Goal: Task Accomplishment & Management: Manage account settings

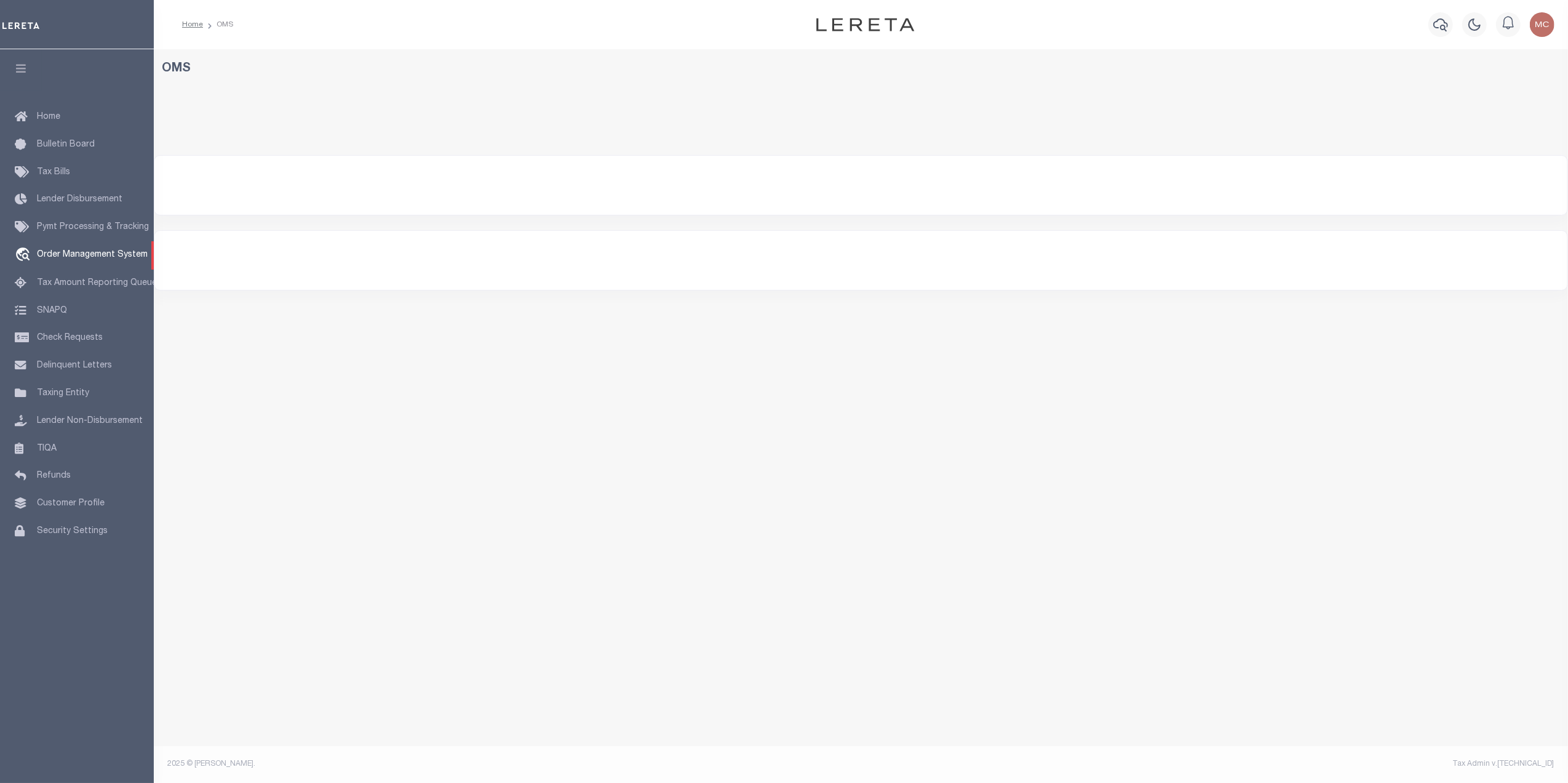
select select "200"
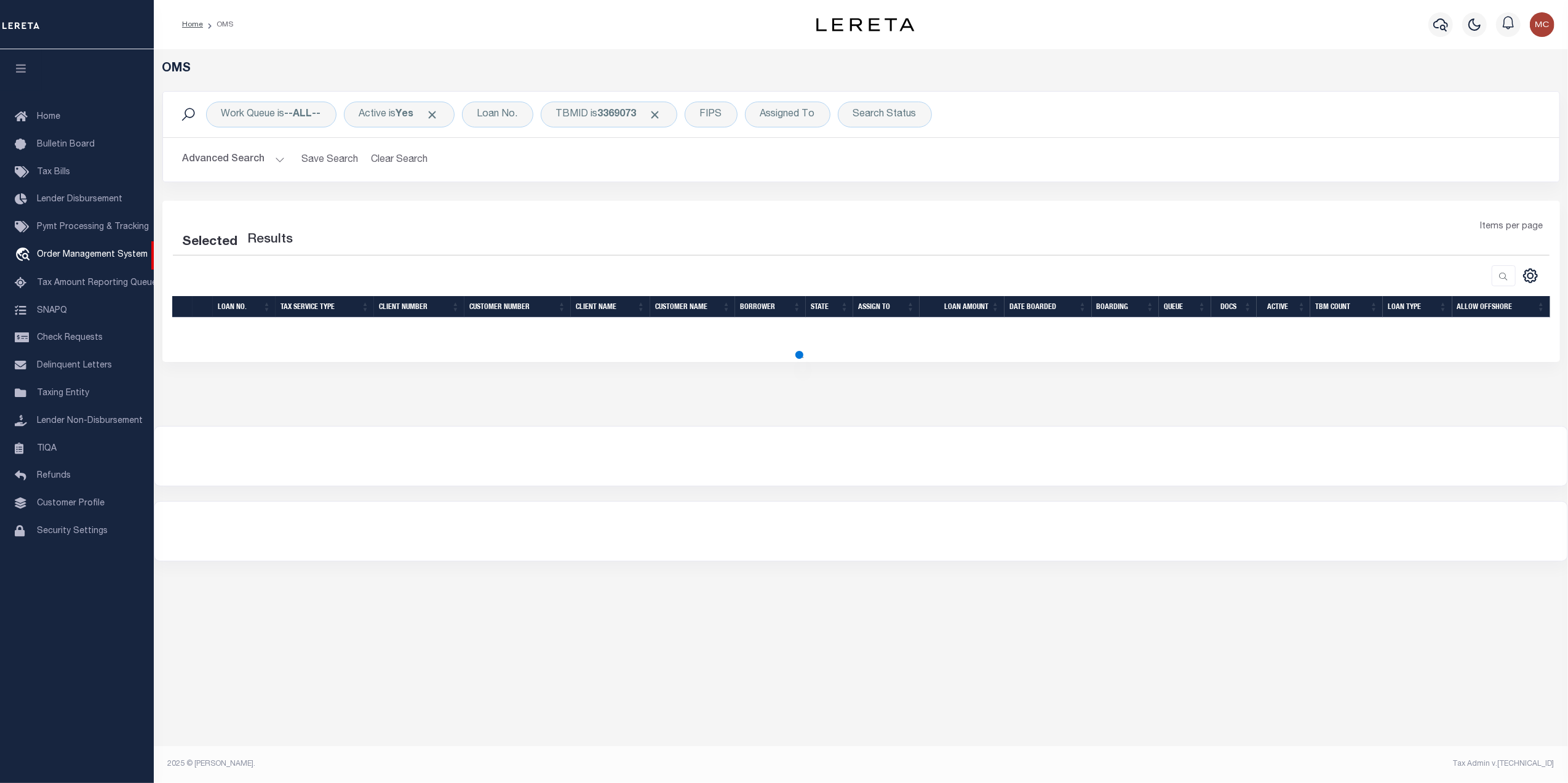
select select "200"
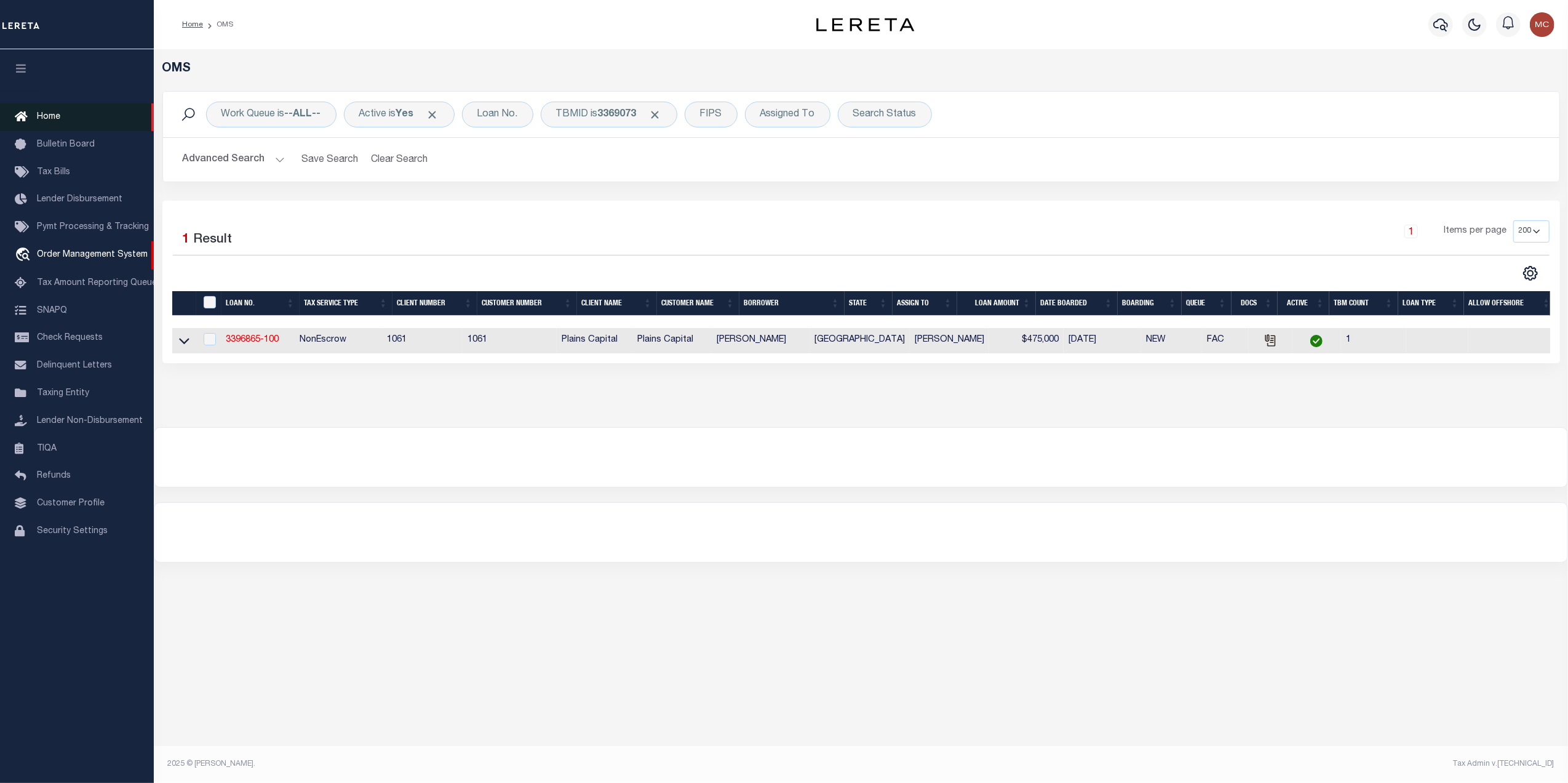
click at [57, 114] on span "Home" at bounding box center [48, 117] width 23 height 9
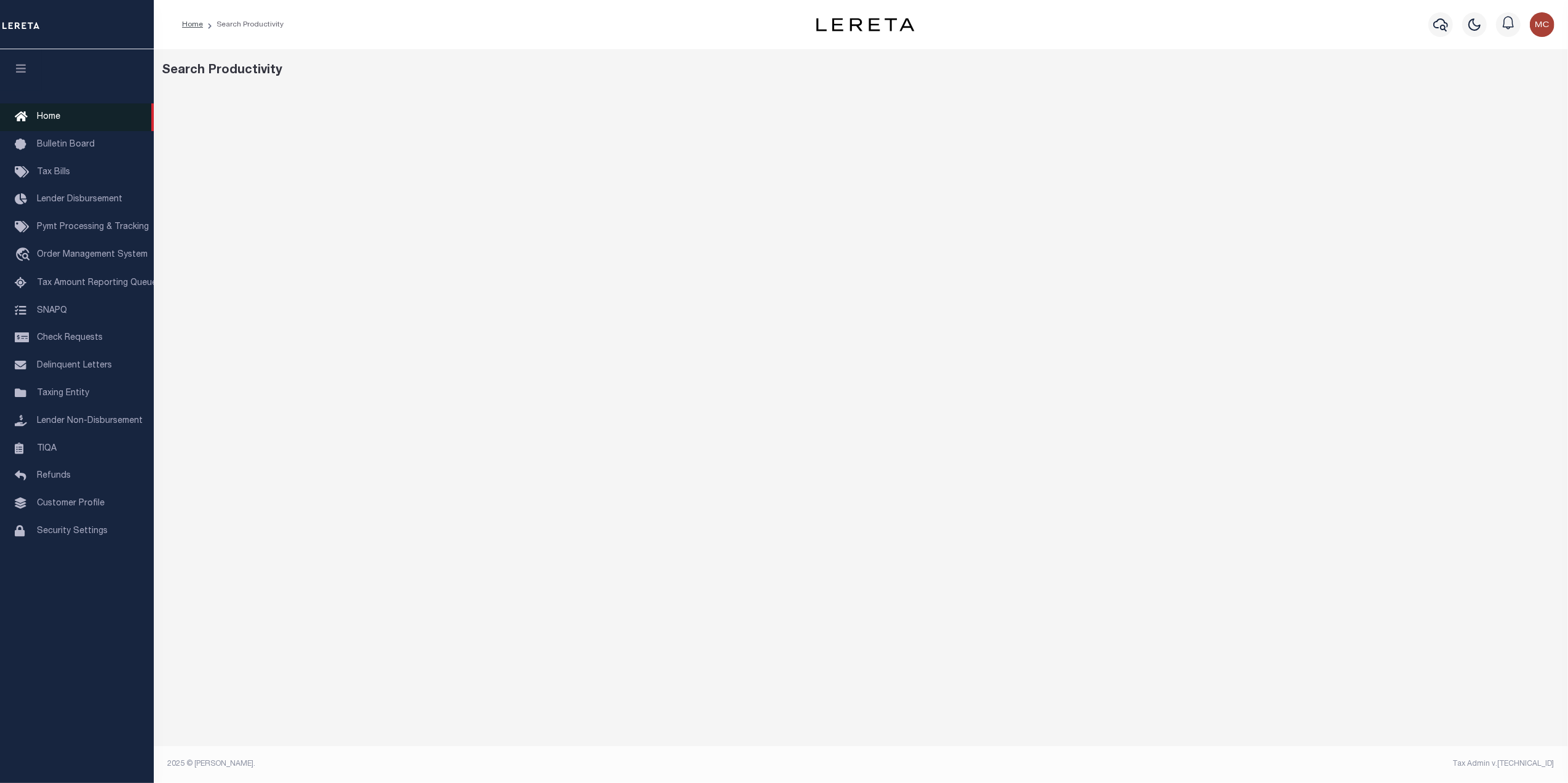
click at [40, 118] on span "Home" at bounding box center [48, 117] width 23 height 9
click at [76, 252] on span "Order Management System" at bounding box center [92, 255] width 111 height 9
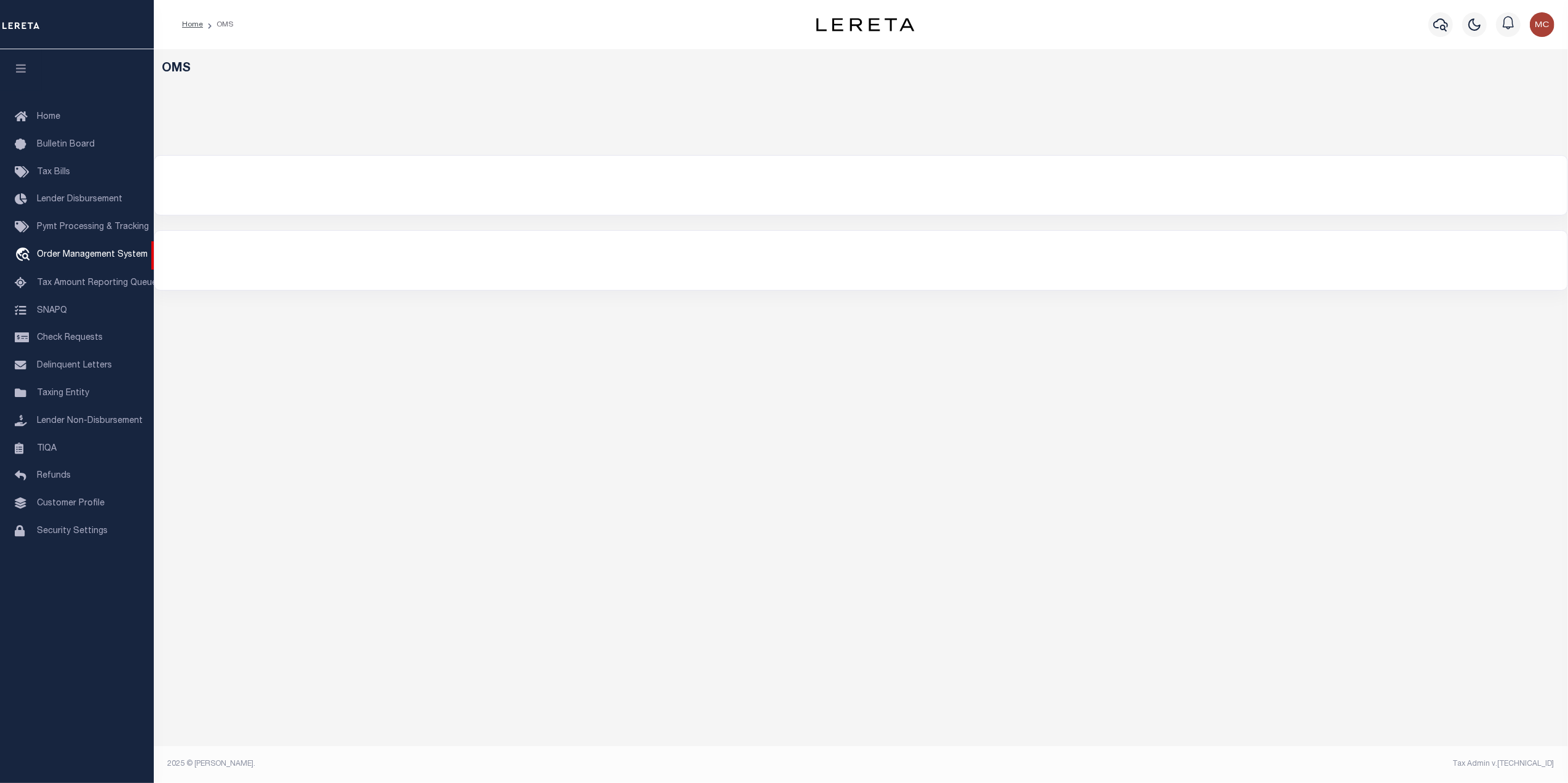
select select "200"
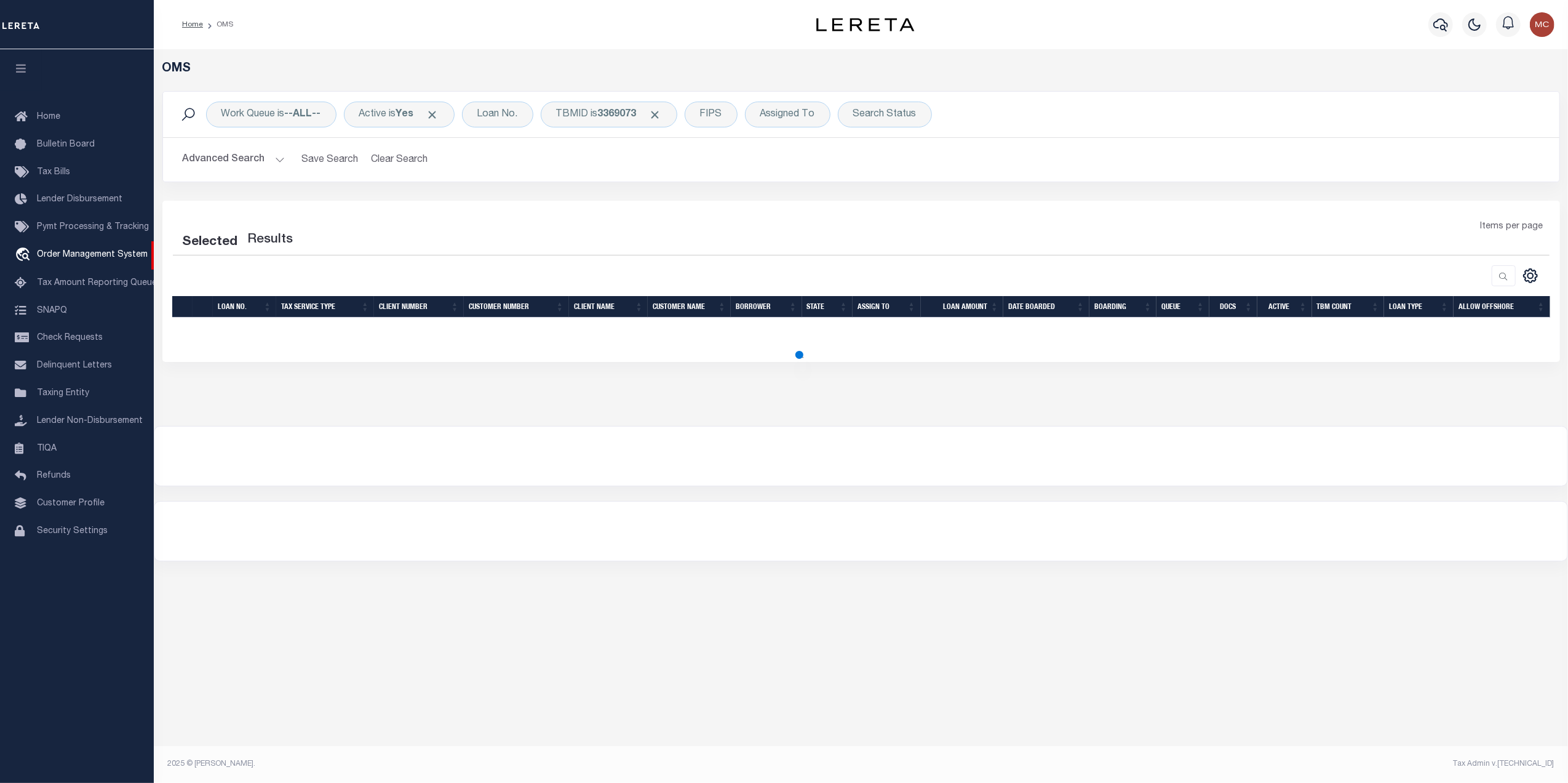
select select "200"
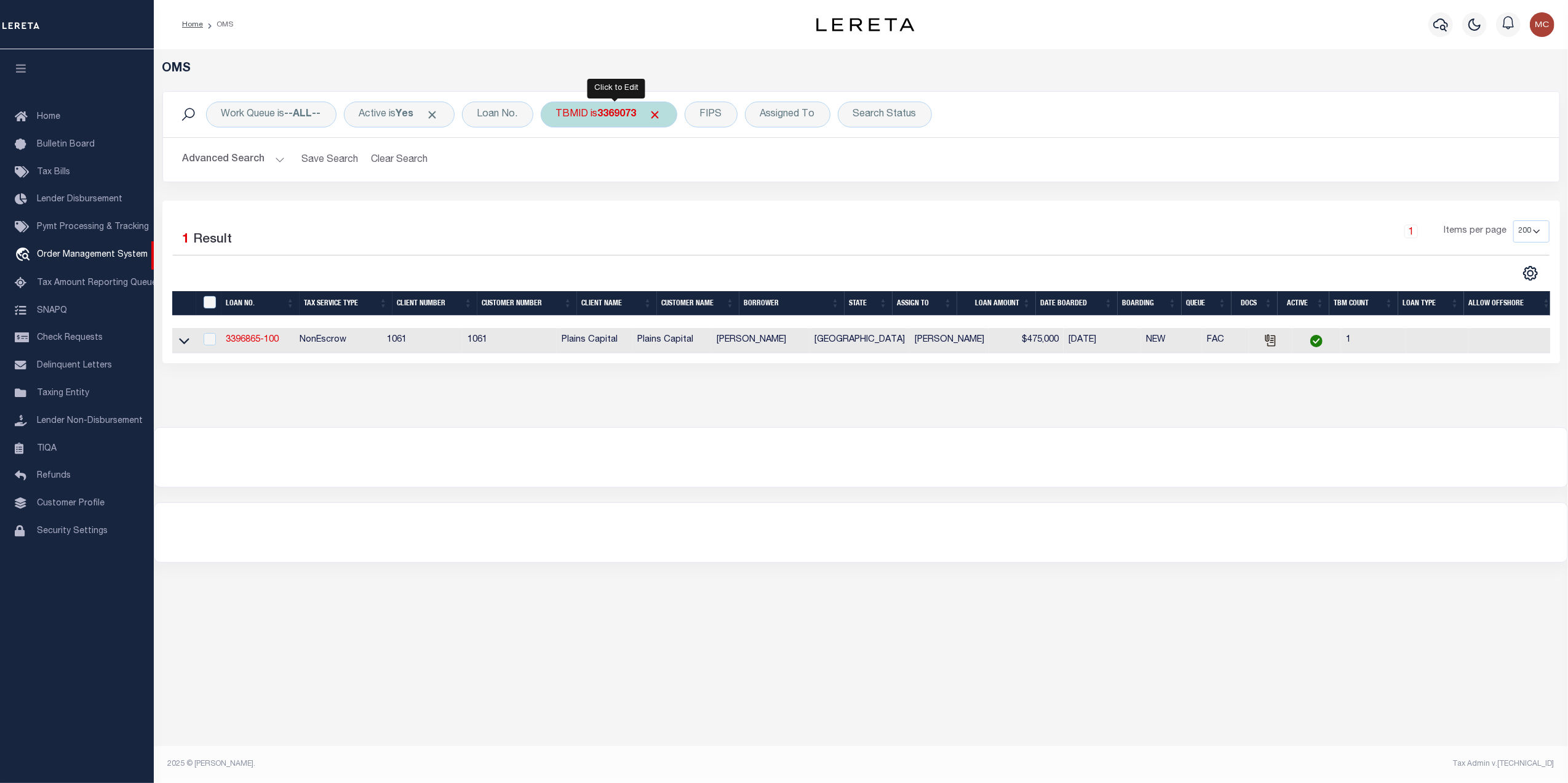
click at [609, 106] on div "TBMID is 3369073" at bounding box center [609, 114] width 136 height 26
type input "3453087"
click at [714, 193] on input "Apply" at bounding box center [719, 196] width 36 height 21
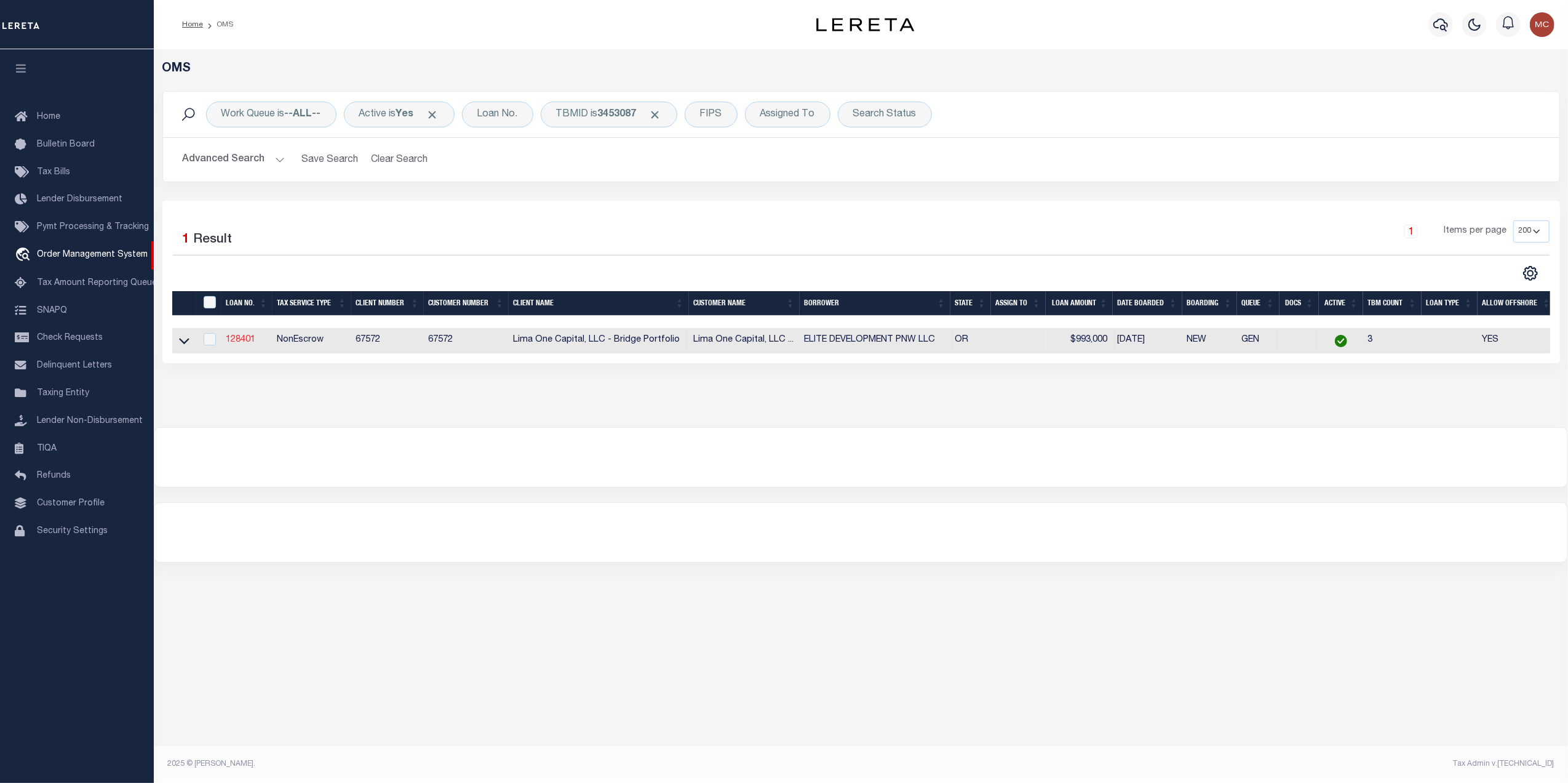
click at [244, 343] on link "128401" at bounding box center [241, 340] width 29 height 9
type input "128401"
type input "ELITE DEVELOPMENT PNW LLC"
select select
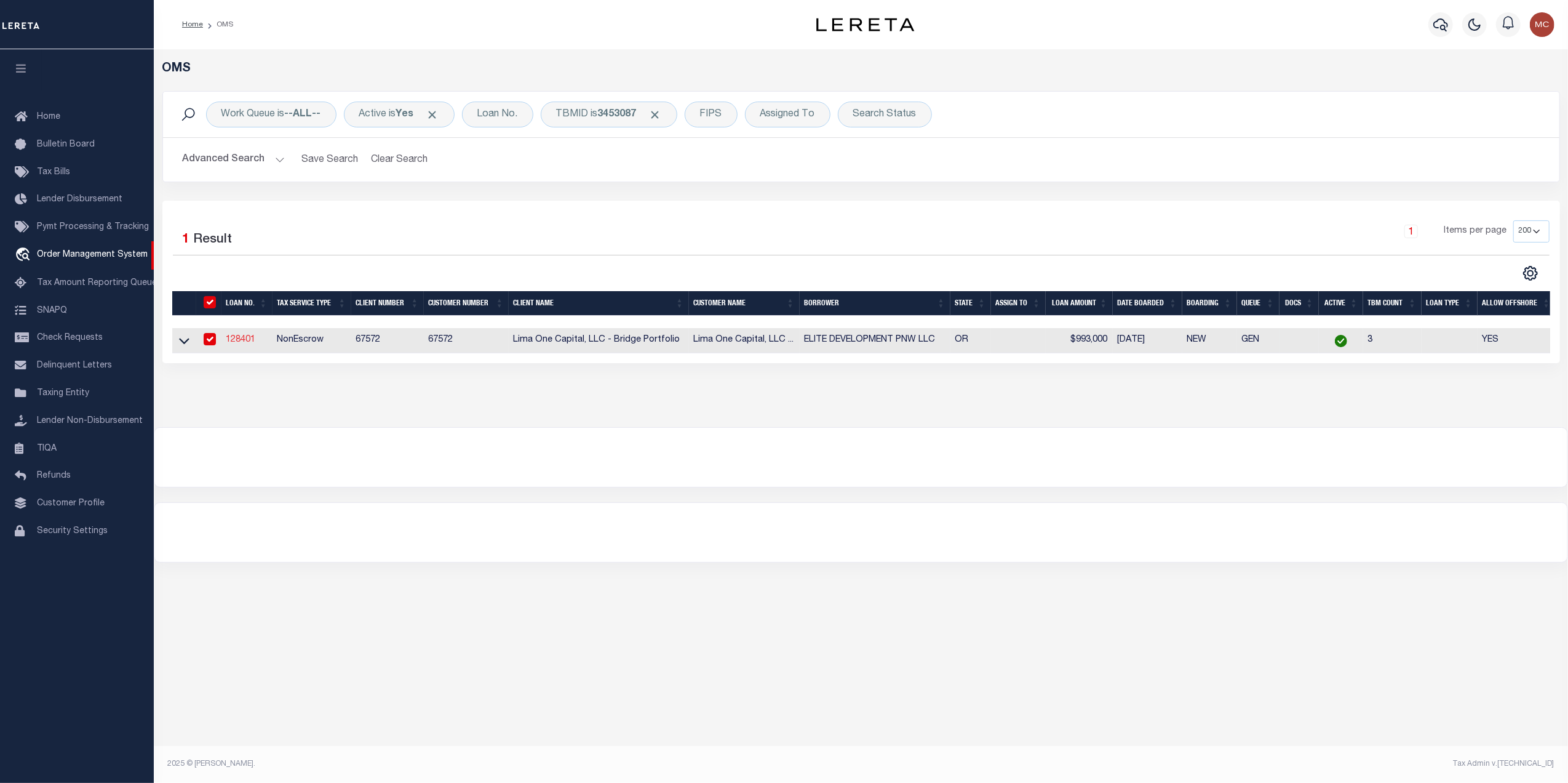
select select
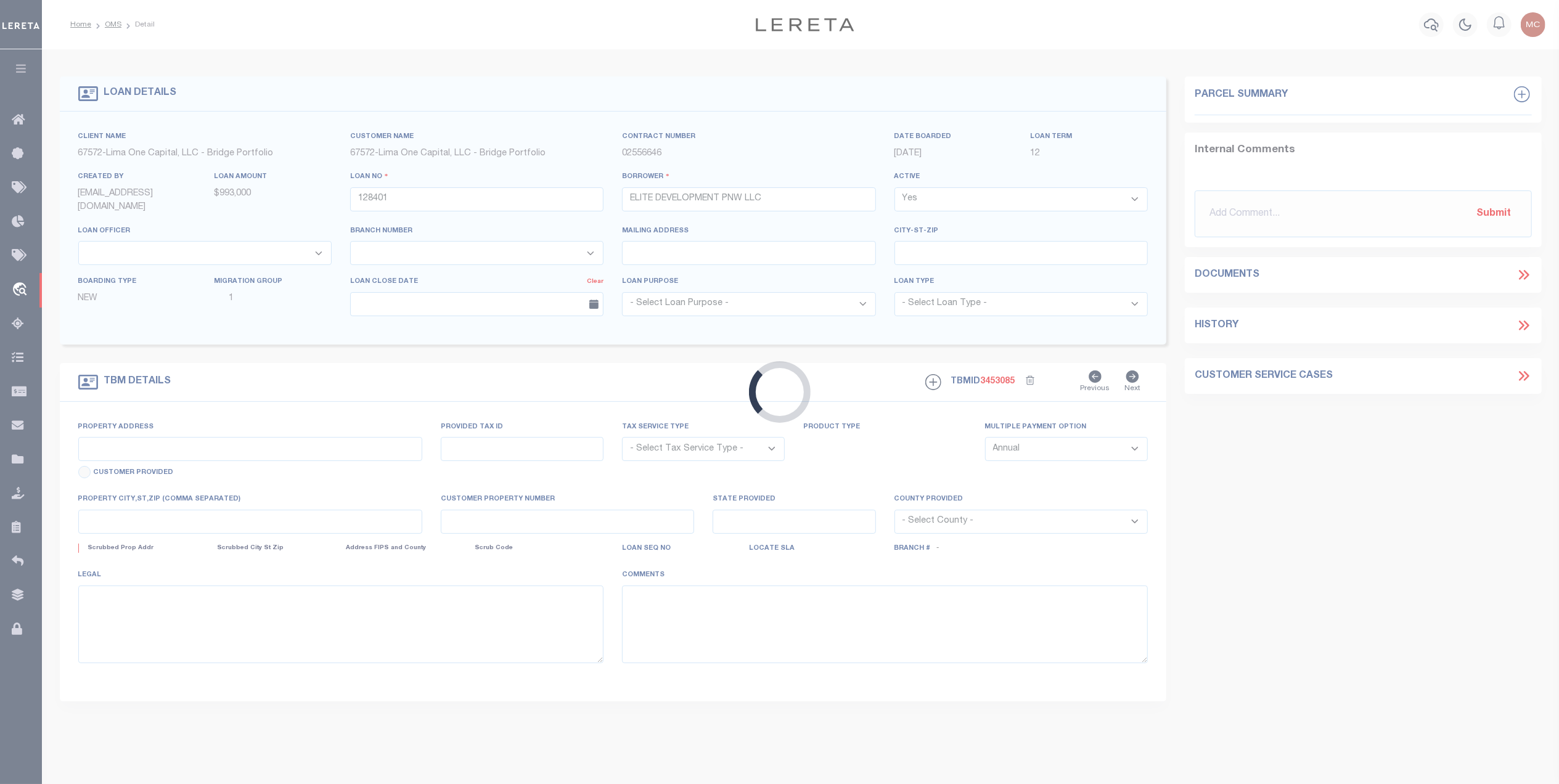
type input "14410 UPLANDS DRIVE"
radio input "true"
select select "NonEscrow"
type input "LAKE OSWEGO OR 97034"
type input "128401-1"
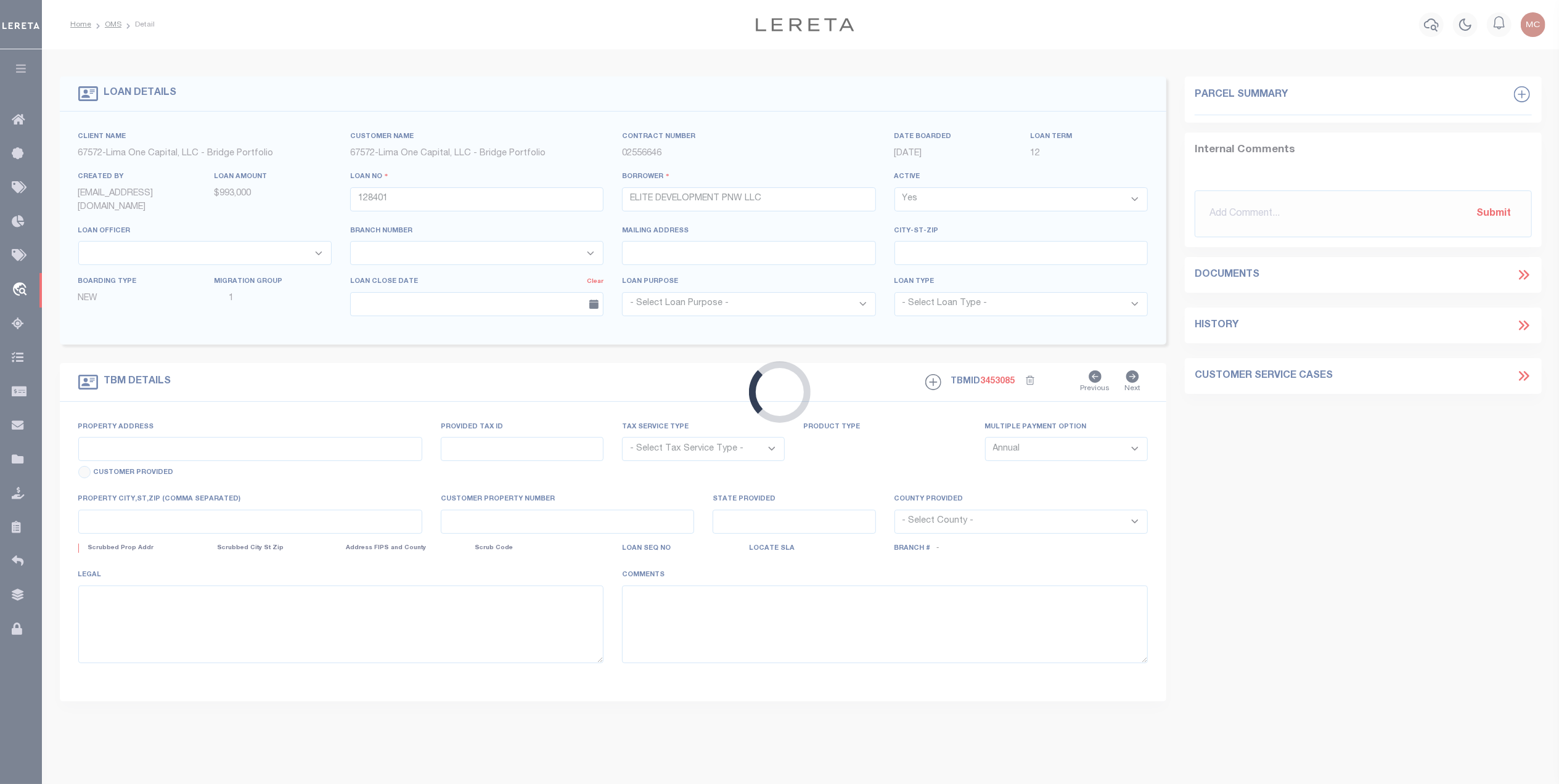
type input "OR"
type textarea "COLLECTOR: ENTITY: PARCEL: 204451"
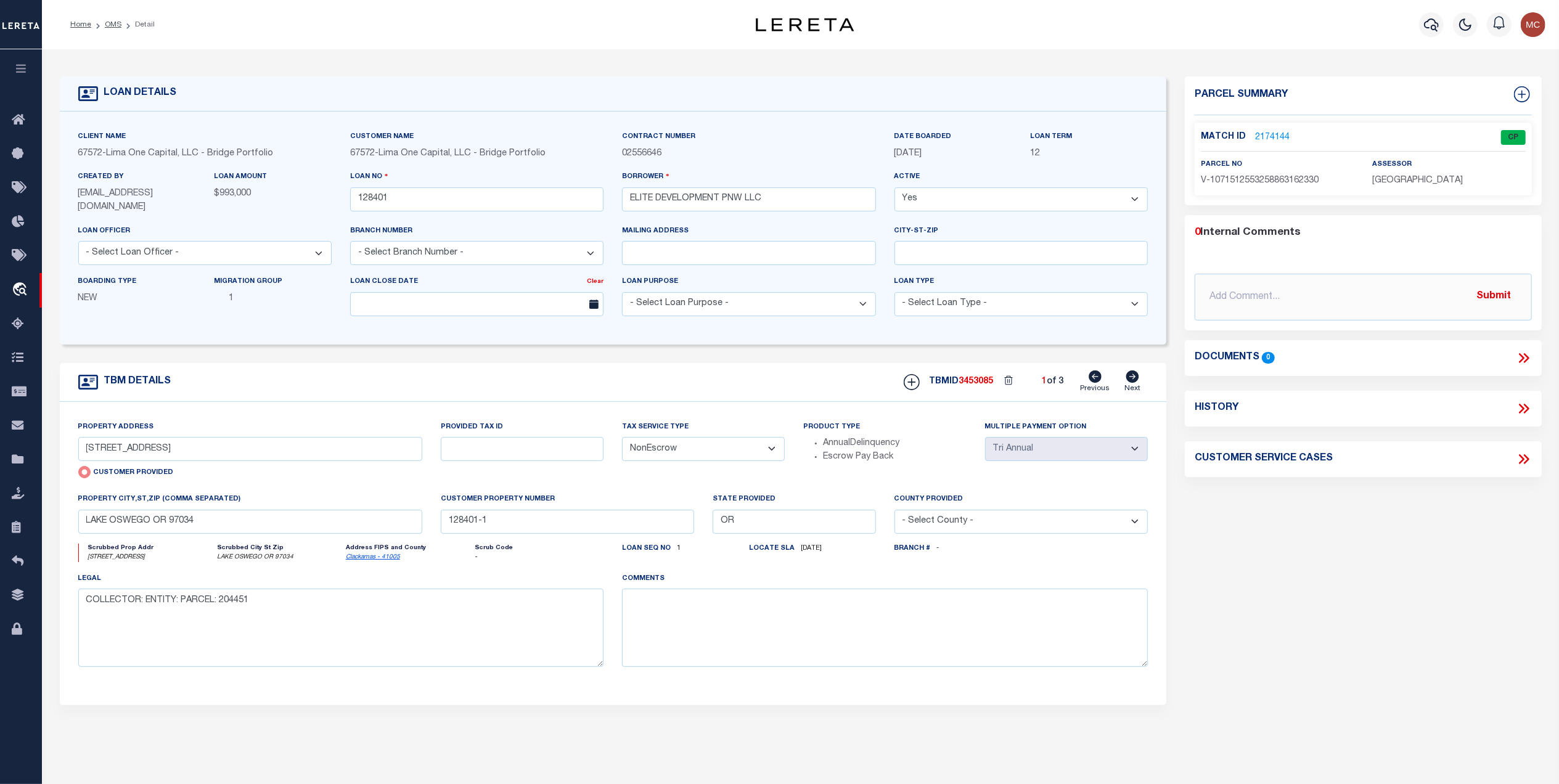
click at [1134, 380] on icon at bounding box center [1132, 376] width 14 height 12
type input "14400 UPLANDS DR"
radio input "false"
type input "LAKE OSWEGO OR"
click at [1134, 380] on icon at bounding box center [1132, 376] width 14 height 12
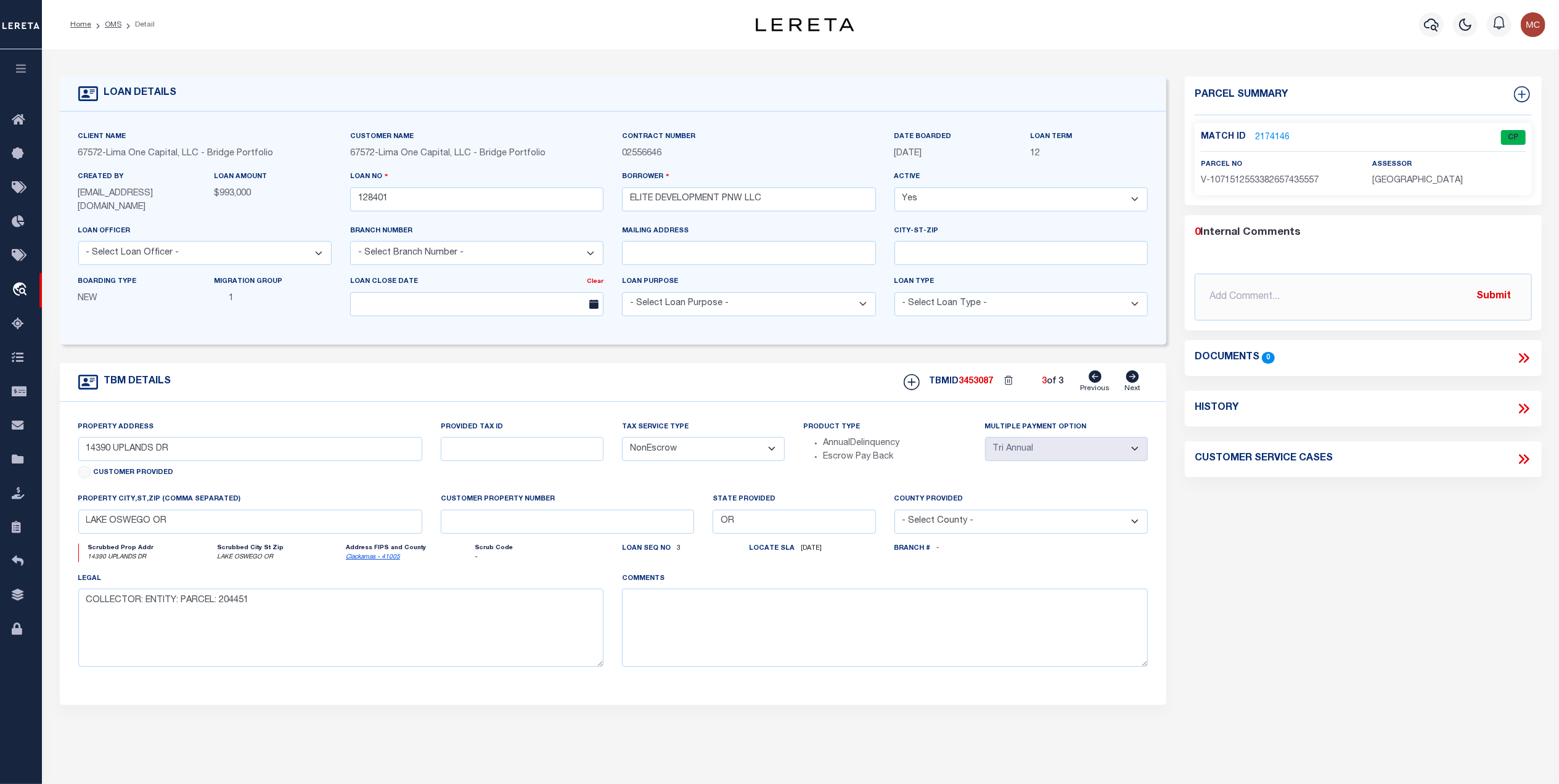
click at [1101, 380] on icon at bounding box center [1094, 376] width 13 height 12
type input "14410 UPLANDS DRIVE"
radio input "true"
type input "LAKE OSWEGO OR 97034"
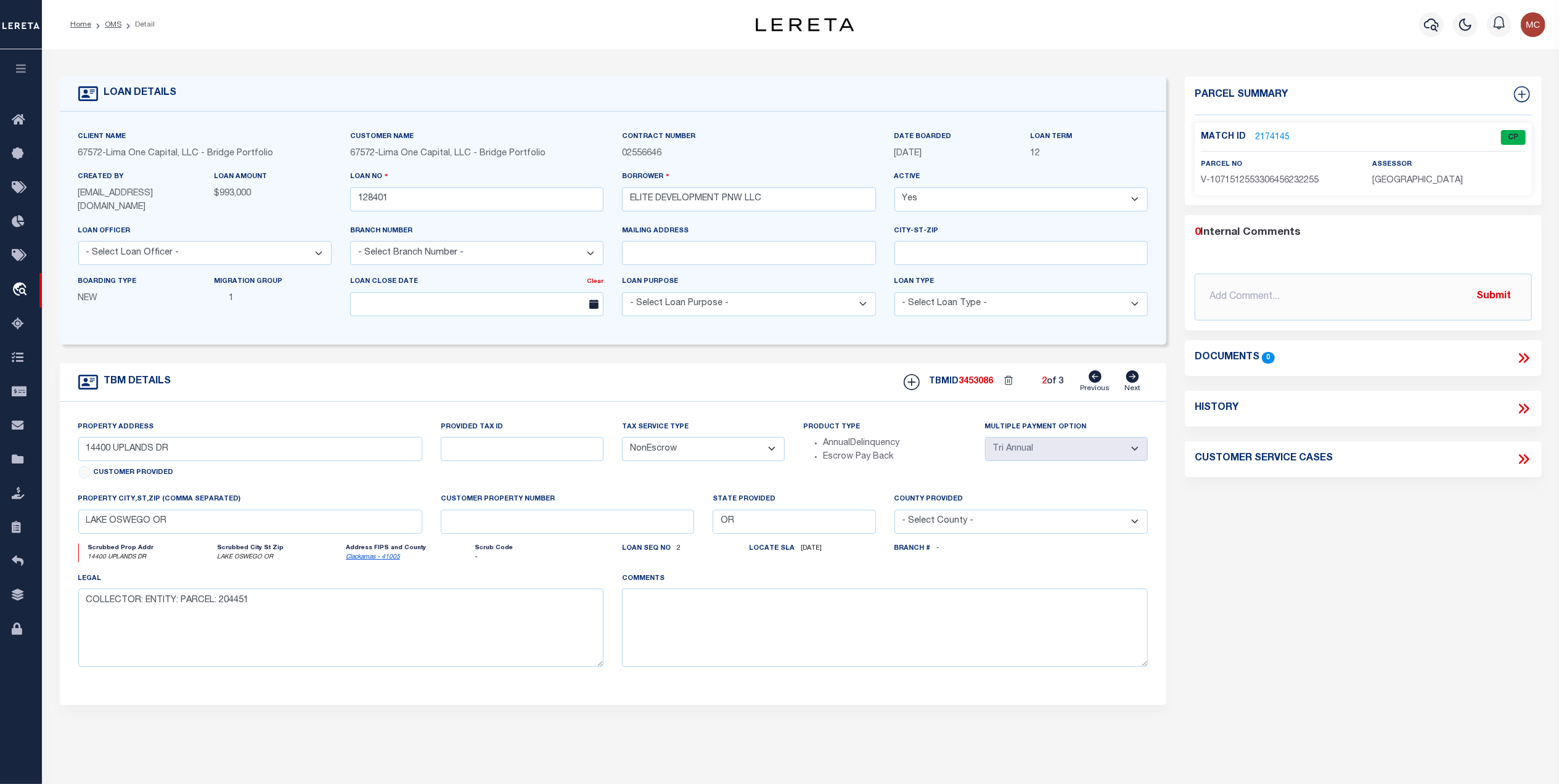
type input "128401-1"
click at [114, 27] on link "OMS" at bounding box center [113, 24] width 16 height 8
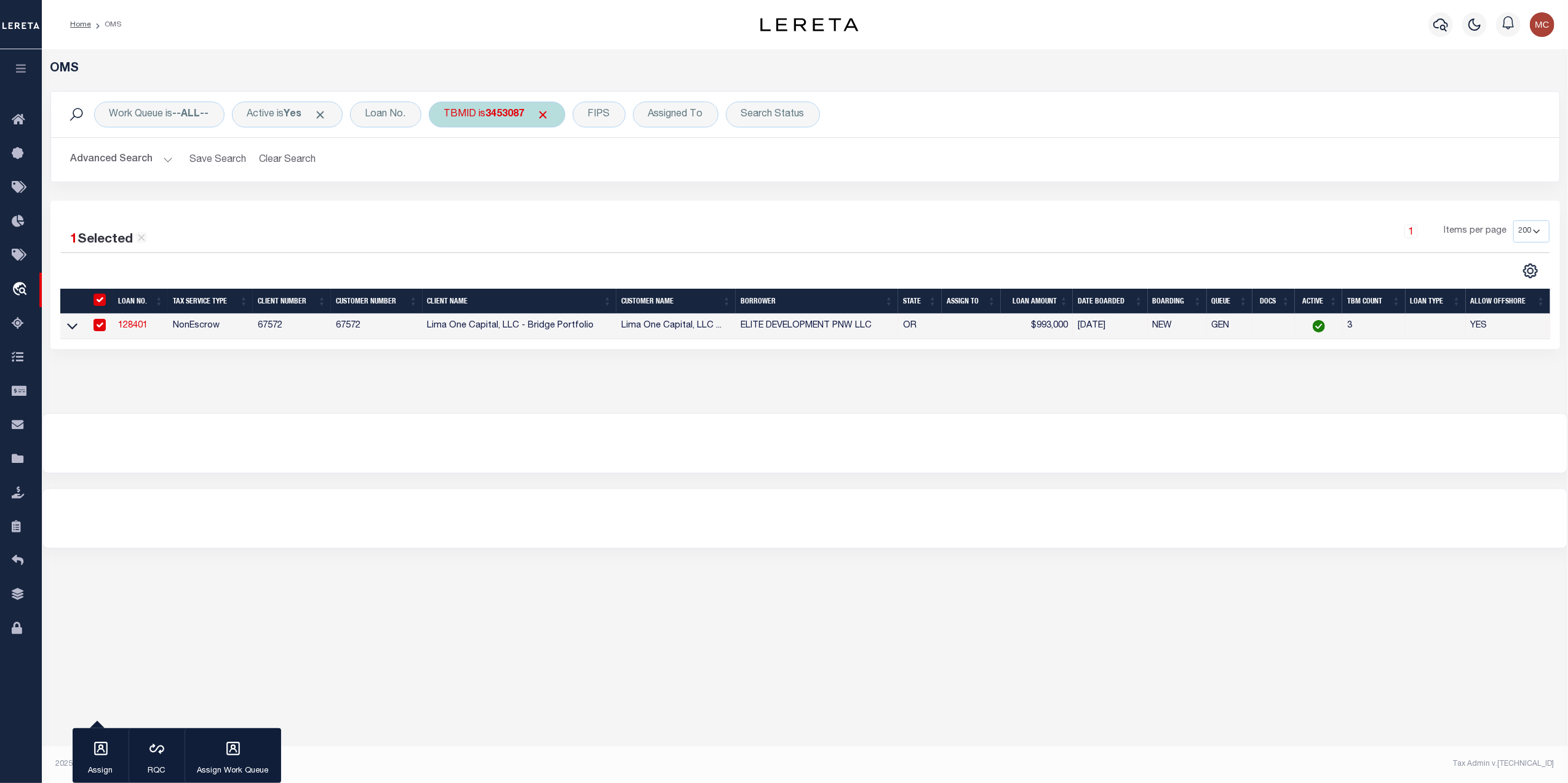
click at [504, 122] on div "TBMID is 3453087" at bounding box center [496, 114] width 136 height 26
type input "3376579"
click at [609, 198] on input "Apply" at bounding box center [607, 196] width 36 height 21
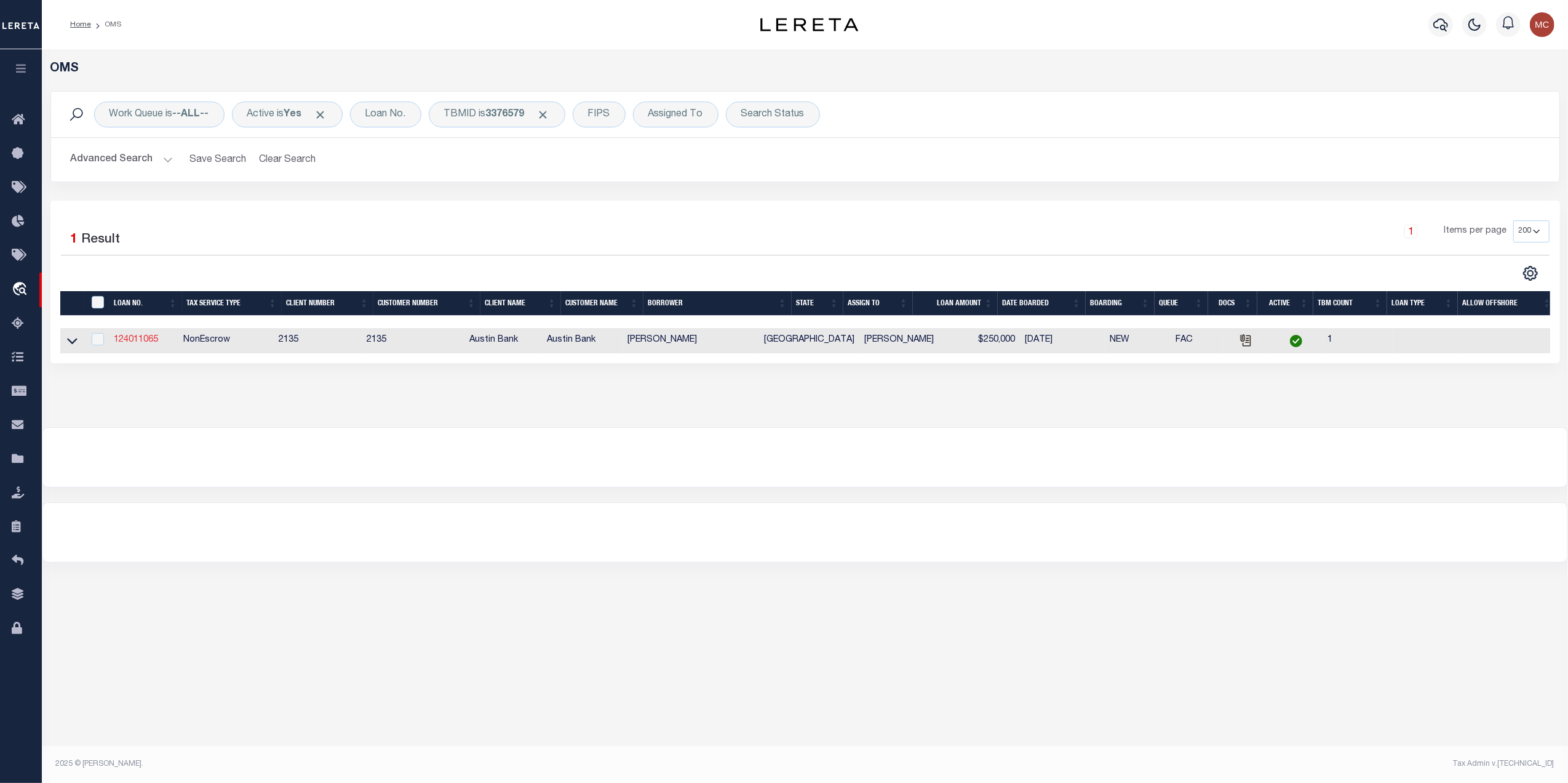
click at [132, 343] on link "124011065" at bounding box center [136, 340] width 45 height 9
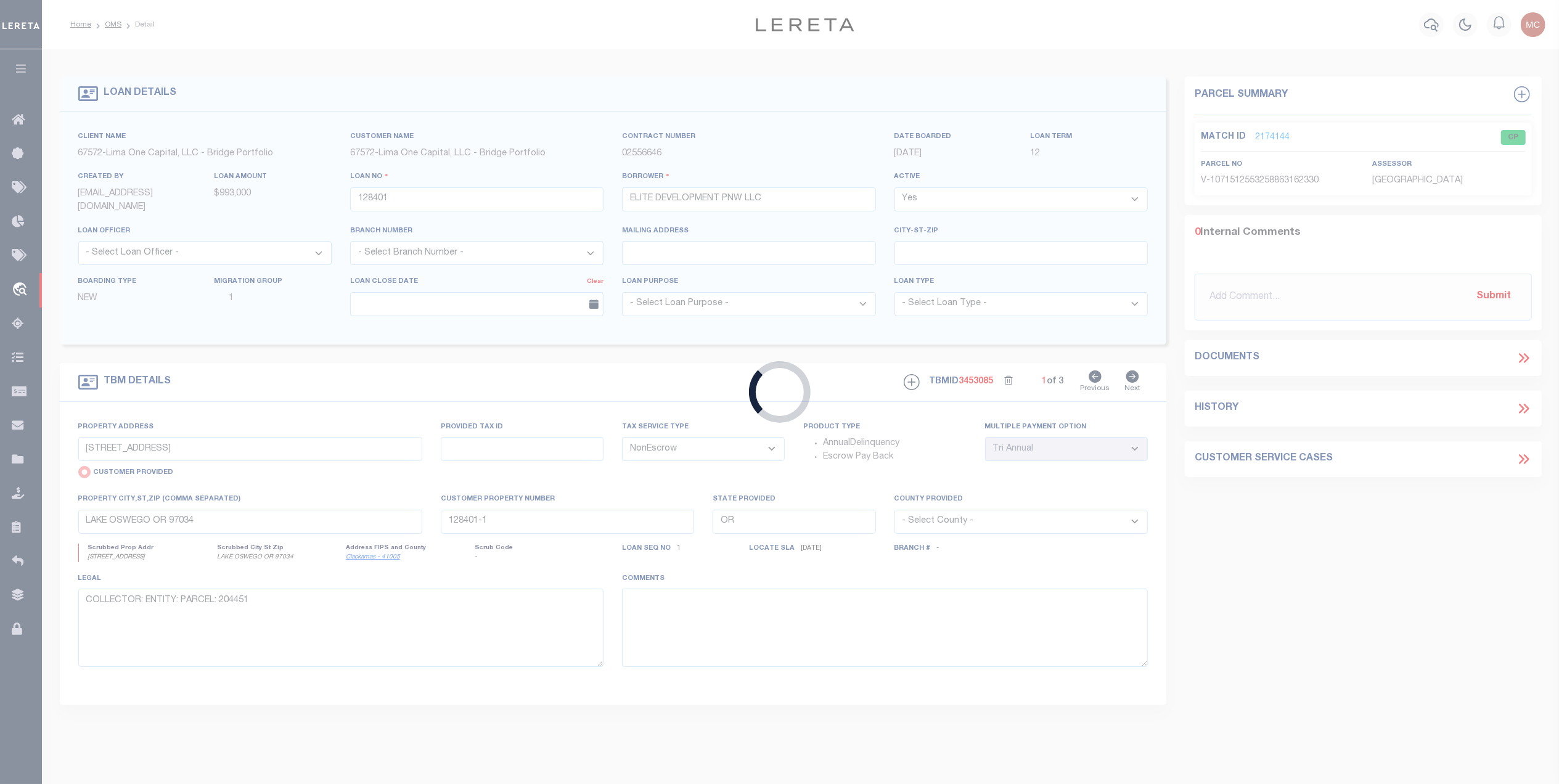
type input "124011065"
type input "[PERSON_NAME]"
select select
type input "PO BOX 1987"
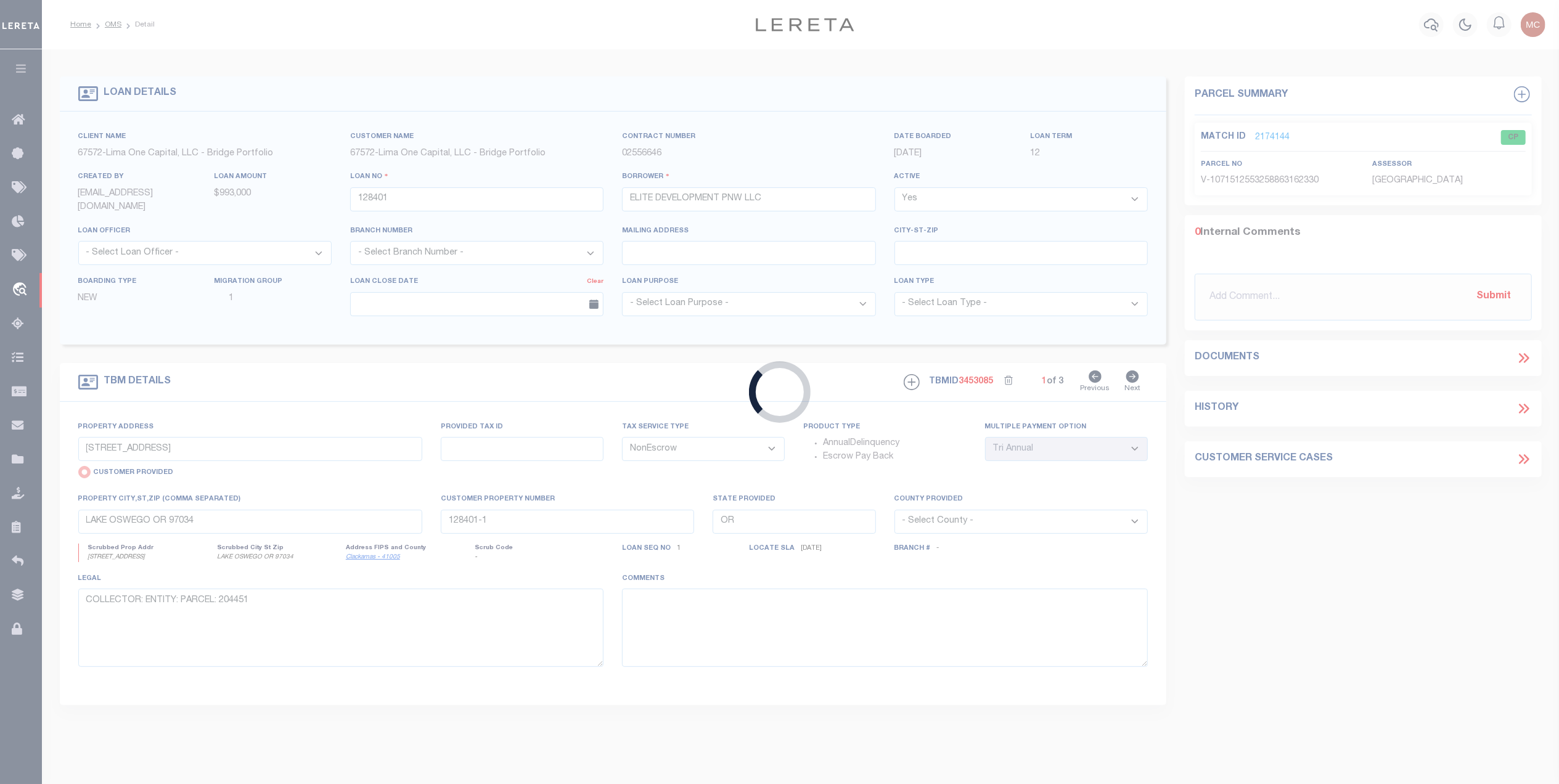
type input "[GEOGRAPHIC_DATA], [GEOGRAPHIC_DATA] 75766-1987"
select select "10"
select select "44012"
select select "2586"
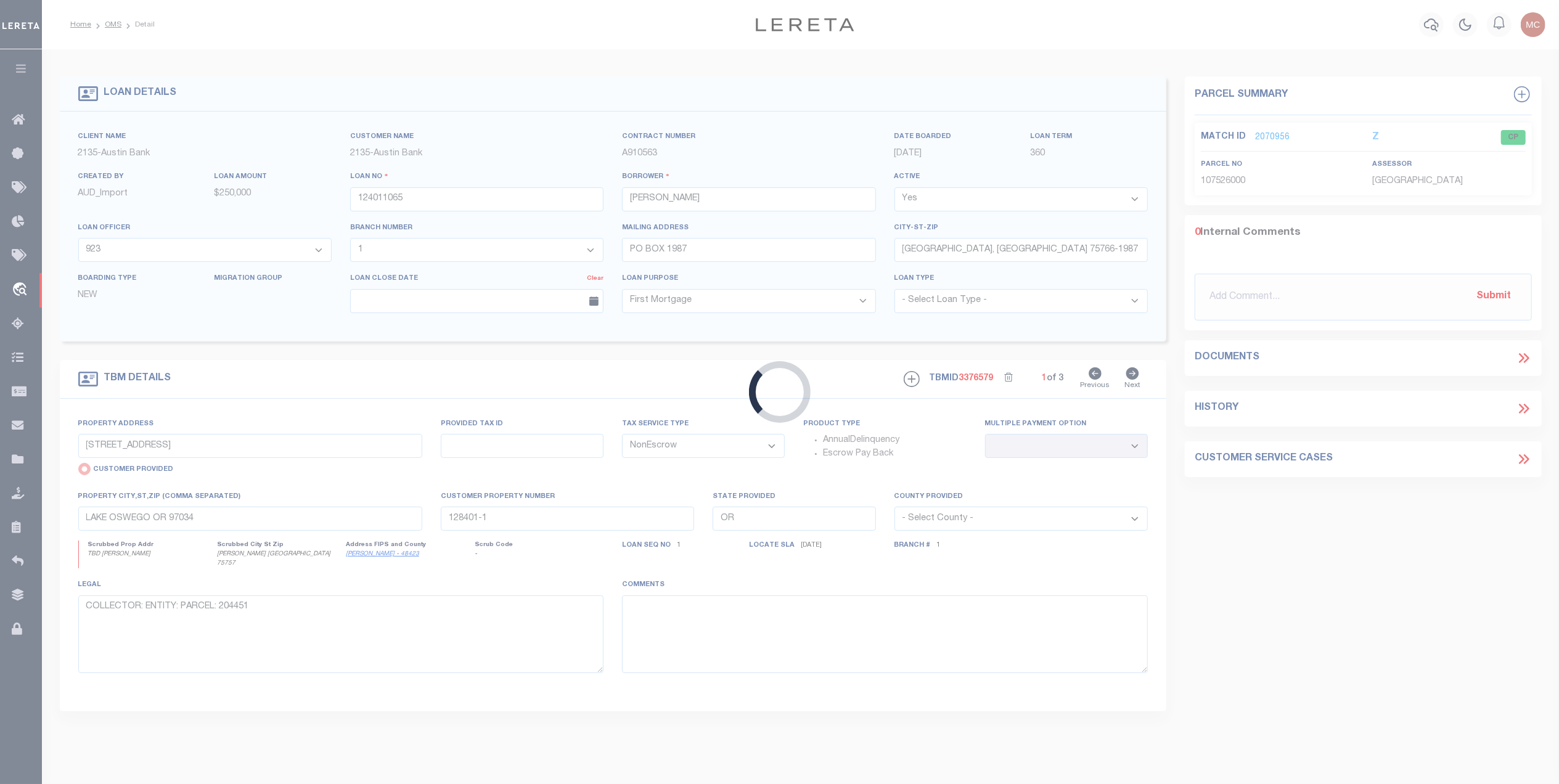
type input "TBD [PERSON_NAME]"
radio input "false"
select select
type input "[PERSON_NAME] [GEOGRAPHIC_DATA] 75757"
type input "[GEOGRAPHIC_DATA]"
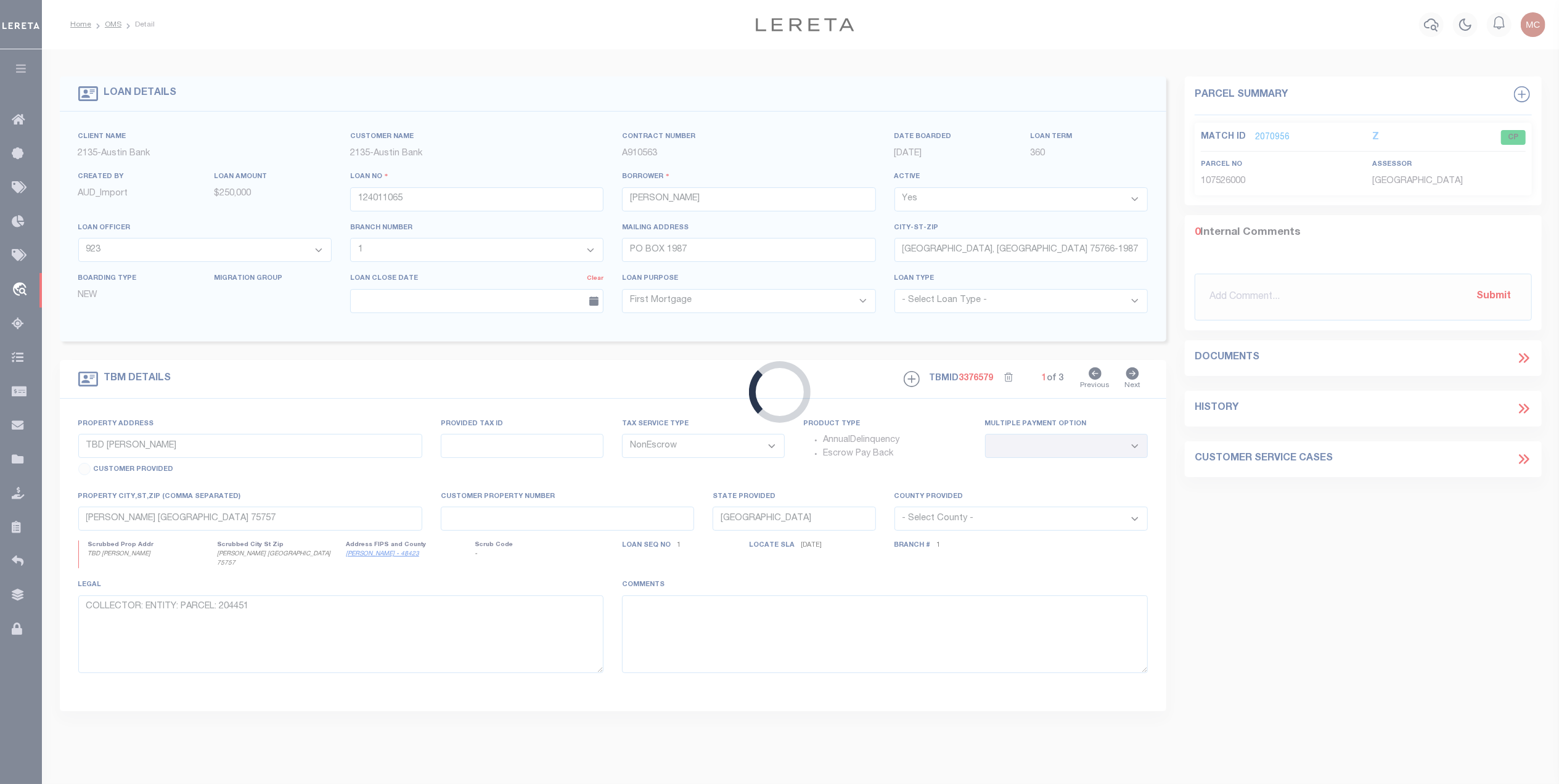
select select
type textarea "DT 5.75 AC BLK 15 T QUEVADO SVY A-44"
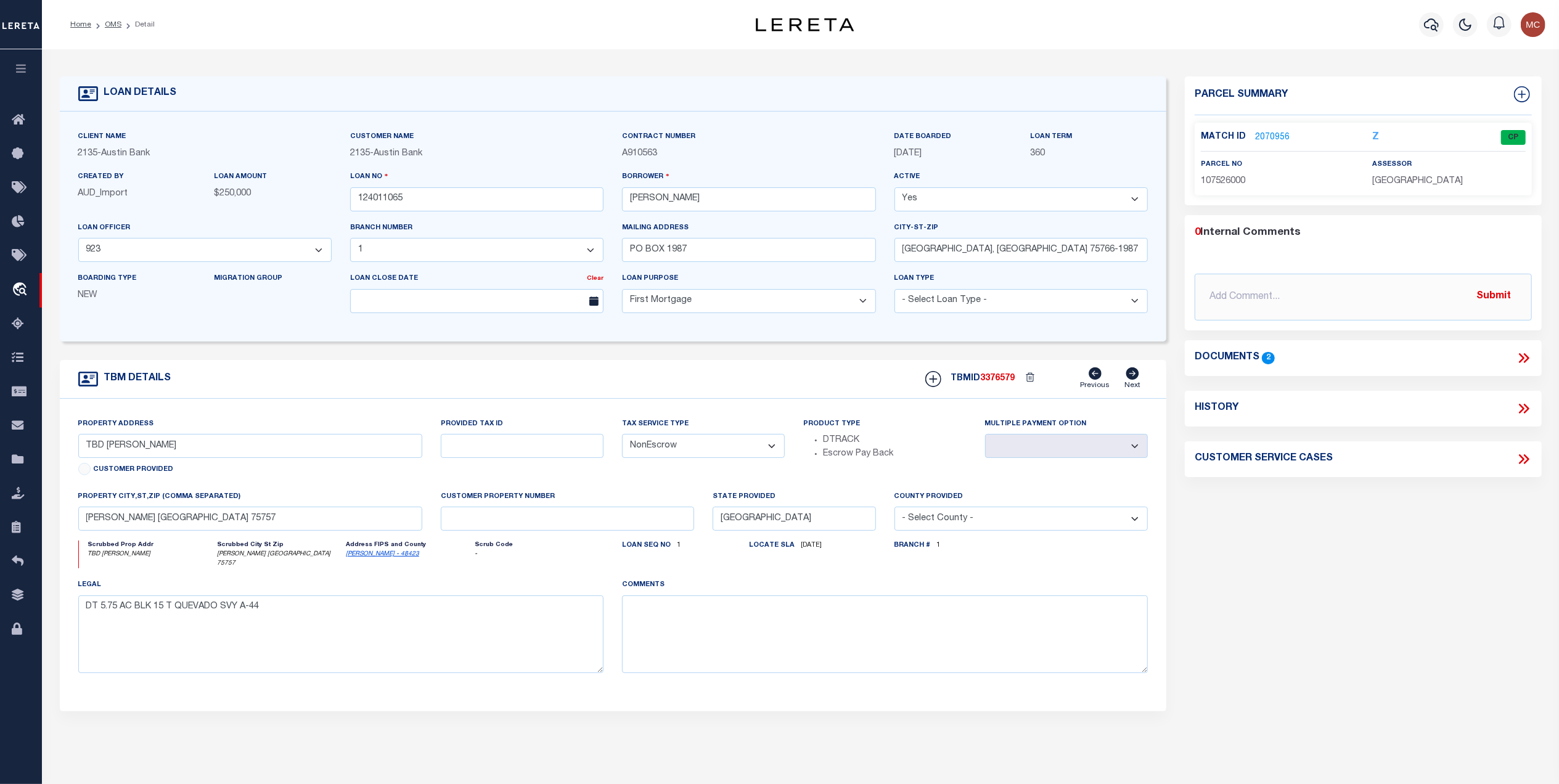
click at [1527, 362] on icon at bounding box center [1524, 358] width 16 height 16
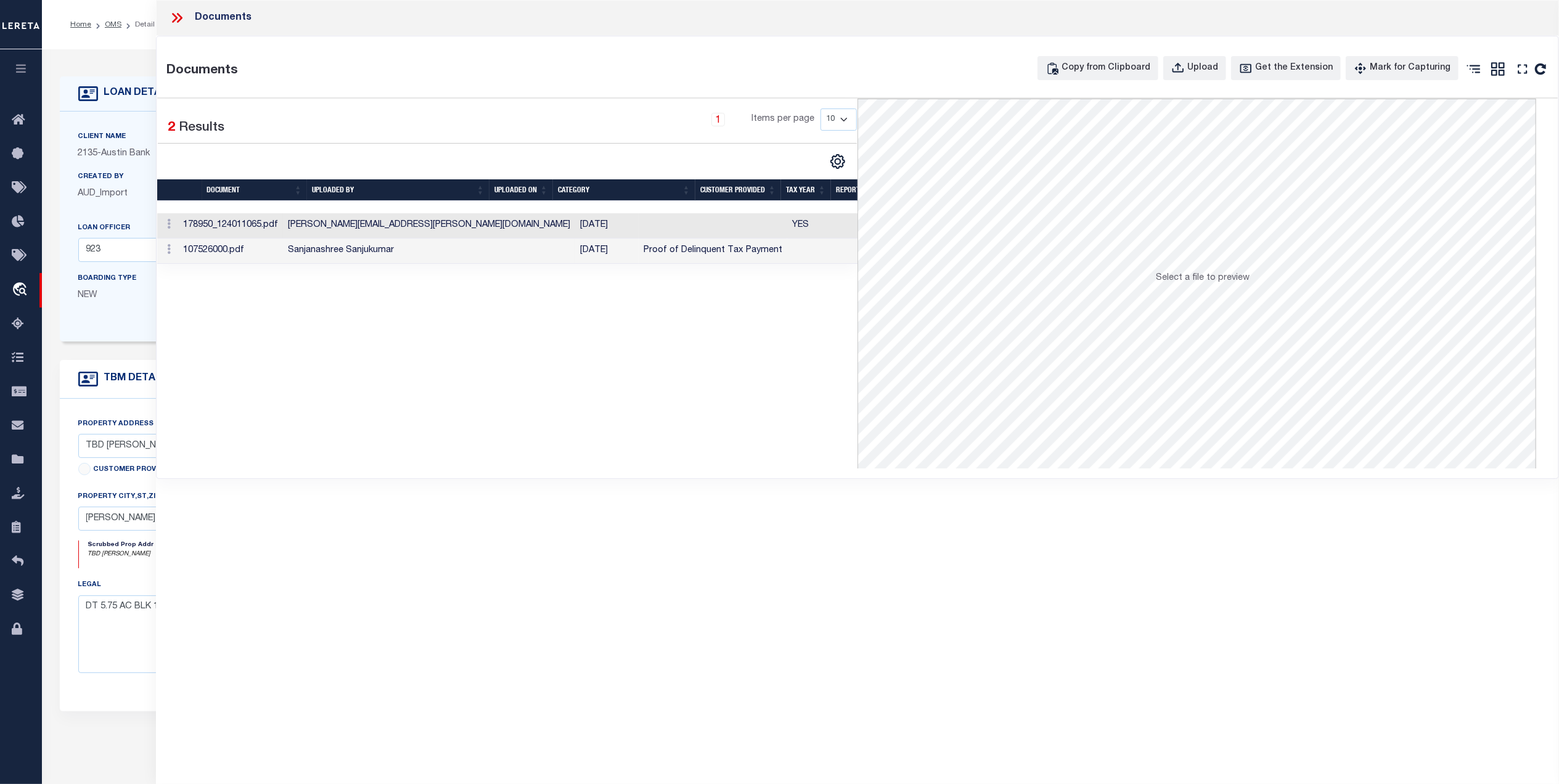
click at [484, 228] on td "[PERSON_NAME][EMAIL_ADDRESS][PERSON_NAME][DOMAIN_NAME]" at bounding box center [429, 225] width 292 height 25
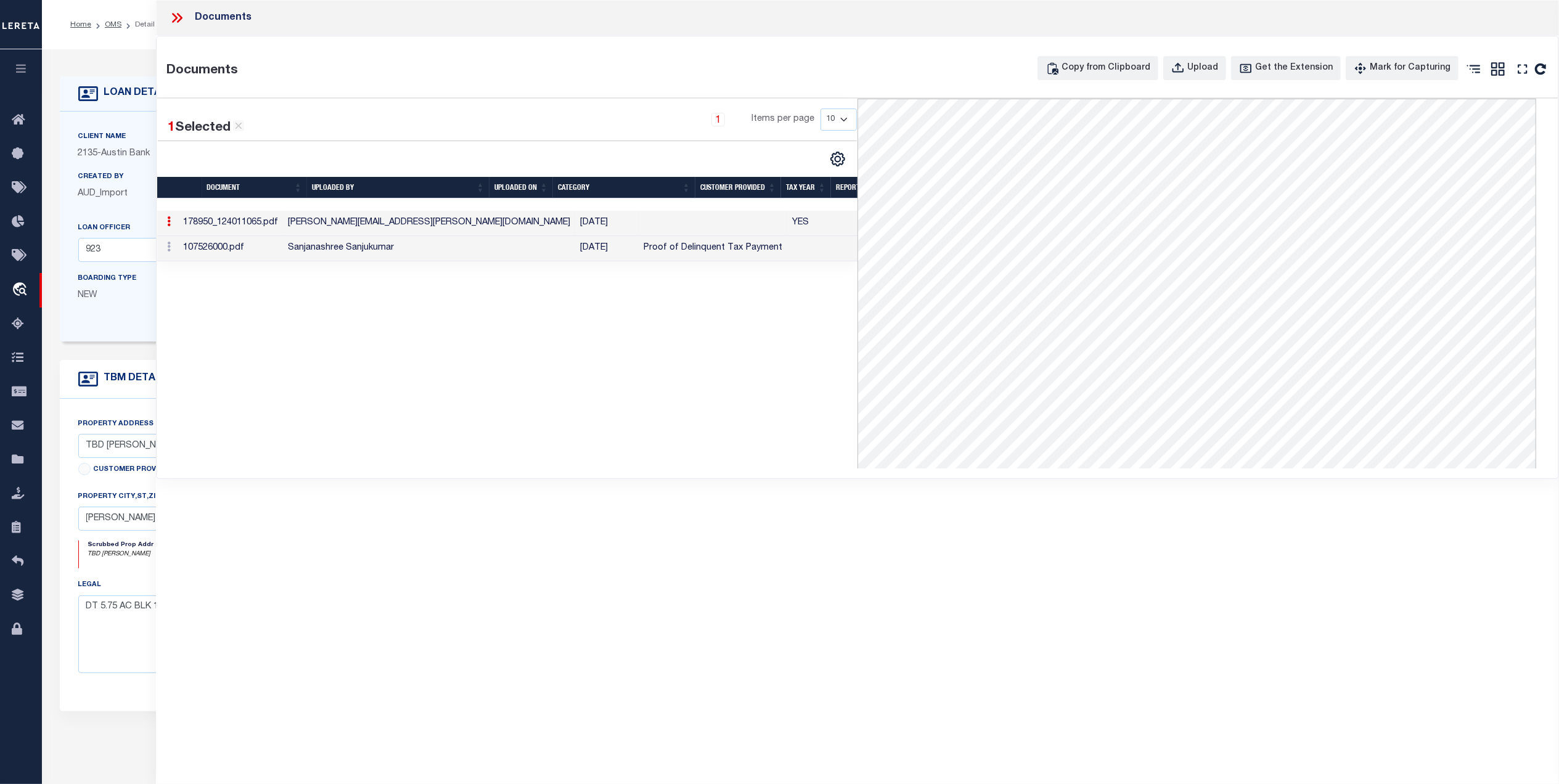
click at [397, 438] on div "1 Selected 2 Results 1 Items per page 10 25 50 100" at bounding box center [507, 283] width 700 height 370
click at [394, 252] on td "Sanjanashree Sanjukumar" at bounding box center [429, 248] width 292 height 25
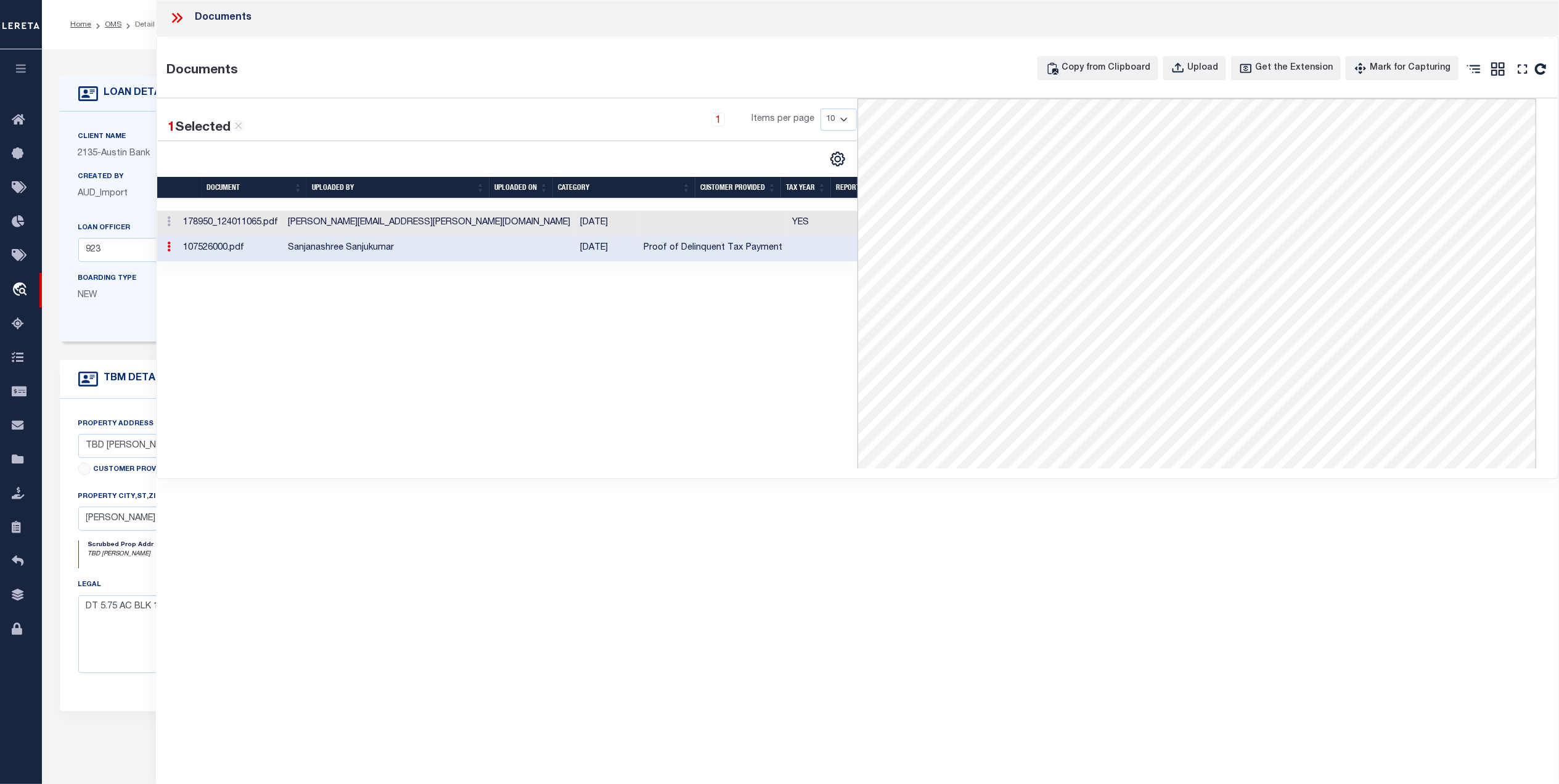
click at [173, 21] on icon at bounding box center [177, 17] width 16 height 16
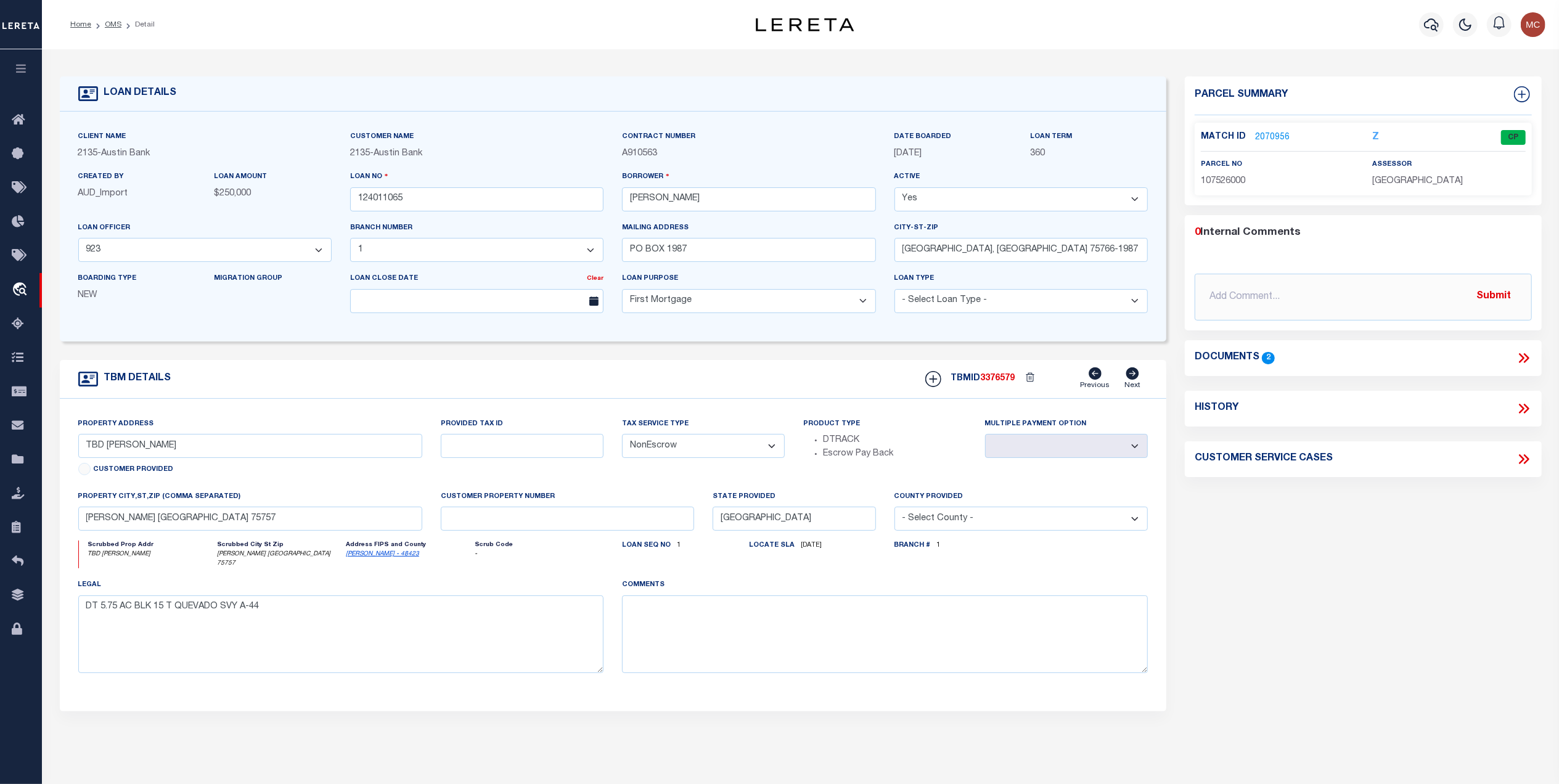
click at [1274, 134] on link "2070956" at bounding box center [1272, 137] width 34 height 13
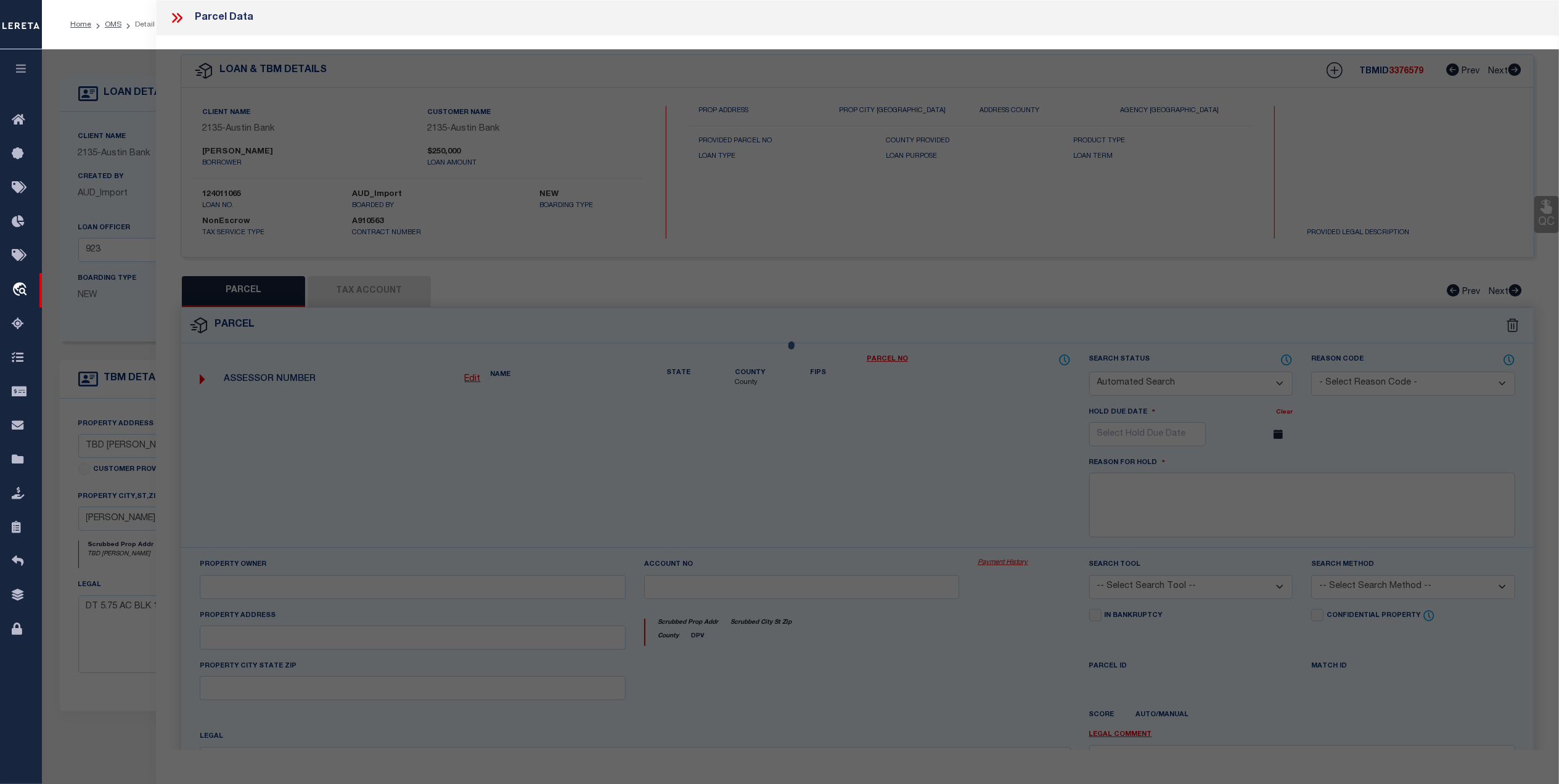
checkbox input "false"
select select "CP"
type input "[PERSON_NAME]"
select select
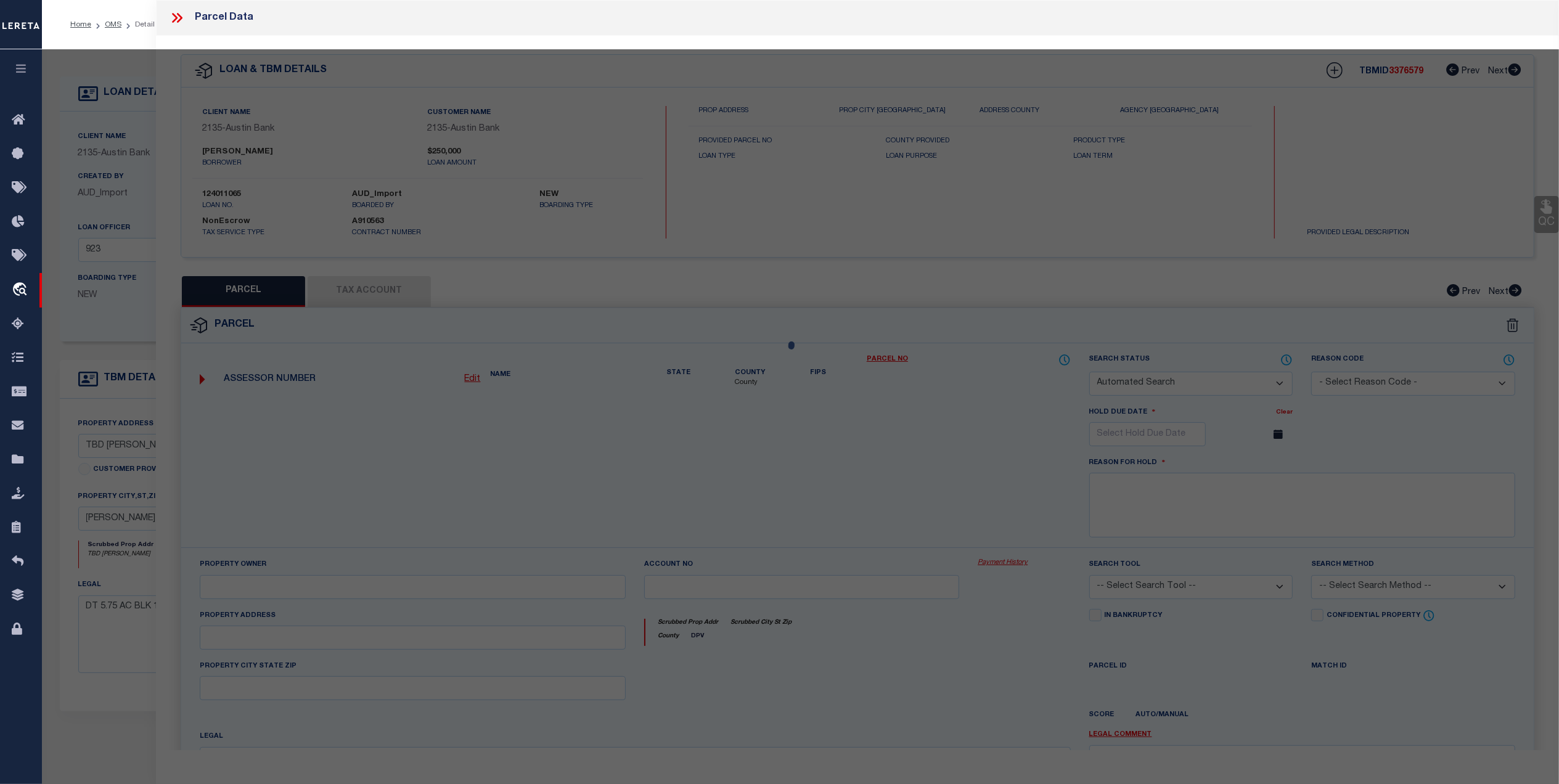
type input "[PERSON_NAME] (MULTIPLE HOUSES & #'S"
type input "[PERSON_NAME] [GEOGRAPHIC_DATA]"
type textarea "A 44 BLK 1802 TR 8 T QUEVADO G03 Acres - 5.75"
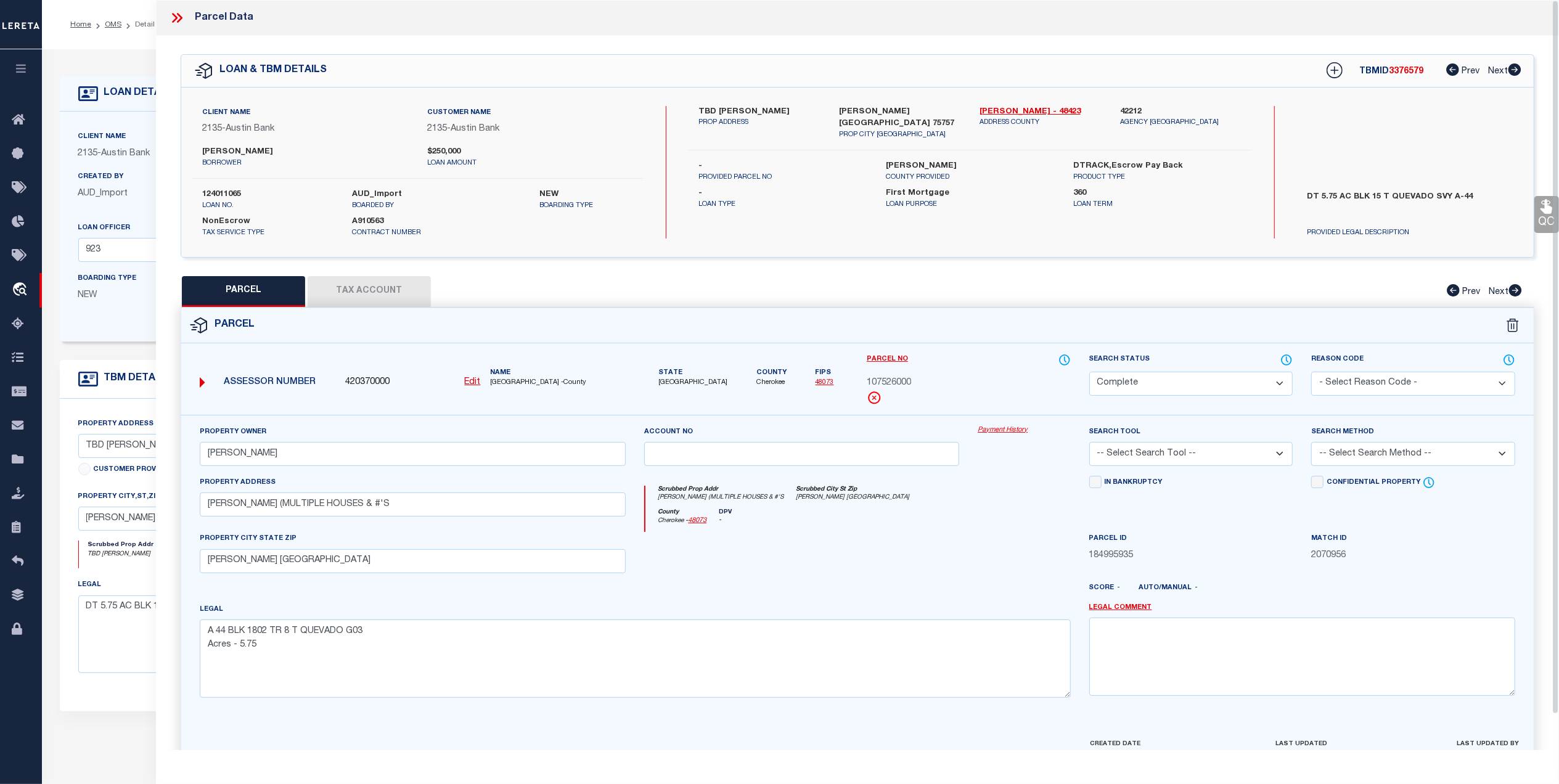
click at [479, 731] on div "Property Owner LACKEY SHANE Account no Payment History Search Tool -- Select Se…" at bounding box center [857, 575] width 1352 height 322
click at [360, 278] on button "Tax Account" at bounding box center [369, 291] width 124 height 31
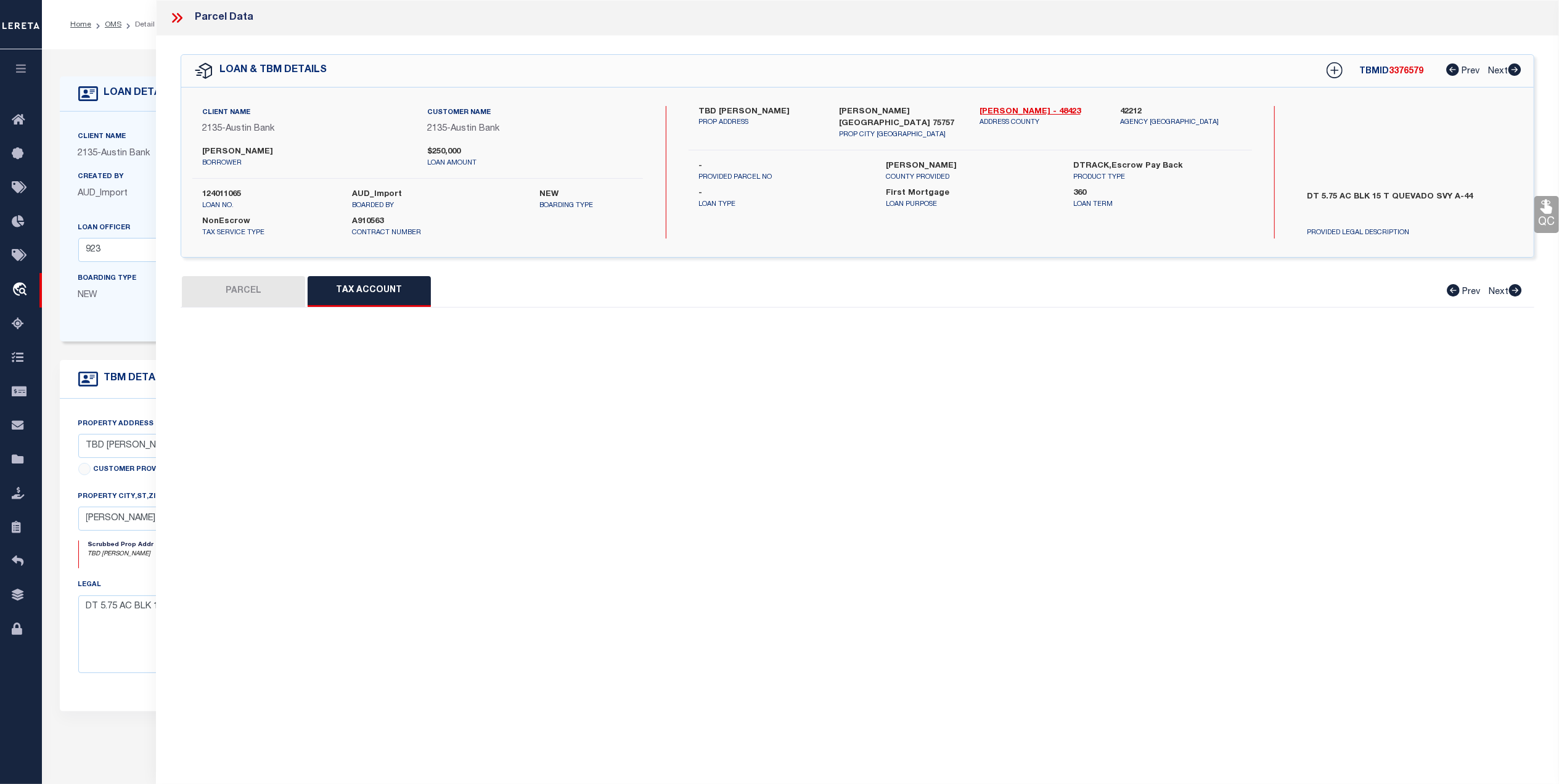
select select "100"
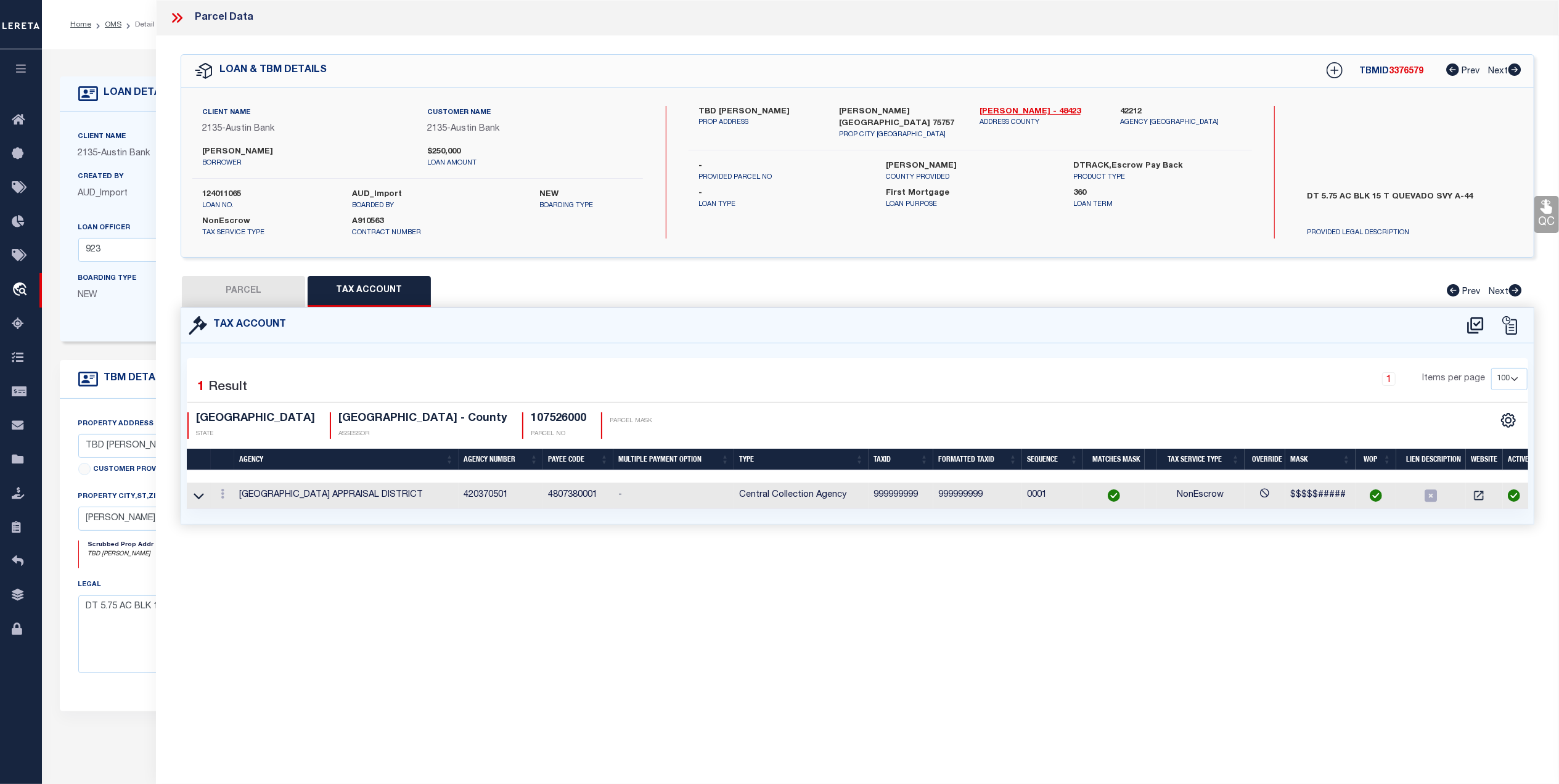
click at [274, 306] on button "PARCEL" at bounding box center [244, 291] width 124 height 31
select select "AS"
checkbox input "false"
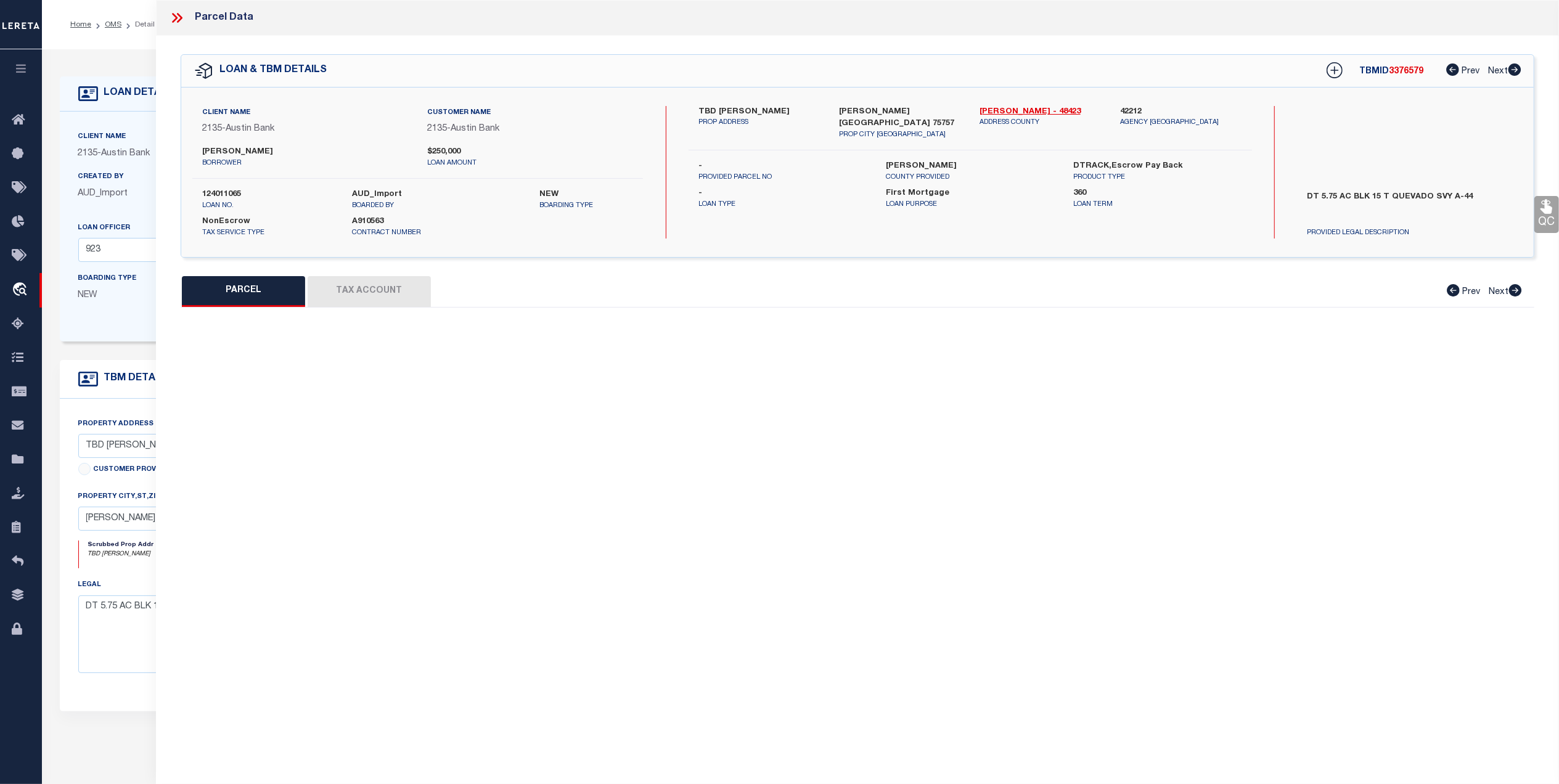
select select "CP"
type input "[PERSON_NAME]"
select select
type input "[PERSON_NAME] (MULTIPLE HOUSES & #'S"
type input "[PERSON_NAME] [GEOGRAPHIC_DATA]"
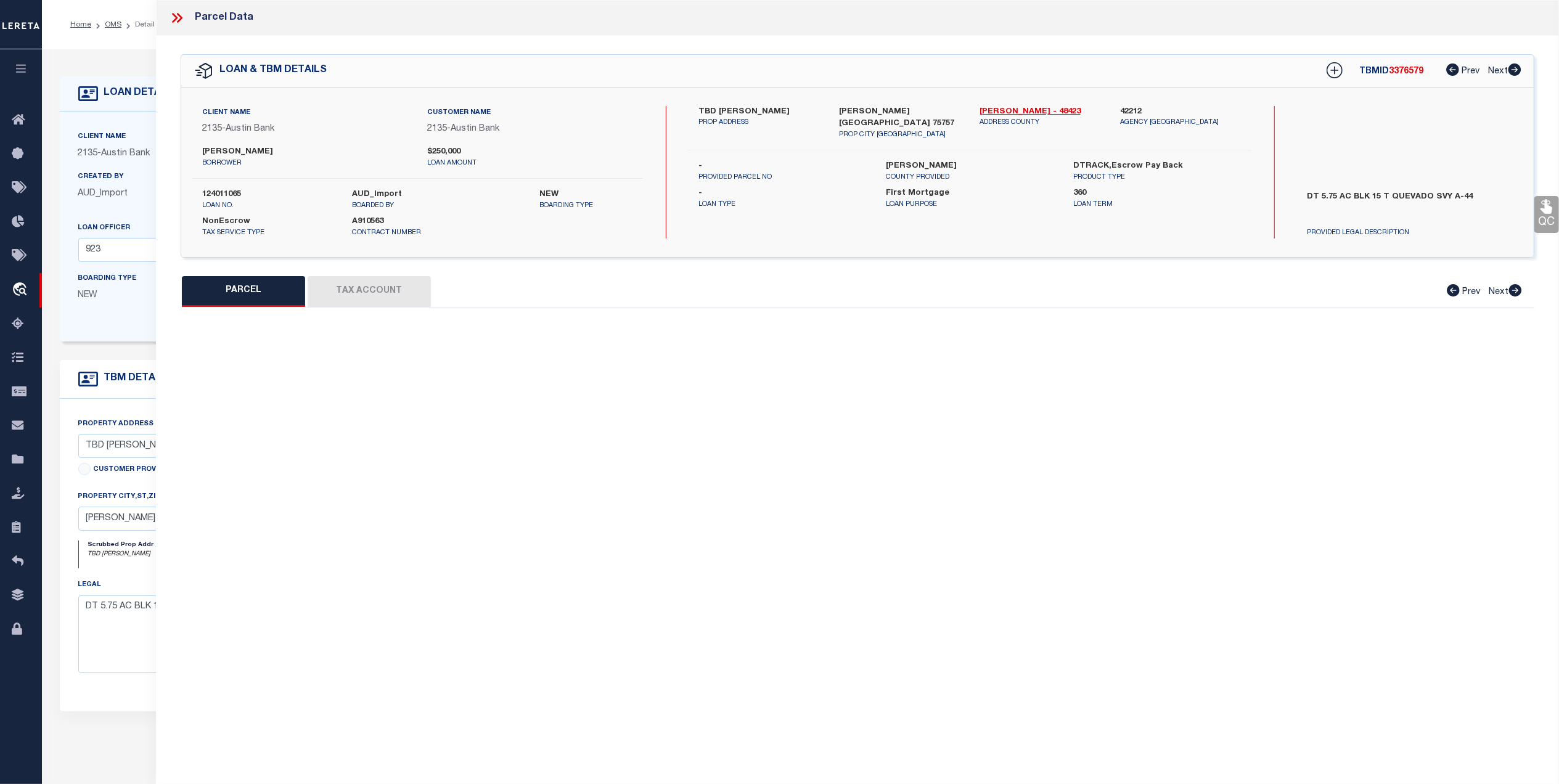
type textarea "A 44 BLK 1802 TR 8 T QUEVADO G03 Acres - 5.75"
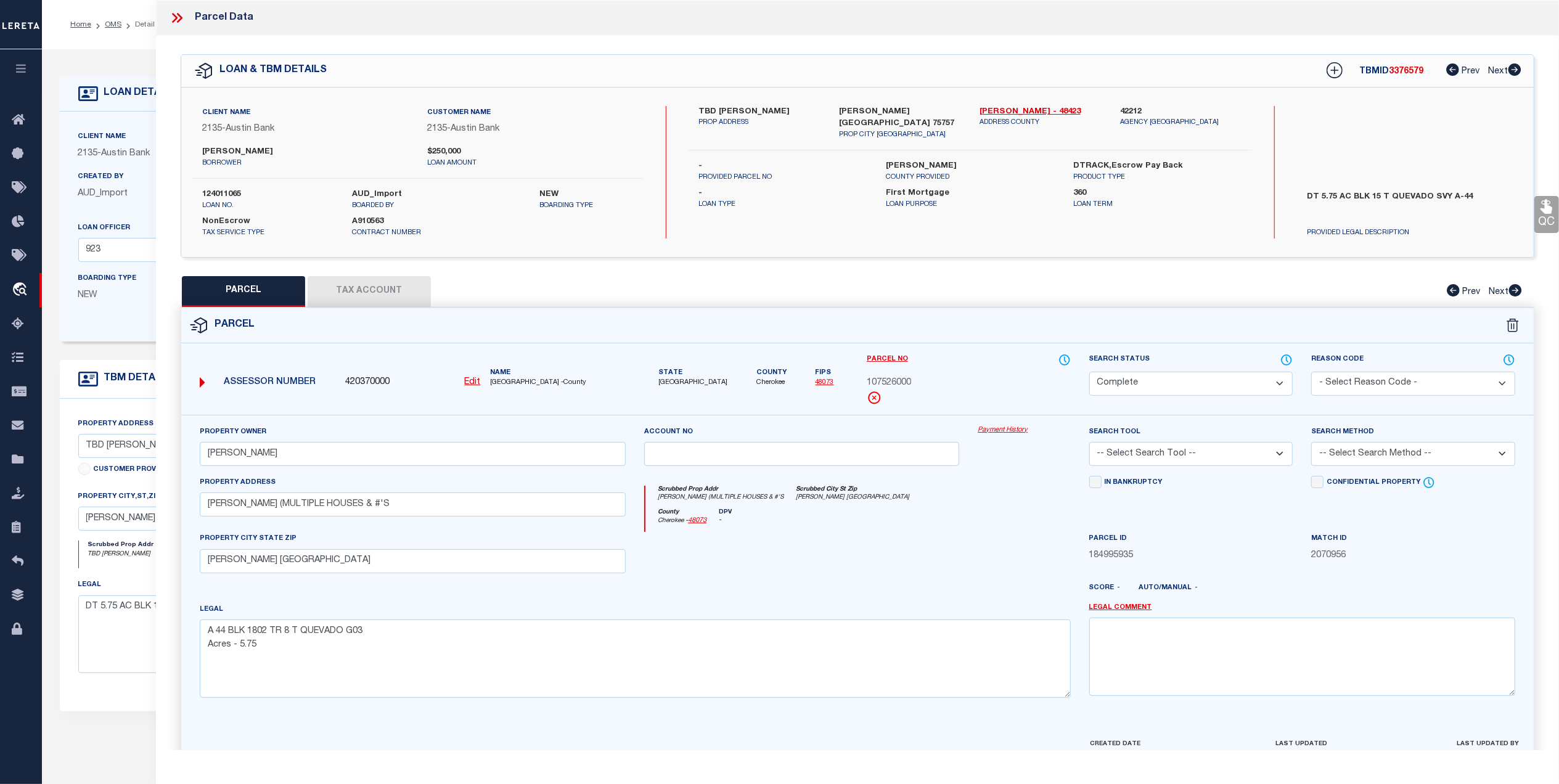
click at [371, 297] on button "Tax Account" at bounding box center [369, 291] width 124 height 31
select select "100"
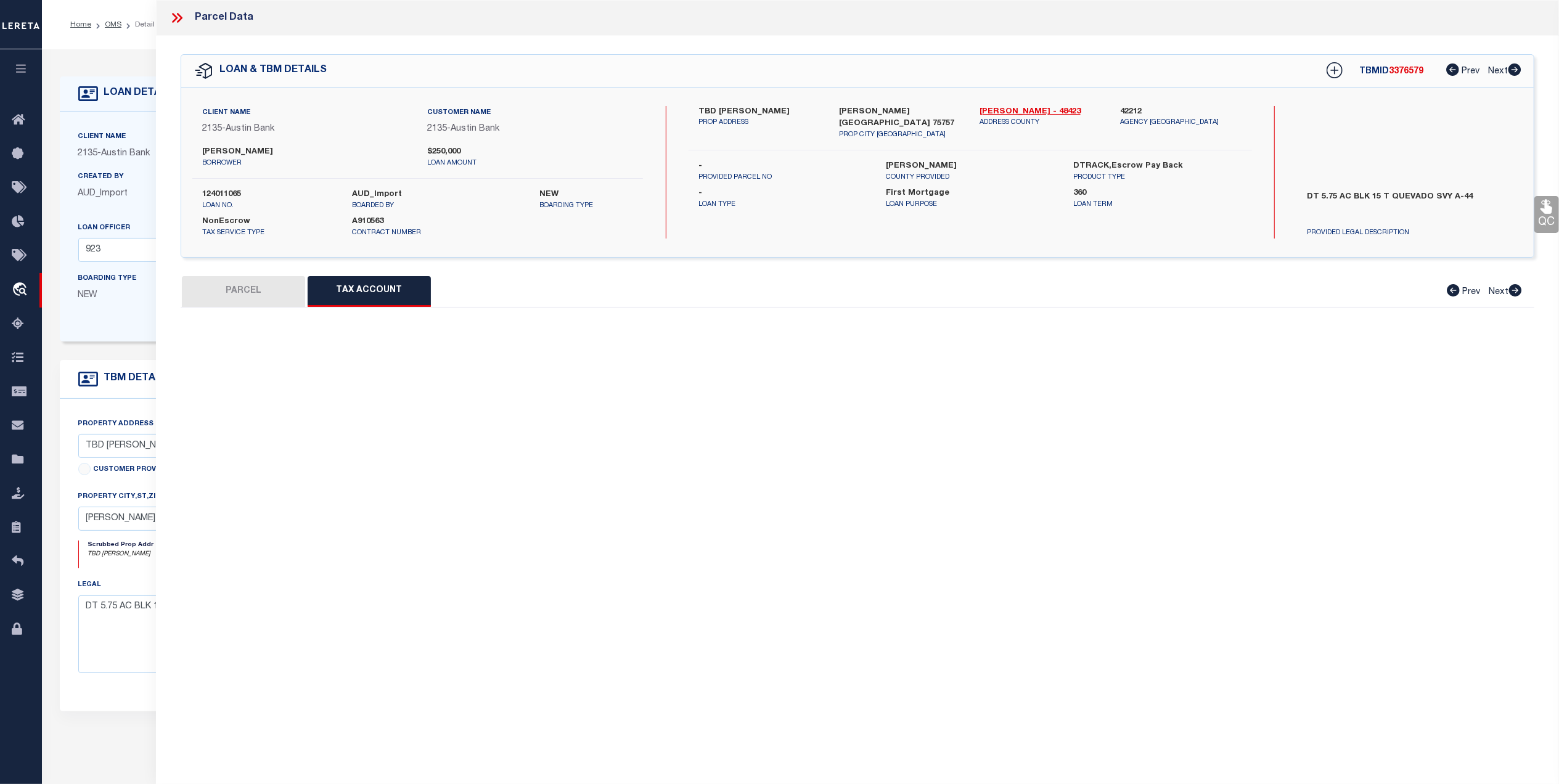
select select "100"
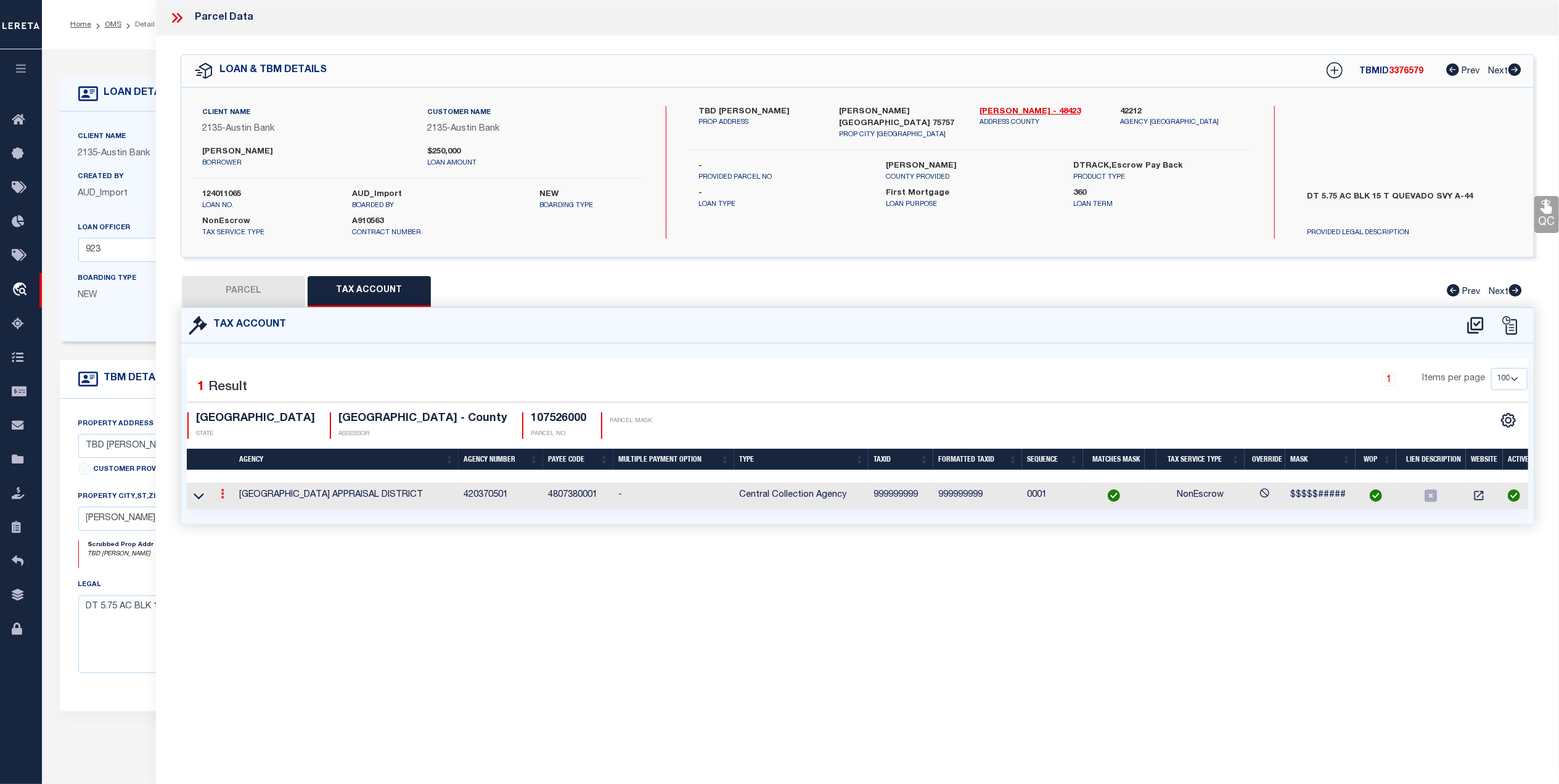
click at [224, 499] on icon at bounding box center [222, 493] width 3 height 9
click at [242, 516] on link at bounding box center [239, 514] width 46 height 21
checkbox input "true"
radio input "true"
type input "[DATE]"
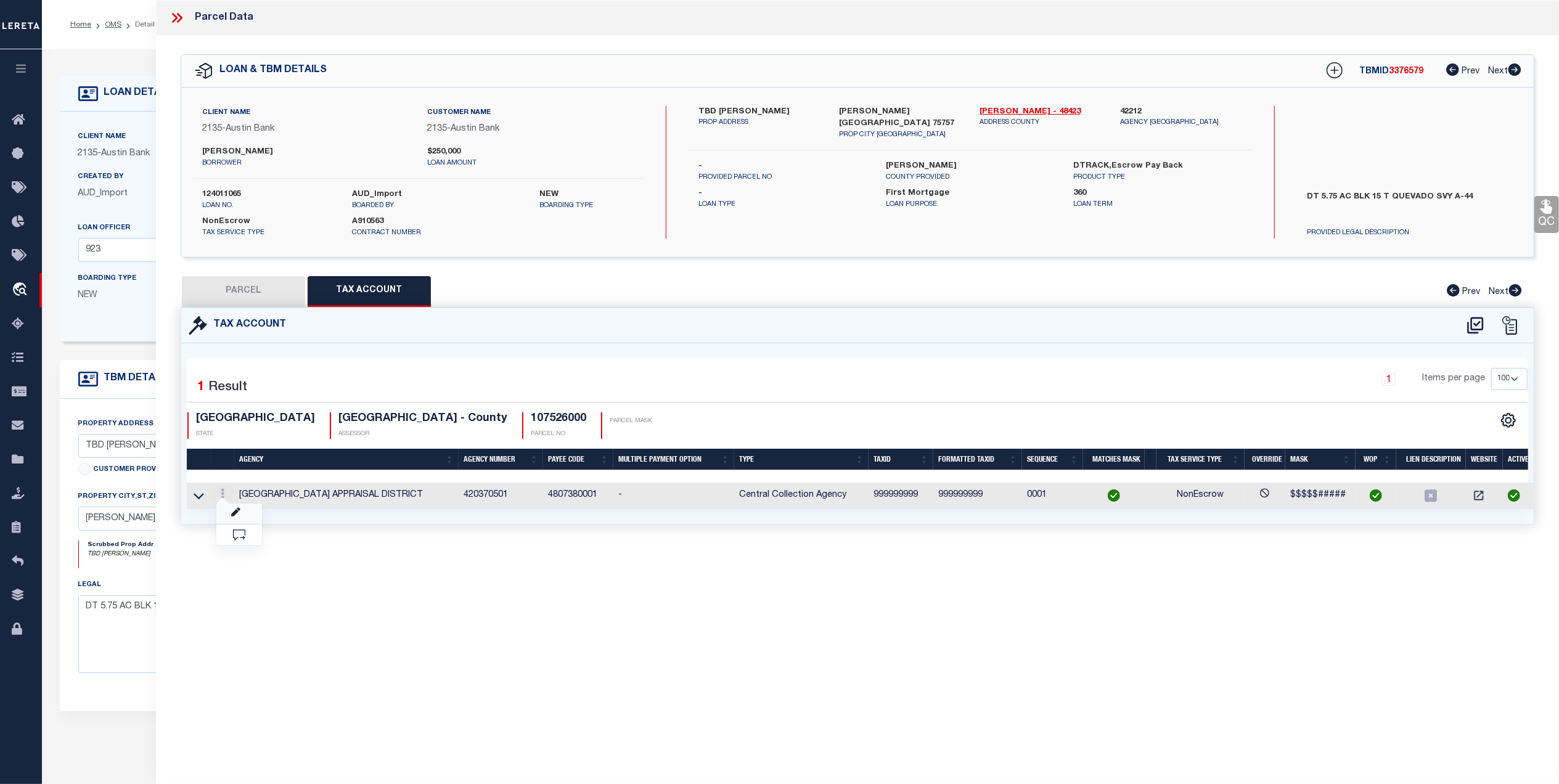
type textarea "Client legal is for 1.94AC but parent parcel legal covers for 9.28AC."
type input "999999999"
type textarea "$$$$$#####"
checkbox input "true"
select select "ACT"
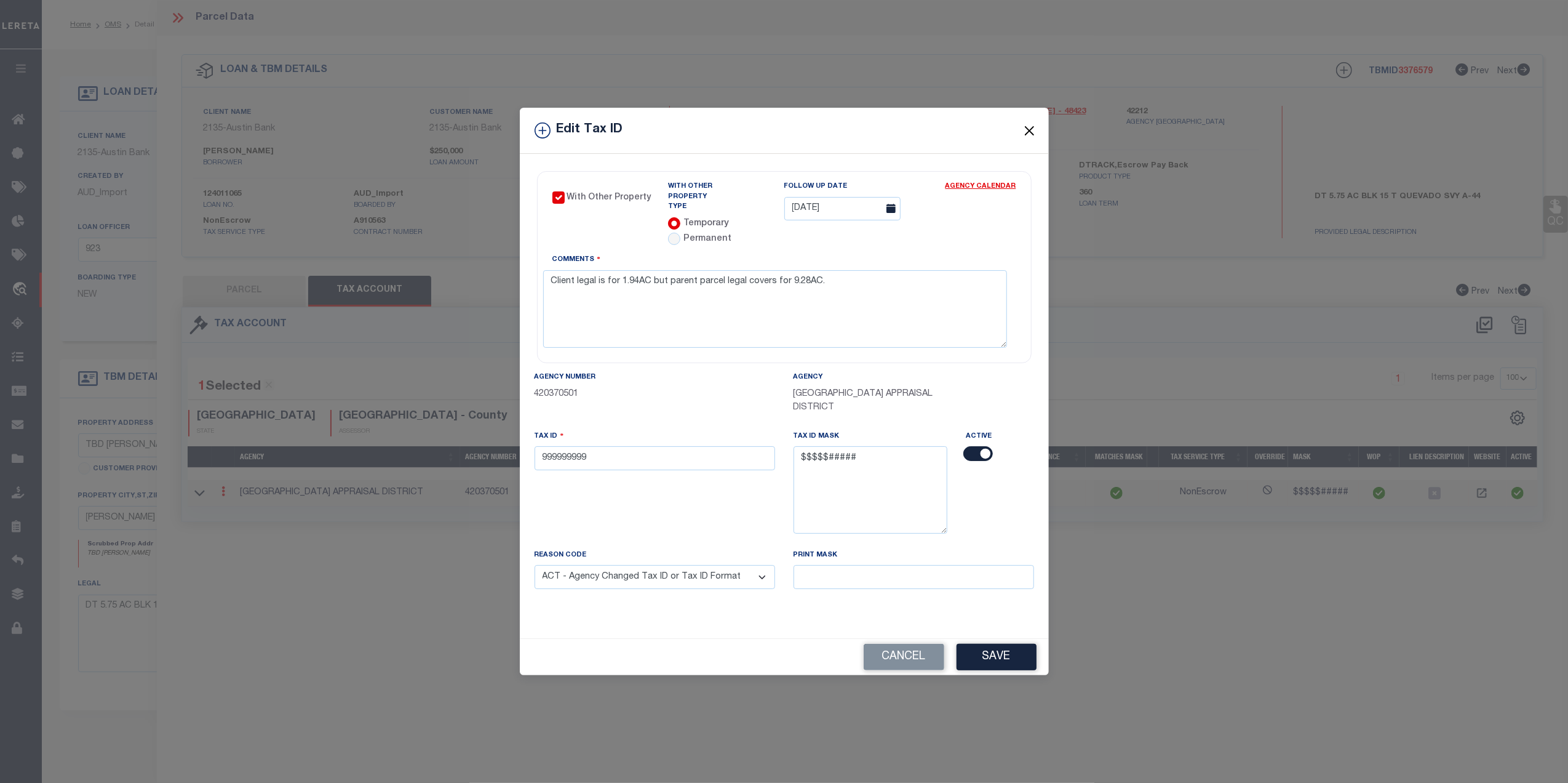
click at [1025, 130] on button "Close" at bounding box center [1029, 130] width 16 height 16
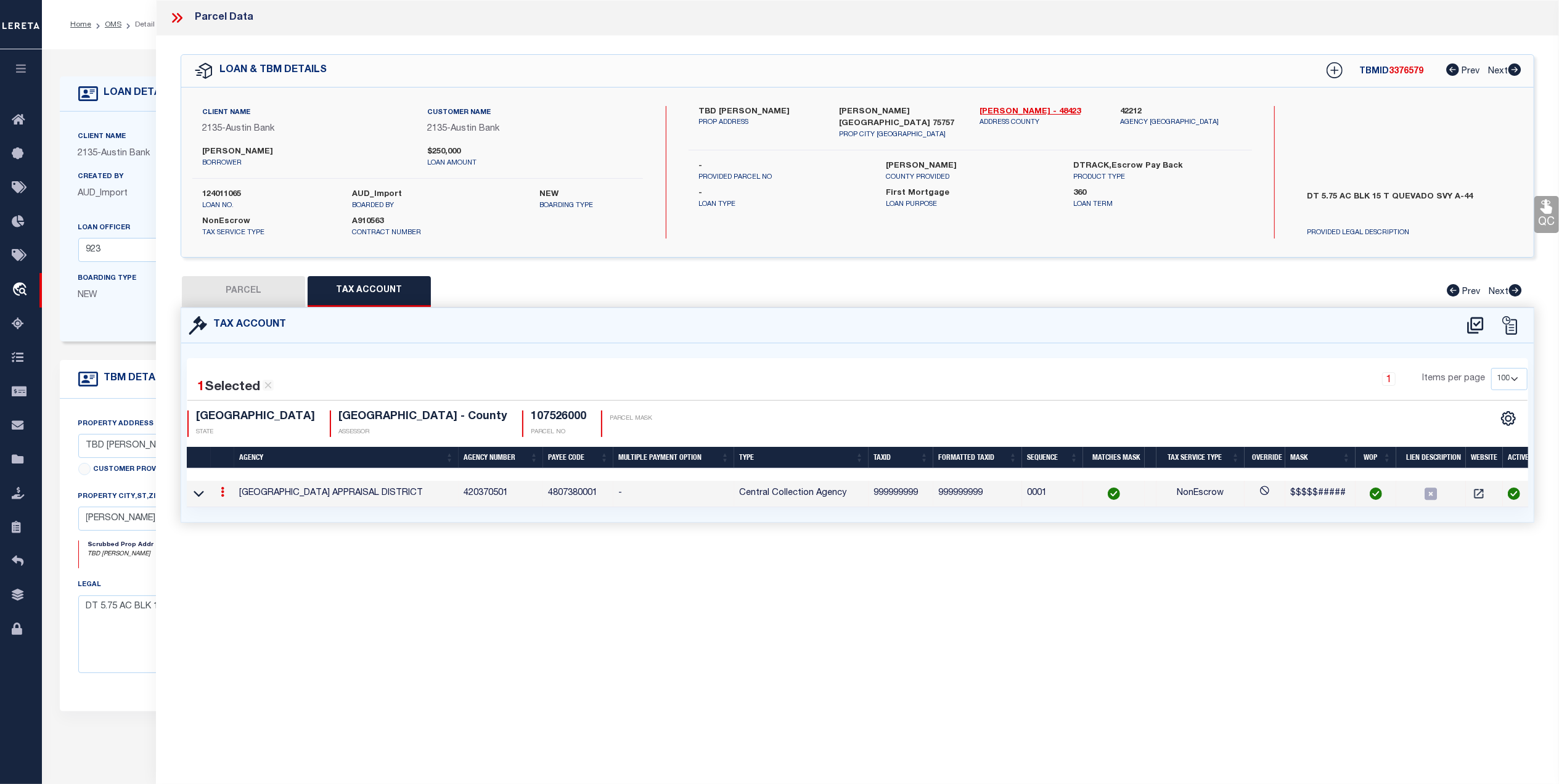
click at [182, 20] on icon at bounding box center [177, 17] width 16 height 16
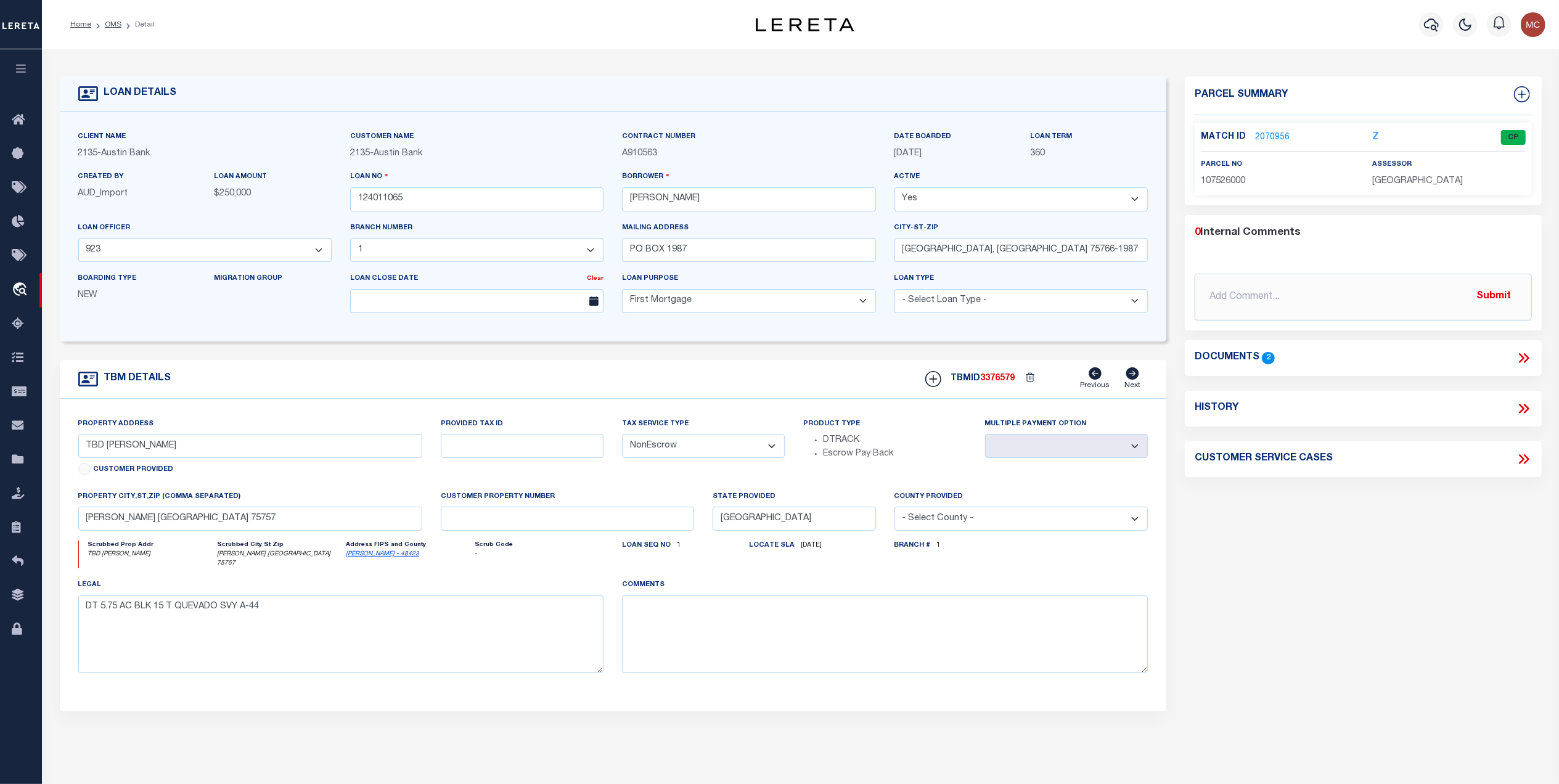
click at [1523, 365] on icon at bounding box center [1524, 358] width 16 height 16
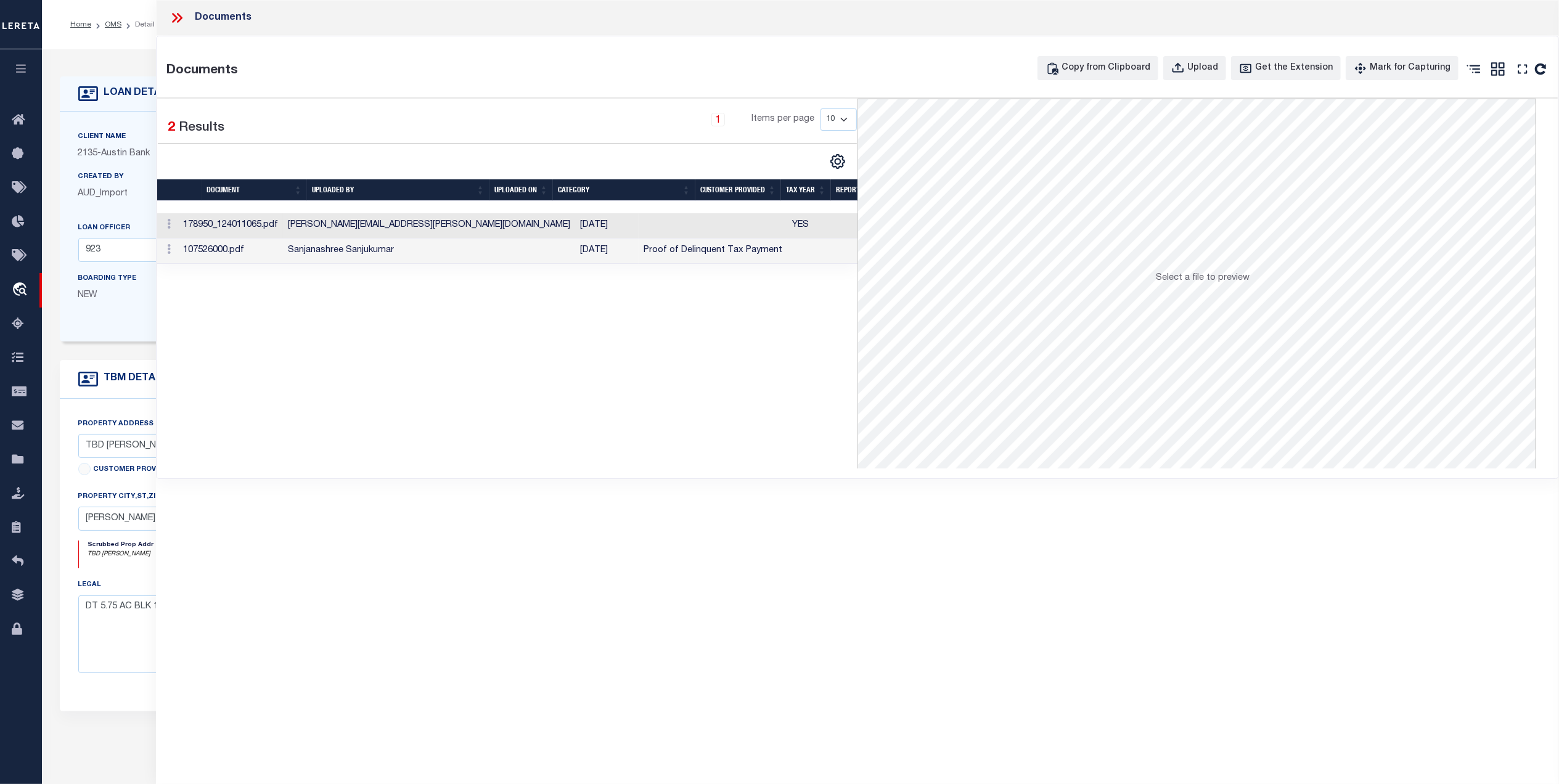
click at [479, 225] on td "[PERSON_NAME][EMAIL_ADDRESS][PERSON_NAME][DOMAIN_NAME]" at bounding box center [429, 225] width 292 height 25
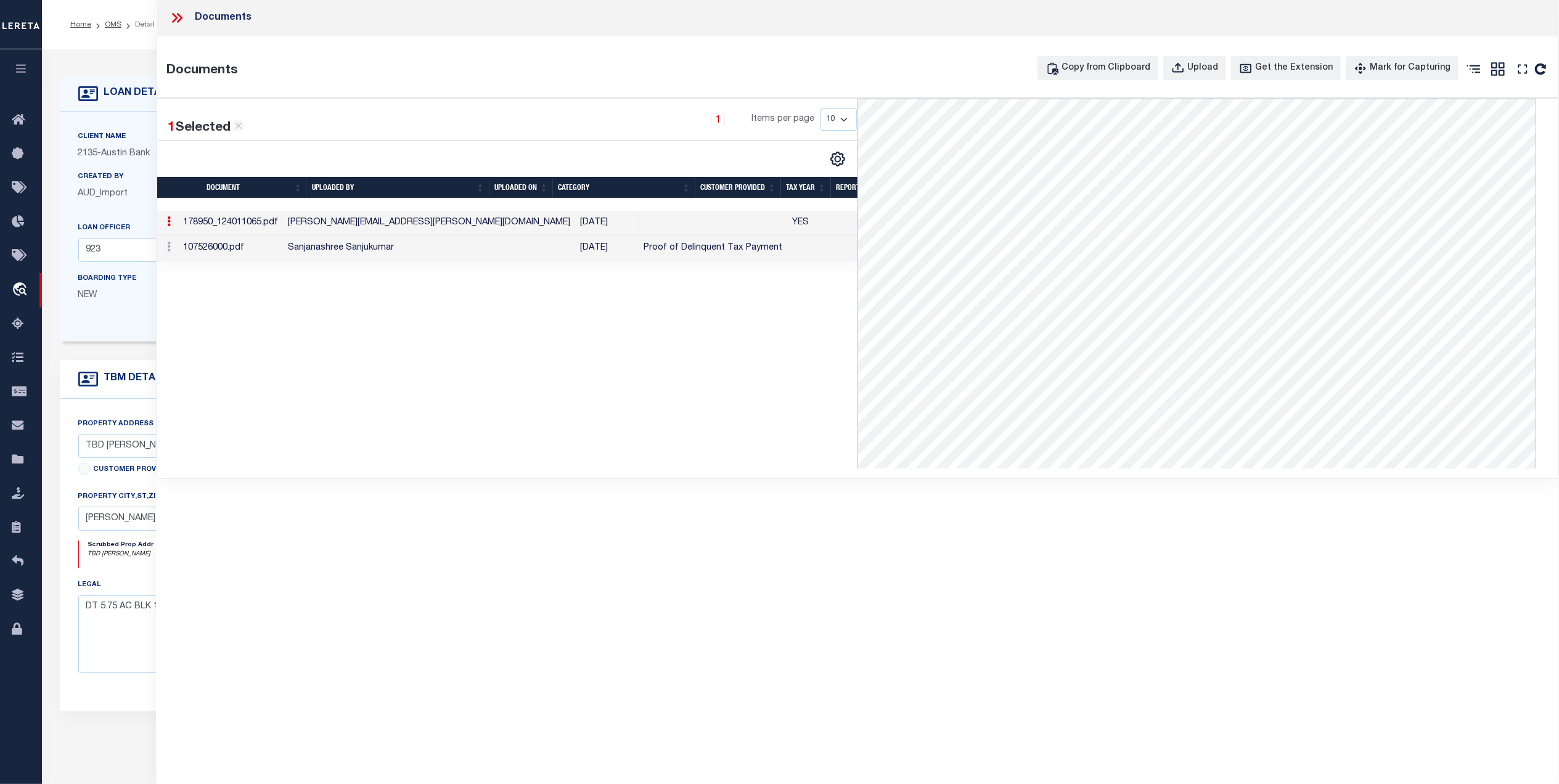
click at [469, 395] on div "1 Selected 2 Results 1 Items per page 10 25 50 100" at bounding box center [507, 283] width 700 height 370
click at [581, 339] on div "1 Selected 2 Results 1 Items per page 10 25 50 100" at bounding box center [507, 283] width 700 height 370
click at [183, 23] on icon at bounding box center [177, 17] width 16 height 16
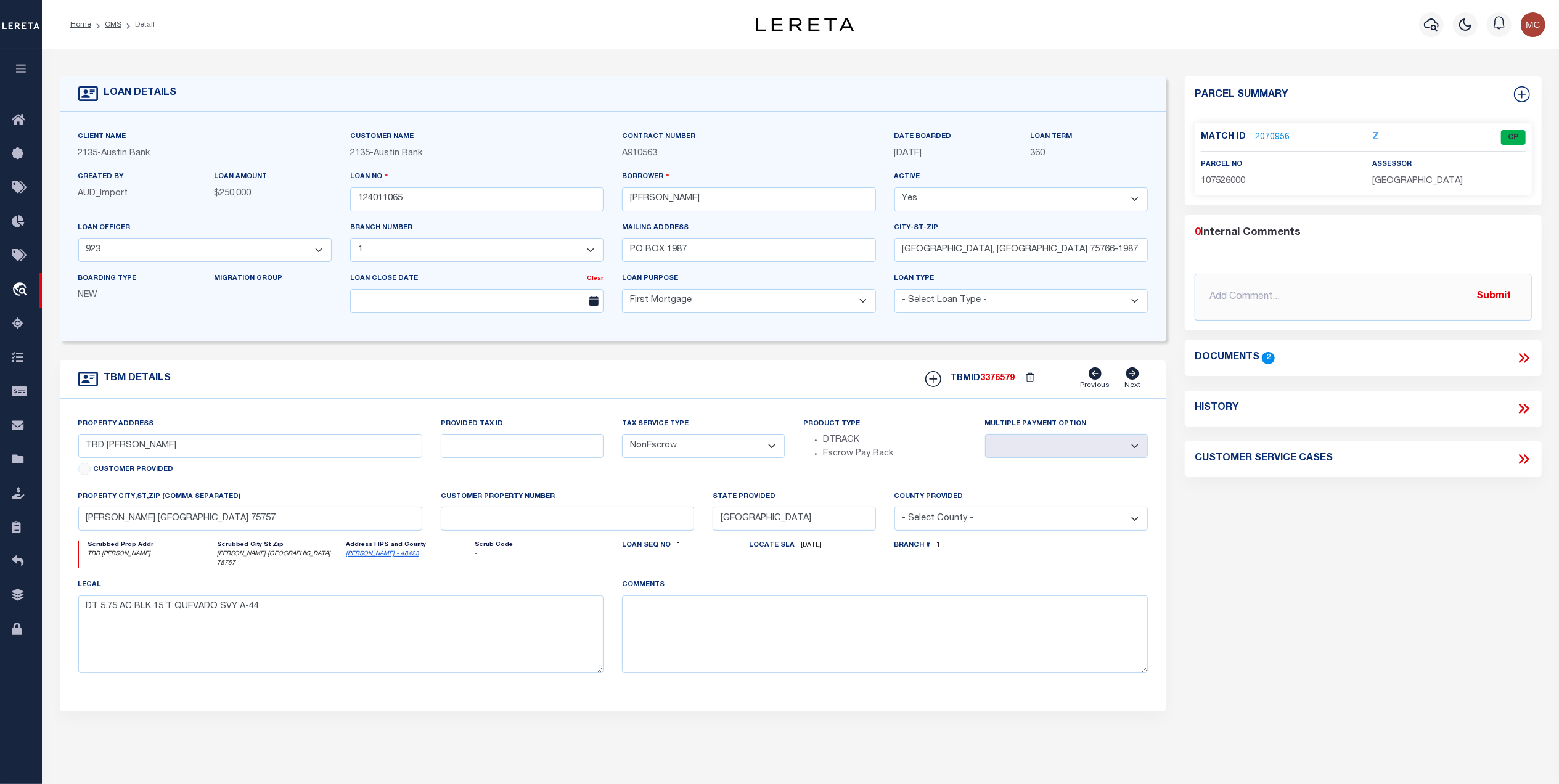
click at [361, 557] on link "[PERSON_NAME] - 48423" at bounding box center [382, 554] width 73 height 6
drag, startPoint x: 747, startPoint y: 204, endPoint x: 696, endPoint y: 209, distance: 51.2
click at [696, 209] on input "[PERSON_NAME]" at bounding box center [748, 199] width 253 height 24
click at [1261, 138] on link "2070956" at bounding box center [1272, 137] width 34 height 13
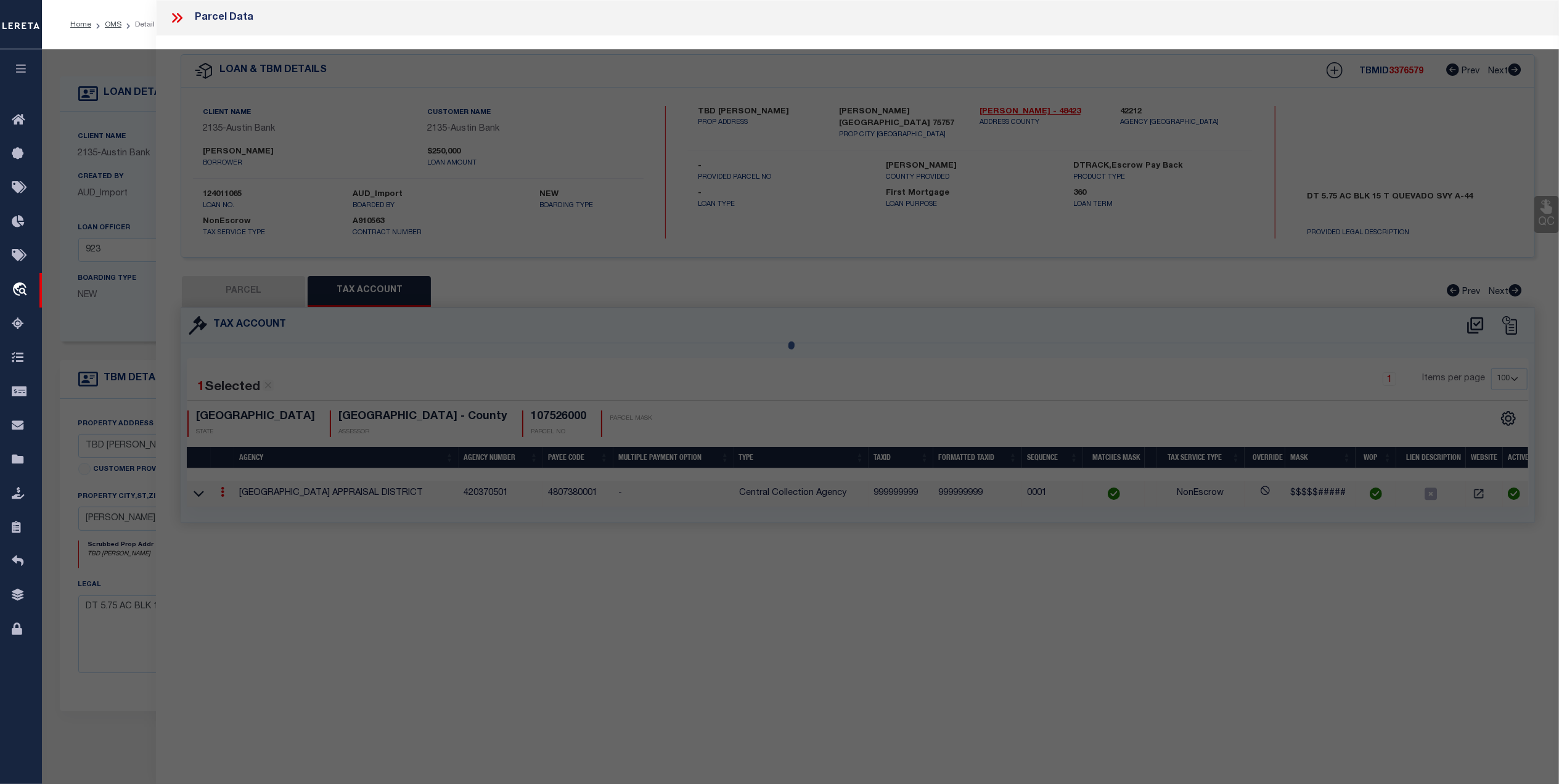
select select "AS"
checkbox input "false"
select select "CP"
type input "[PERSON_NAME]"
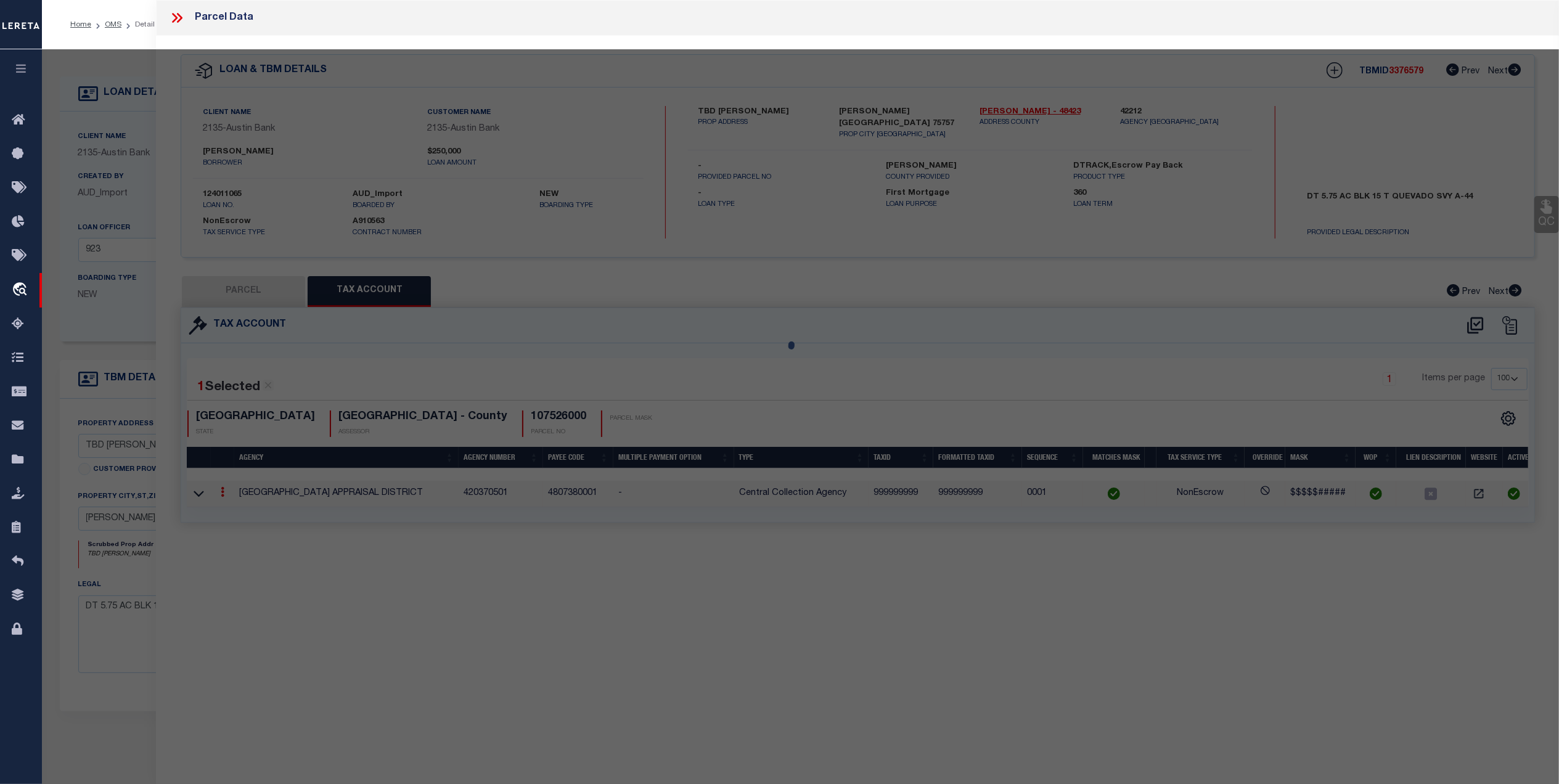
select select
type input "[PERSON_NAME] (MULTIPLE HOUSES & #'S"
type input "[PERSON_NAME] [GEOGRAPHIC_DATA]"
type textarea "A 44 BLK 1802 TR 8 T QUEVADO G03 Acres - 5.75"
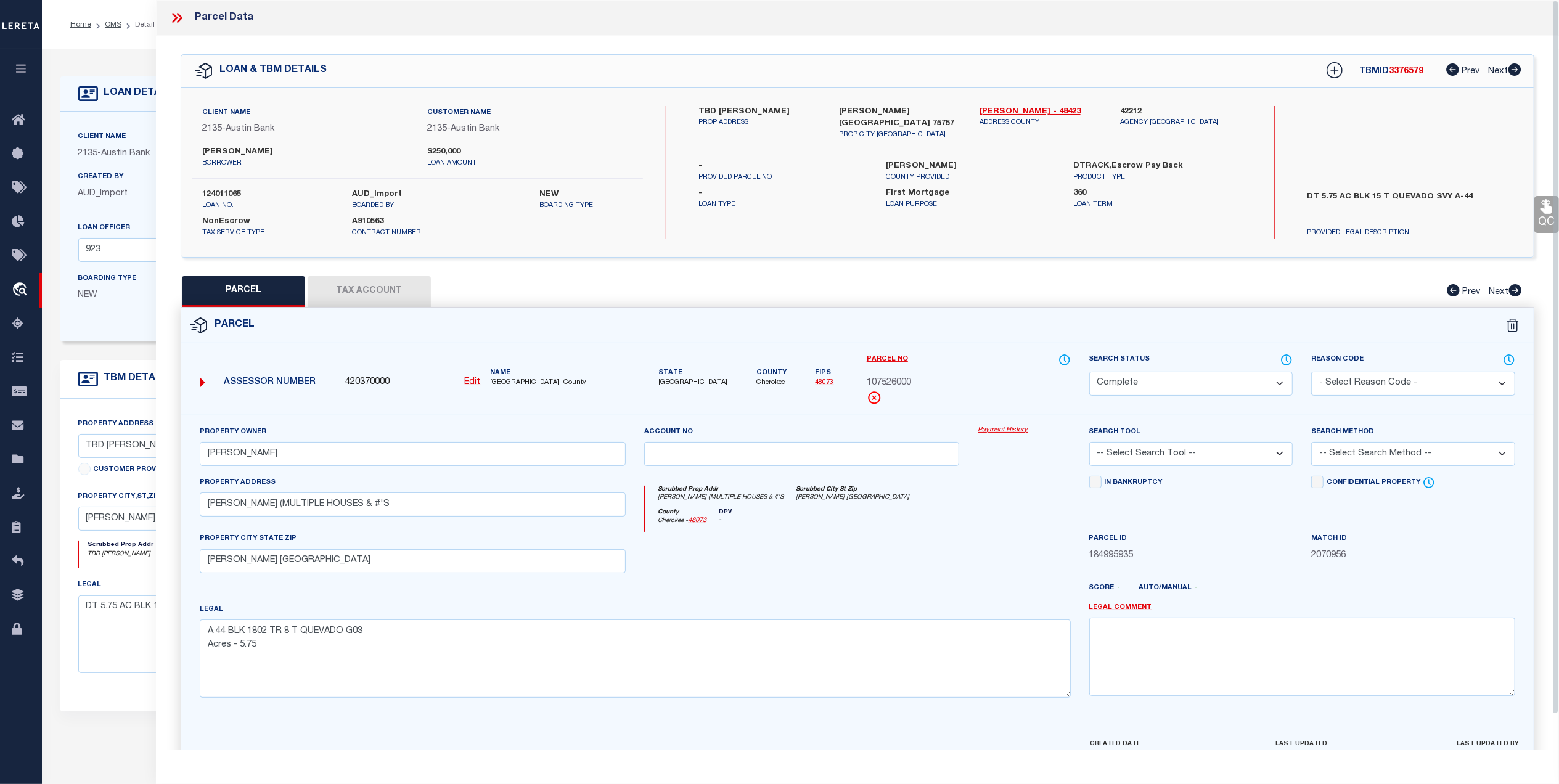
click at [164, 21] on div "Parcel Data" at bounding box center [857, 18] width 1403 height 36
click at [167, 19] on div "Parcel Data" at bounding box center [857, 18] width 1403 height 36
click at [176, 15] on icon at bounding box center [177, 17] width 16 height 16
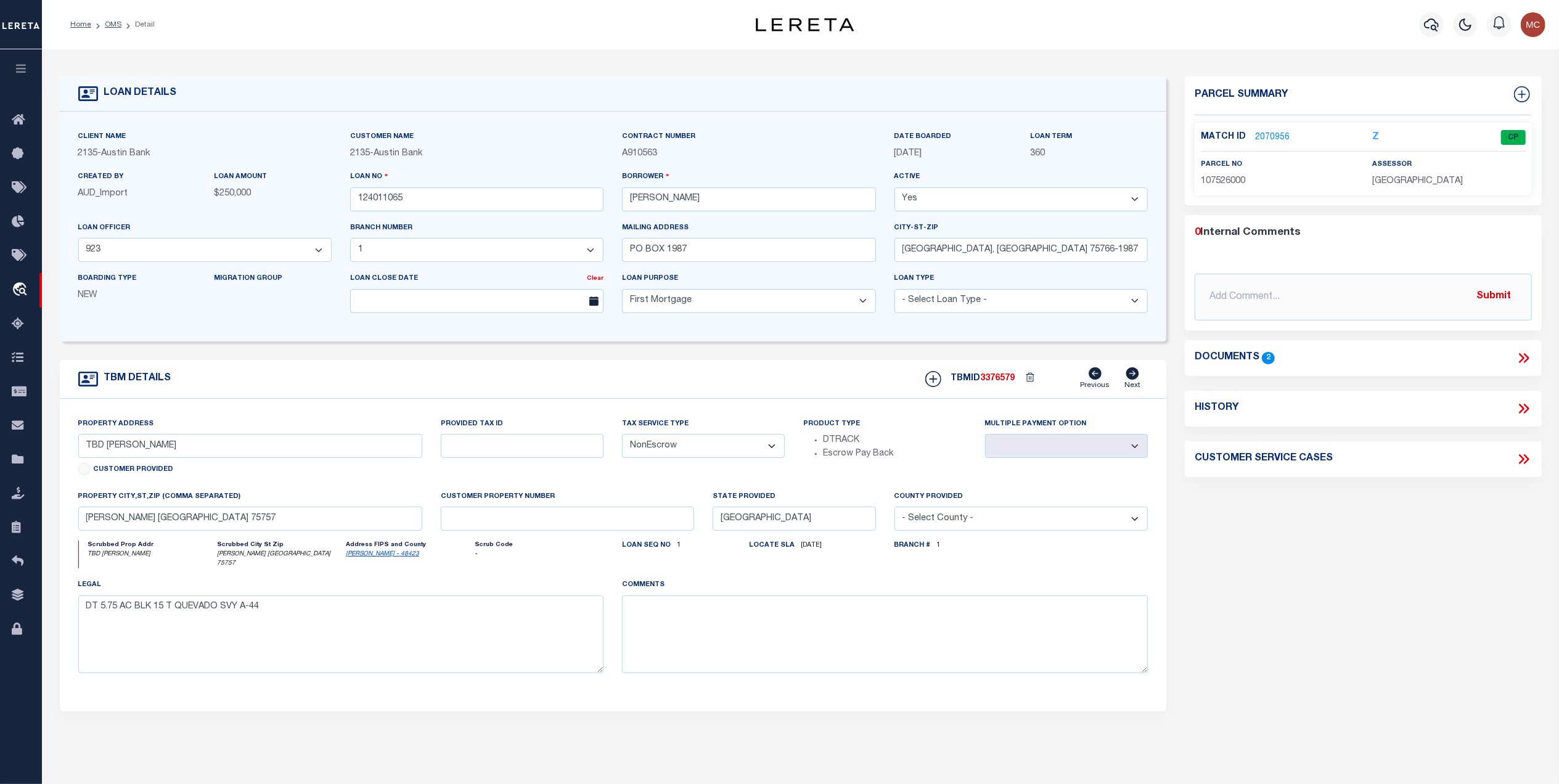
click at [1267, 134] on link "2070956" at bounding box center [1272, 137] width 34 height 13
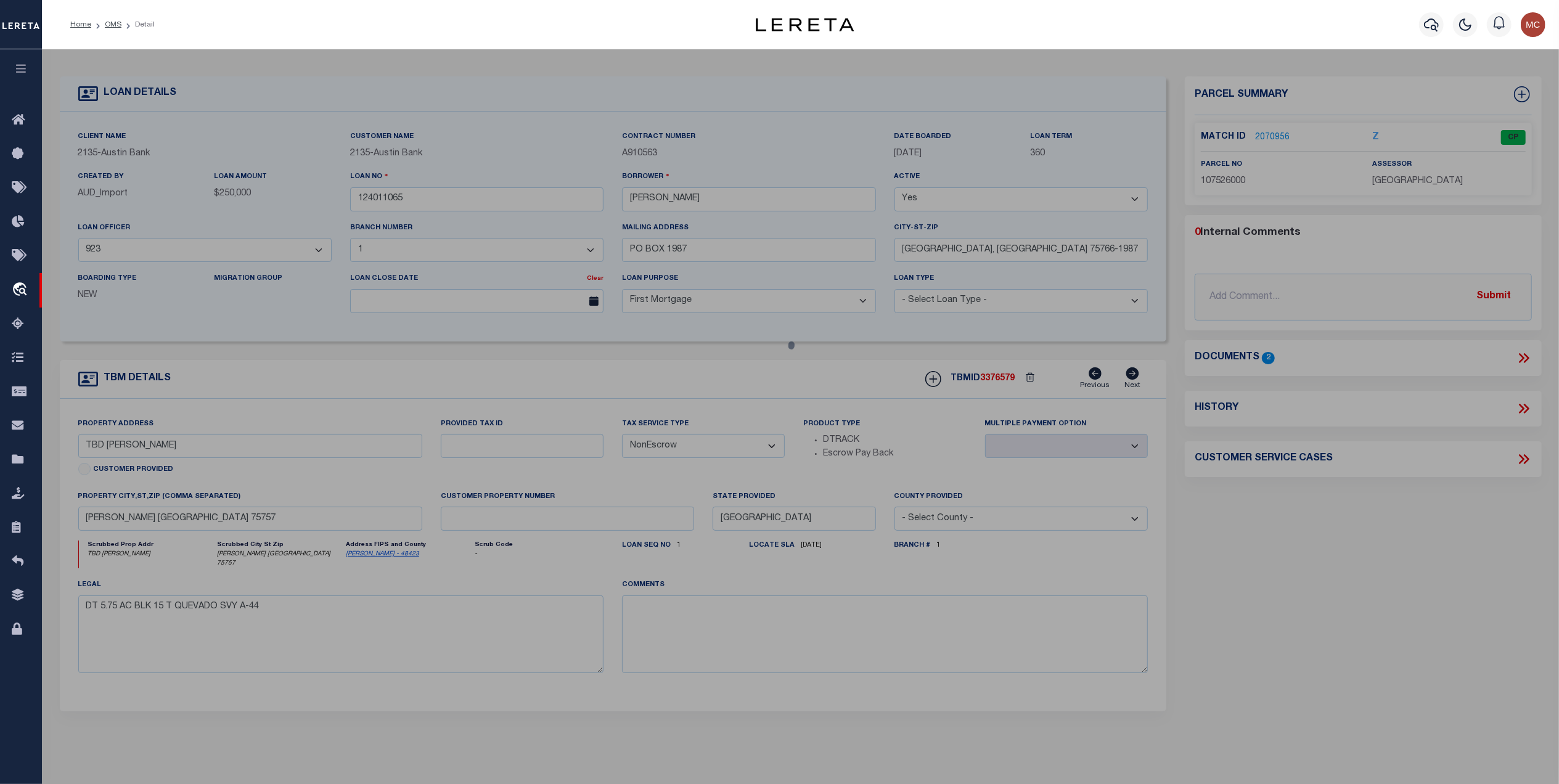
select select "AS"
checkbox input "false"
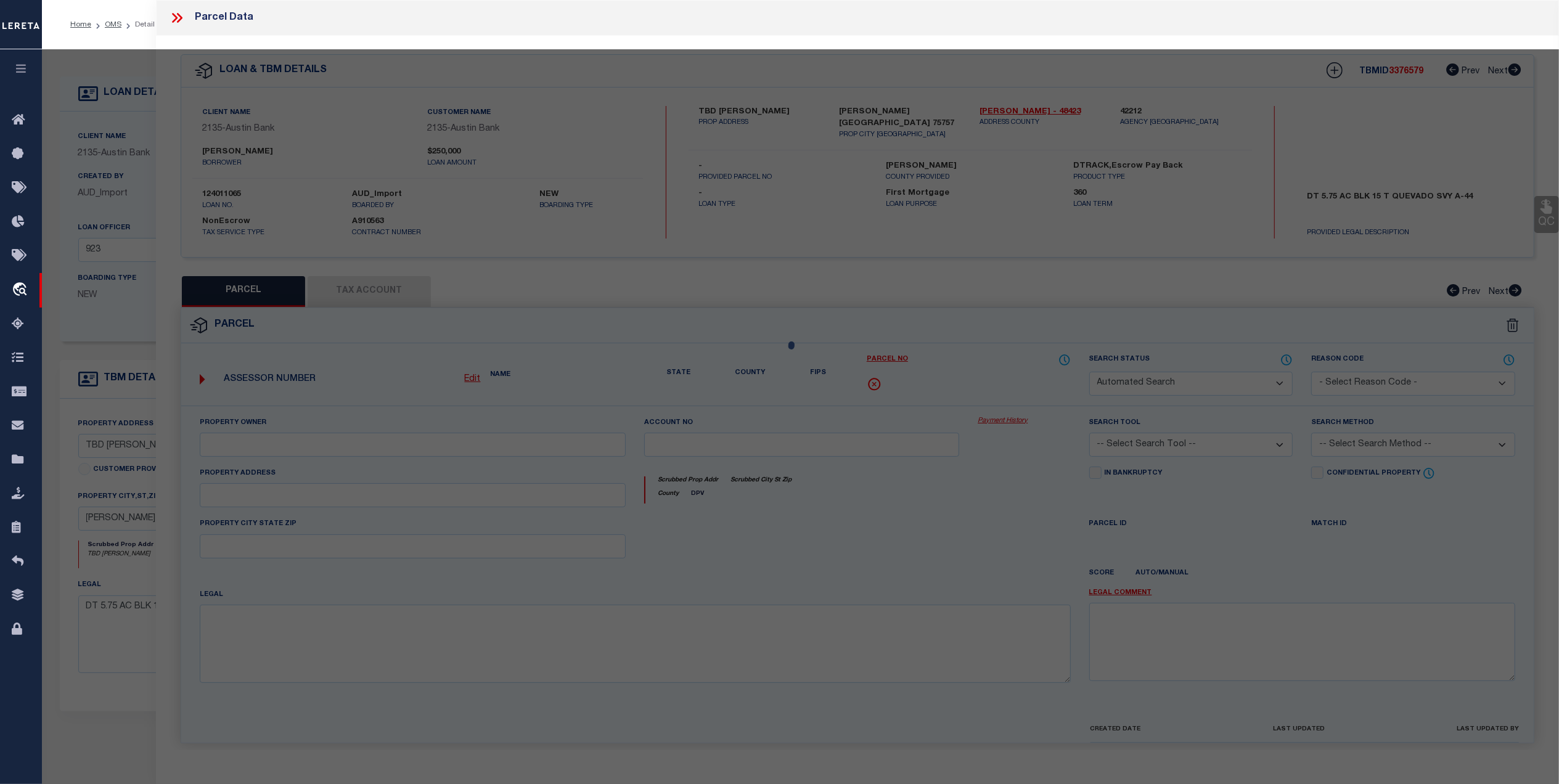
select select "CP"
type input "[PERSON_NAME]"
select select
type input "[PERSON_NAME] (MULTIPLE HOUSES & #'S"
type input "[PERSON_NAME] [GEOGRAPHIC_DATA]"
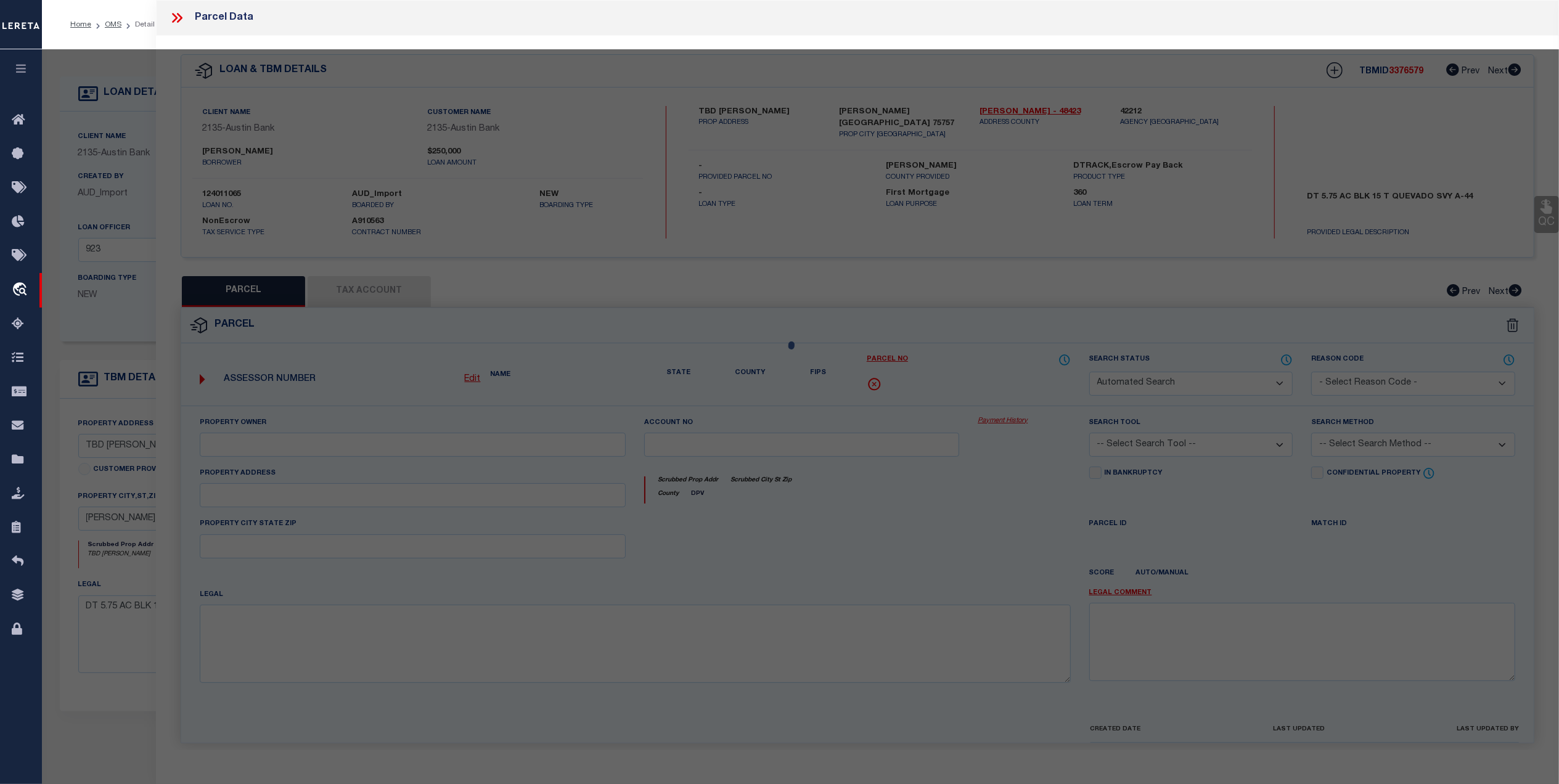
type textarea "A 44 BLK 1802 TR 8 T QUEVADO G03 Acres - 5.75"
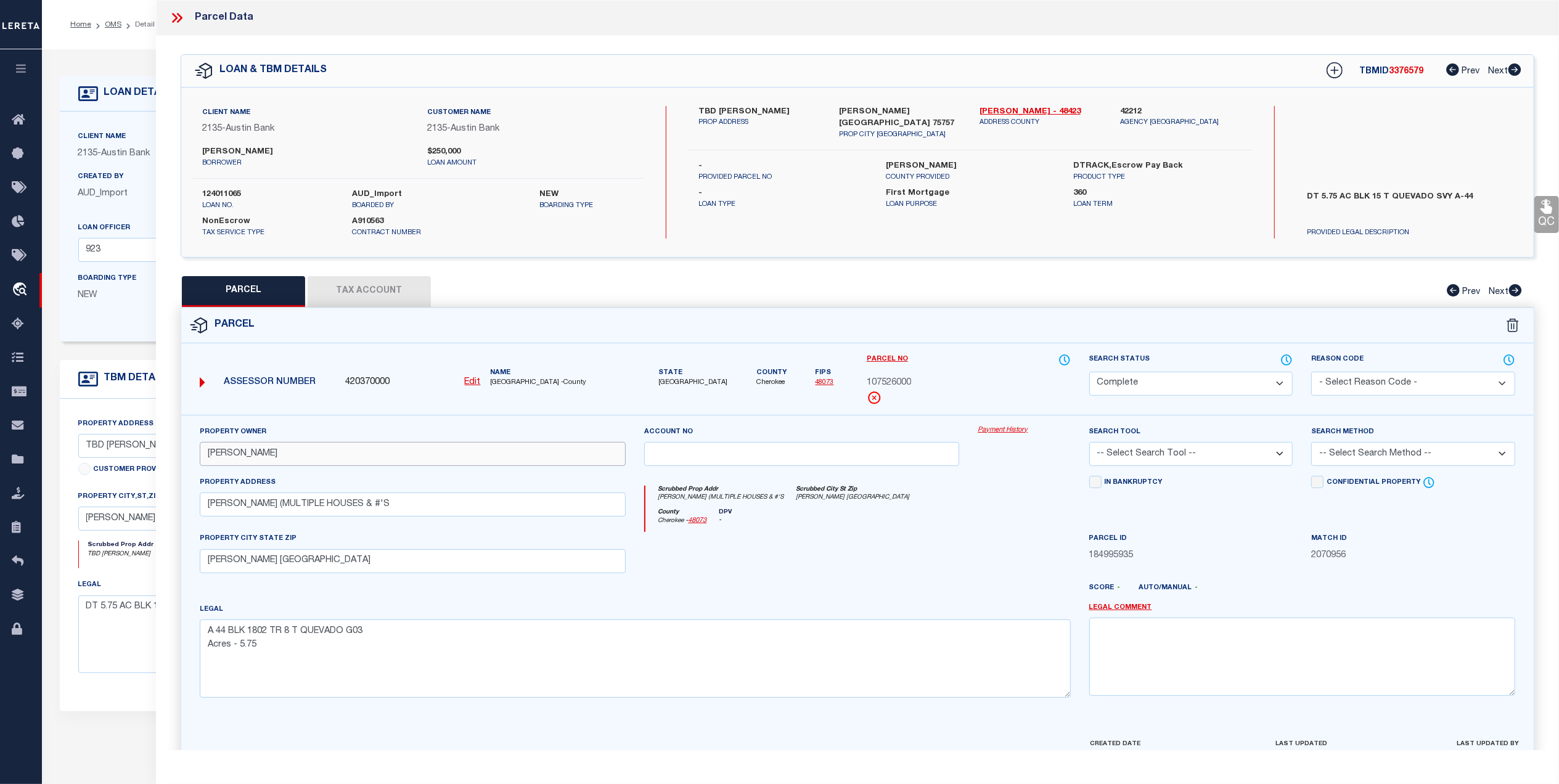
drag, startPoint x: 324, startPoint y: 453, endPoint x: 191, endPoint y: 462, distance: 133.3
click at [191, 462] on div "Property Owner [PERSON_NAME]" at bounding box center [412, 450] width 444 height 51
click at [178, 22] on icon at bounding box center [180, 17] width 5 height 9
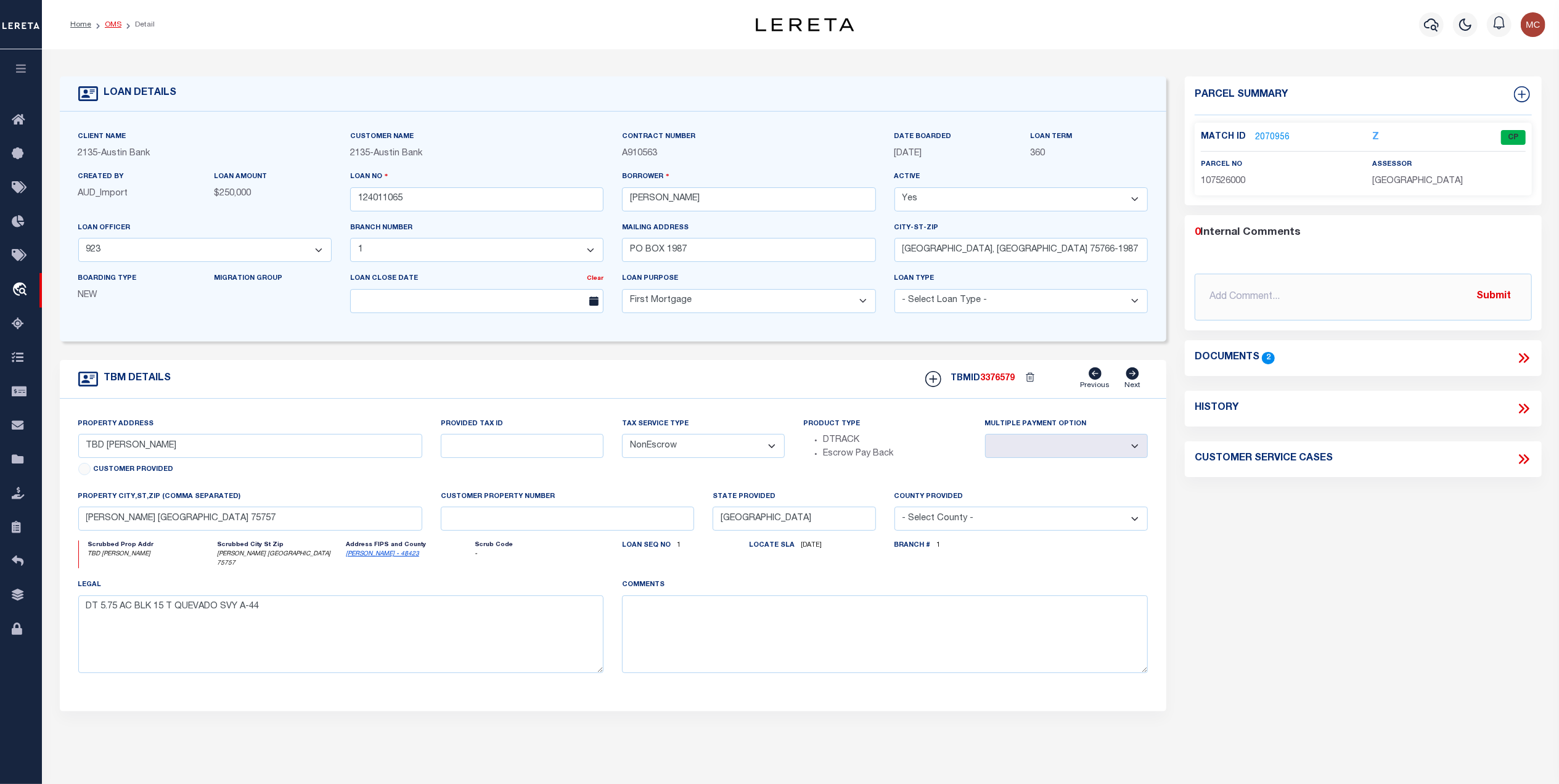
click at [116, 27] on link "OMS" at bounding box center [113, 24] width 16 height 8
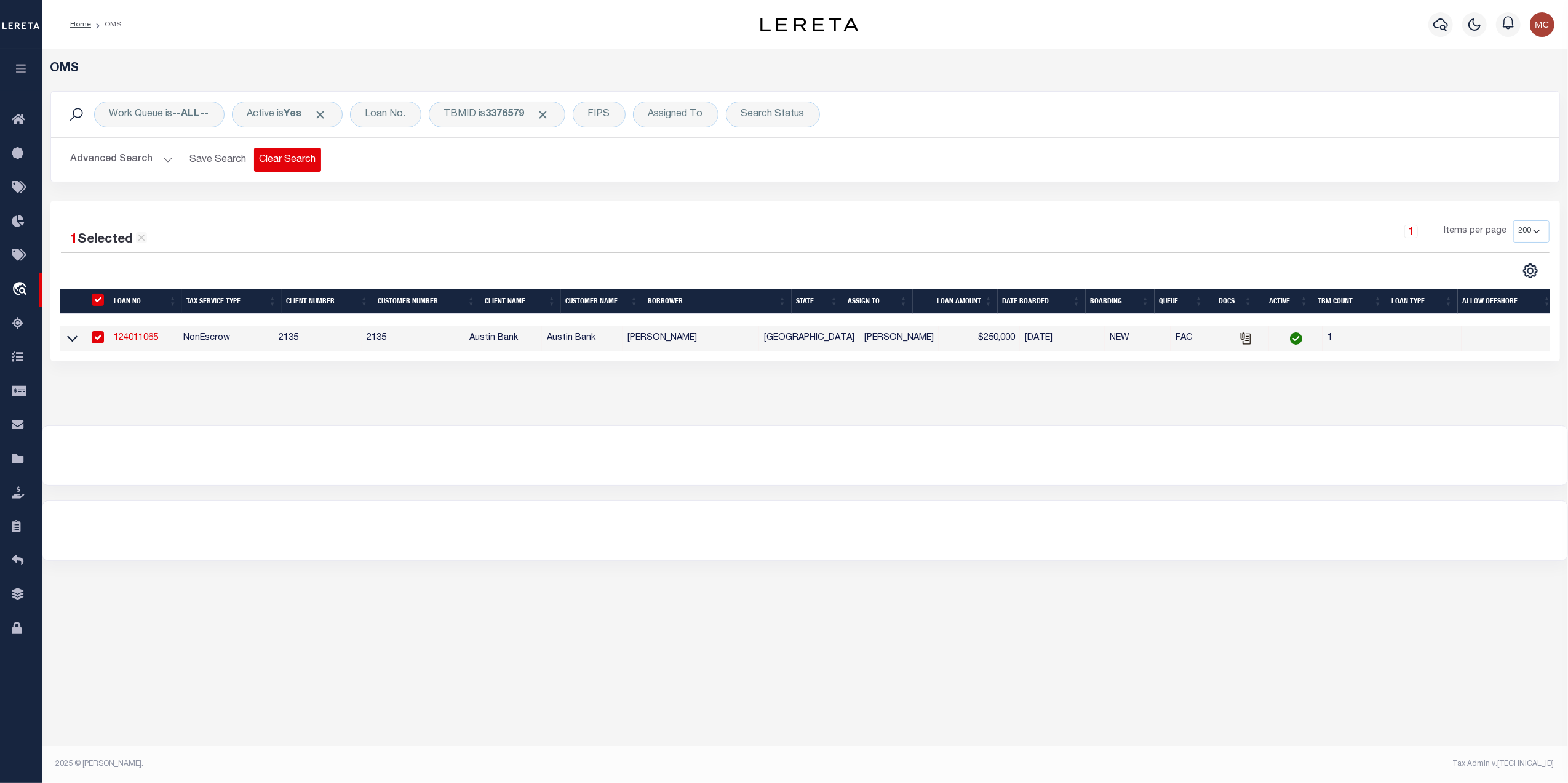
click at [273, 154] on button "Clear Search" at bounding box center [287, 160] width 67 height 24
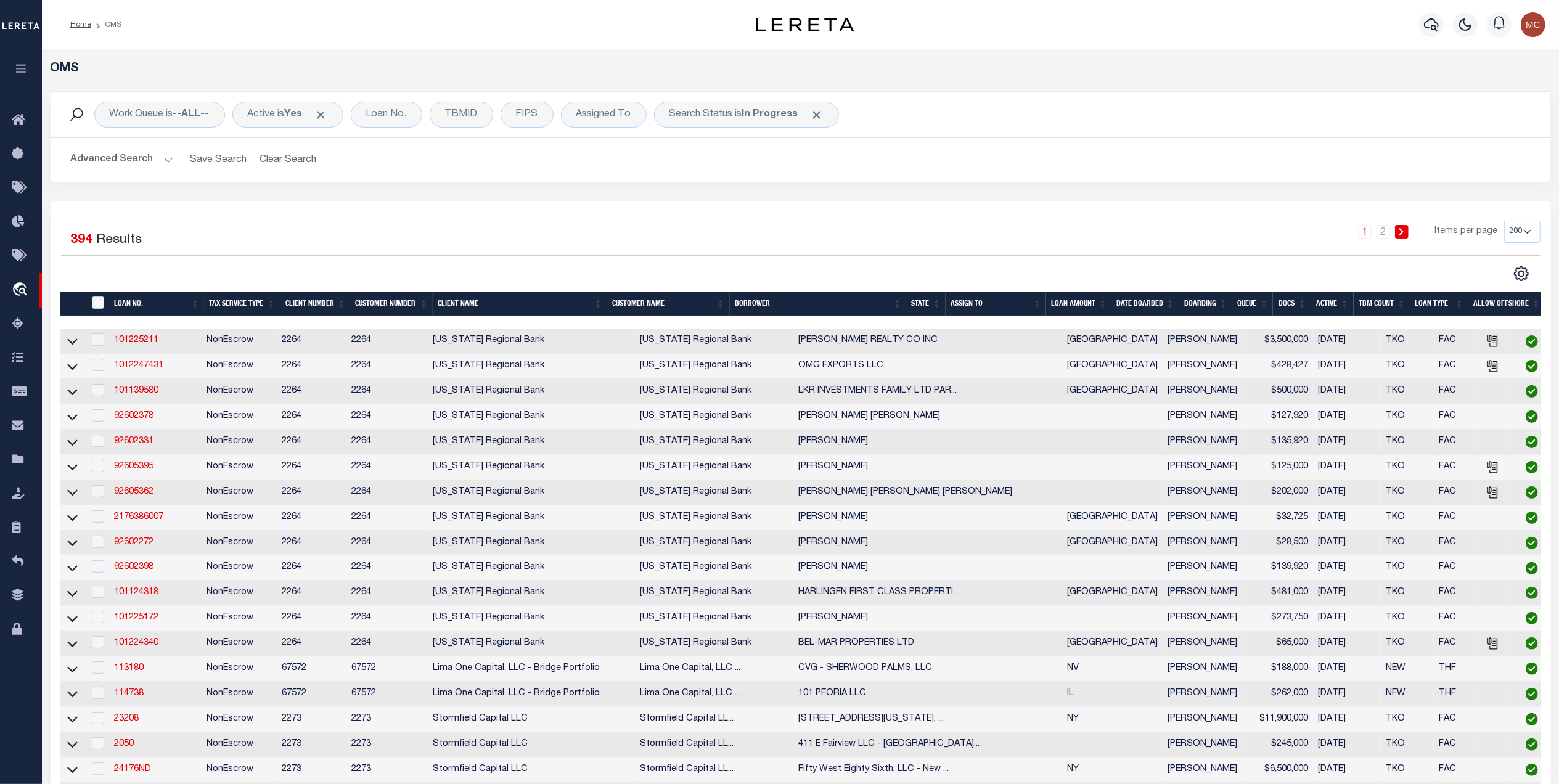
click at [108, 156] on button "Advanced Search" at bounding box center [122, 160] width 102 height 24
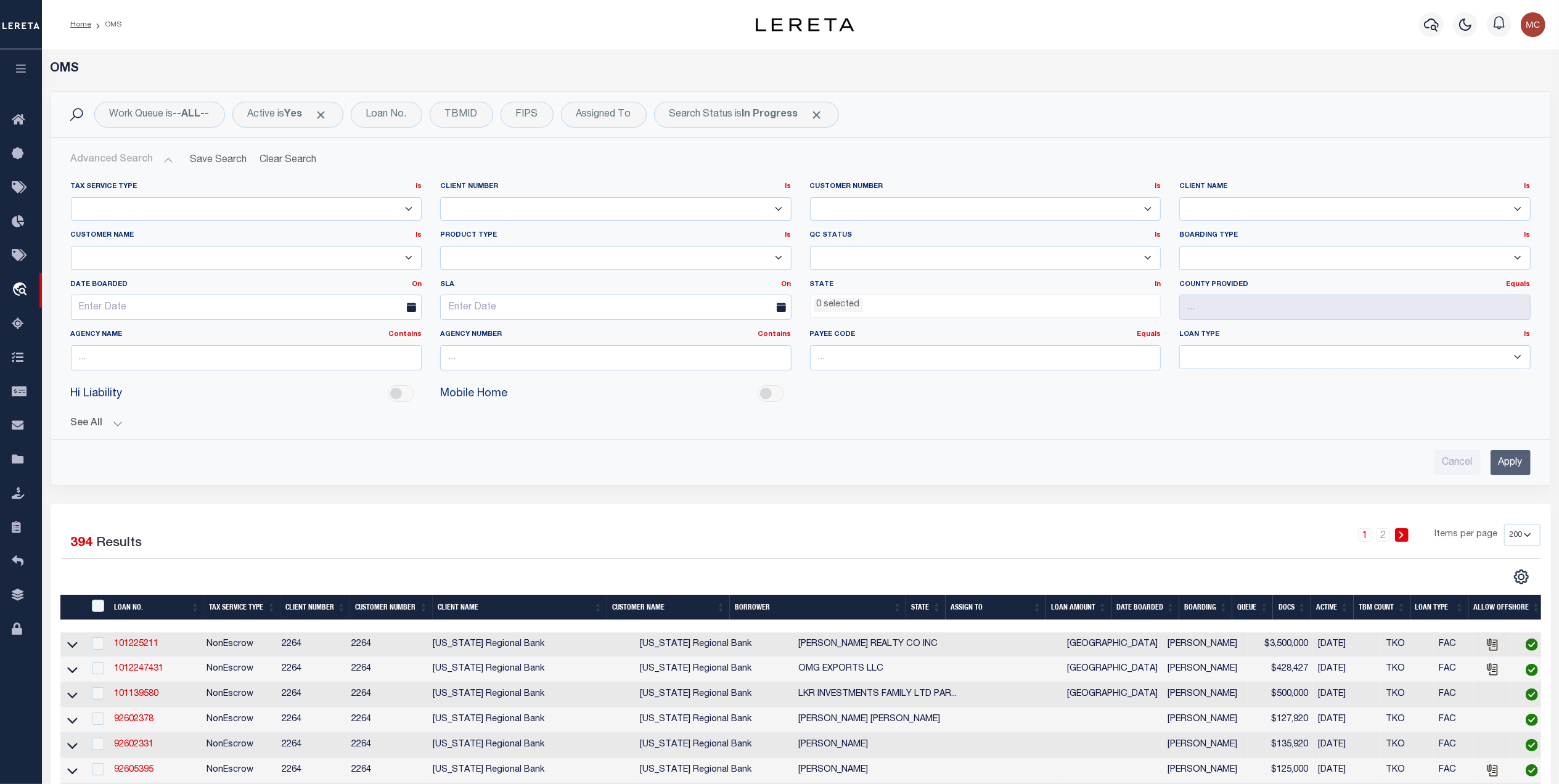
click at [75, 424] on button "See All" at bounding box center [801, 424] width 1459 height 12
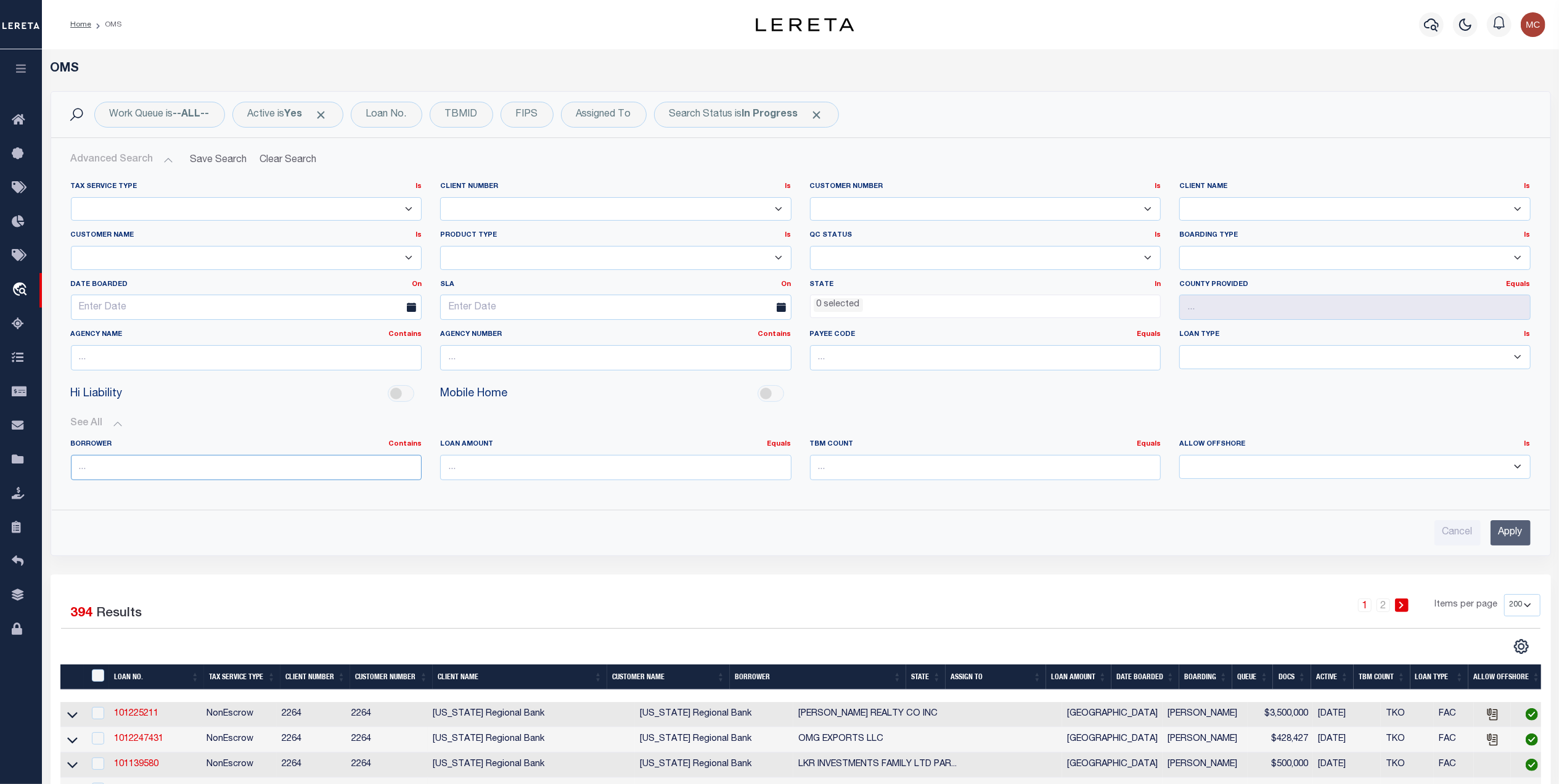
click at [144, 471] on input "text" at bounding box center [247, 467] width 351 height 25
paste input "[PERSON_NAME]"
type input "[PERSON_NAME]"
click at [1505, 538] on input "Apply" at bounding box center [1510, 532] width 40 height 25
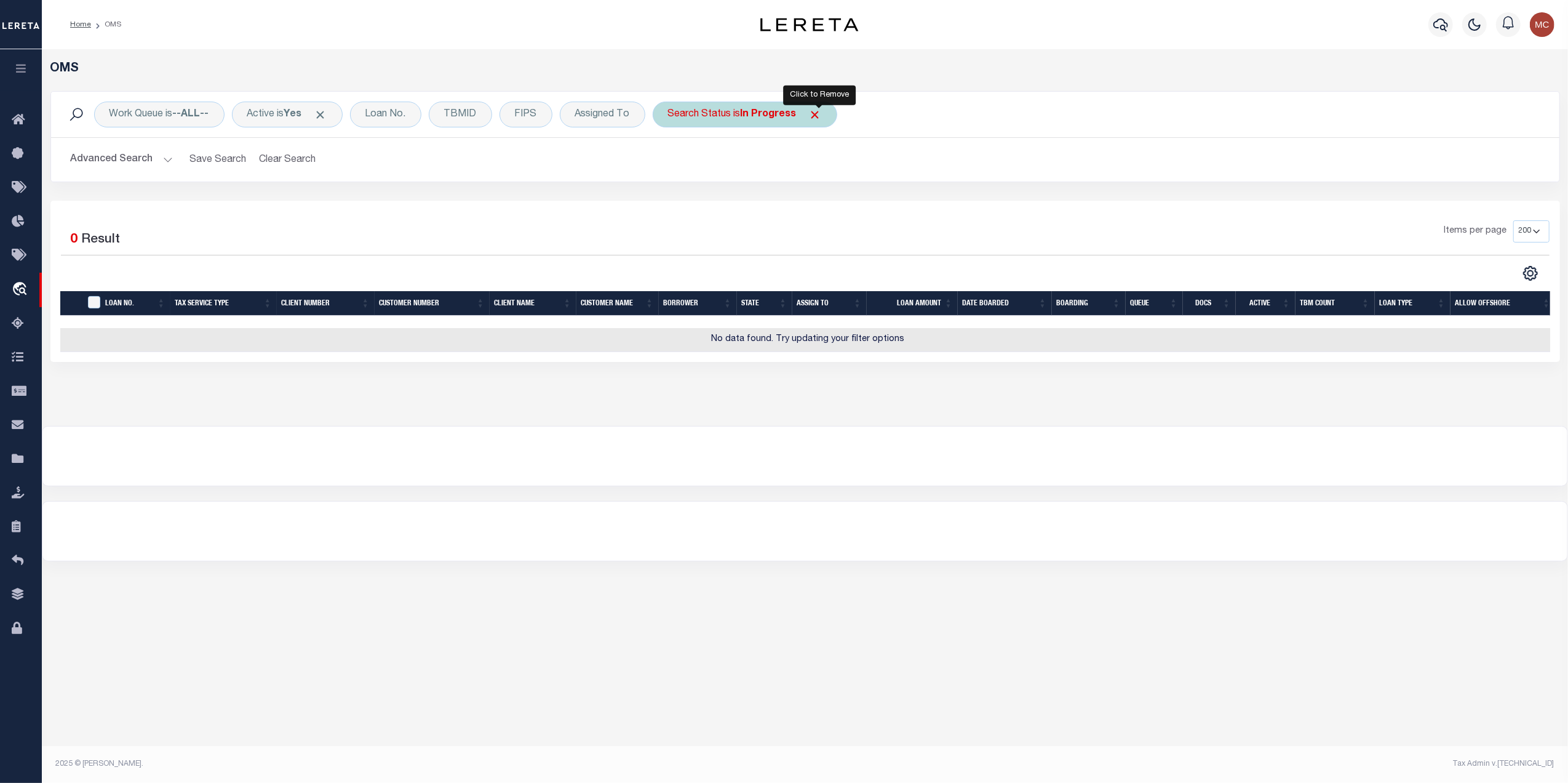
click at [816, 113] on span "Click to Remove" at bounding box center [815, 114] width 13 height 13
click at [133, 160] on button "Advanced Search" at bounding box center [122, 160] width 102 height 24
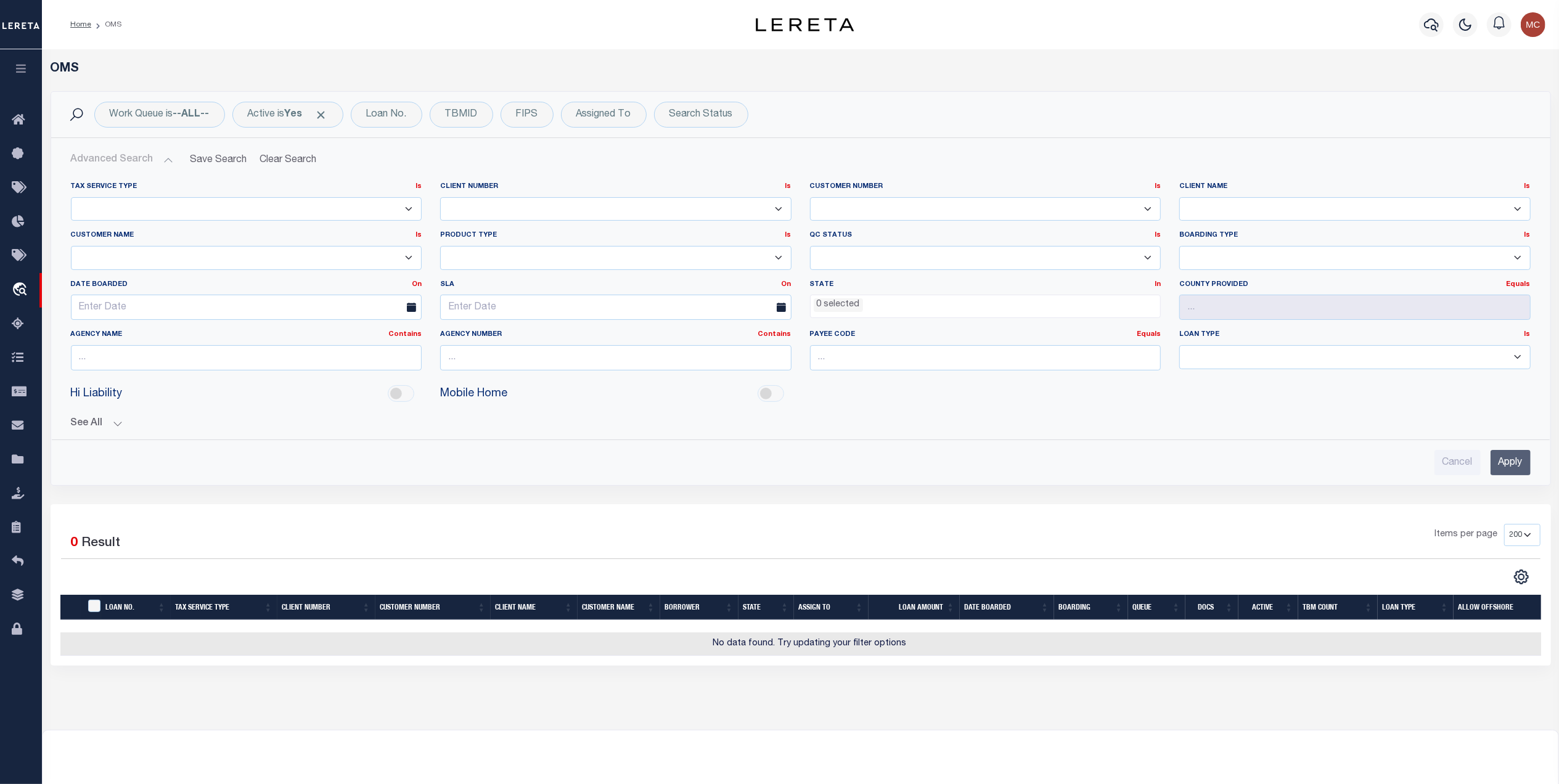
click at [100, 427] on button "See All" at bounding box center [801, 424] width 1459 height 12
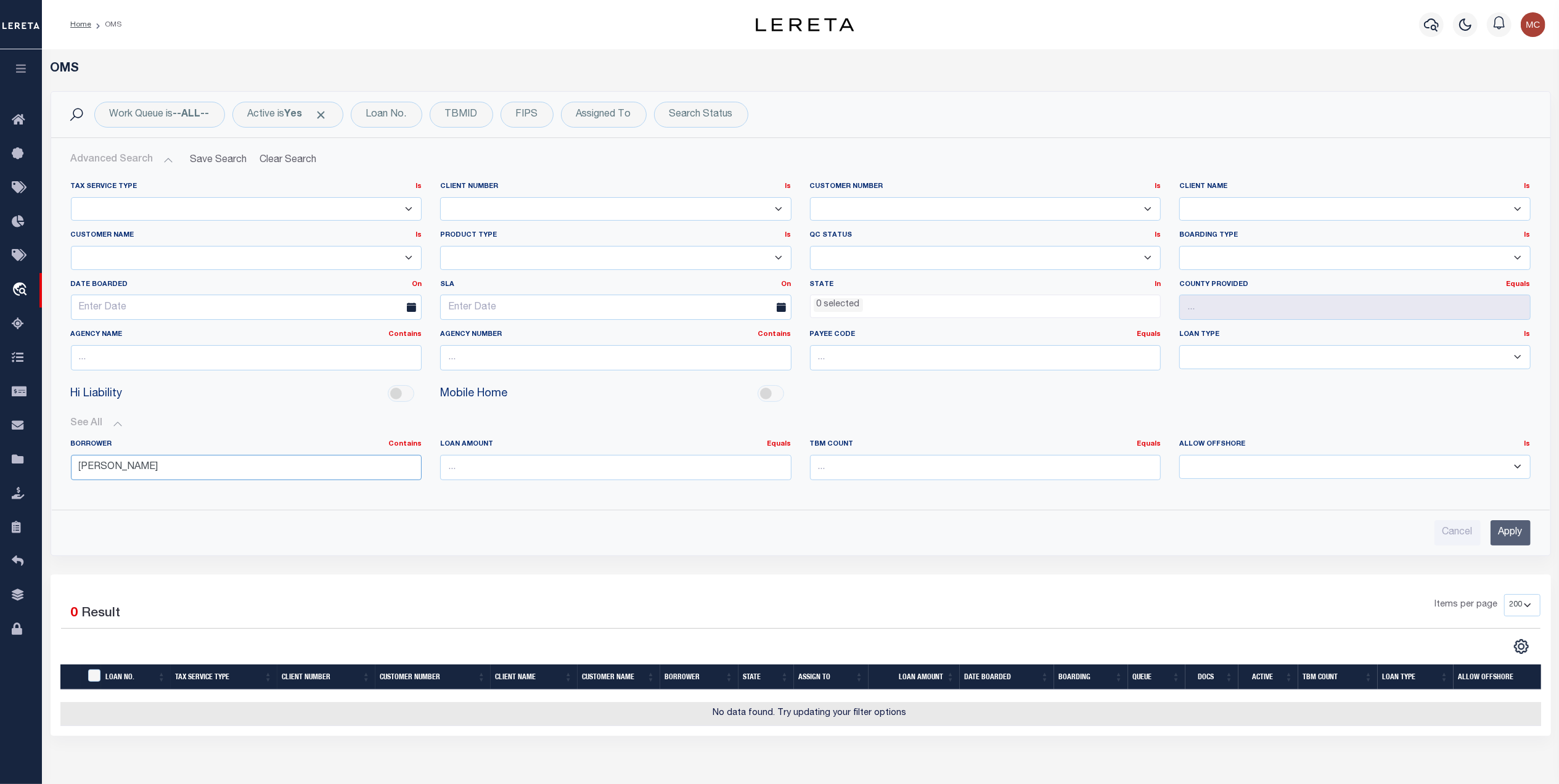
click at [289, 465] on input "[PERSON_NAME]" at bounding box center [247, 467] width 351 height 25
click at [1507, 533] on input "Apply" at bounding box center [1510, 532] width 40 height 25
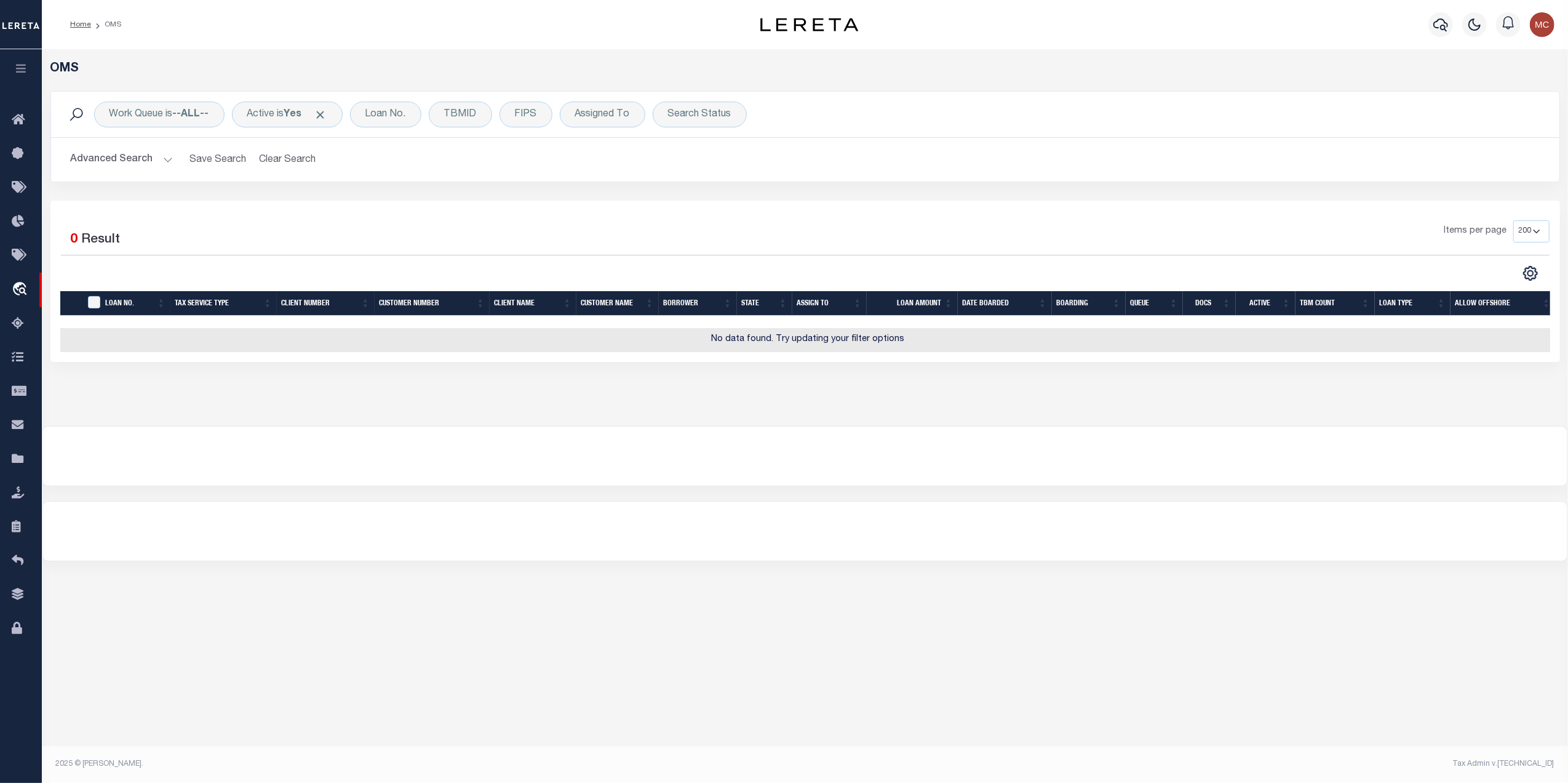
click at [1071, 511] on div at bounding box center [805, 531] width 1525 height 59
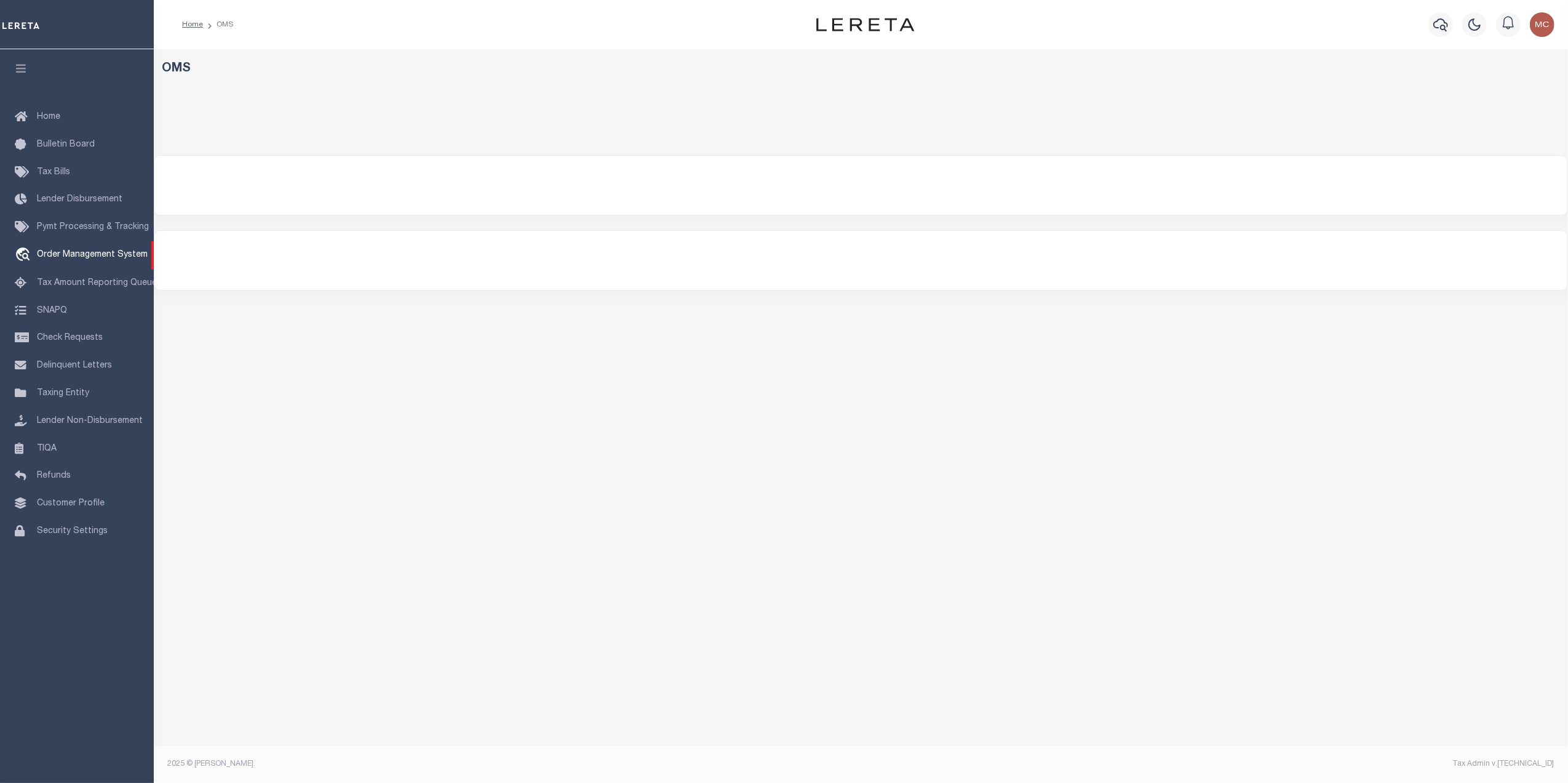
select select "200"
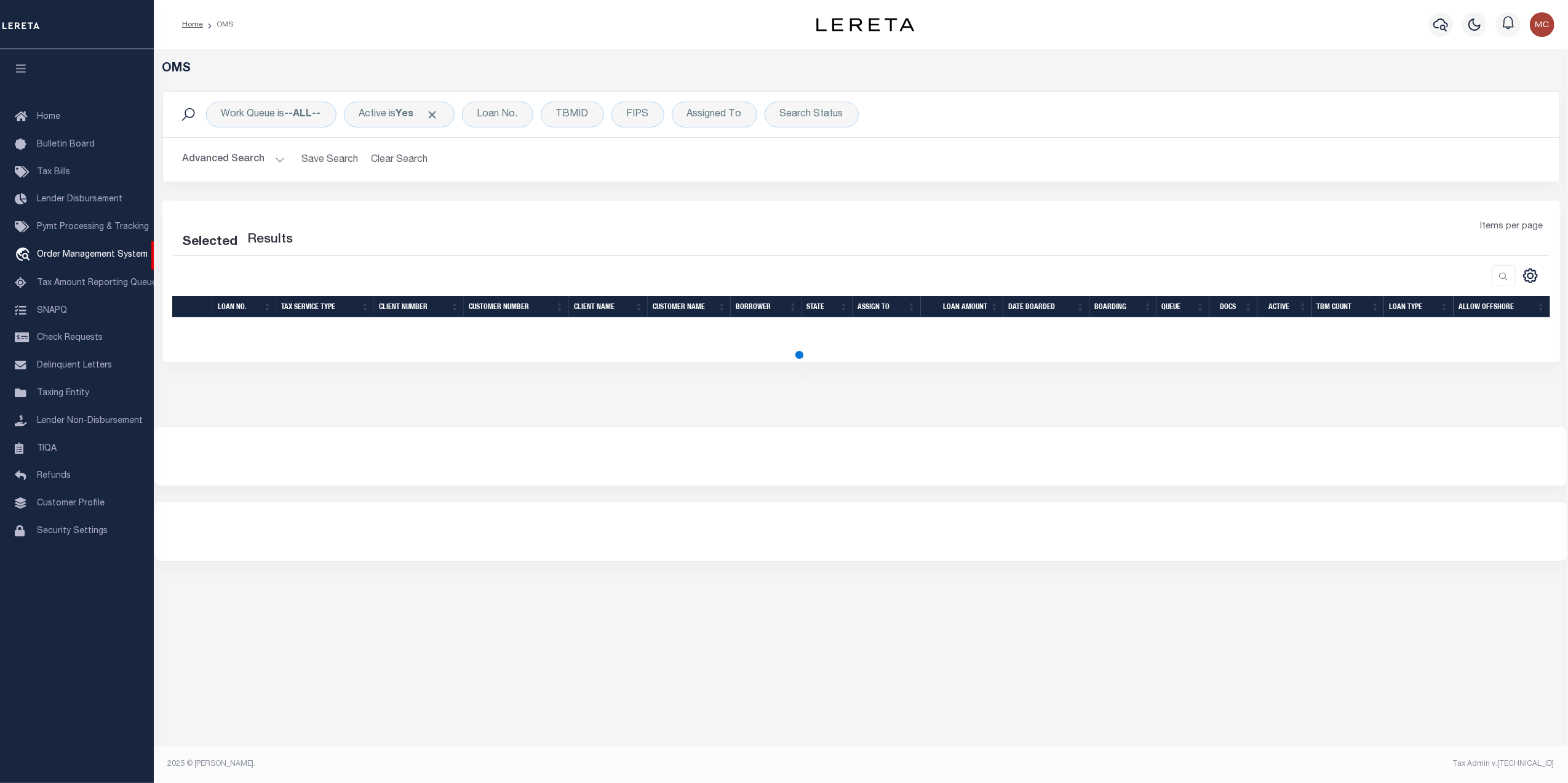
select select "200"
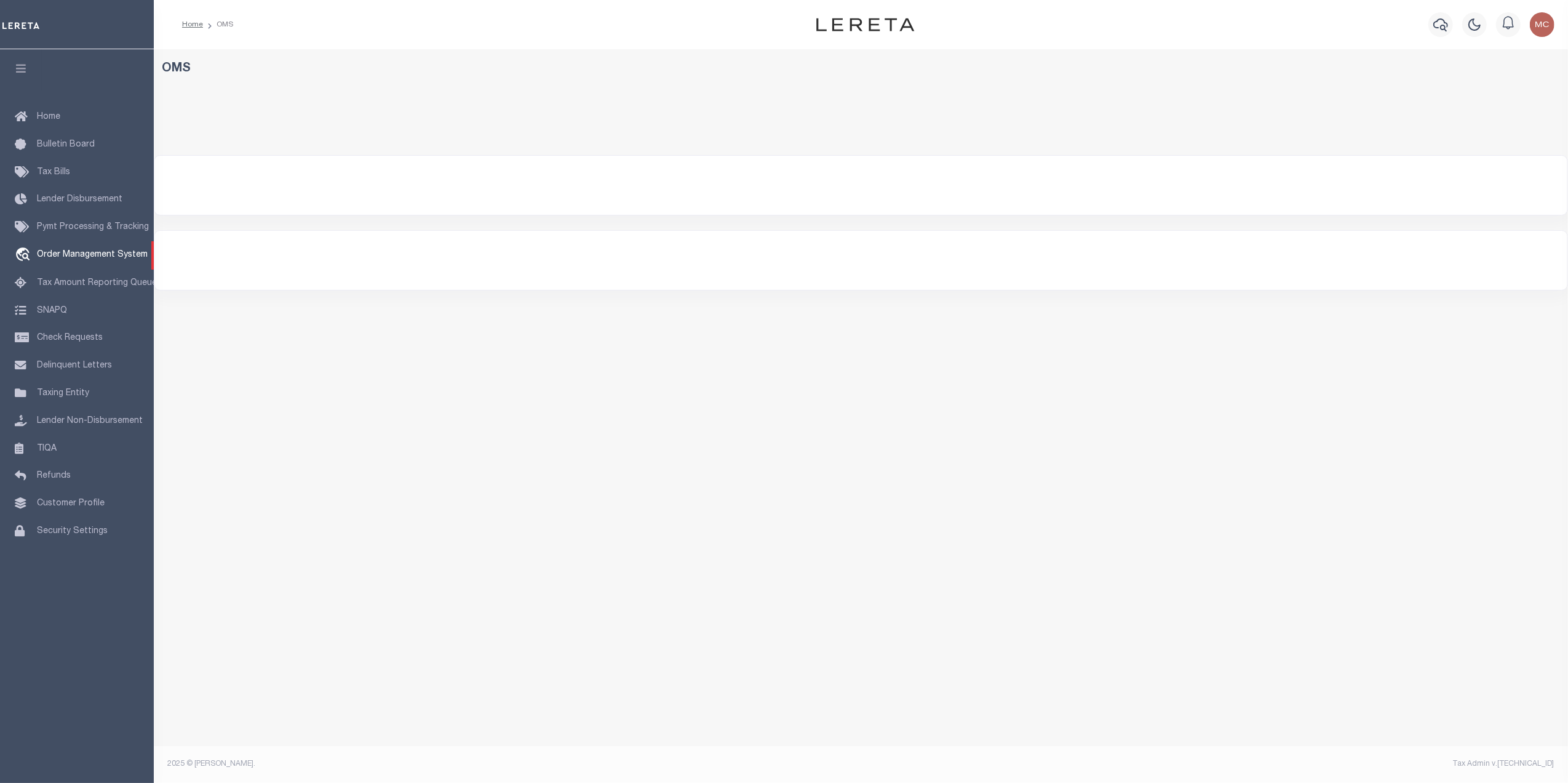
select select "200"
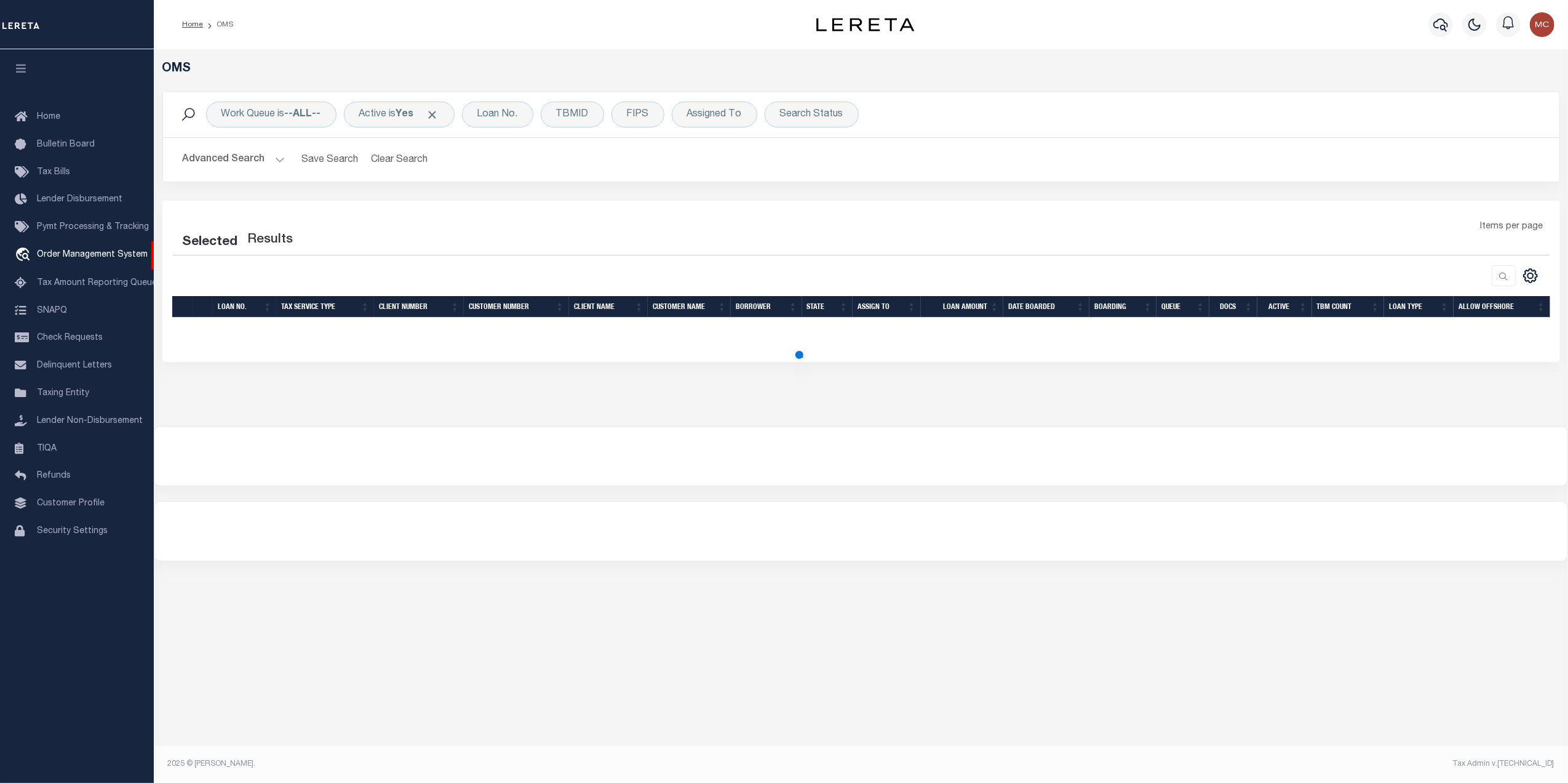
select select "200"
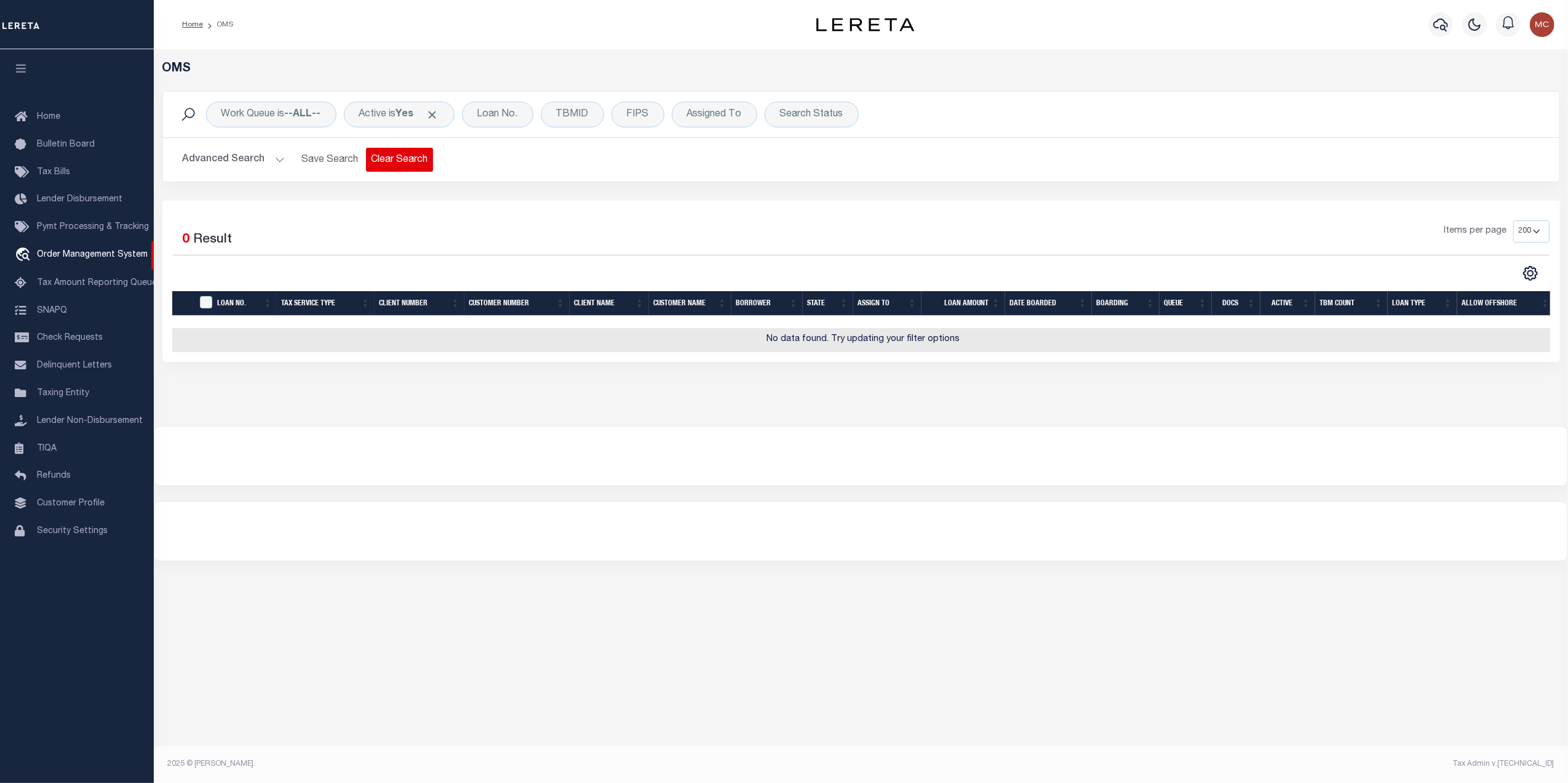
click at [393, 154] on button "Clear Search" at bounding box center [400, 160] width 67 height 24
click at [579, 121] on div "TBMID" at bounding box center [573, 114] width 63 height 26
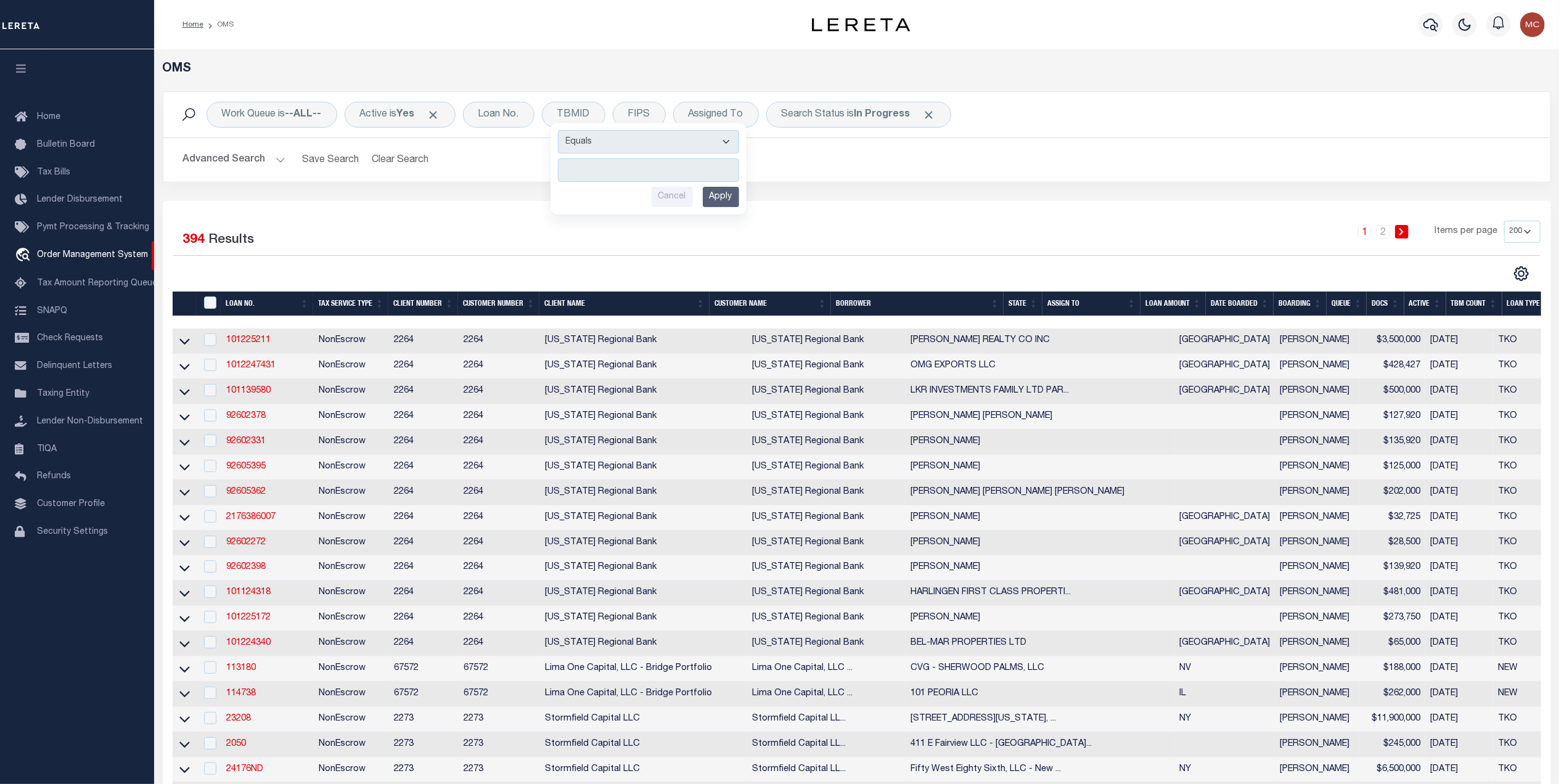
type input "3376579"
click at [719, 204] on input "Apply" at bounding box center [721, 197] width 36 height 21
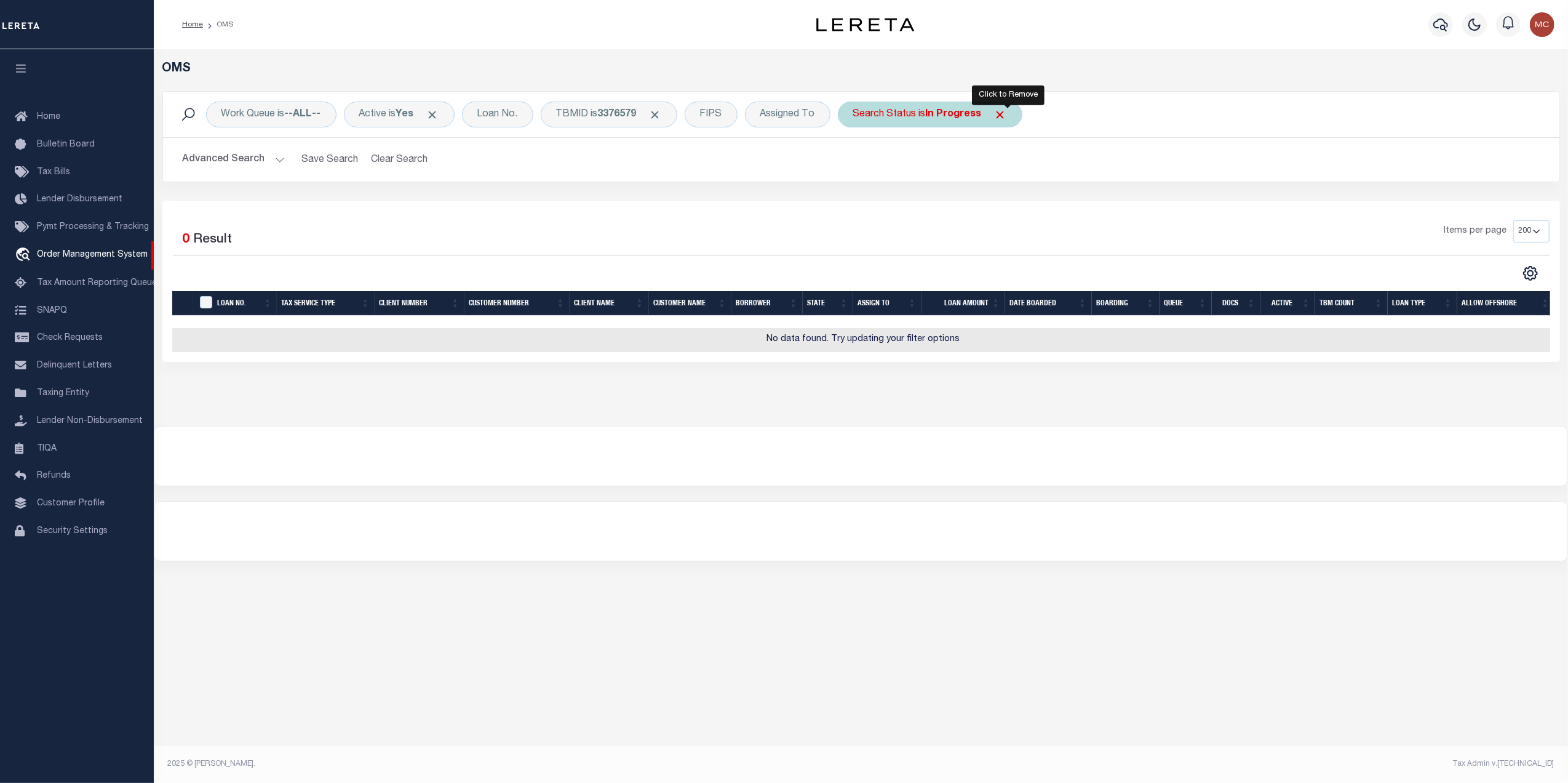
click at [1007, 119] on span "Click to Remove" at bounding box center [1000, 114] width 13 height 13
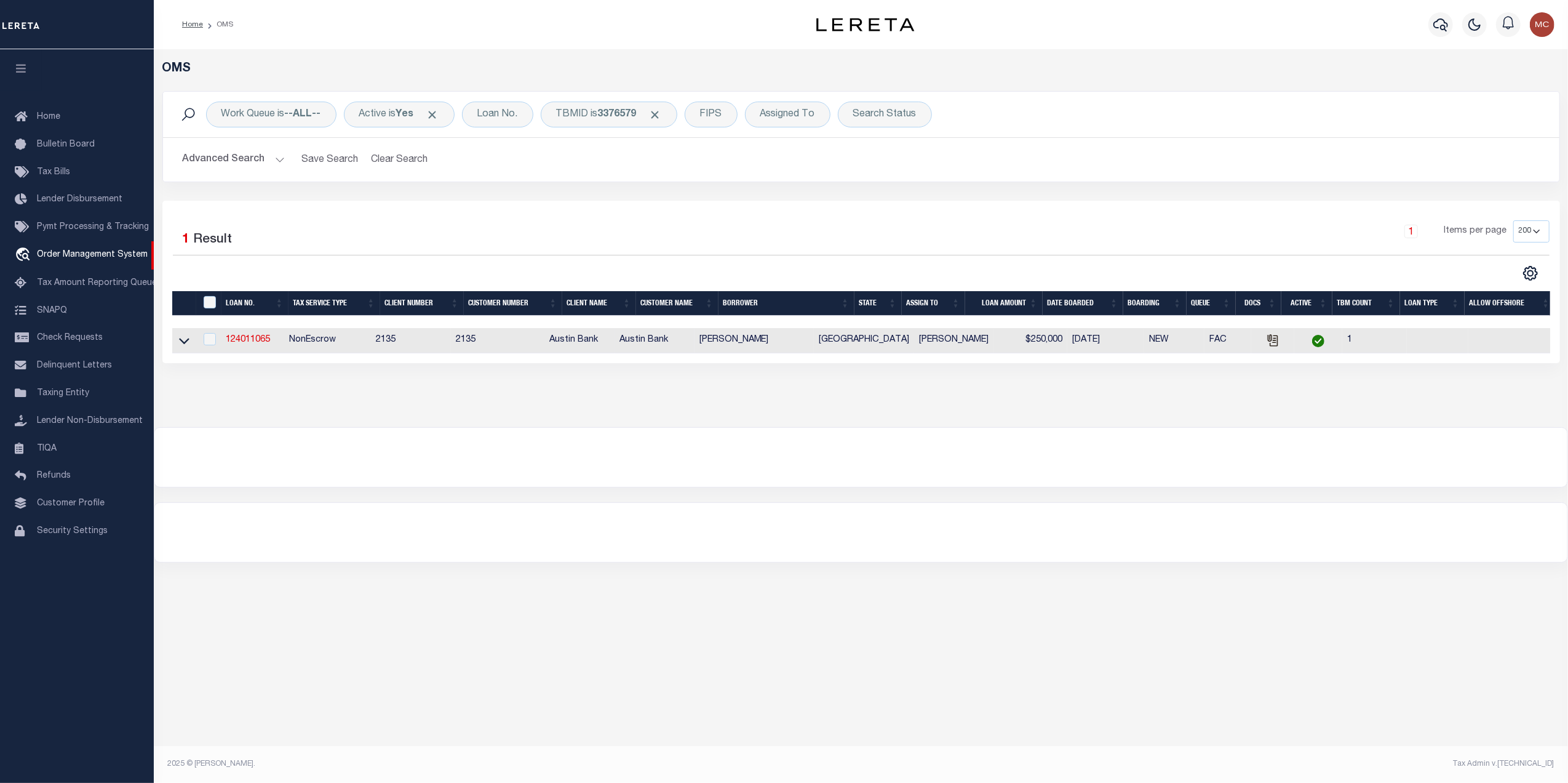
click at [245, 347] on td "124011065" at bounding box center [253, 340] width 63 height 25
checkbox input "true"
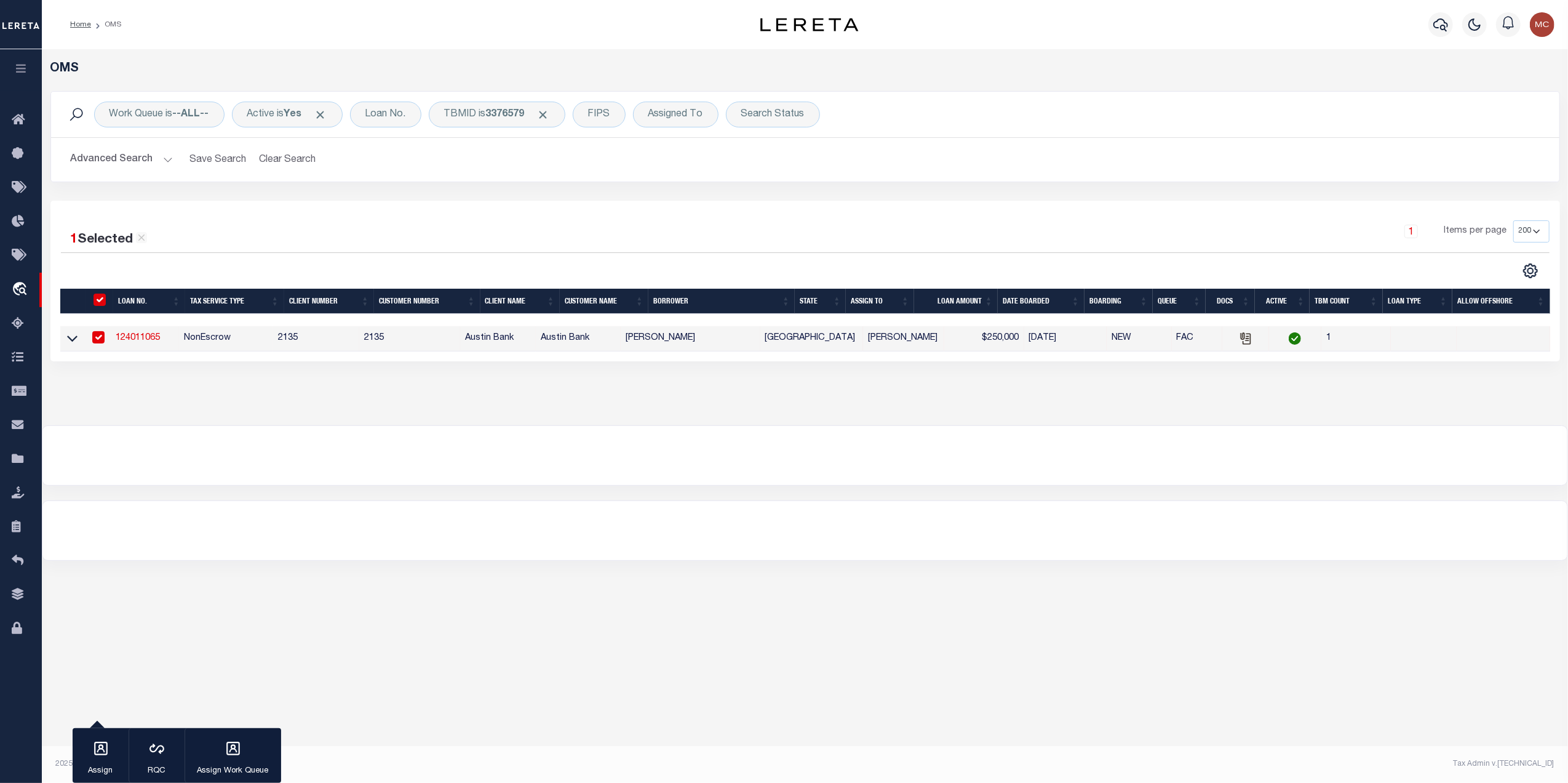
click at [249, 339] on td "NonEscrow" at bounding box center [226, 338] width 94 height 25
checkbox input "false"
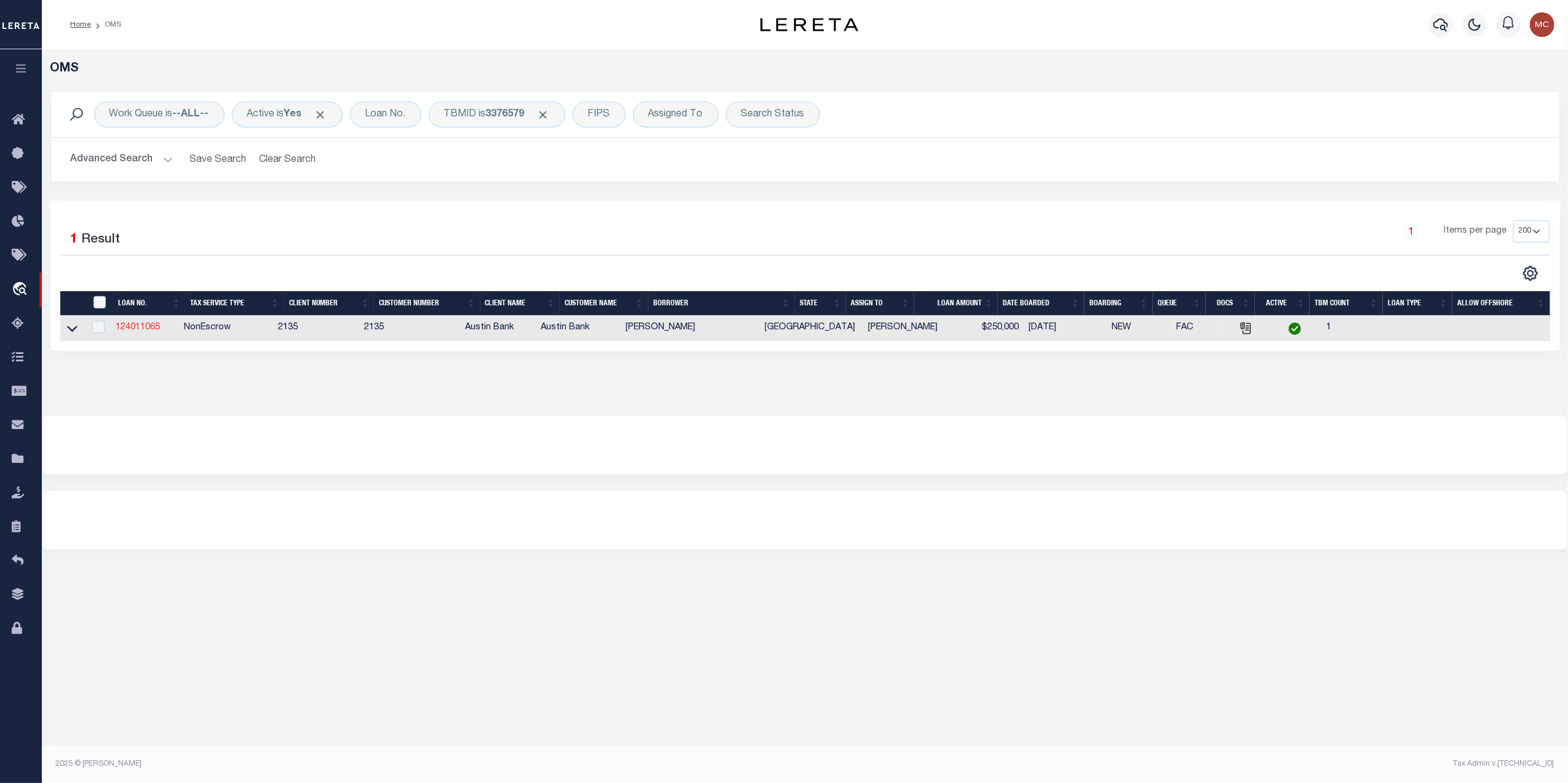
click at [131, 330] on link "124011065" at bounding box center [138, 328] width 45 height 9
type input "124011065"
type input "[PERSON_NAME]"
select select
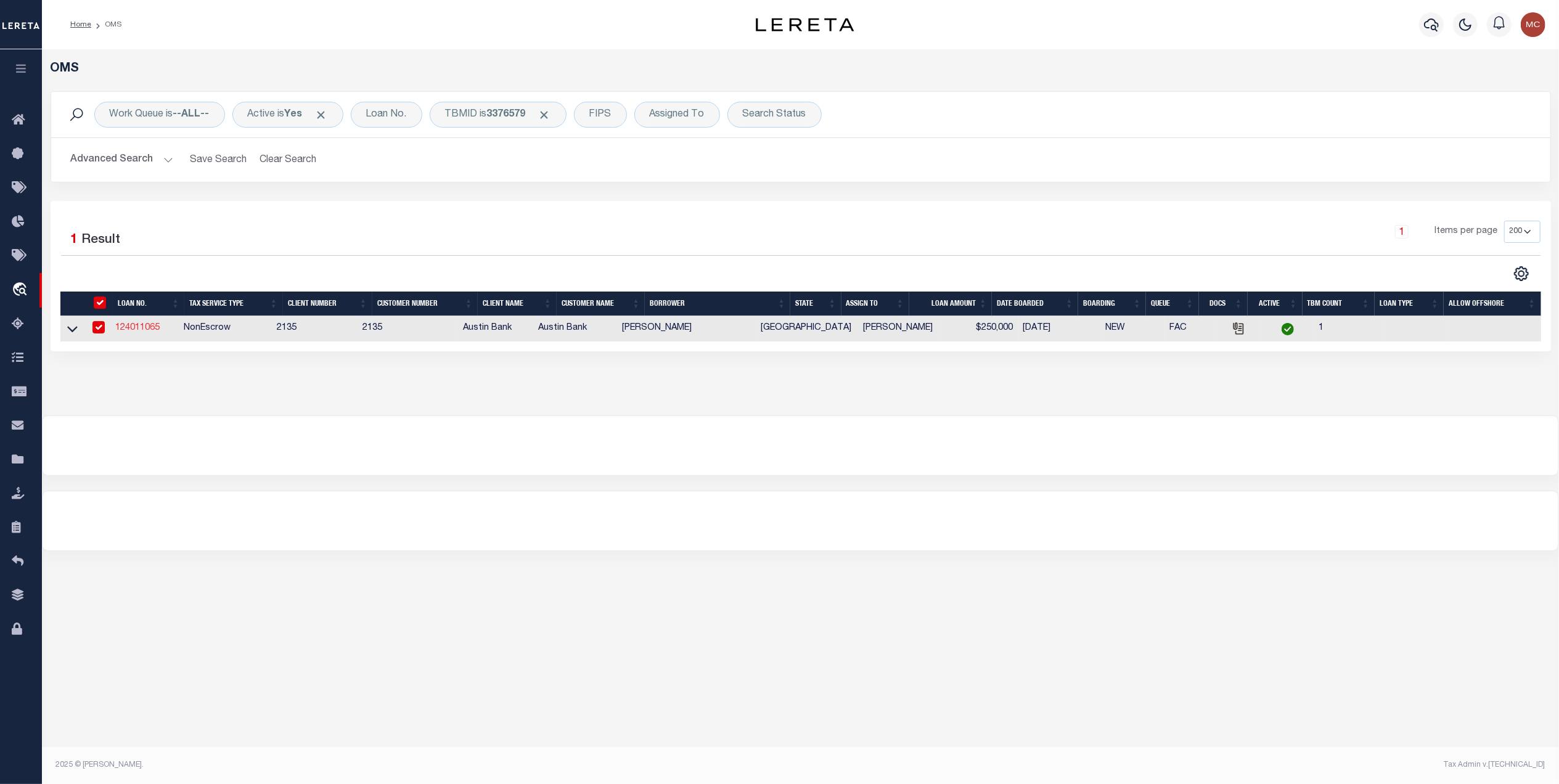
type input "PO BOX 1987"
type input "[GEOGRAPHIC_DATA], [GEOGRAPHIC_DATA] 75766-1987"
select select "10"
select select "NonEscrow"
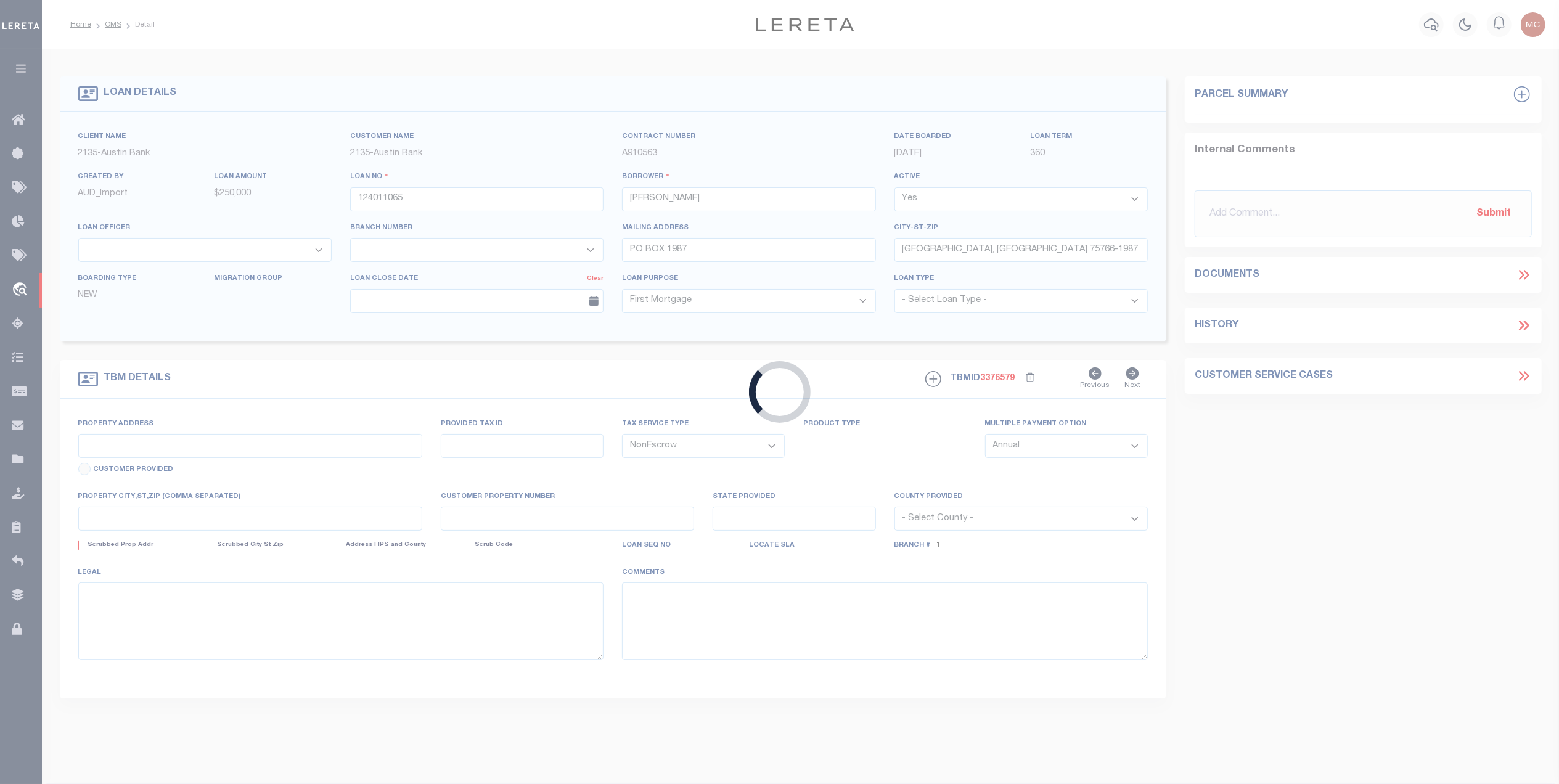
select select "44012"
select select "2586"
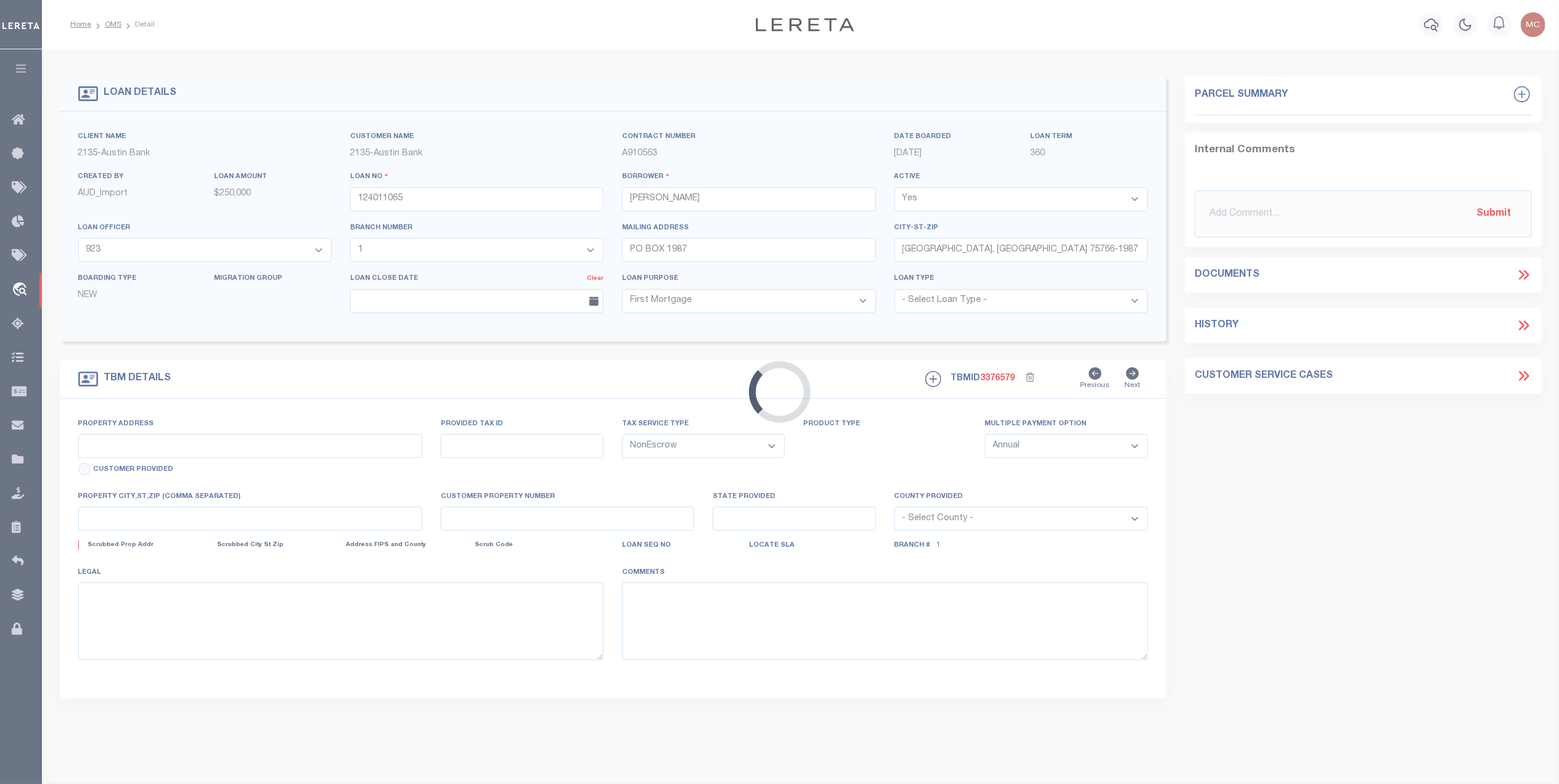
type input "TBD [PERSON_NAME]"
select select
type input "[PERSON_NAME] [GEOGRAPHIC_DATA] 75757"
type input "[GEOGRAPHIC_DATA]"
select select
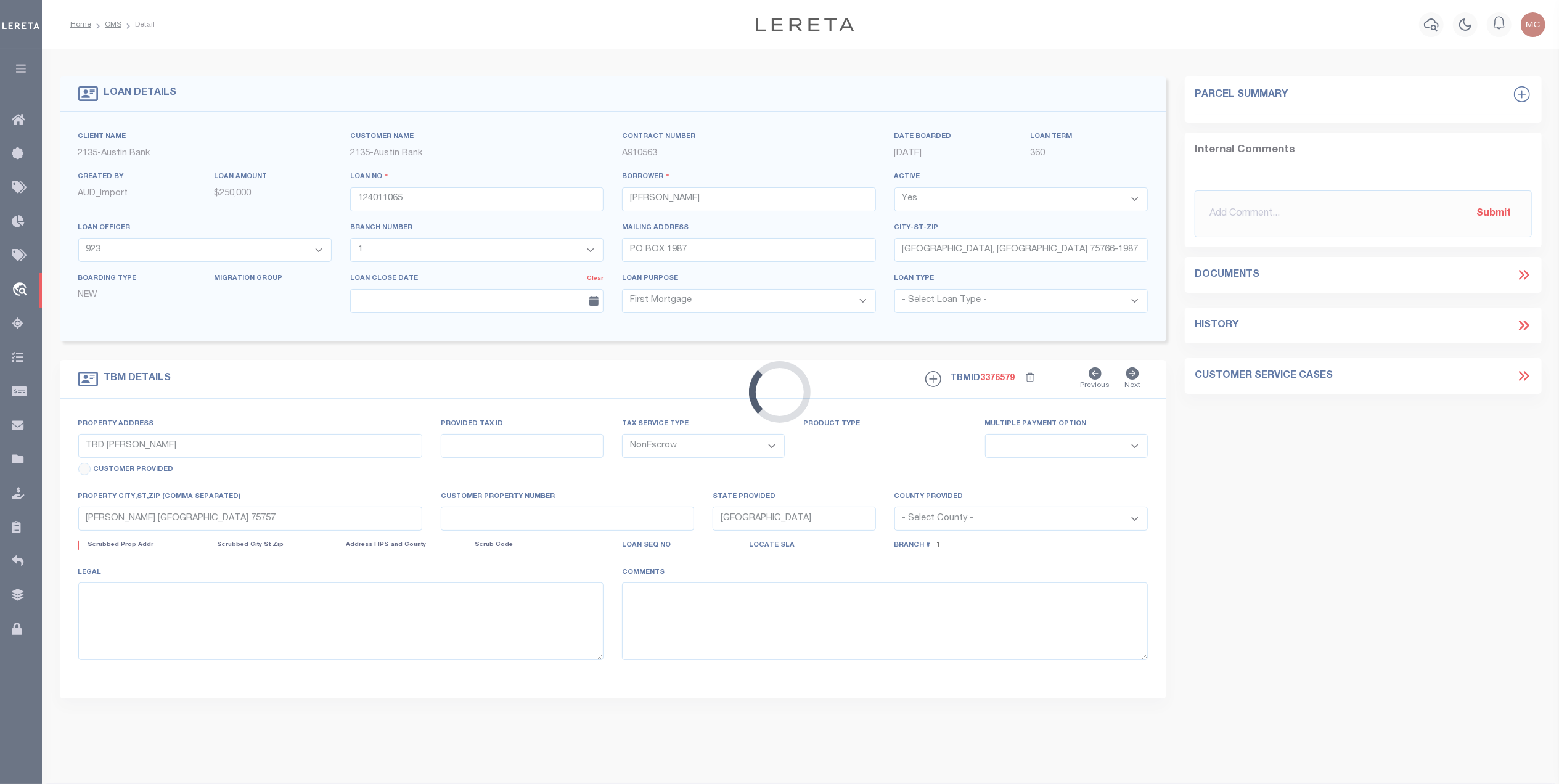
type textarea "DT 5.75 AC BLK 15 T QUEVADO SVY A-44"
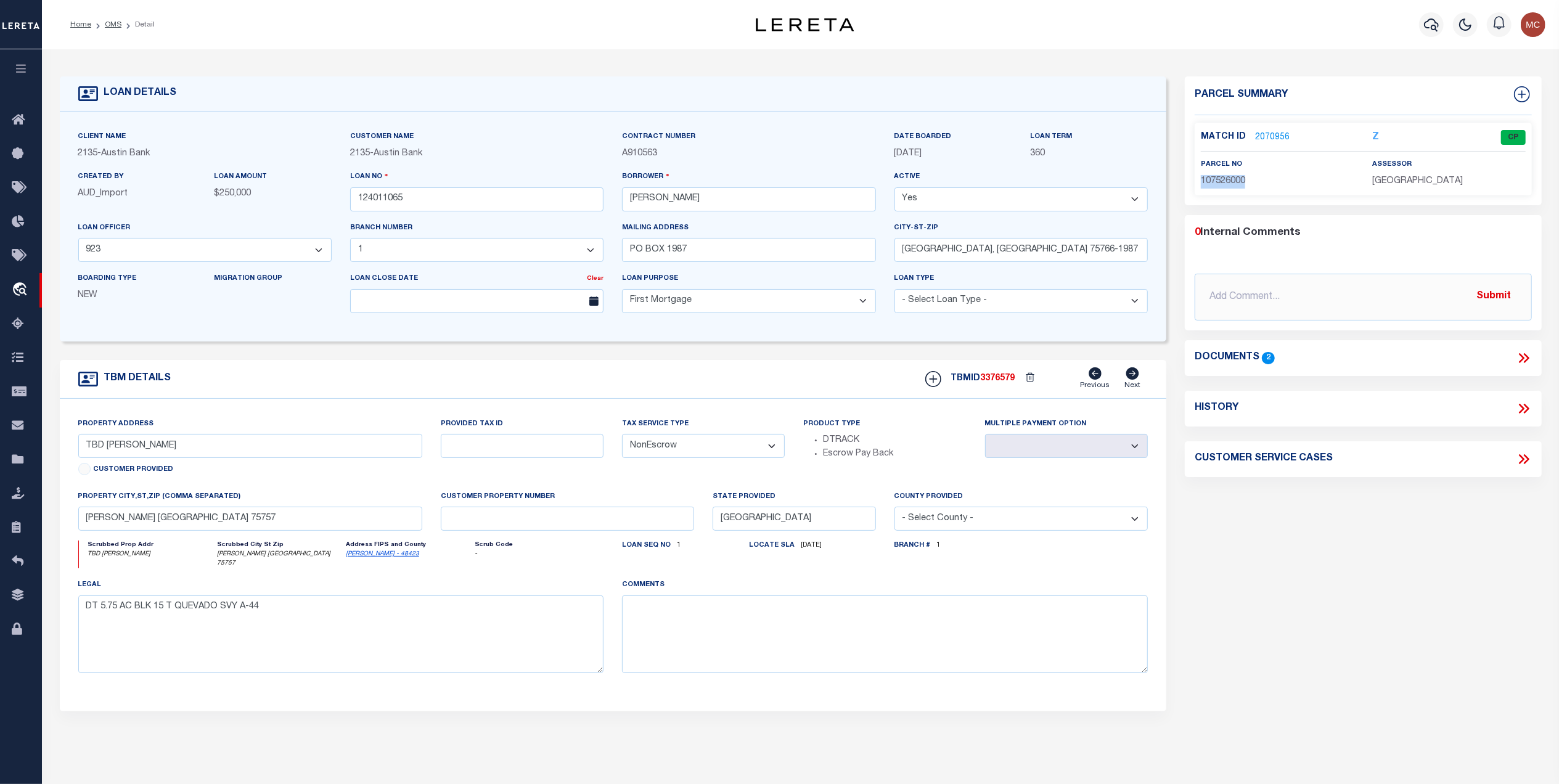
drag, startPoint x: 1251, startPoint y: 185, endPoint x: 1203, endPoint y: 189, distance: 48.2
click at [1197, 190] on div "Match ID 2070956 Z CP parcel no 107526000" at bounding box center [1363, 159] width 338 height 73
copy span "107526000"
click at [1272, 138] on link "2070956" at bounding box center [1272, 137] width 34 height 13
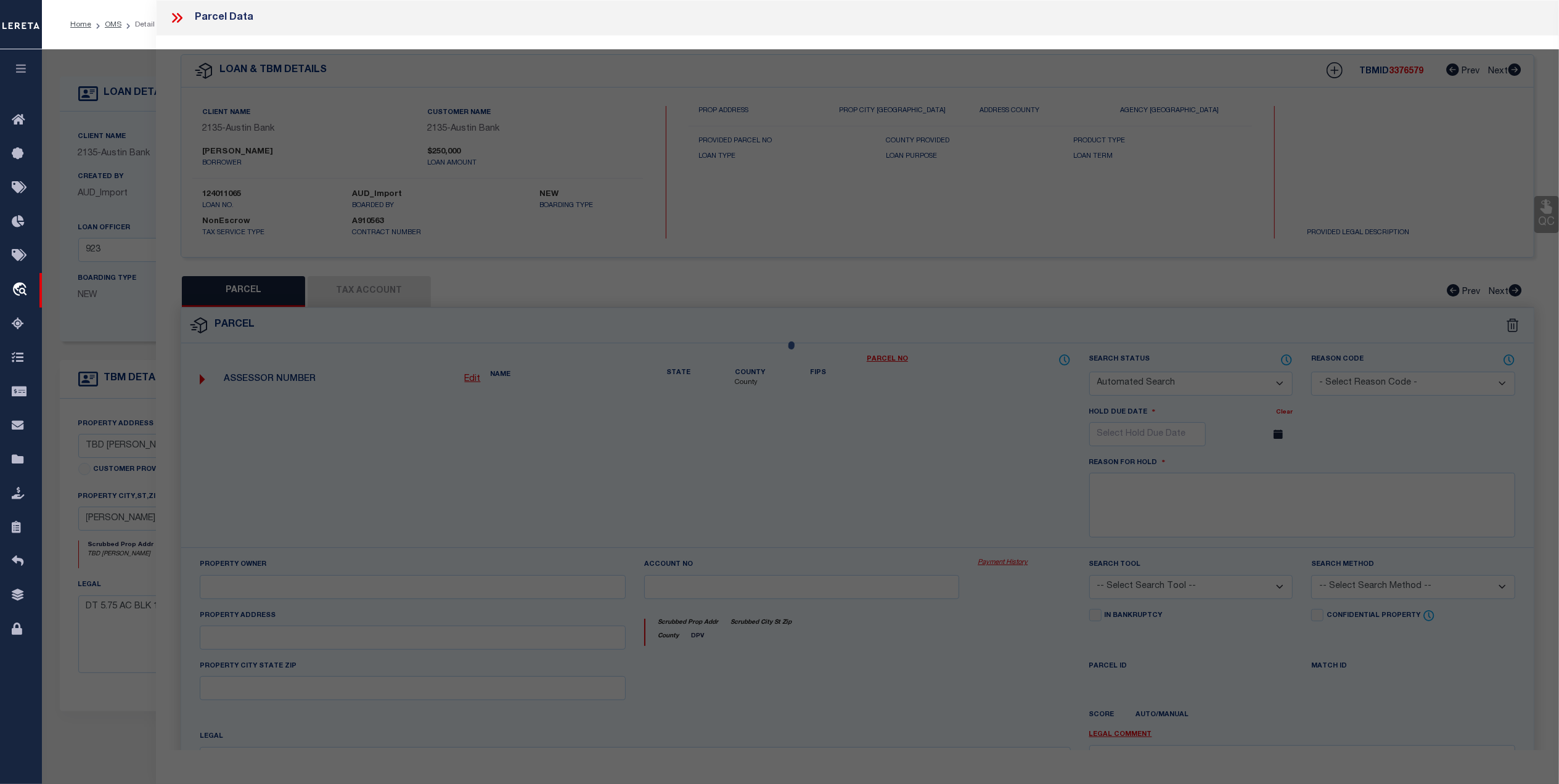
checkbox input "false"
select select "CP"
type input "[PERSON_NAME]"
select select
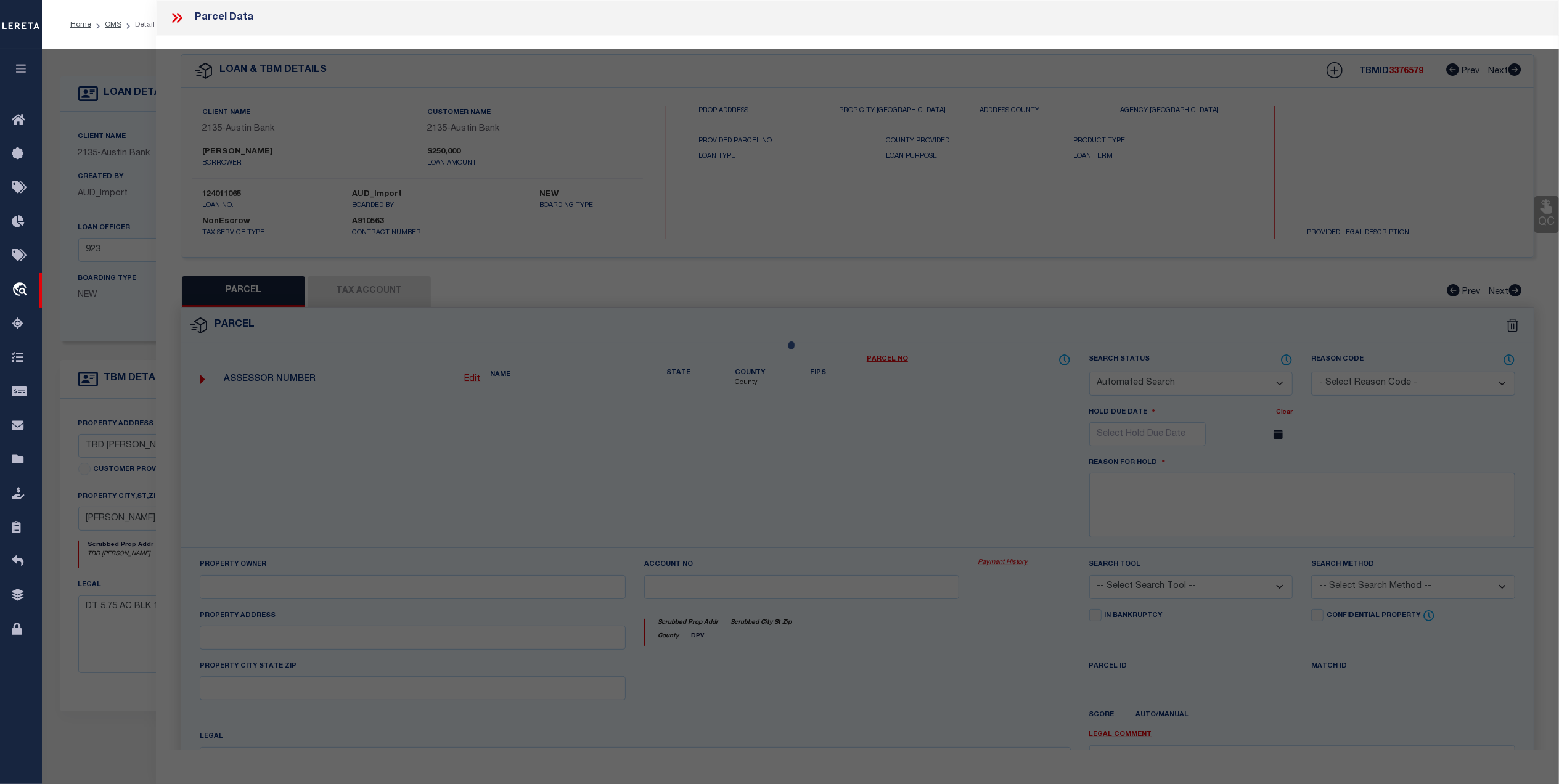
type input "[PERSON_NAME] (MULTIPLE HOUSES & #'S"
type input "[PERSON_NAME] [GEOGRAPHIC_DATA]"
type textarea "A 44 BLK 1802 TR 8 T QUEVADO G03 Acres - 5.75"
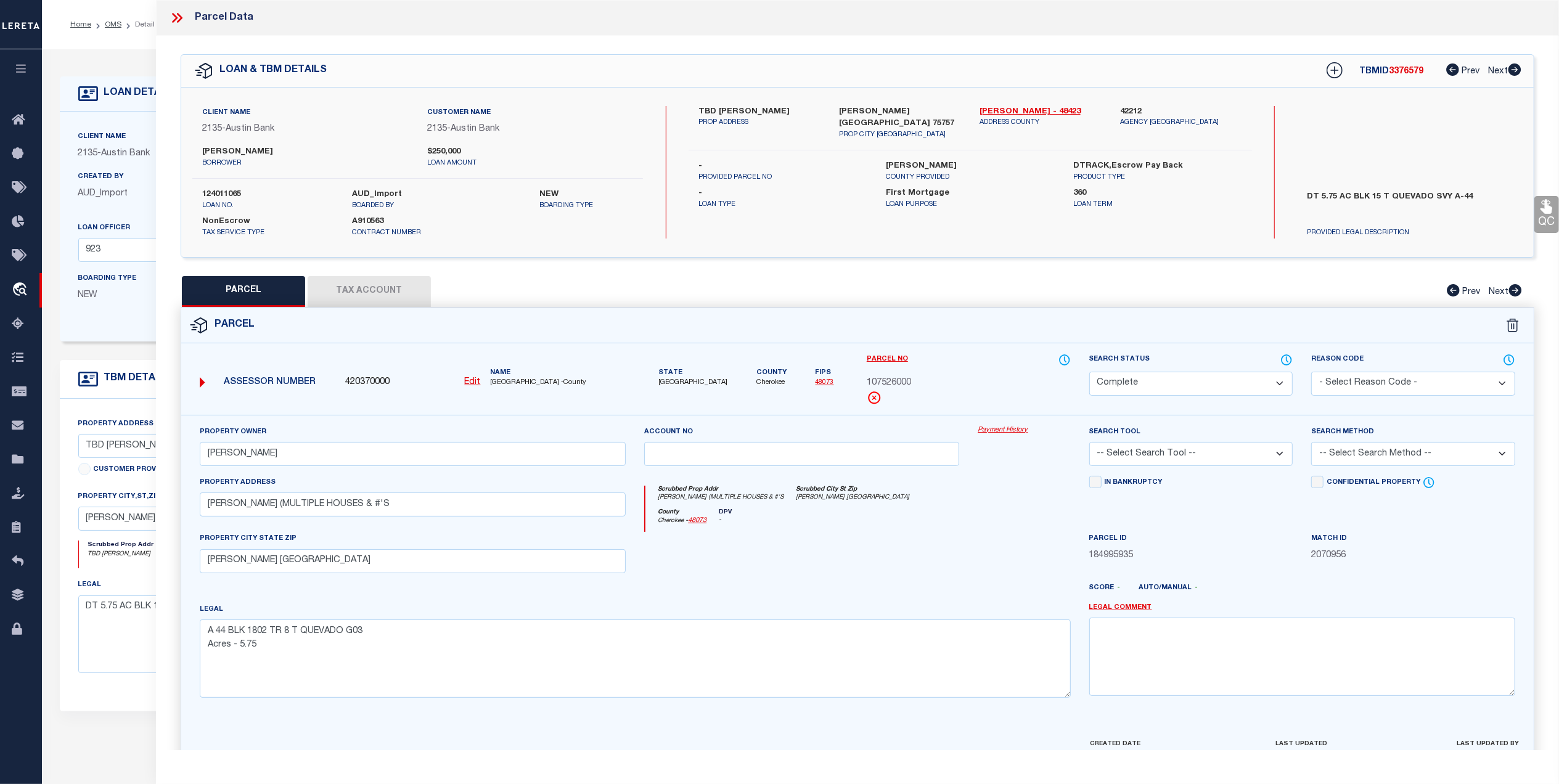
click at [821, 383] on link "48073" at bounding box center [825, 382] width 19 height 7
drag, startPoint x: 301, startPoint y: 454, endPoint x: 193, endPoint y: 459, distance: 108.1
click at [193, 459] on div "Property Owner [PERSON_NAME]" at bounding box center [412, 450] width 444 height 51
click at [879, 356] on link "Parcel No" at bounding box center [887, 360] width 41 height 10
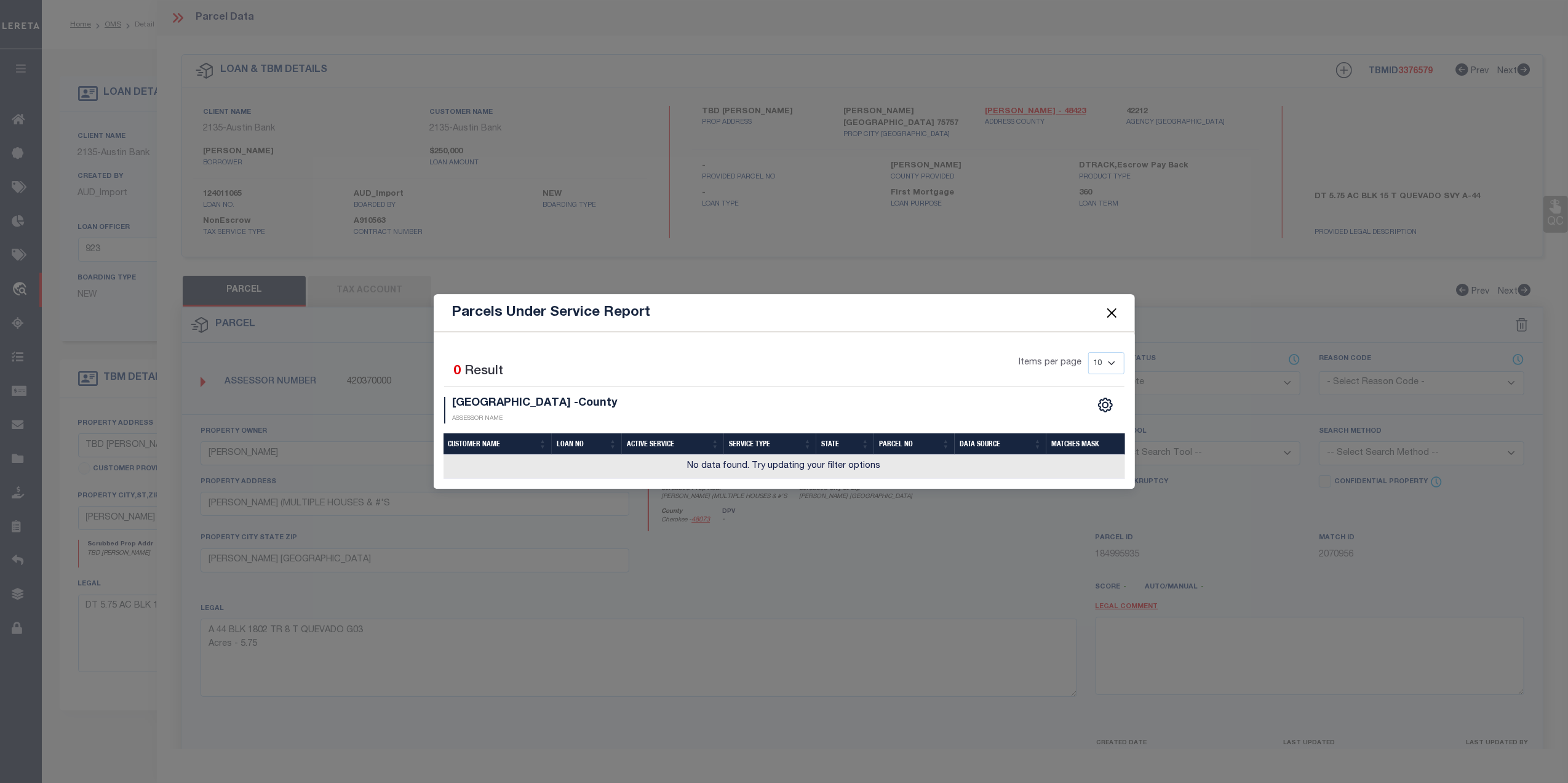
click at [1115, 313] on button "Close" at bounding box center [1111, 312] width 16 height 16
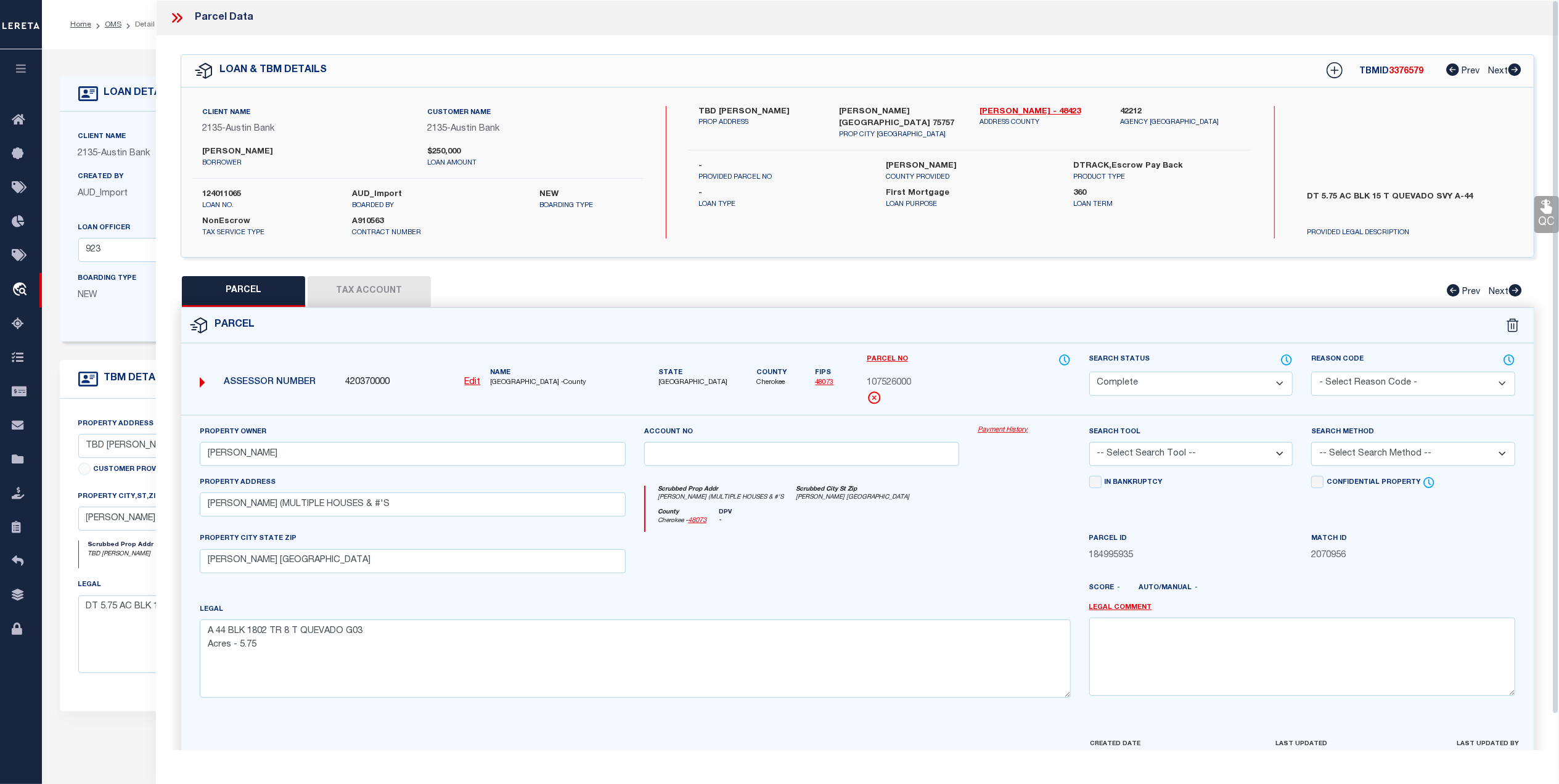
click at [171, 18] on icon at bounding box center [177, 17] width 16 height 16
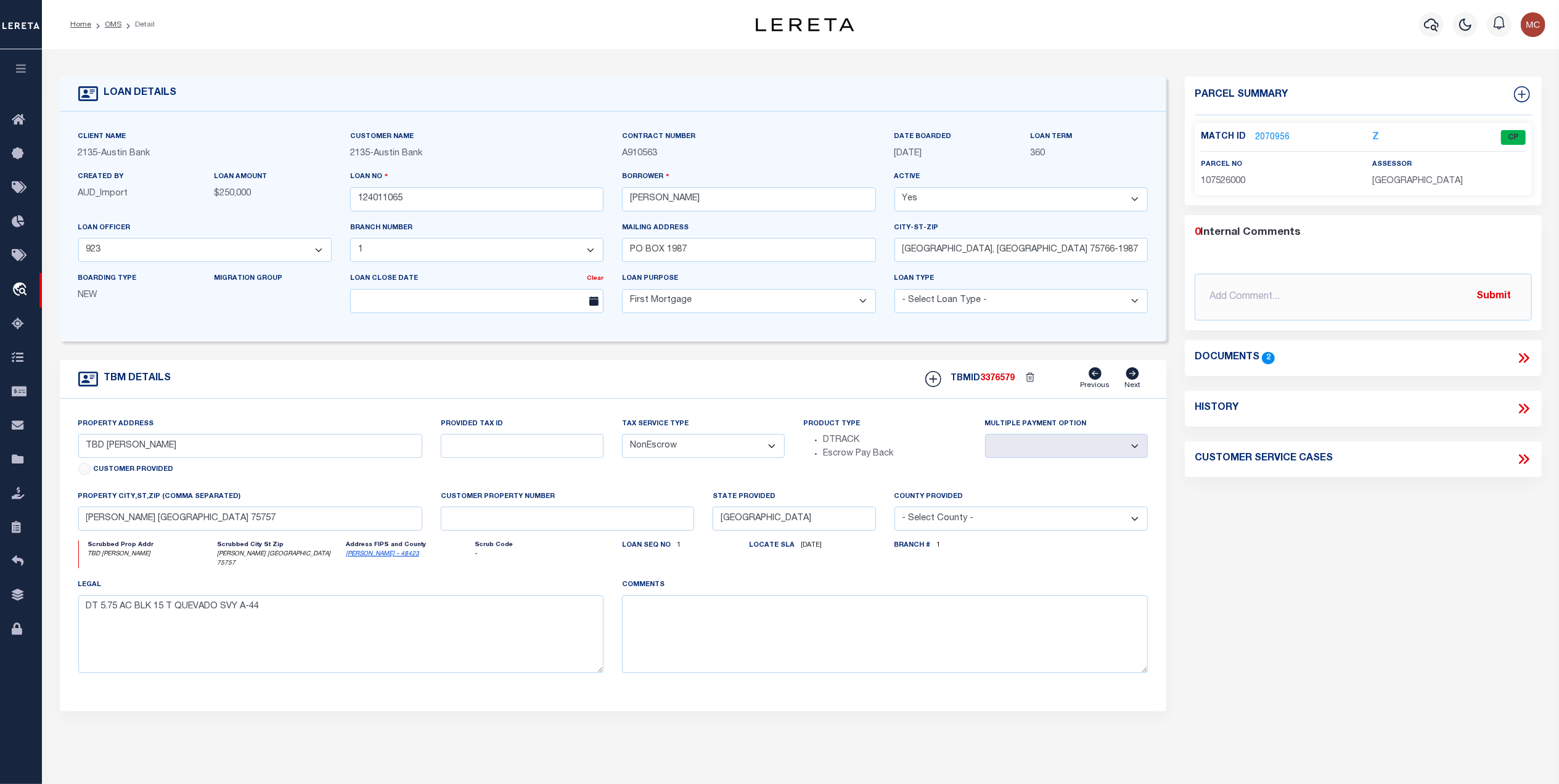
click at [1274, 138] on link "2070956" at bounding box center [1272, 137] width 34 height 13
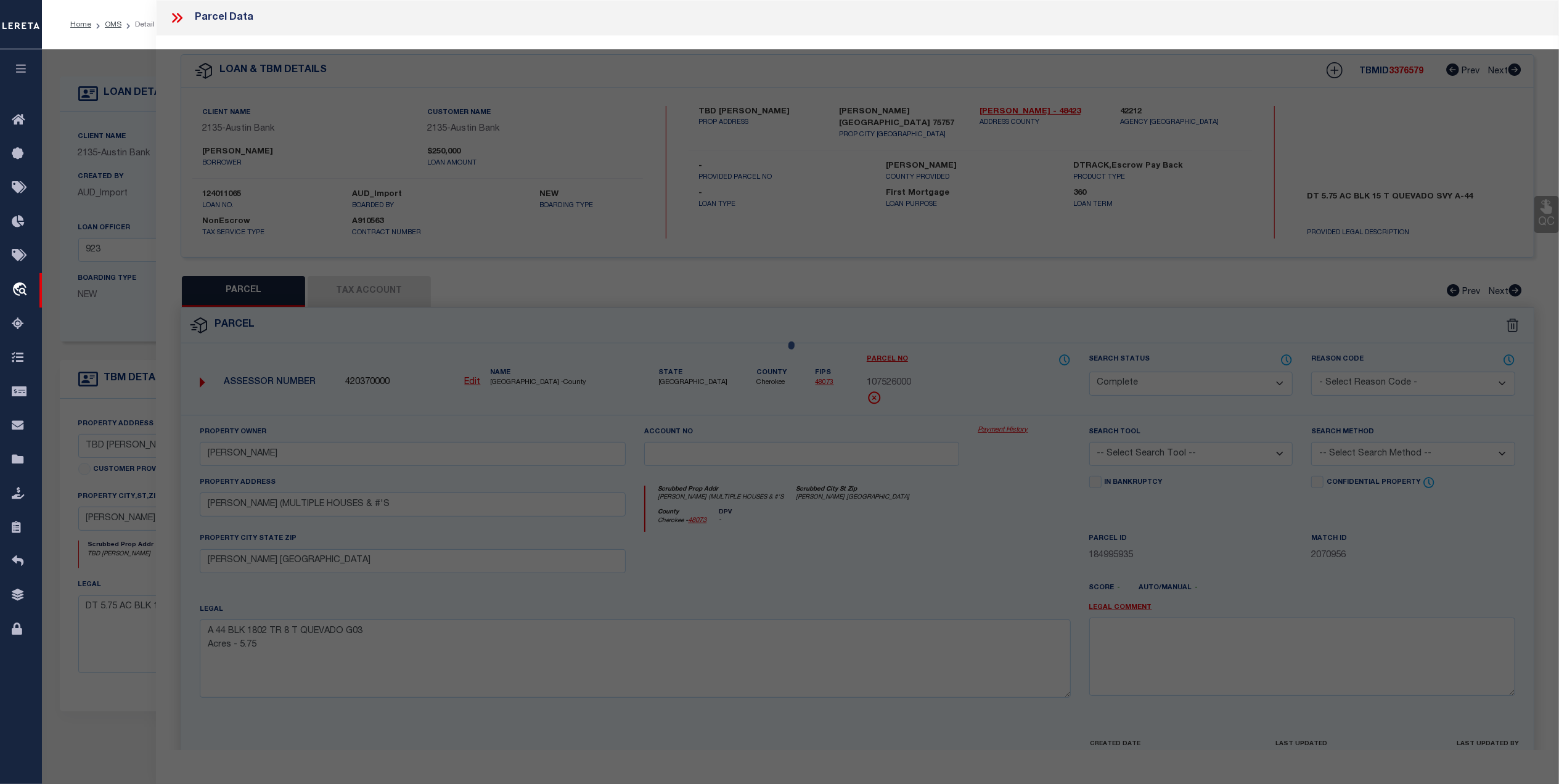
select select "AS"
checkbox input "false"
select select "CP"
type input "[PERSON_NAME]"
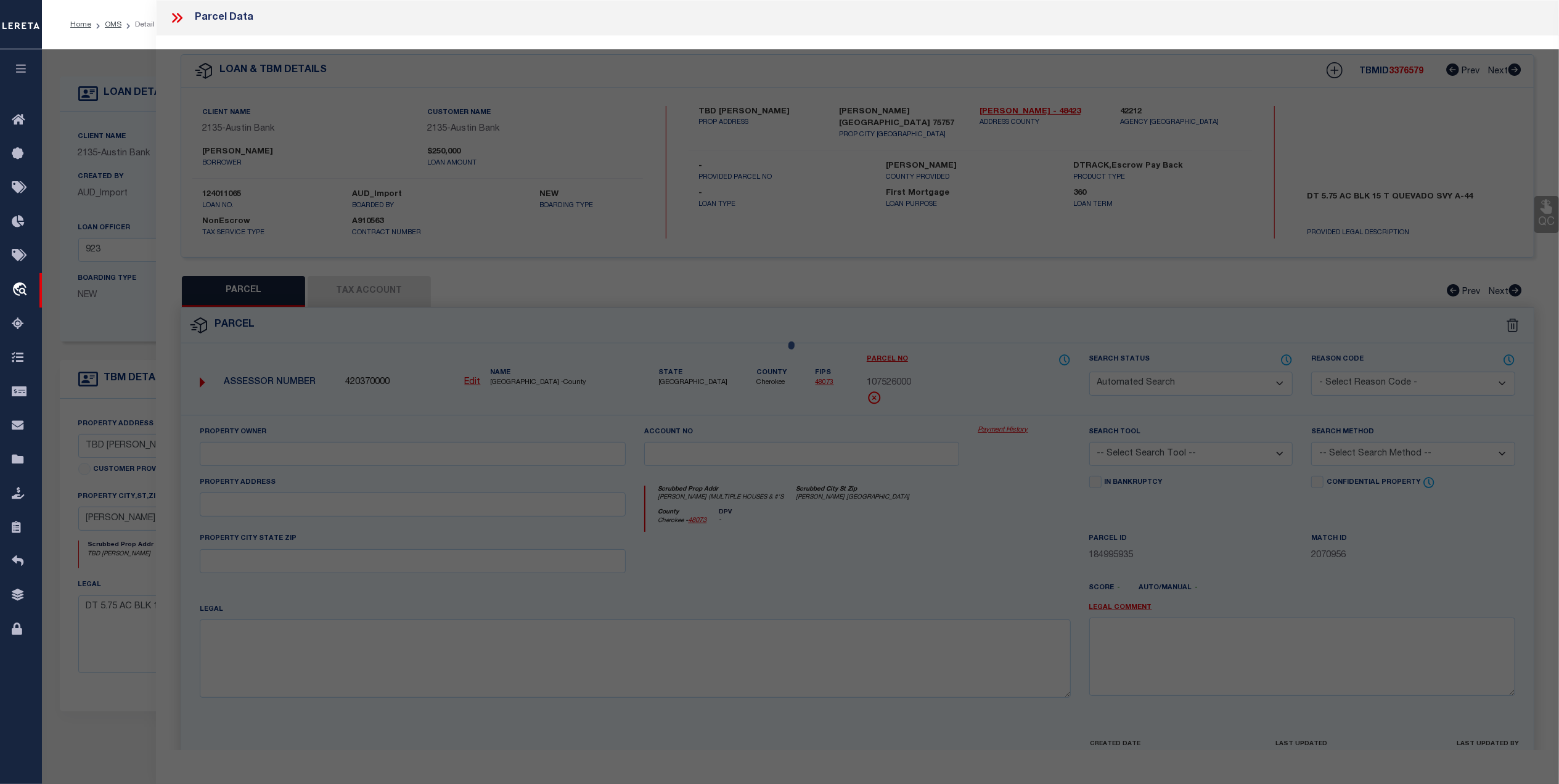
select select
type input "[PERSON_NAME] (MULTIPLE HOUSES & #'S"
type input "[PERSON_NAME] [GEOGRAPHIC_DATA]"
type textarea "A 44 BLK 1802 TR 8 T QUEVADO G03 Acres - 5.75"
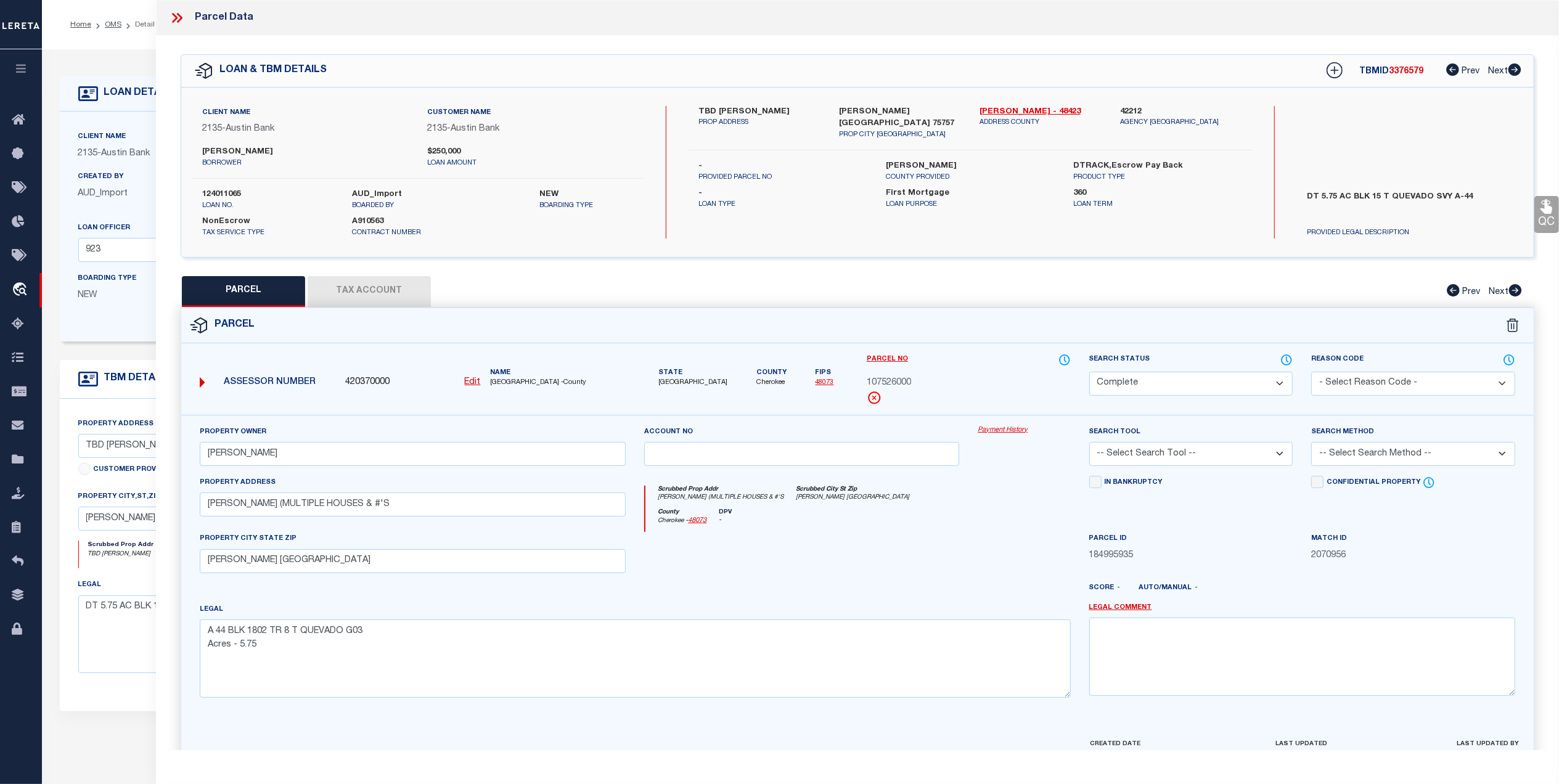
click at [815, 386] on link "48073" at bounding box center [825, 382] width 19 height 7
drag, startPoint x: 920, startPoint y: 377, endPoint x: 867, endPoint y: 383, distance: 53.3
click at [867, 383] on div "107526000" at bounding box center [969, 383] width 204 height 14
copy span "107526000"
click at [174, 10] on icon at bounding box center [177, 17] width 16 height 16
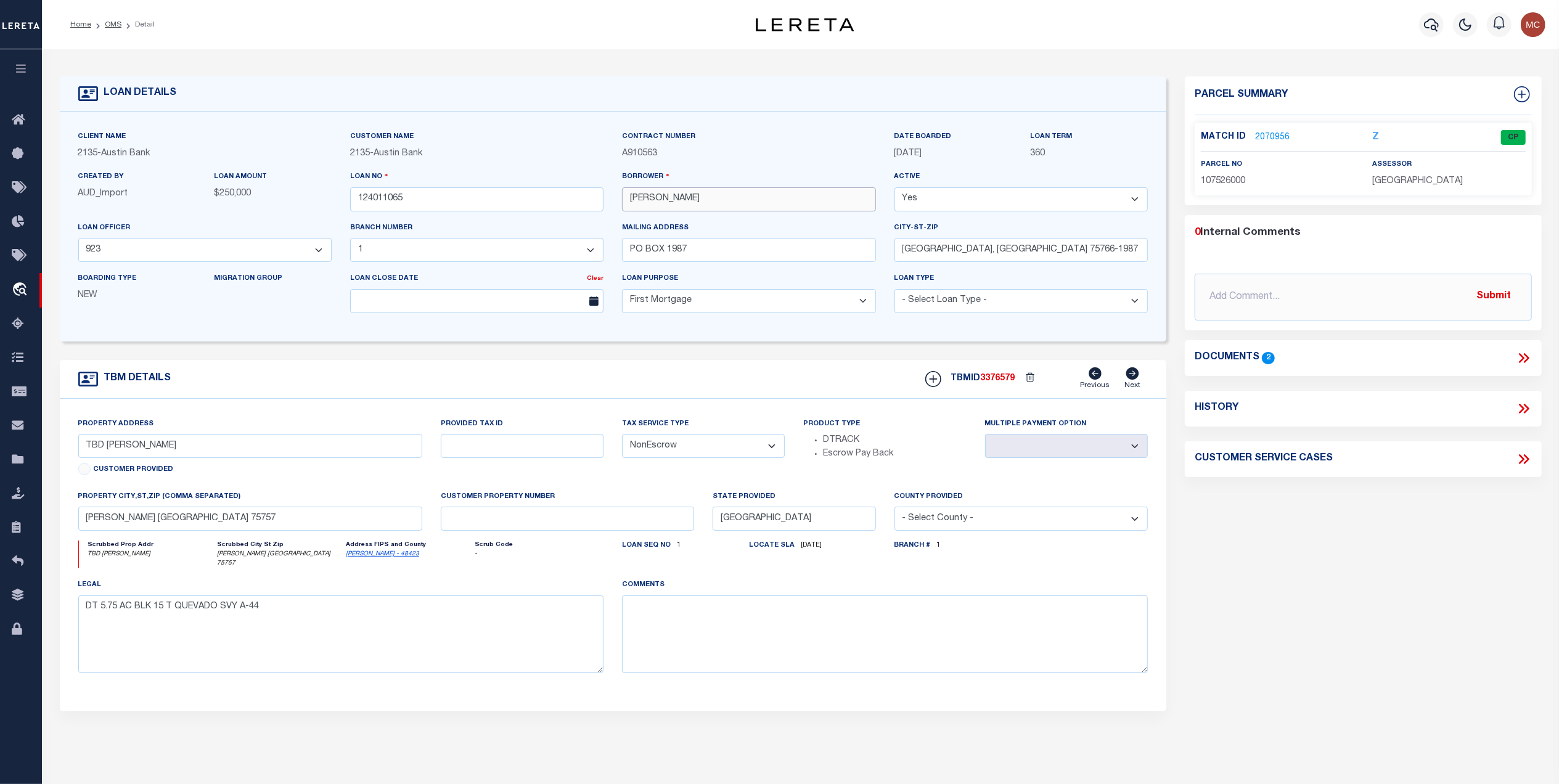
drag, startPoint x: 753, startPoint y: 202, endPoint x: 594, endPoint y: 205, distance: 159.0
click at [588, 204] on div "Client Name 2135 - Austin Bank Customer Name 2135 - [GEOGRAPHIC_DATA]" at bounding box center [612, 226] width 1088 height 193
drag, startPoint x: 162, startPoint y: 449, endPoint x: 47, endPoint y: 455, distance: 115.2
click at [47, 455] on div "LOAN DETAILS Client Name 2135 -" at bounding box center [800, 410] width 1509 height 697
drag, startPoint x: 165, startPoint y: 532, endPoint x: 100, endPoint y: 528, distance: 65.1
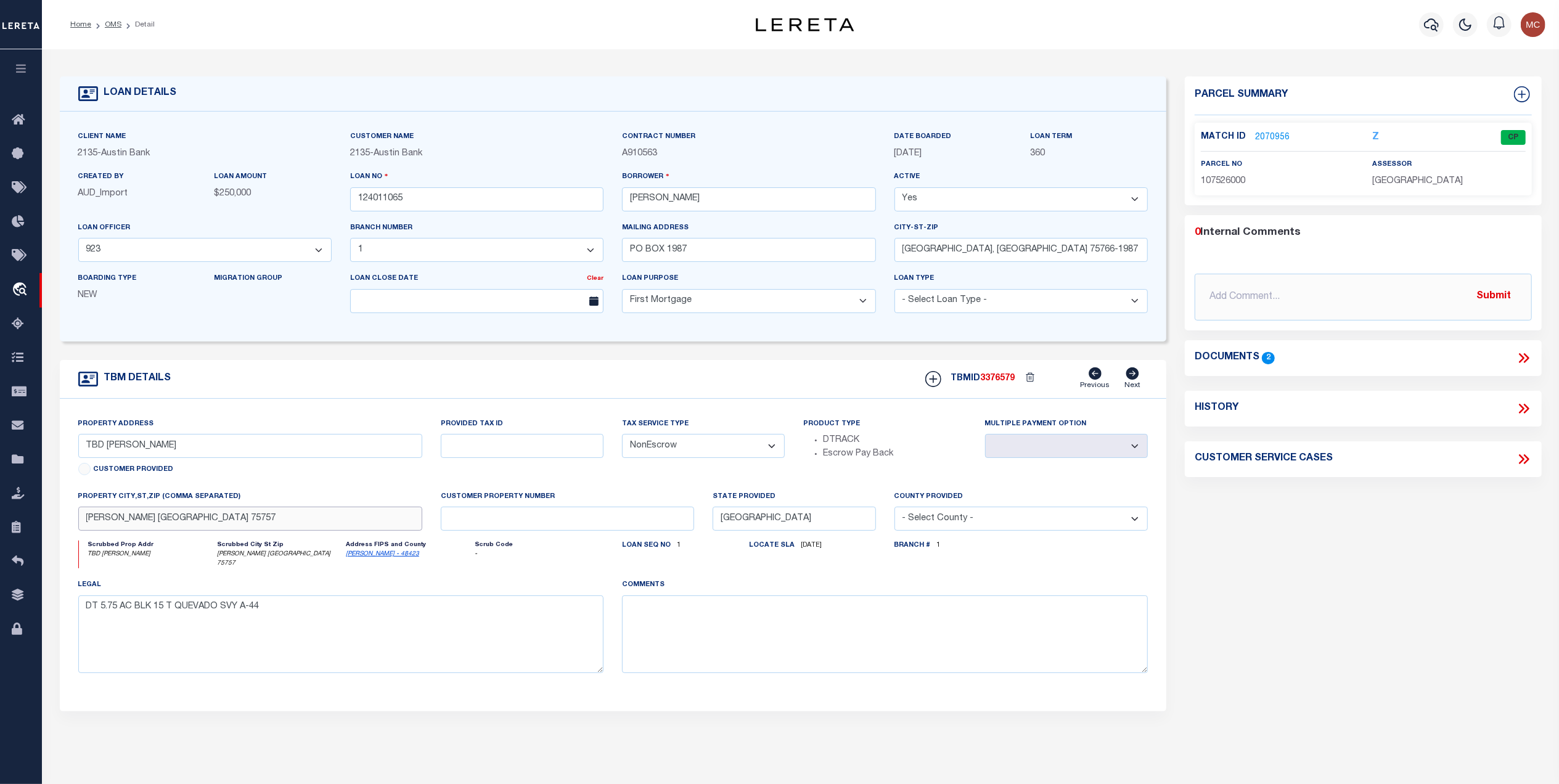
click at [100, 528] on input "[PERSON_NAME] [GEOGRAPHIC_DATA] 75757" at bounding box center [250, 519] width 344 height 24
click at [192, 529] on input "[PERSON_NAME] [GEOGRAPHIC_DATA] 75757" at bounding box center [250, 519] width 344 height 24
drag, startPoint x: 215, startPoint y: 529, endPoint x: 76, endPoint y: 531, distance: 139.0
click at [76, 531] on div "property city,st,zip (Comma separated) [PERSON_NAME][GEOGRAPHIC_DATA] 75757" at bounding box center [250, 515] width 362 height 51
click at [1281, 131] on link "2070956" at bounding box center [1272, 137] width 34 height 13
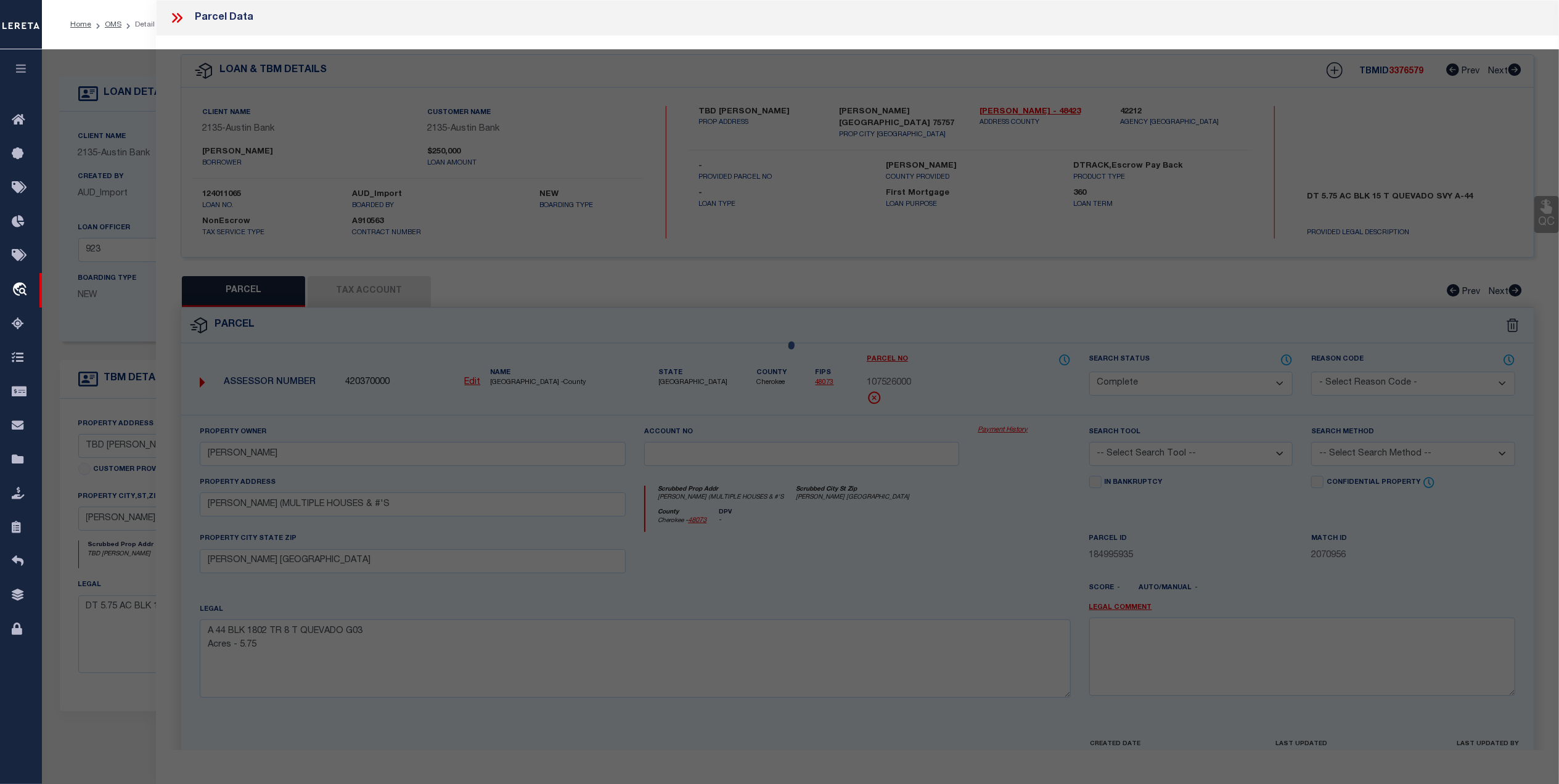
select select "AS"
checkbox input "false"
select select "CP"
type input "[PERSON_NAME]"
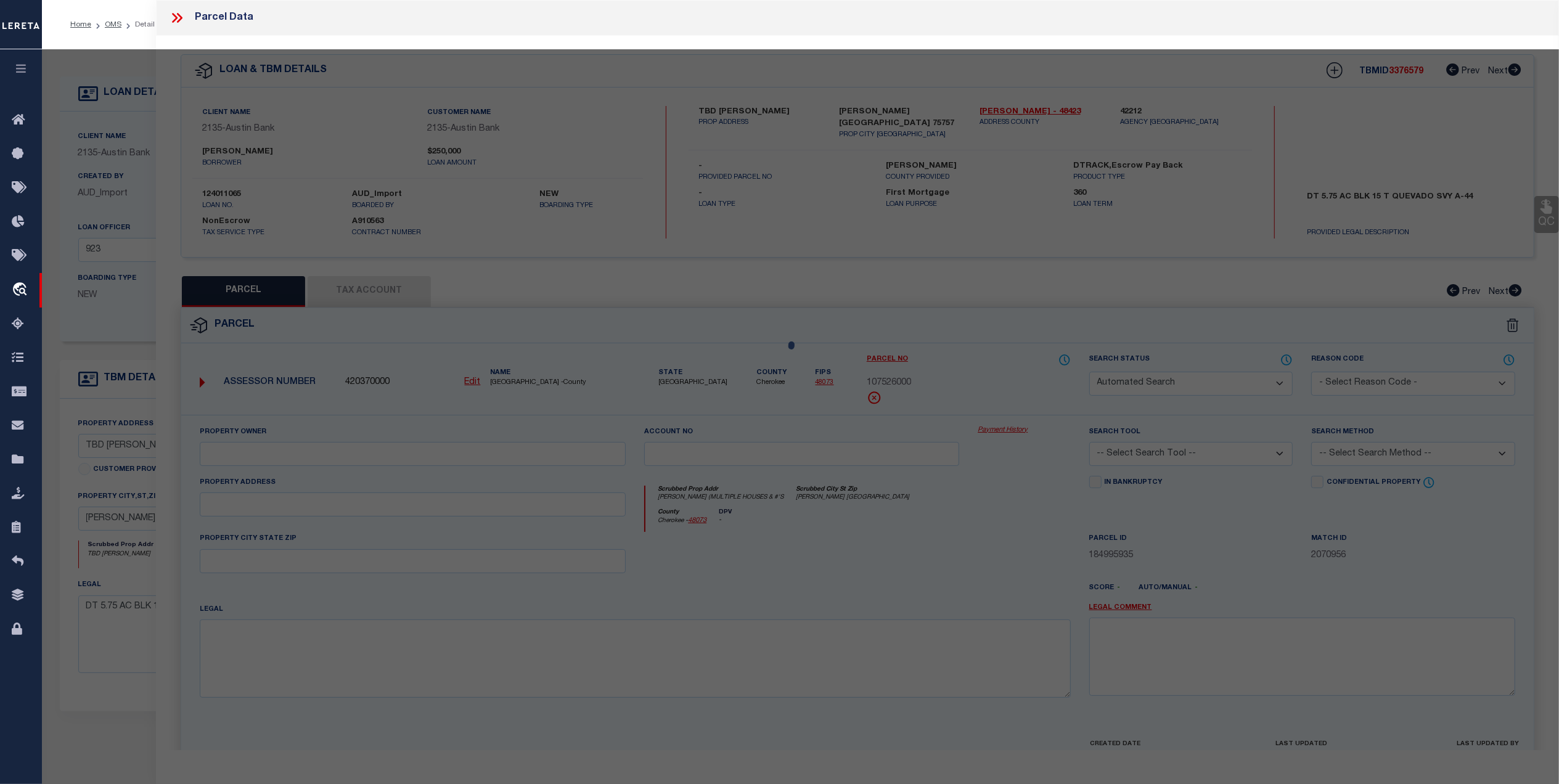
select select
type input "[PERSON_NAME] (MULTIPLE HOUSES & #'S"
type input "[PERSON_NAME] [GEOGRAPHIC_DATA]"
type textarea "A 44 BLK 1802 TR 8 T QUEVADO G03 Acres - 5.75"
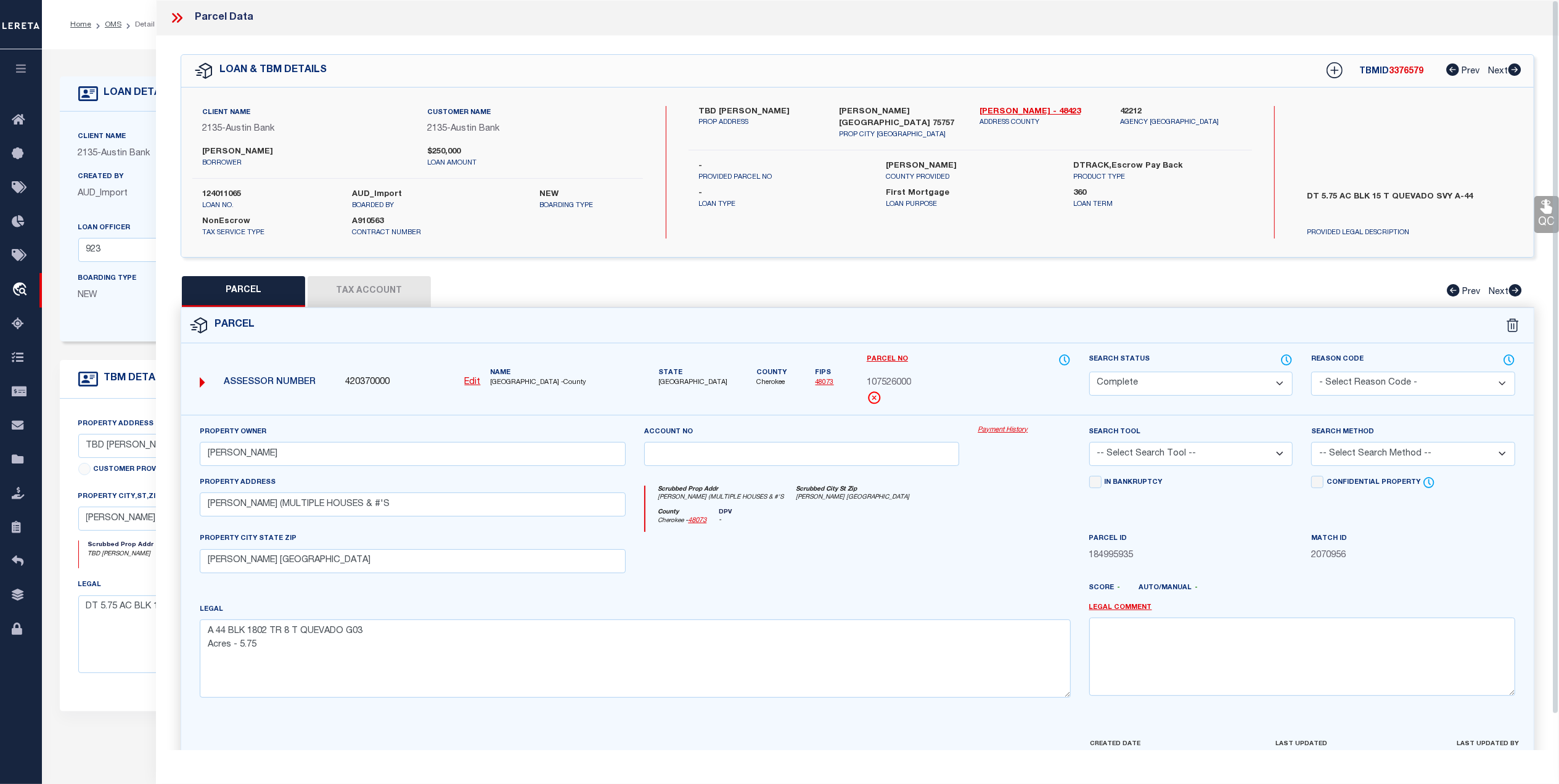
click at [366, 291] on button "Tax Account" at bounding box center [369, 291] width 124 height 31
select select "100"
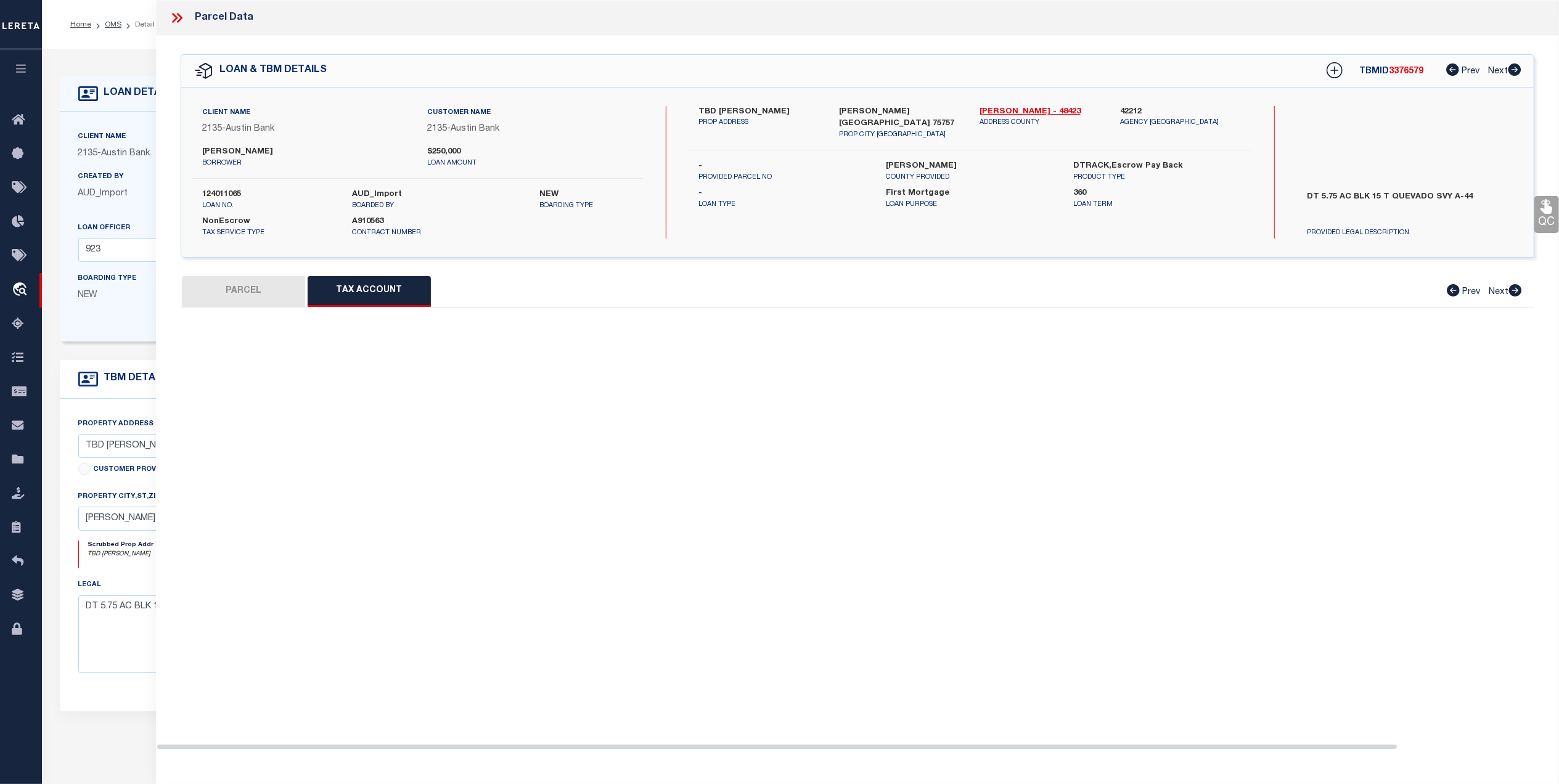
select select "100"
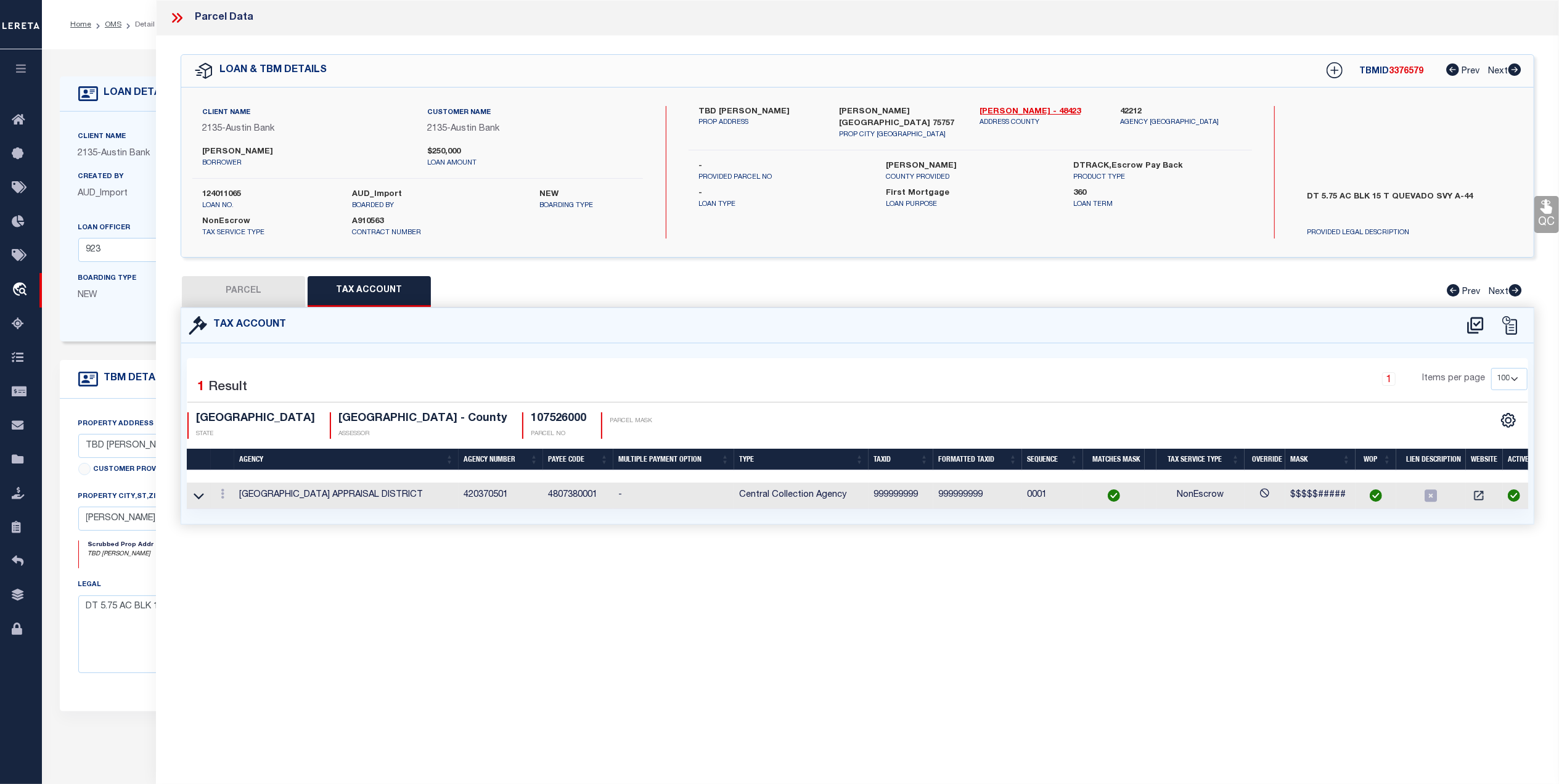
click at [220, 501] on div at bounding box center [222, 495] width 14 height 15
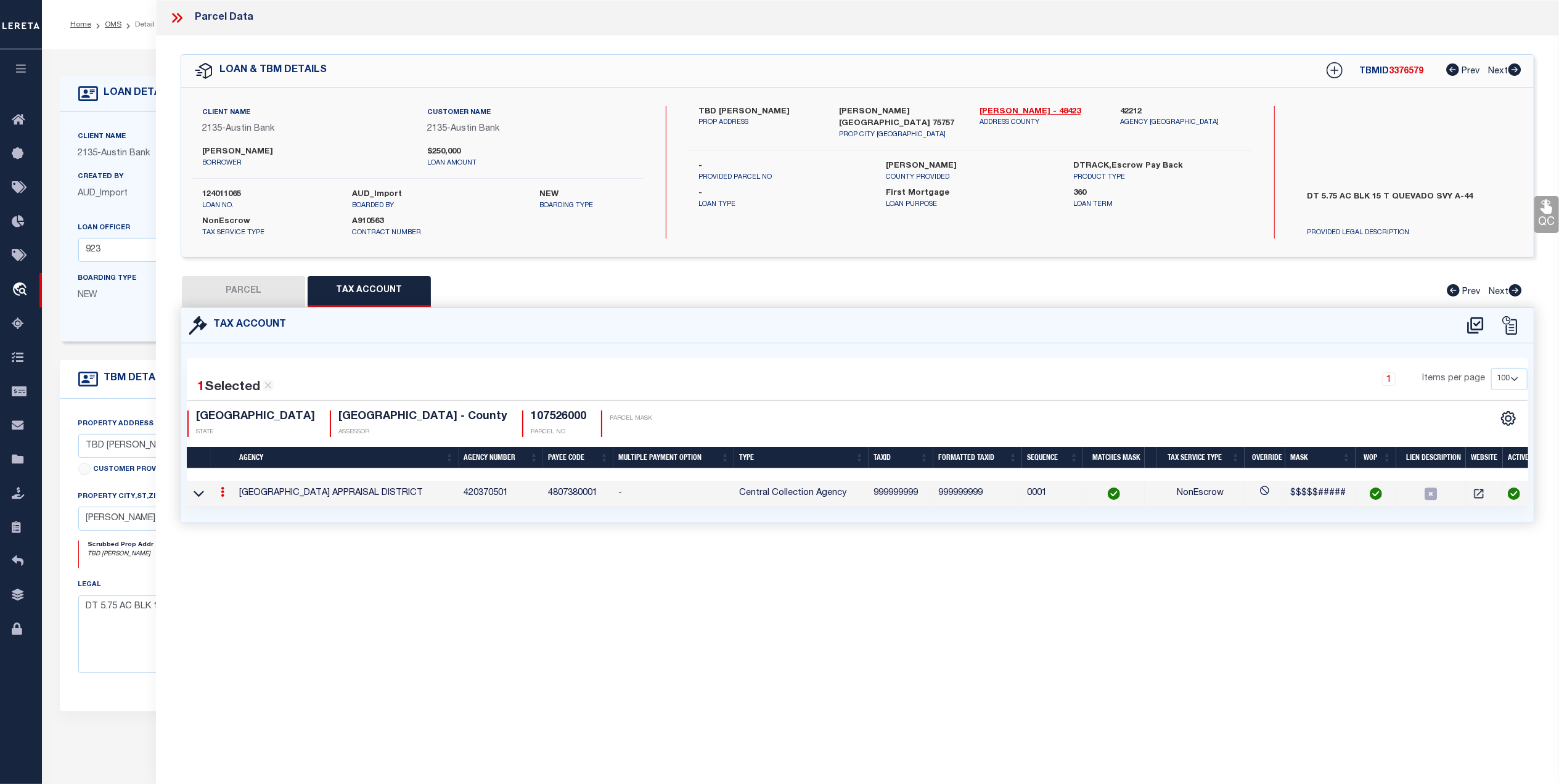
click at [222, 496] on icon at bounding box center [222, 491] width 3 height 9
click at [225, 514] on link at bounding box center [239, 512] width 46 height 21
checkbox input "true"
radio input "true"
type input "[DATE]"
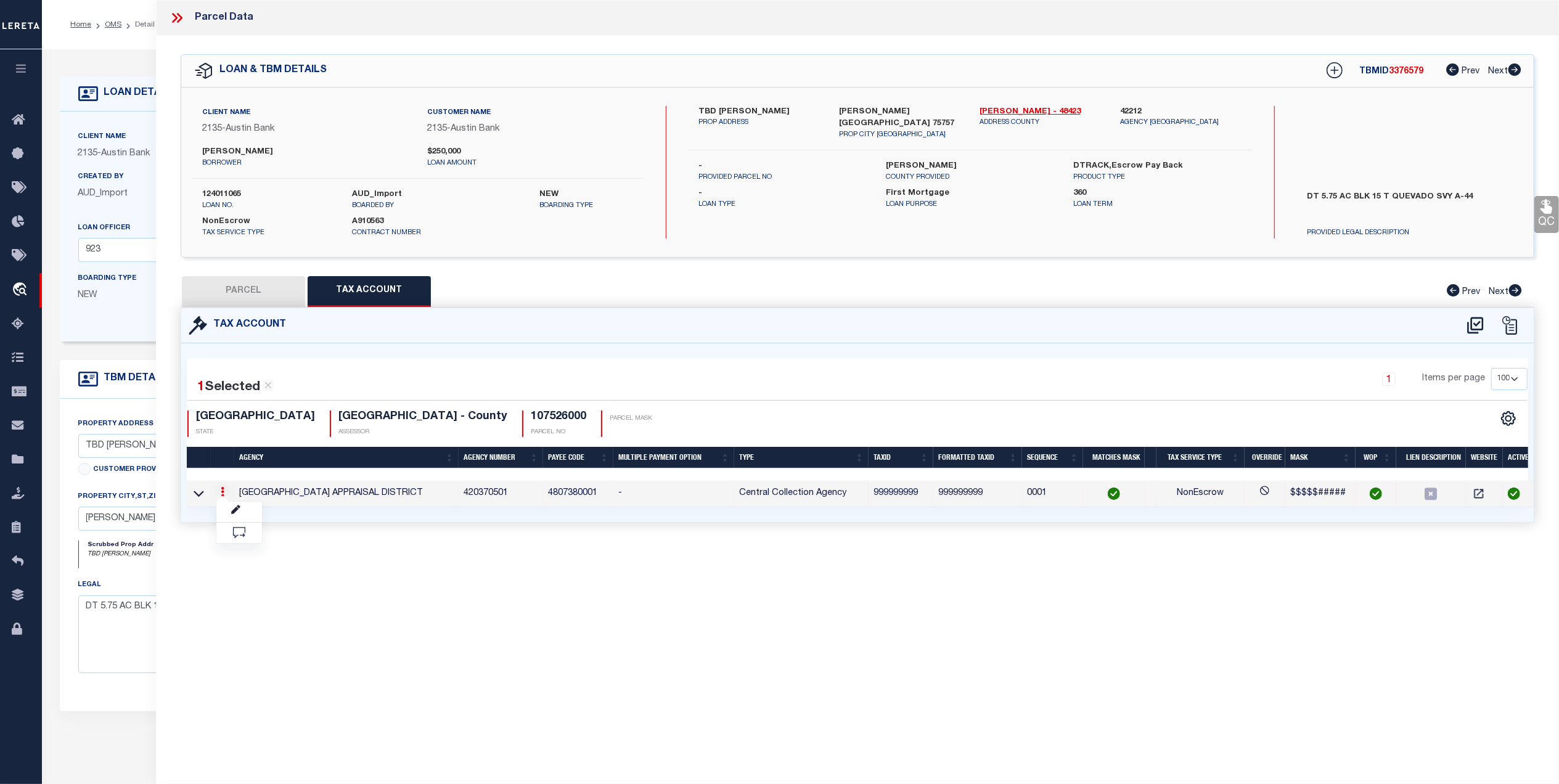
type textarea "Client legal is for 1.94AC but parent parcel legal covers for 9.28AC."
type input "999999999"
type textarea "$$$$$#####"
checkbox input "true"
select select "ACT"
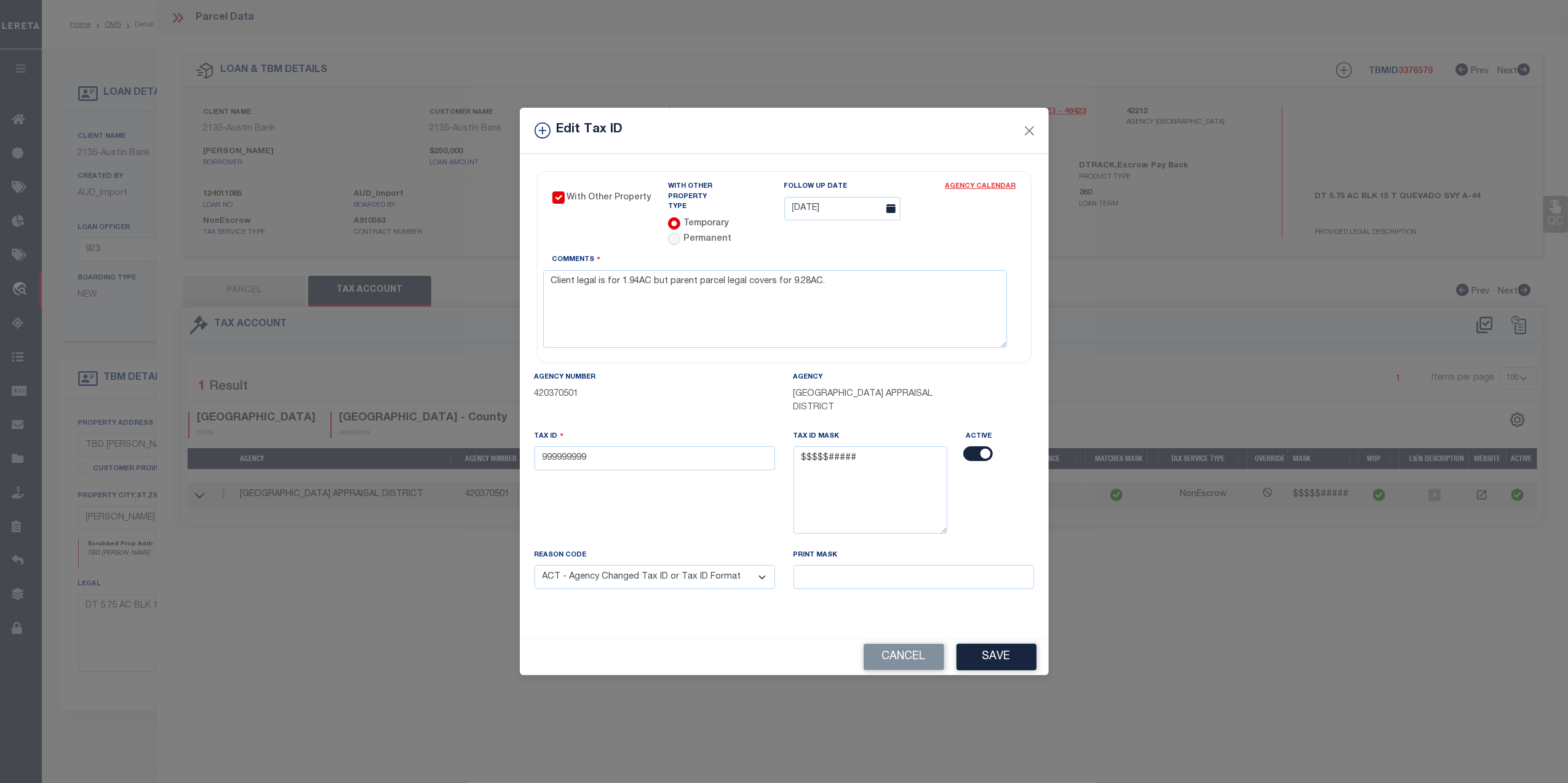
click at [972, 190] on link "Agency Calendar" at bounding box center [981, 190] width 71 height 15
click at [1031, 131] on button "Close" at bounding box center [1029, 130] width 16 height 16
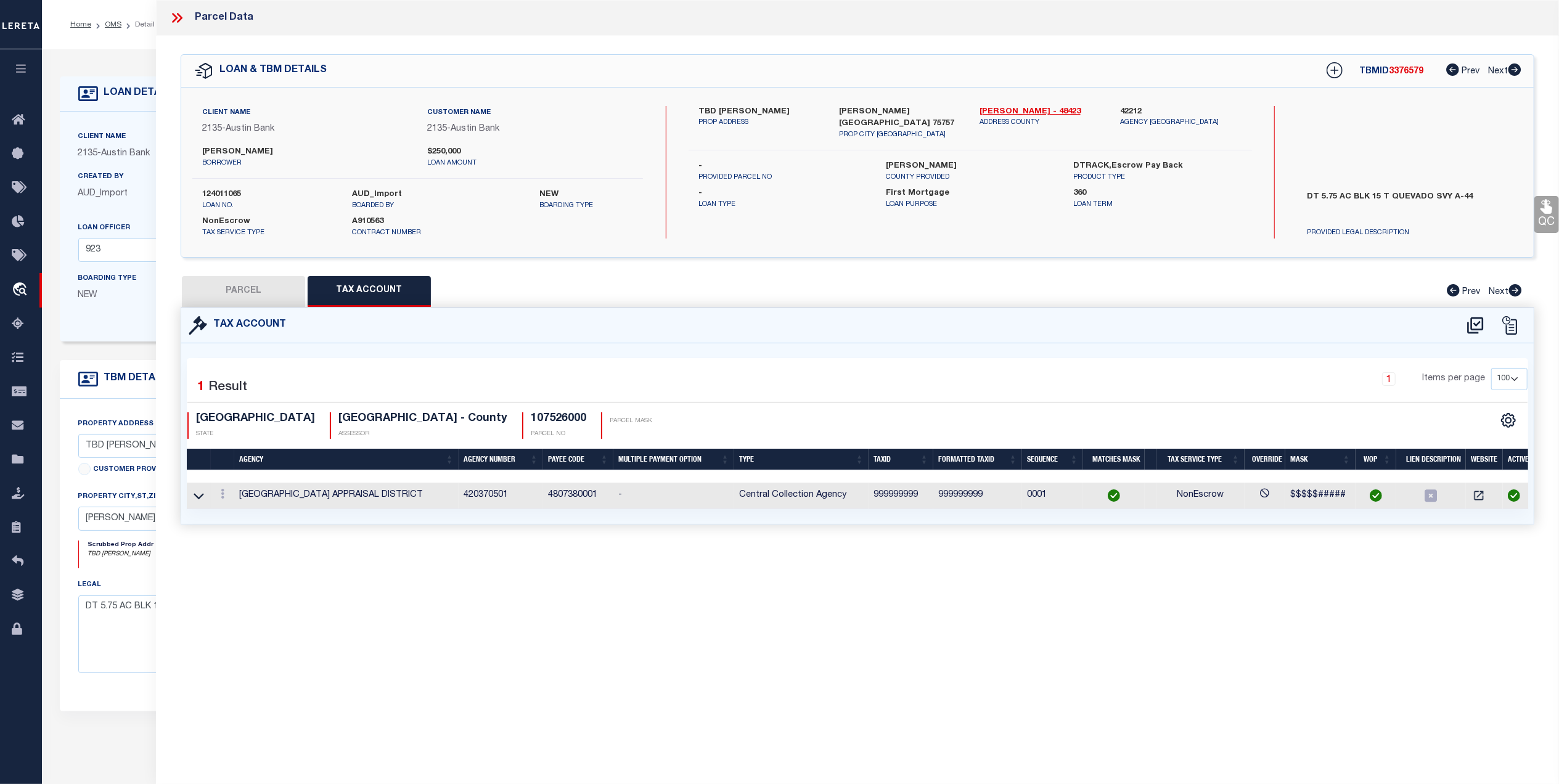
click at [176, 19] on icon at bounding box center [174, 17] width 5 height 9
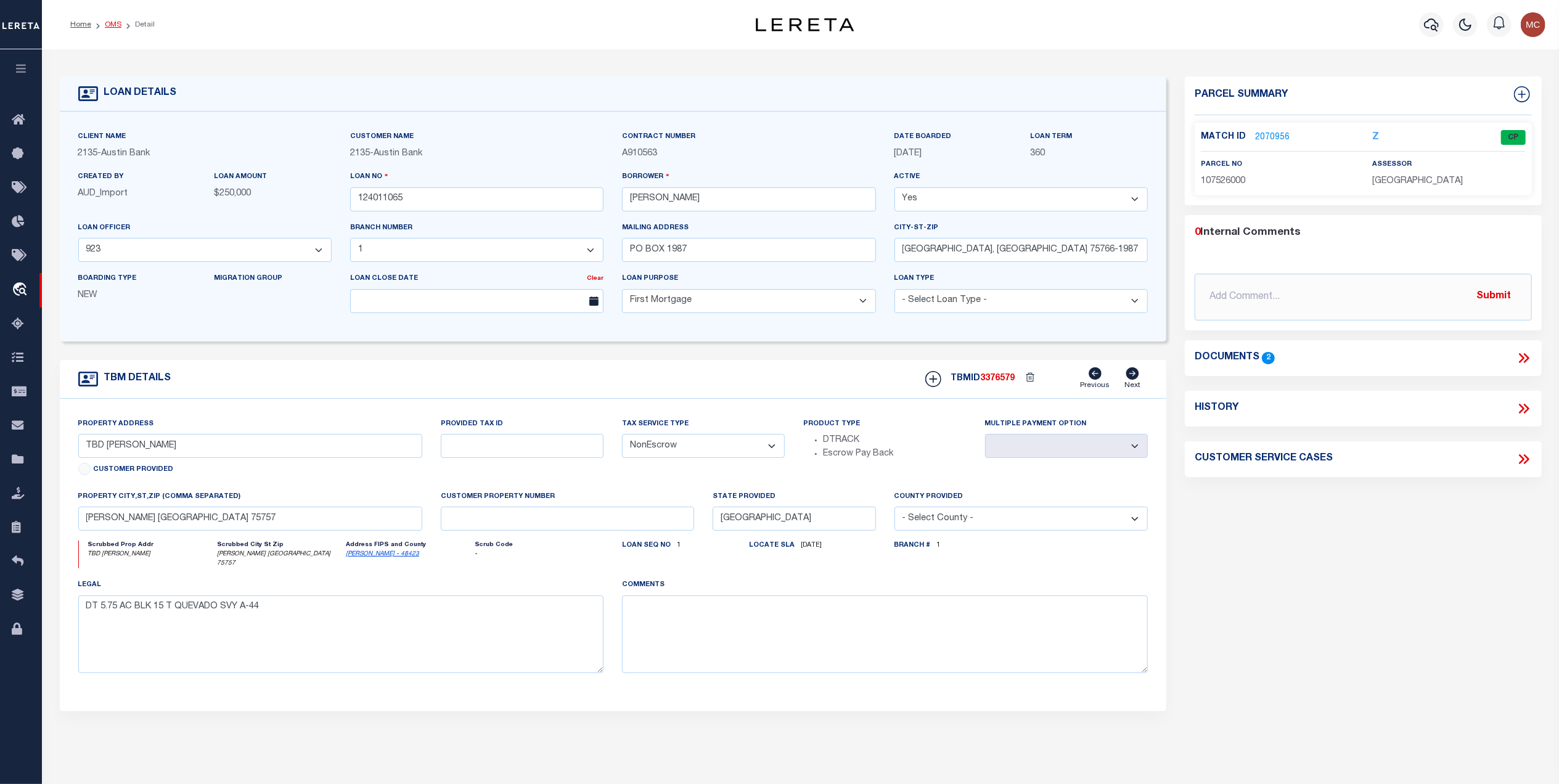
click at [116, 25] on link "OMS" at bounding box center [113, 24] width 16 height 8
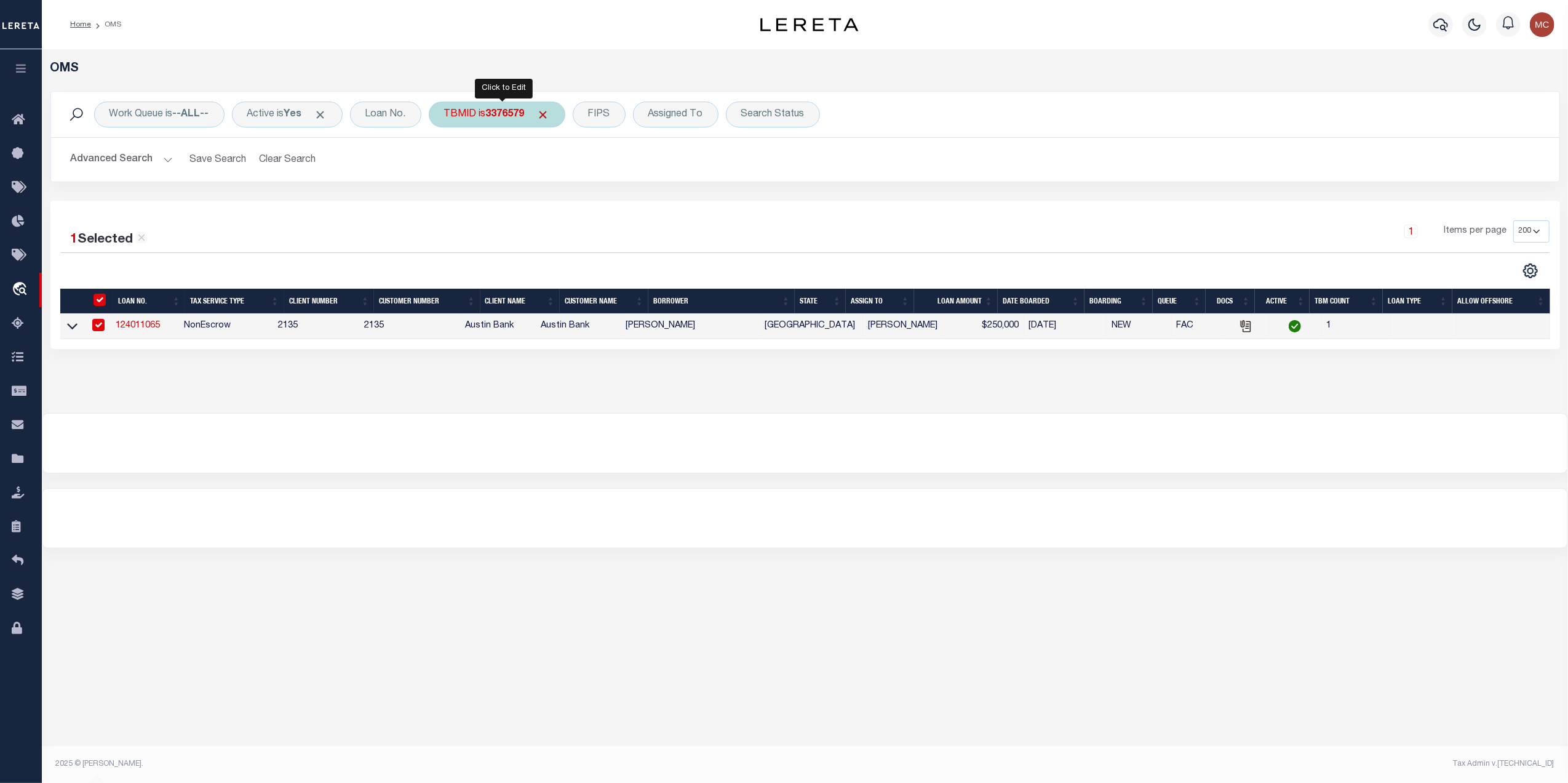
click at [502, 111] on b "3376579" at bounding box center [505, 114] width 39 height 9
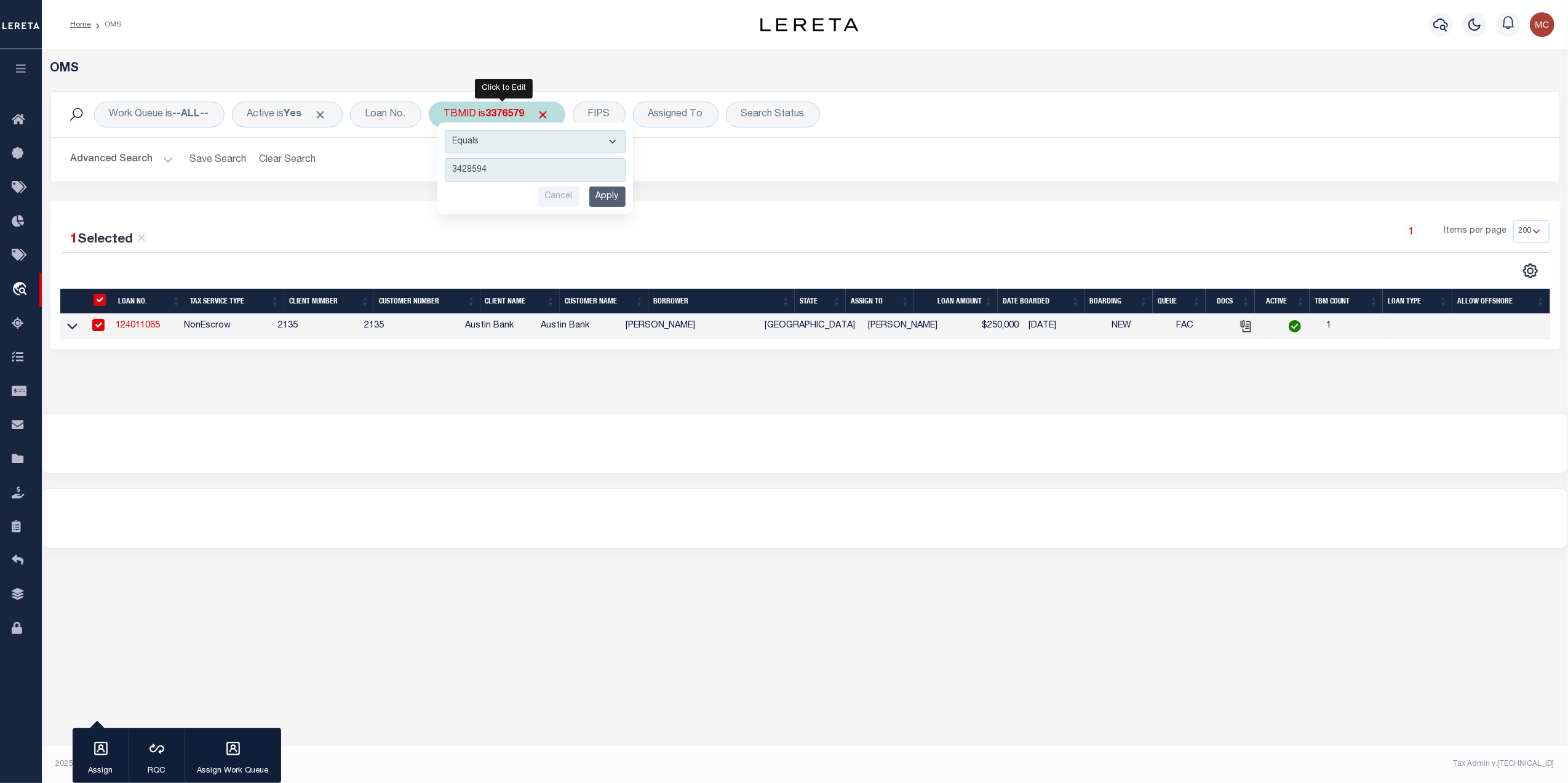
type input "3428594"
click at [618, 200] on input "Apply" at bounding box center [607, 196] width 36 height 21
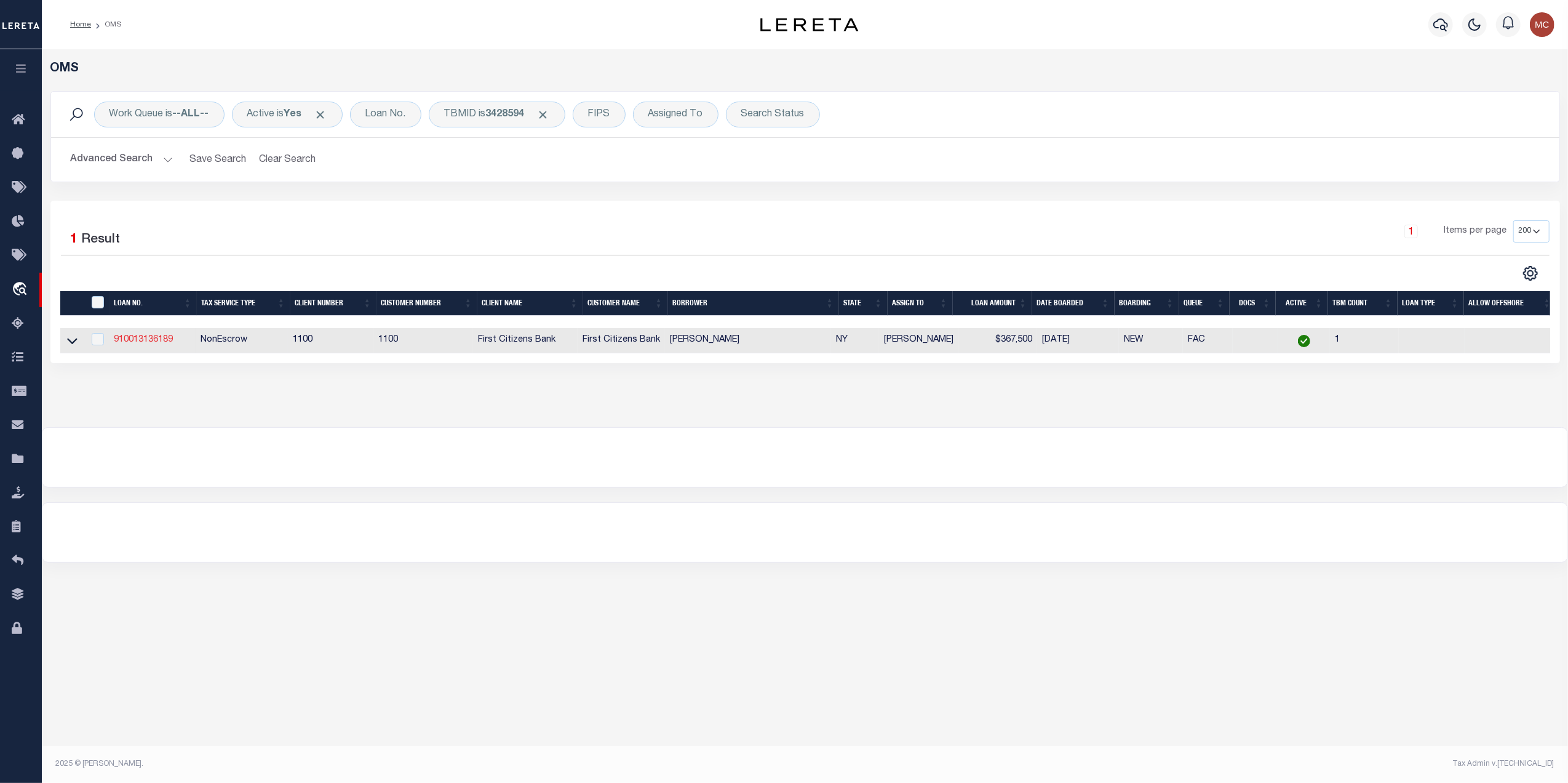
click at [166, 340] on link "910013136189" at bounding box center [143, 340] width 59 height 9
type input "910013136189"
type input "[PERSON_NAME]"
select select
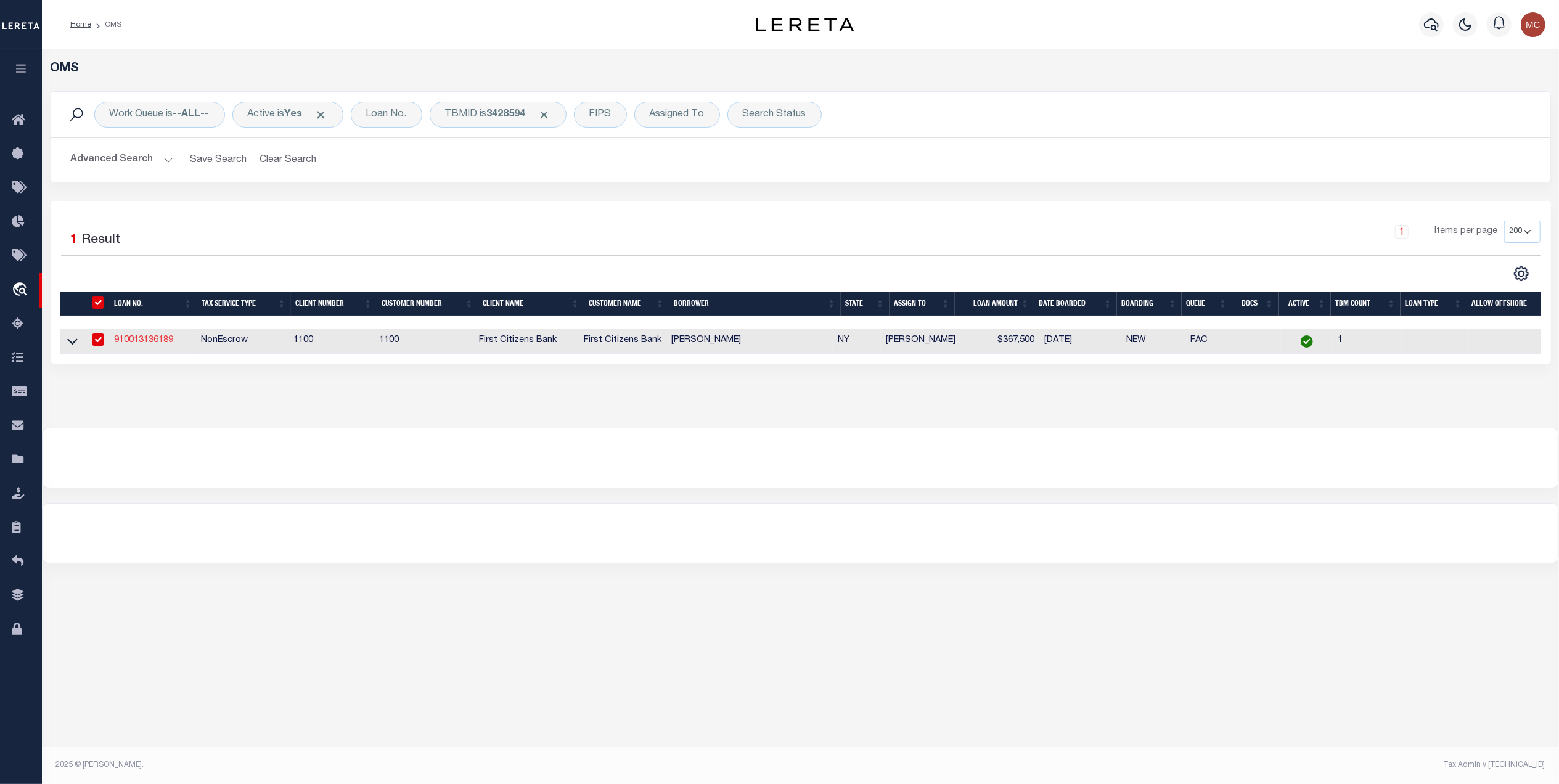
select select
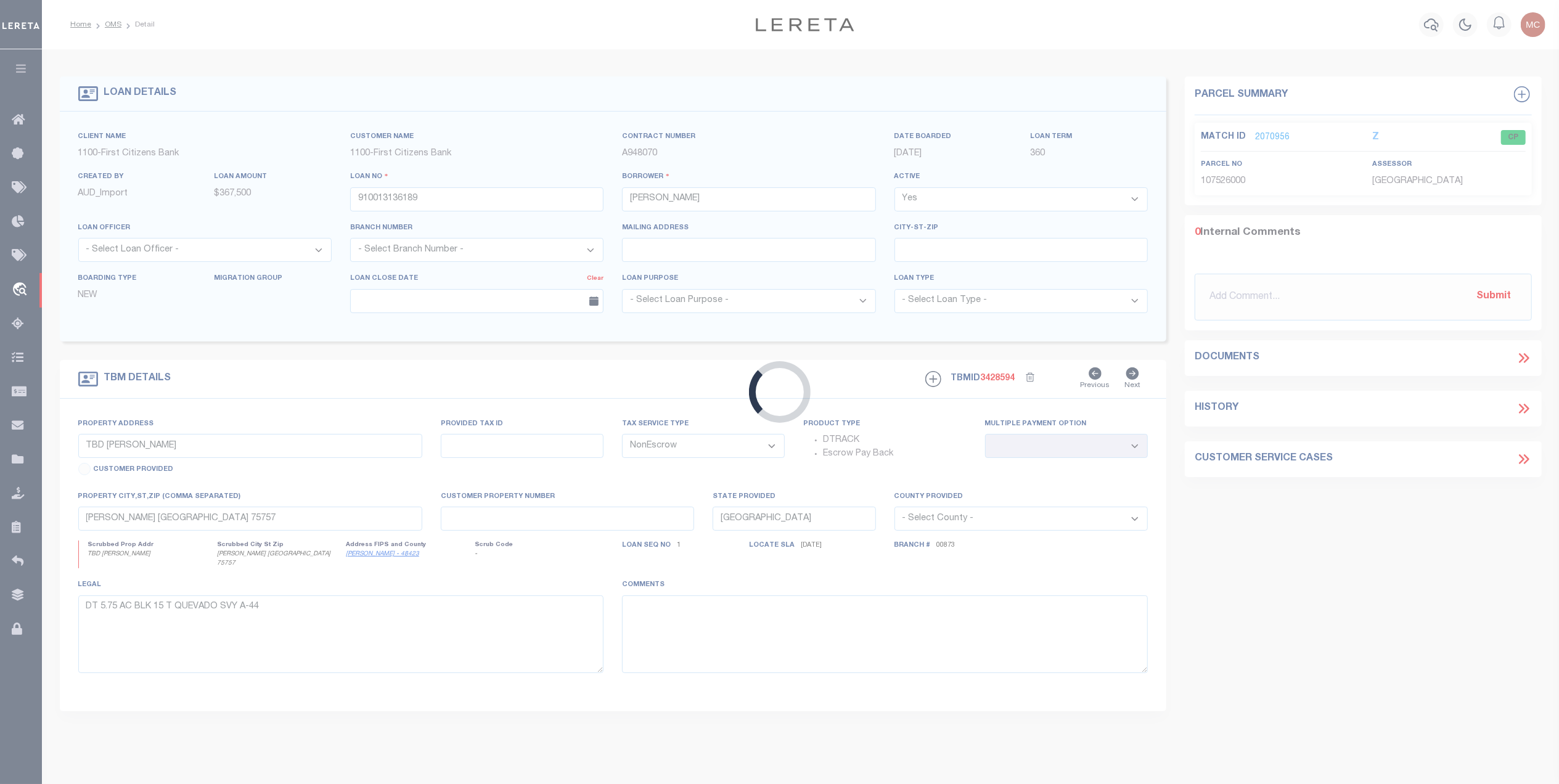
type input "[STREET_ADDRESS]"
type input "[US_STATE][GEOGRAPHIC_DATA]"
type input "NY"
select select
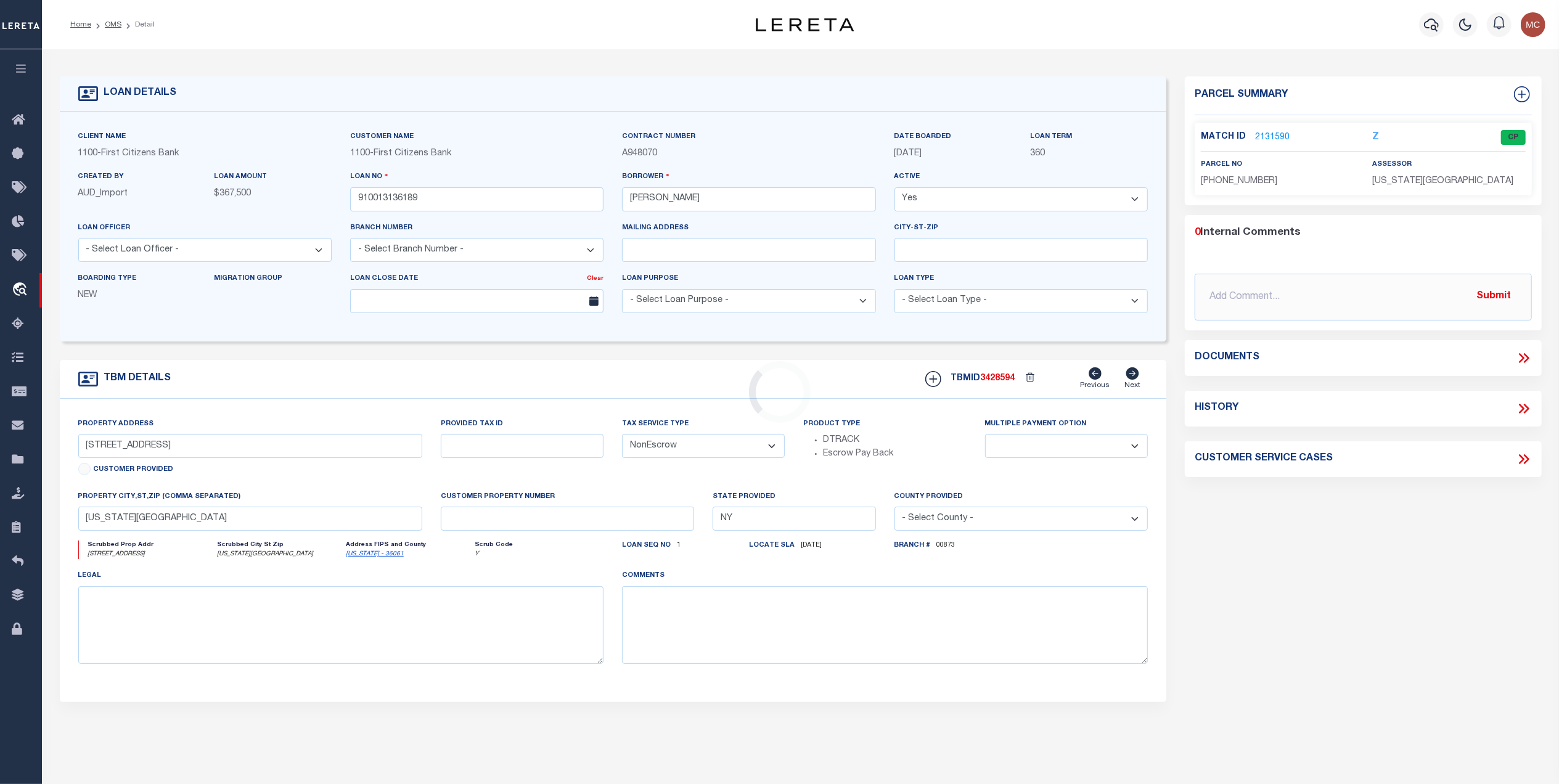
select select "92777"
select select "24377"
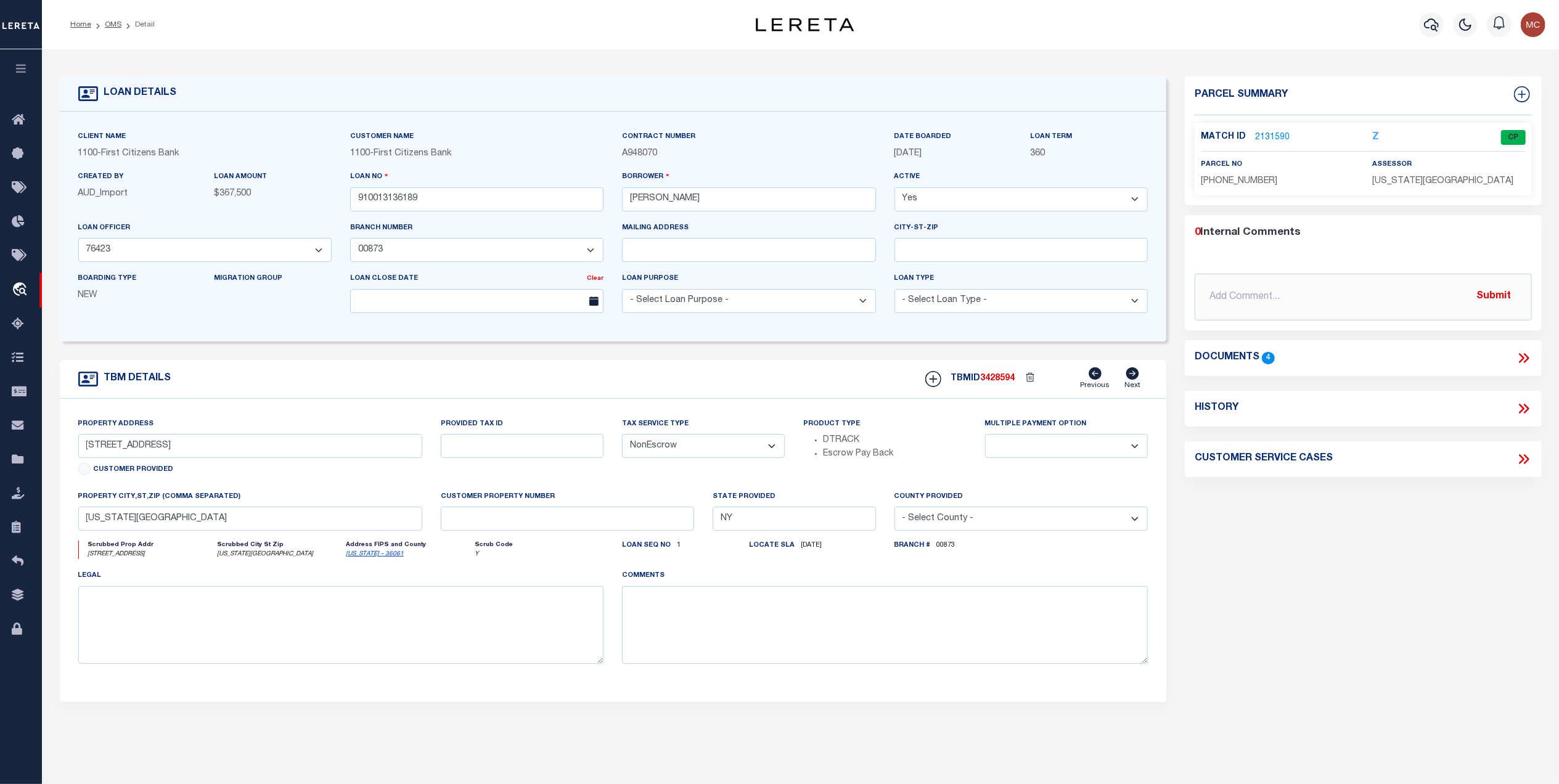
click at [363, 557] on link "[US_STATE] - 36061" at bounding box center [375, 554] width 58 height 6
click at [1271, 132] on link "2131590" at bounding box center [1272, 137] width 34 height 13
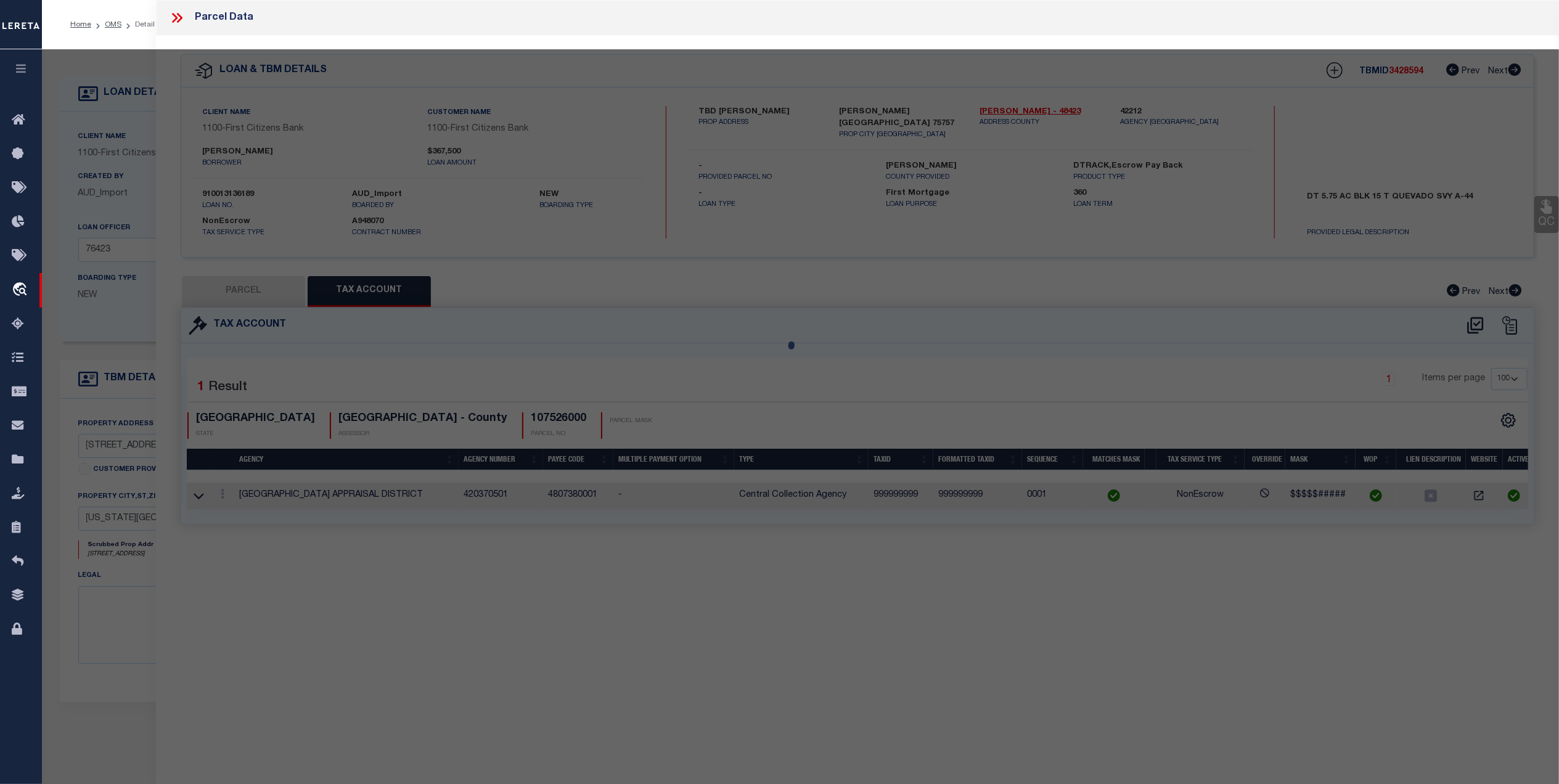
select select "AS"
checkbox input "false"
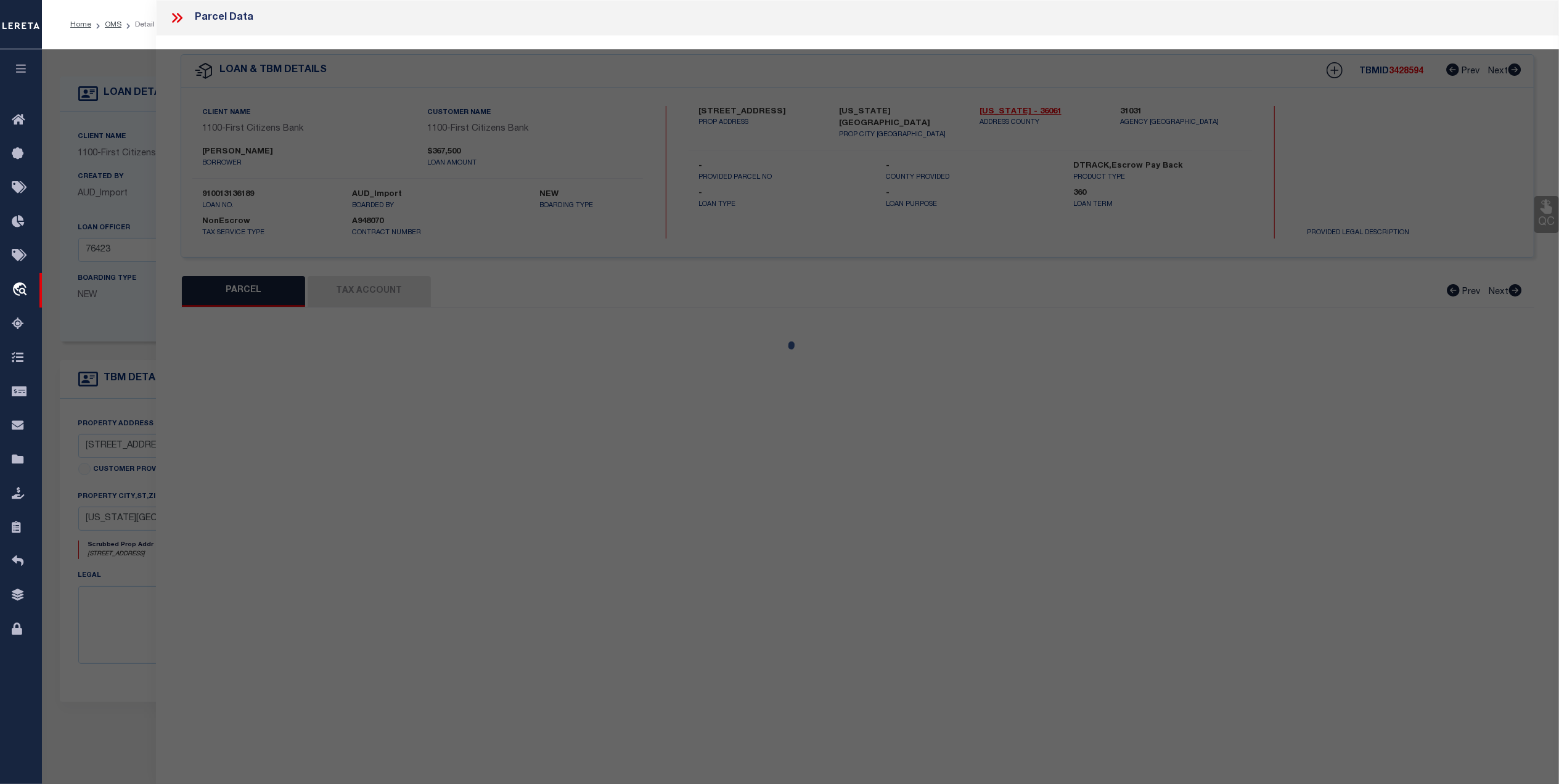
select select "CP"
type input "BERKLEY OWNERS CORP"
select select
type input "[STREET_ADDRESS]"
type input "[US_STATE][GEOGRAPHIC_DATA]"
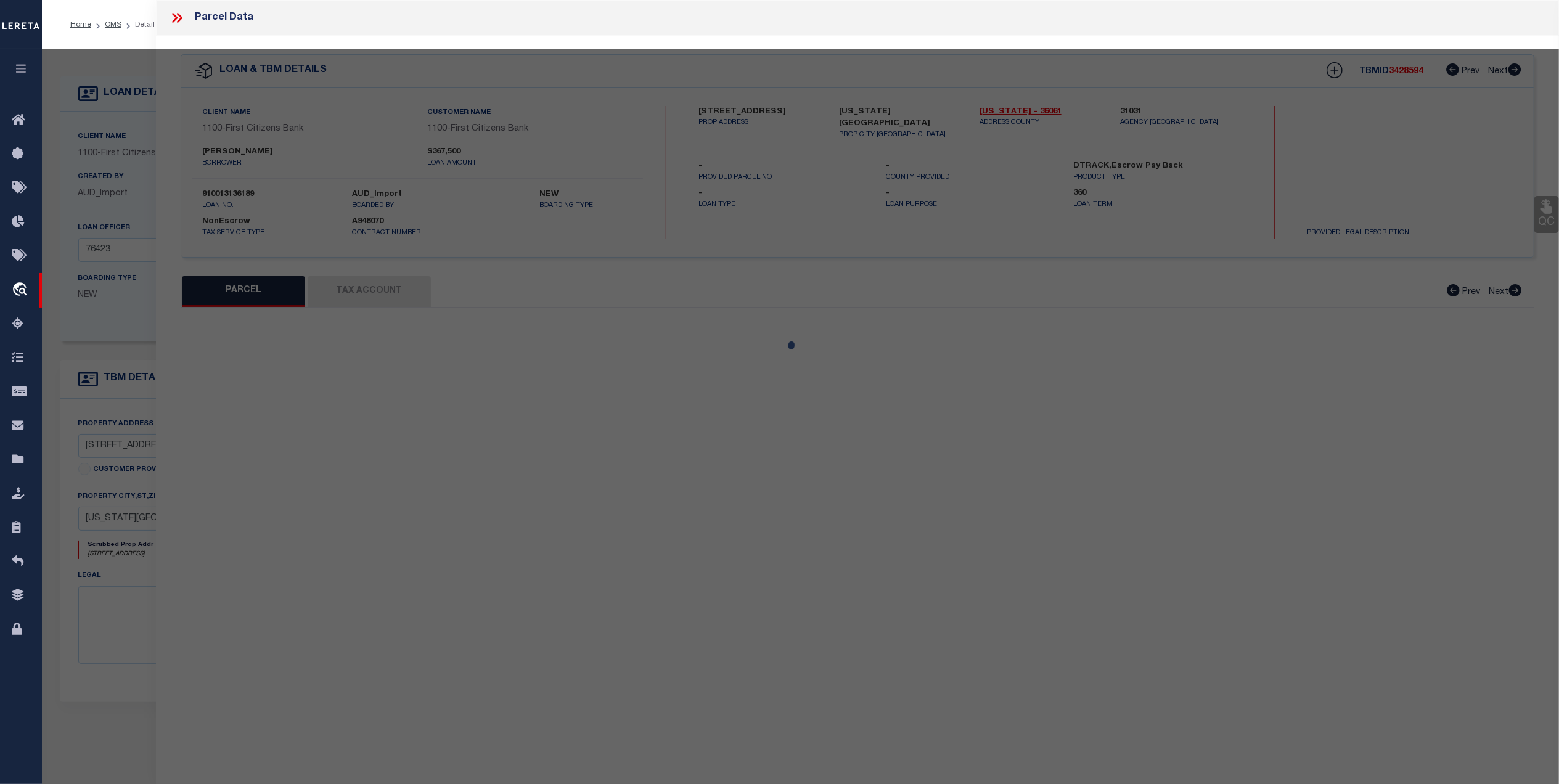
type textarea "DV - [DATE] - Marked as parent parcel due to Unit 26 has not been subdivided ye…"
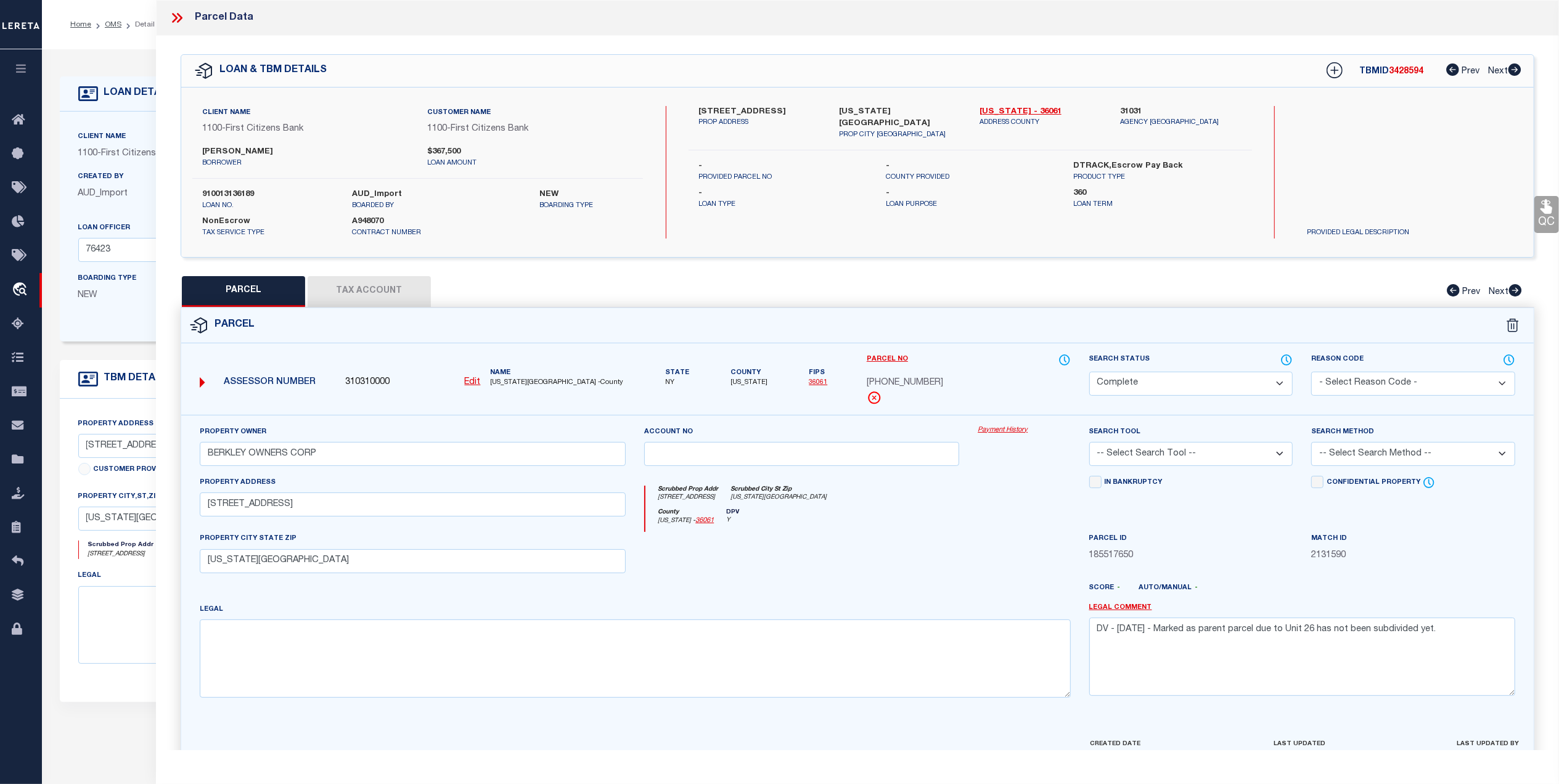
click at [171, 15] on icon at bounding box center [177, 17] width 16 height 16
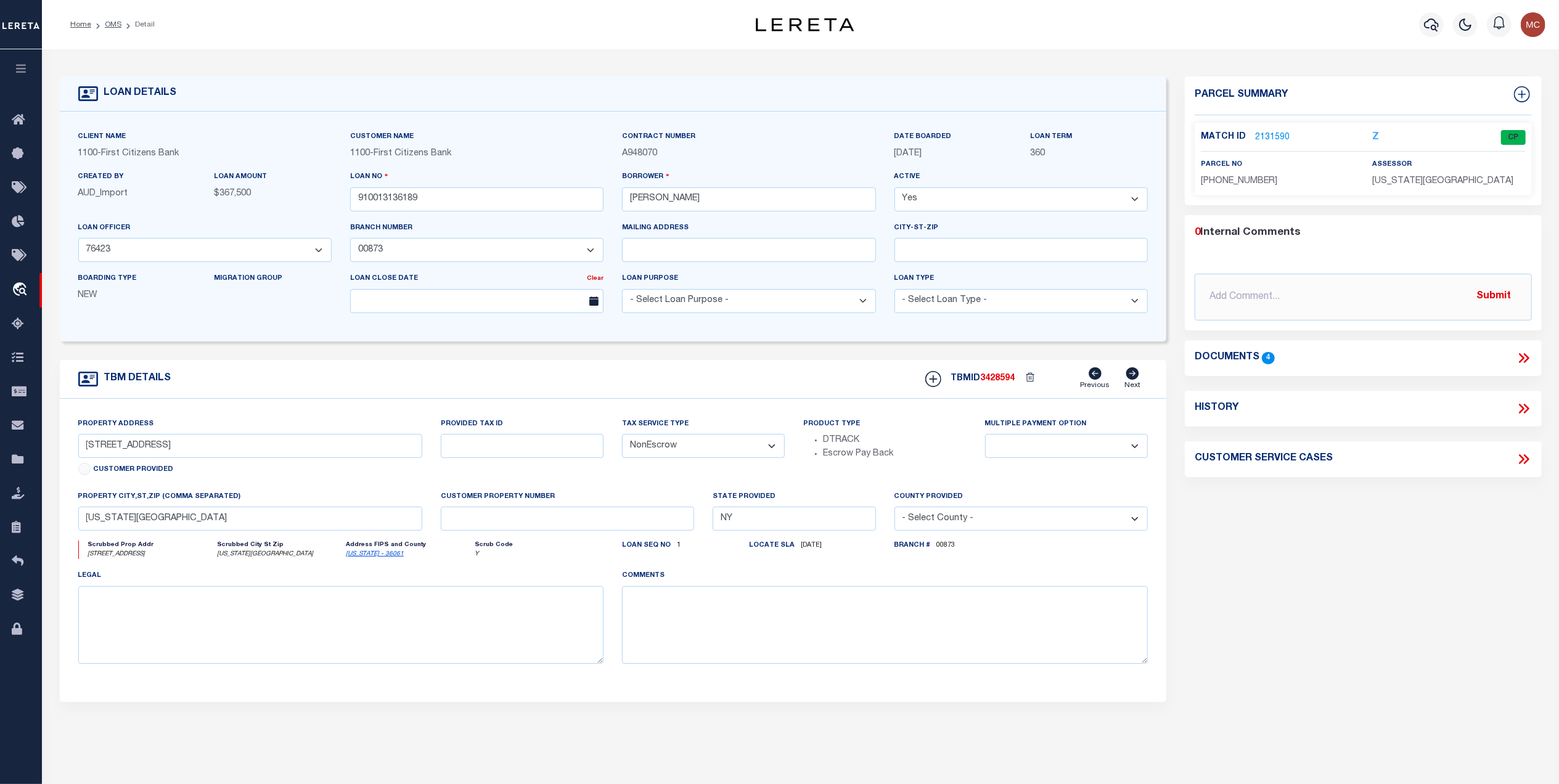
click at [1525, 355] on icon at bounding box center [1526, 357] width 5 height 9
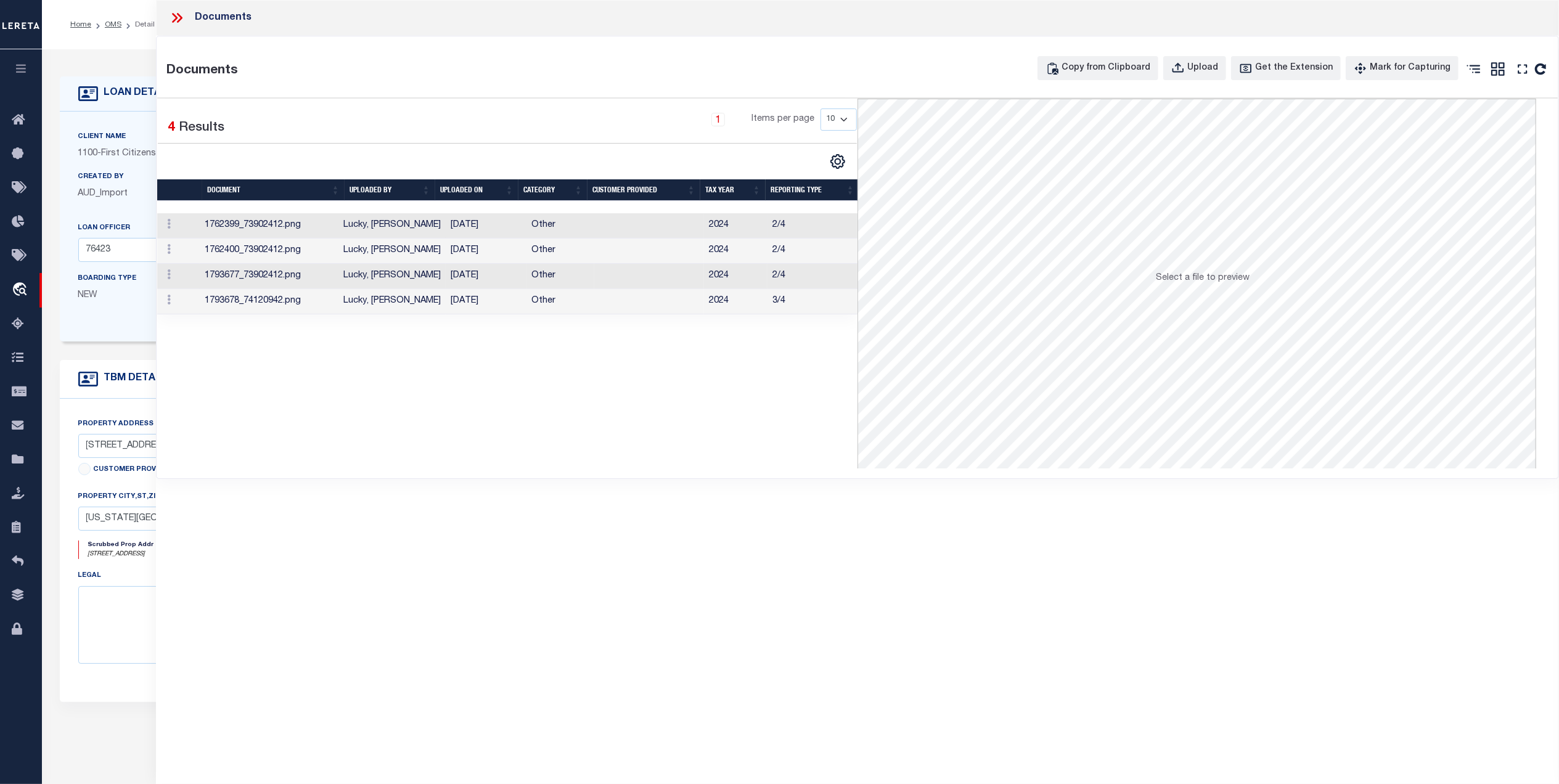
click at [493, 235] on td "[DATE]" at bounding box center [486, 225] width 82 height 25
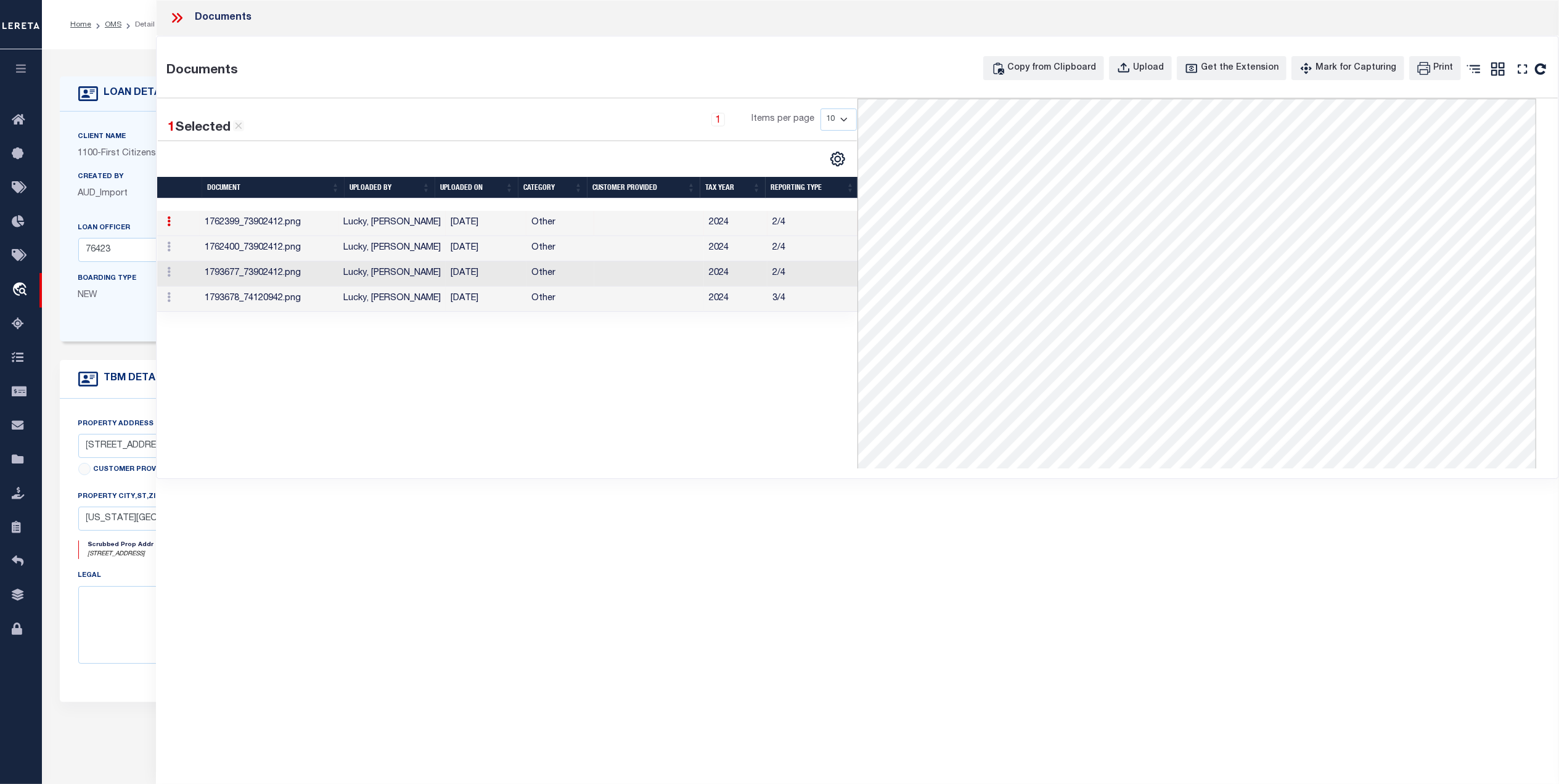
click at [473, 304] on td "[DATE]" at bounding box center [486, 299] width 82 height 25
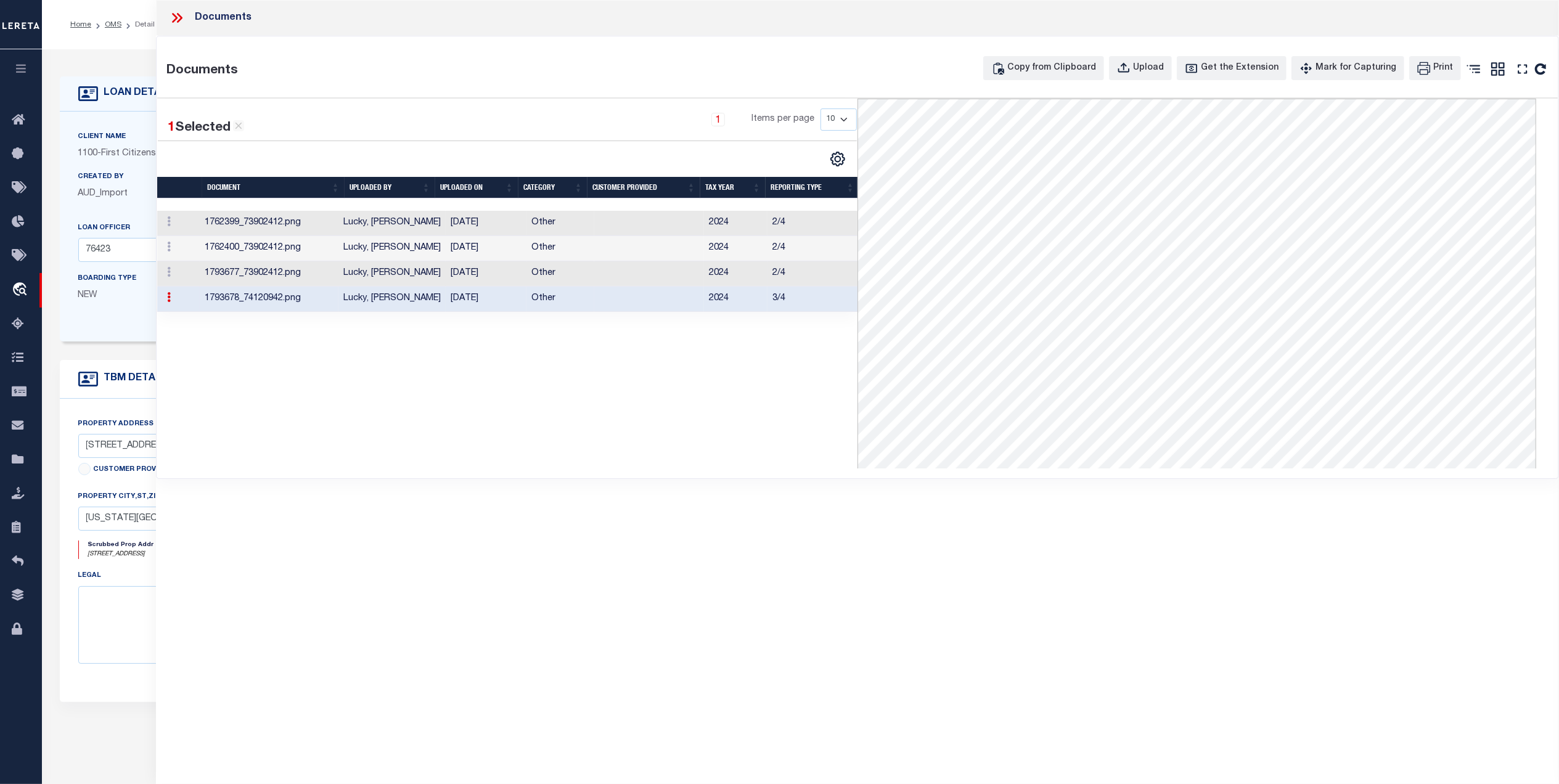
click at [536, 279] on td "Other" at bounding box center [560, 273] width 67 height 25
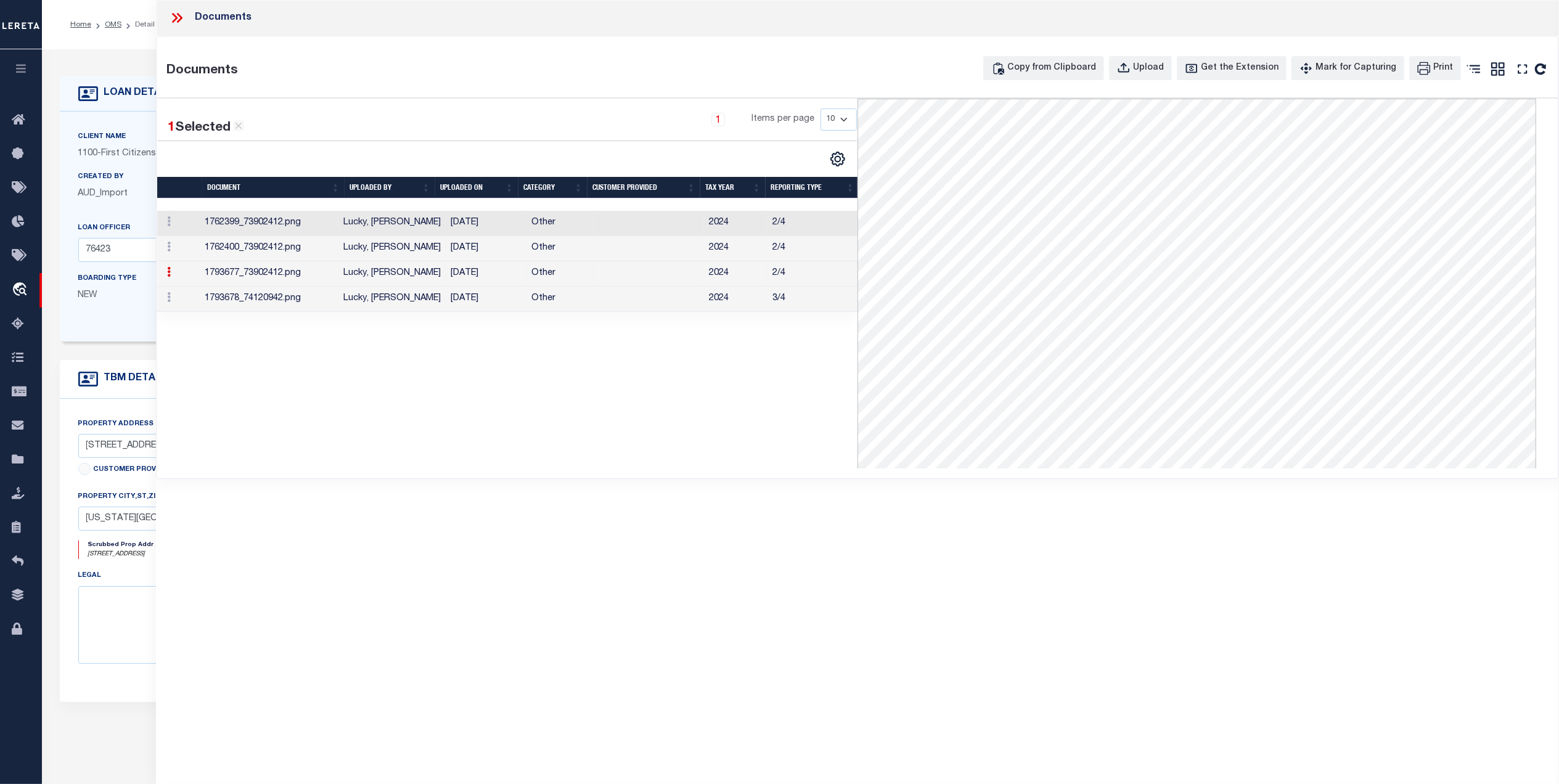
click at [652, 252] on td at bounding box center [649, 248] width 110 height 25
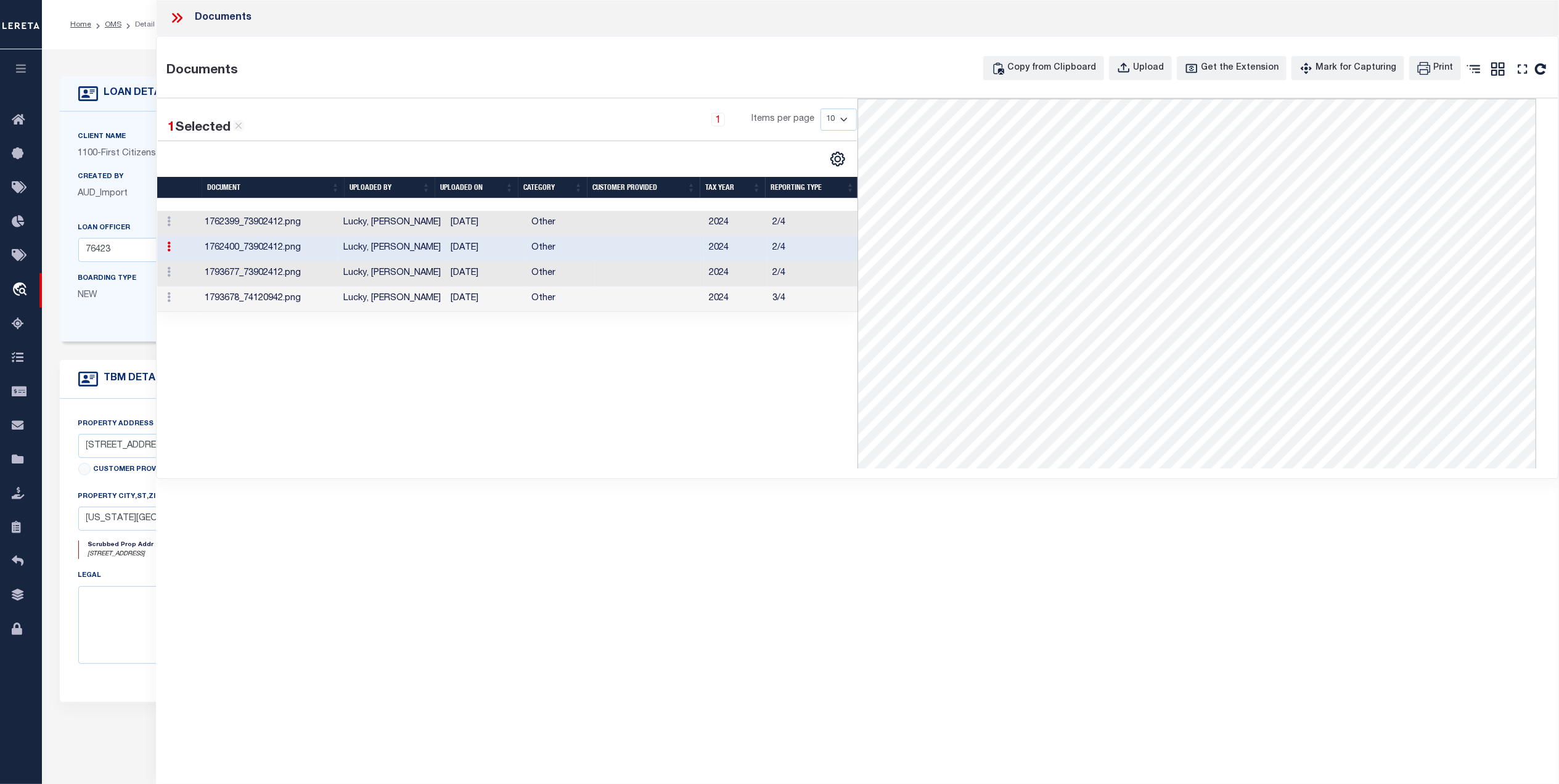
click at [536, 222] on td "Other" at bounding box center [560, 222] width 67 height 25
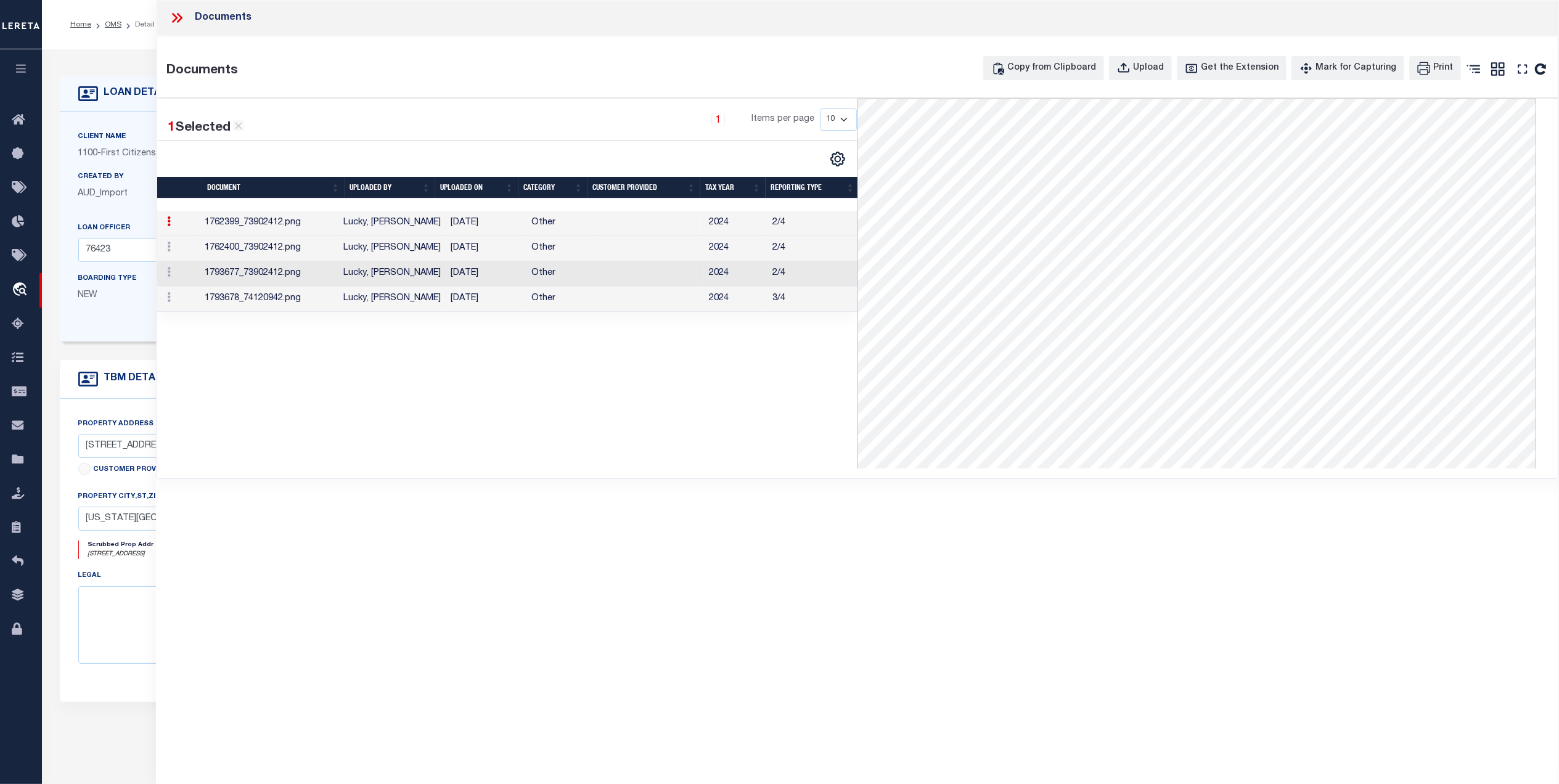
click at [182, 20] on icon at bounding box center [177, 17] width 16 height 16
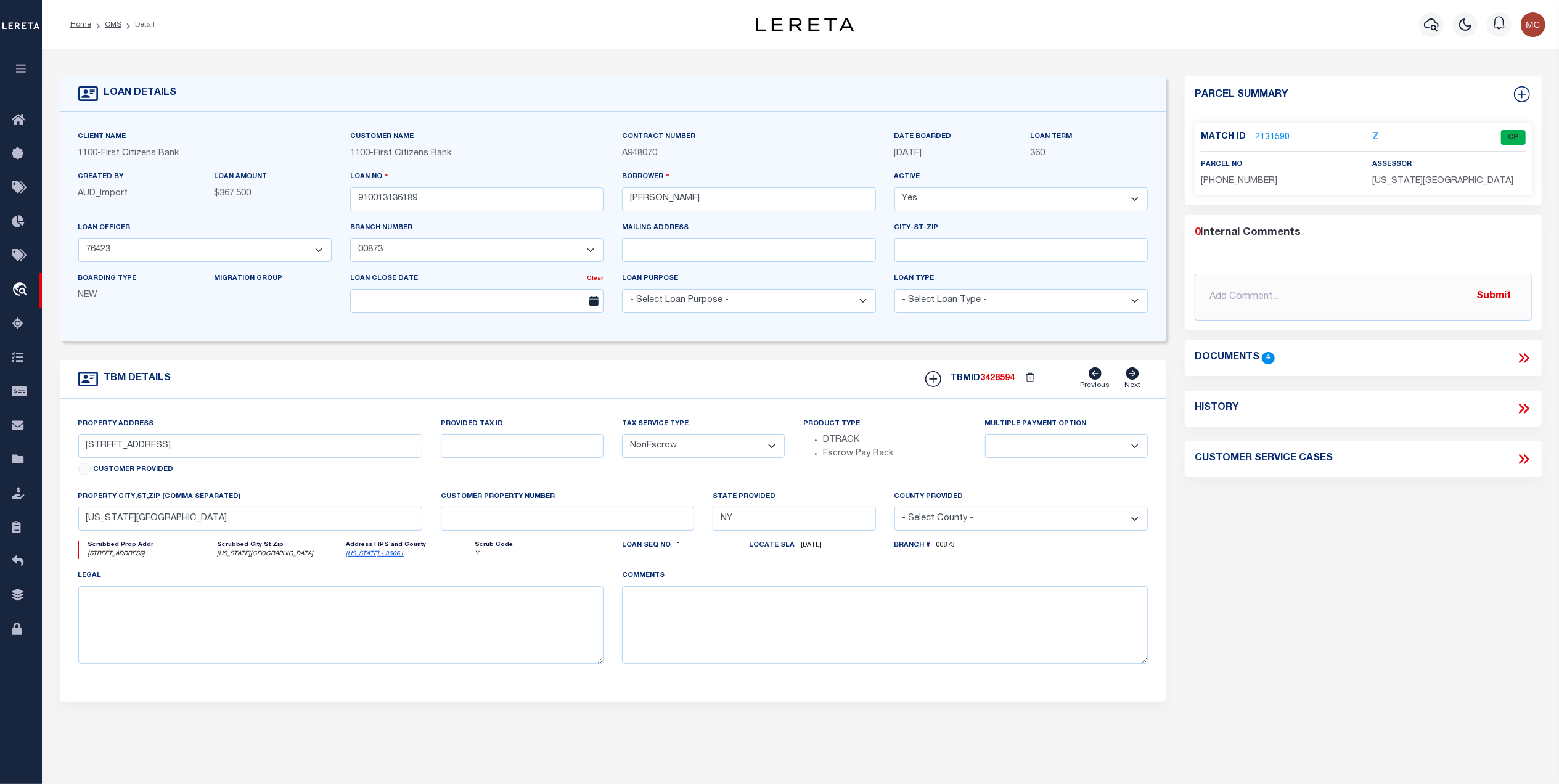
click at [1524, 410] on icon at bounding box center [1524, 408] width 16 height 16
select select "100"
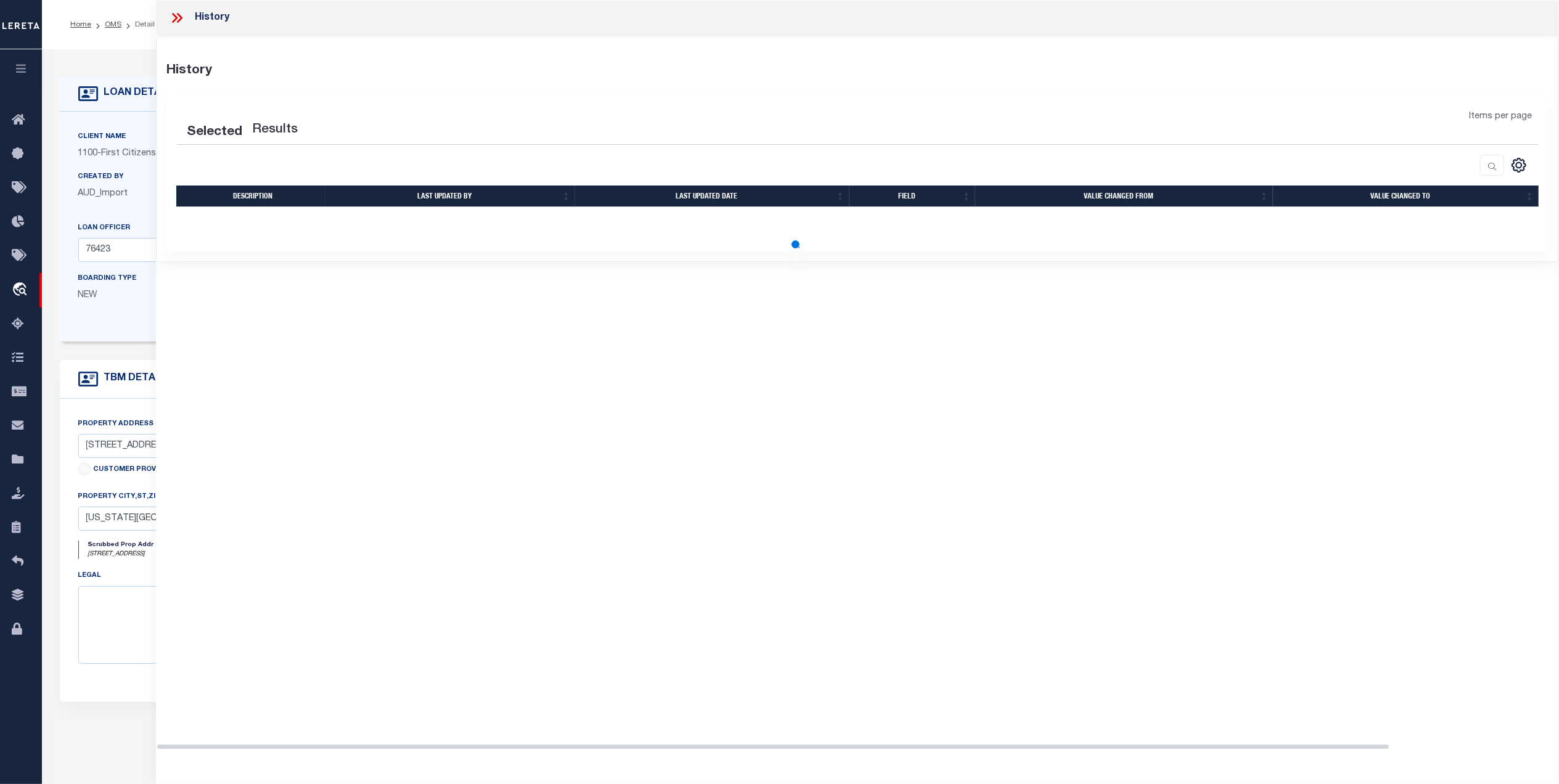
select select "100"
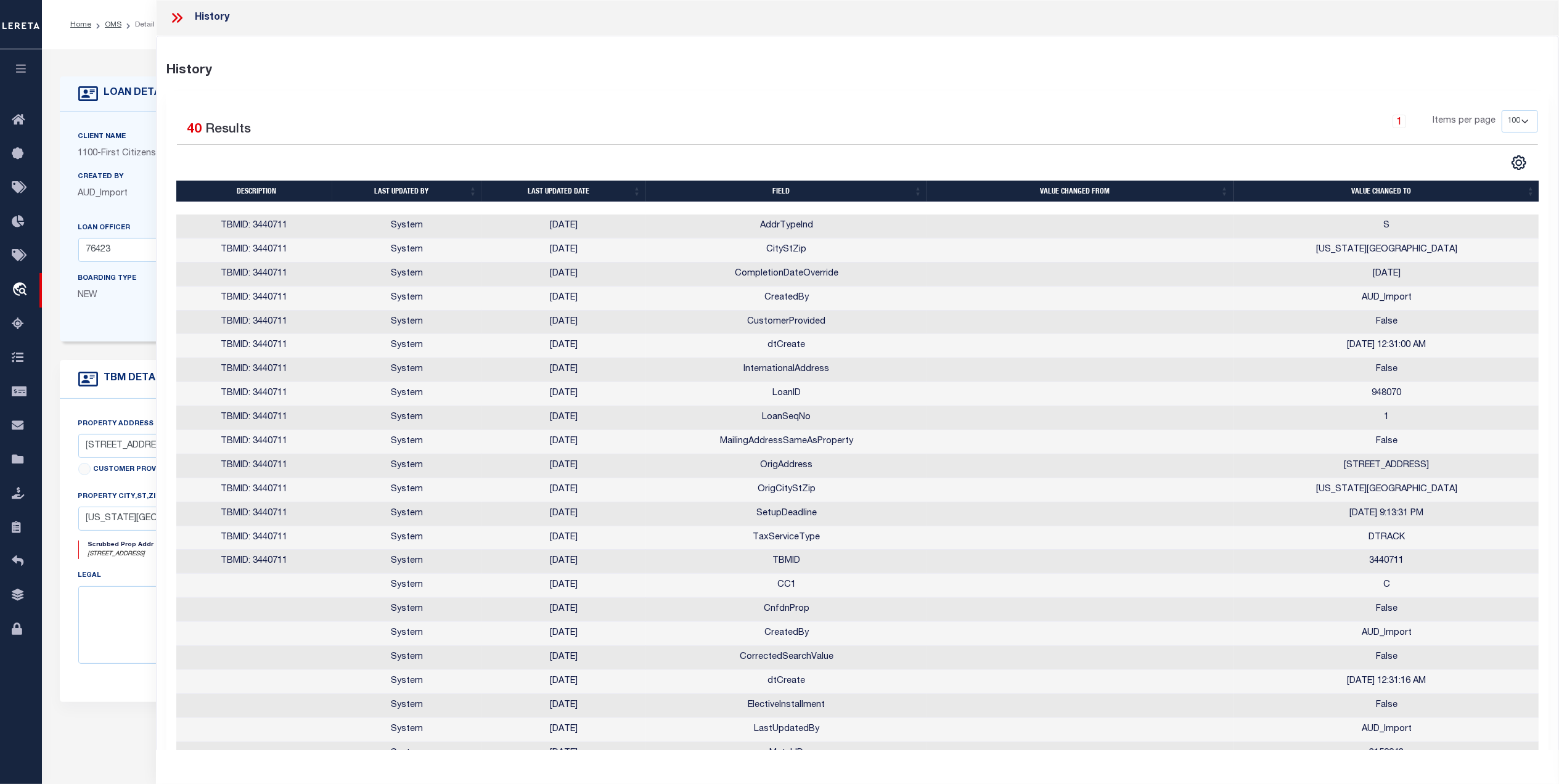
click at [178, 21] on icon at bounding box center [180, 17] width 5 height 9
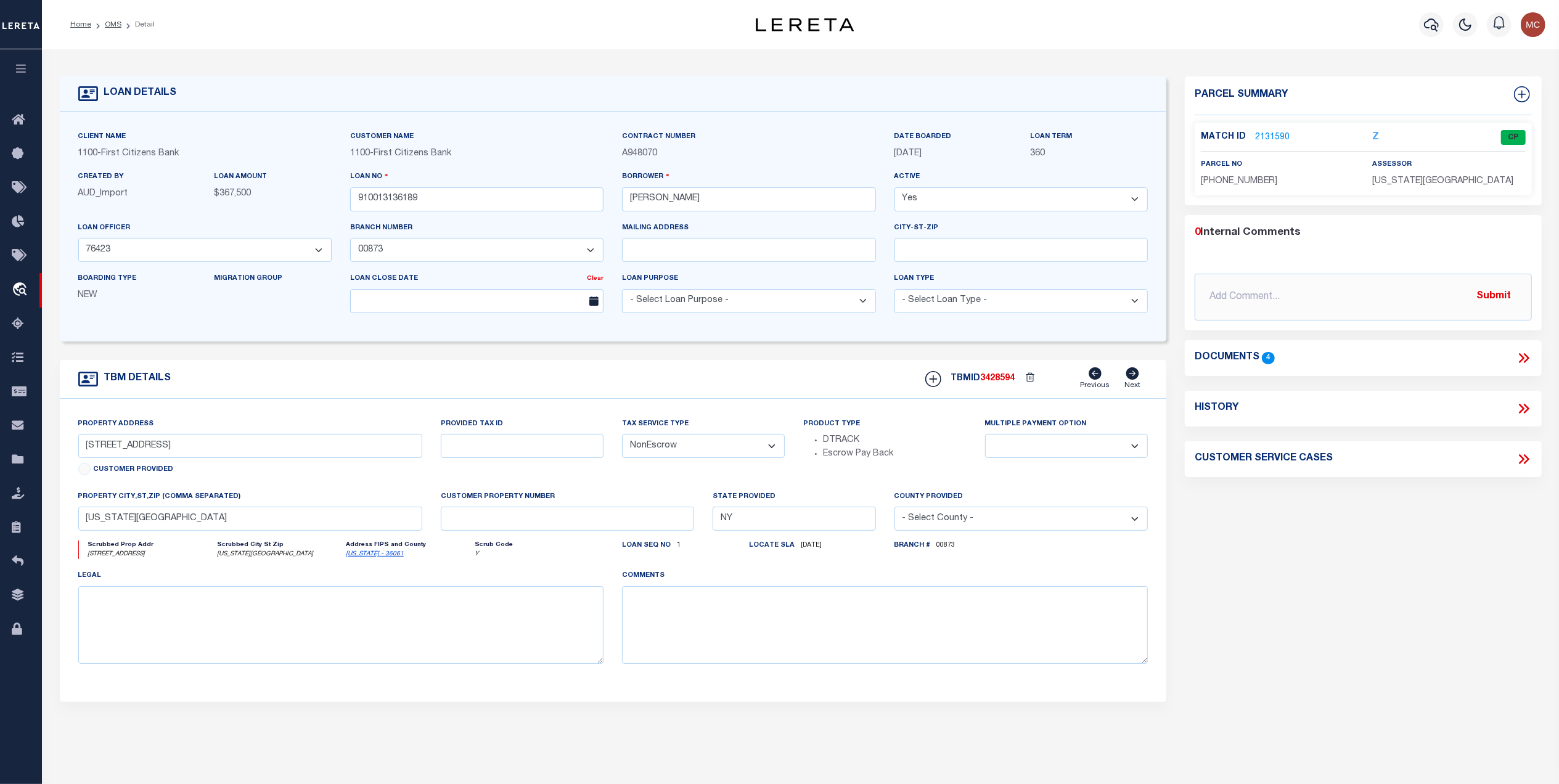
click at [1525, 362] on icon at bounding box center [1526, 357] width 5 height 9
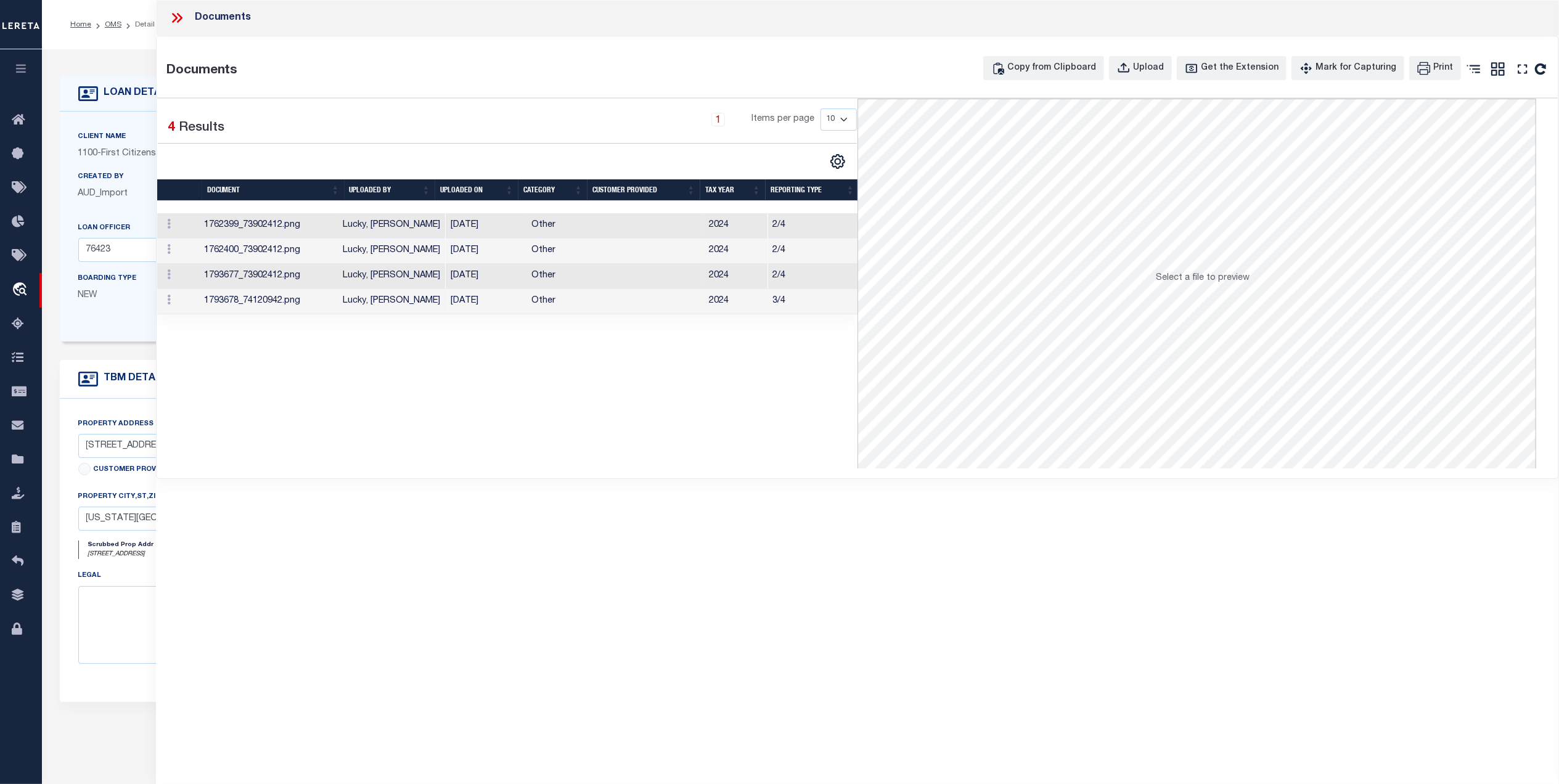
click at [575, 301] on td "Other" at bounding box center [560, 301] width 67 height 25
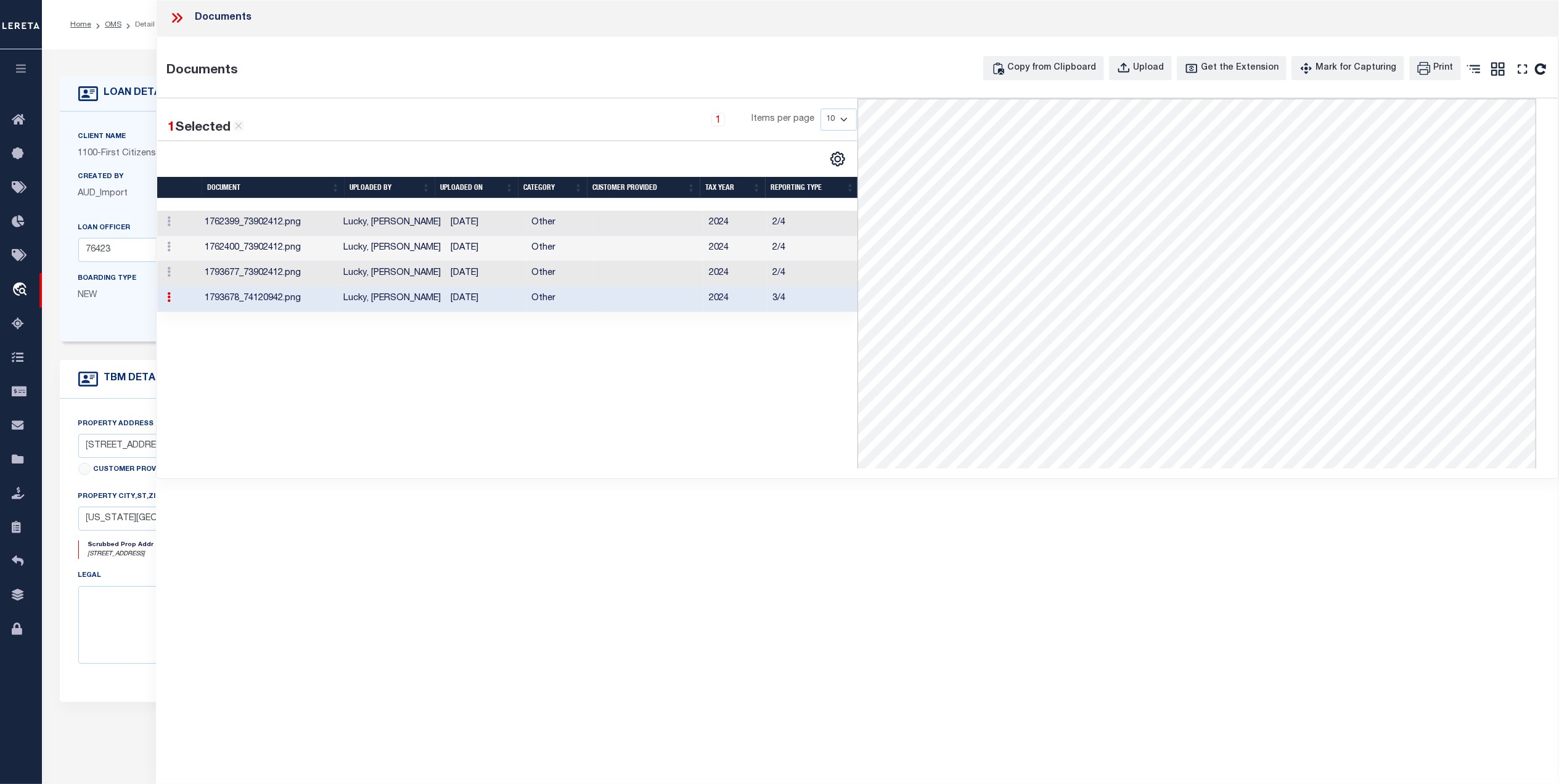
click at [173, 21] on icon at bounding box center [177, 17] width 16 height 16
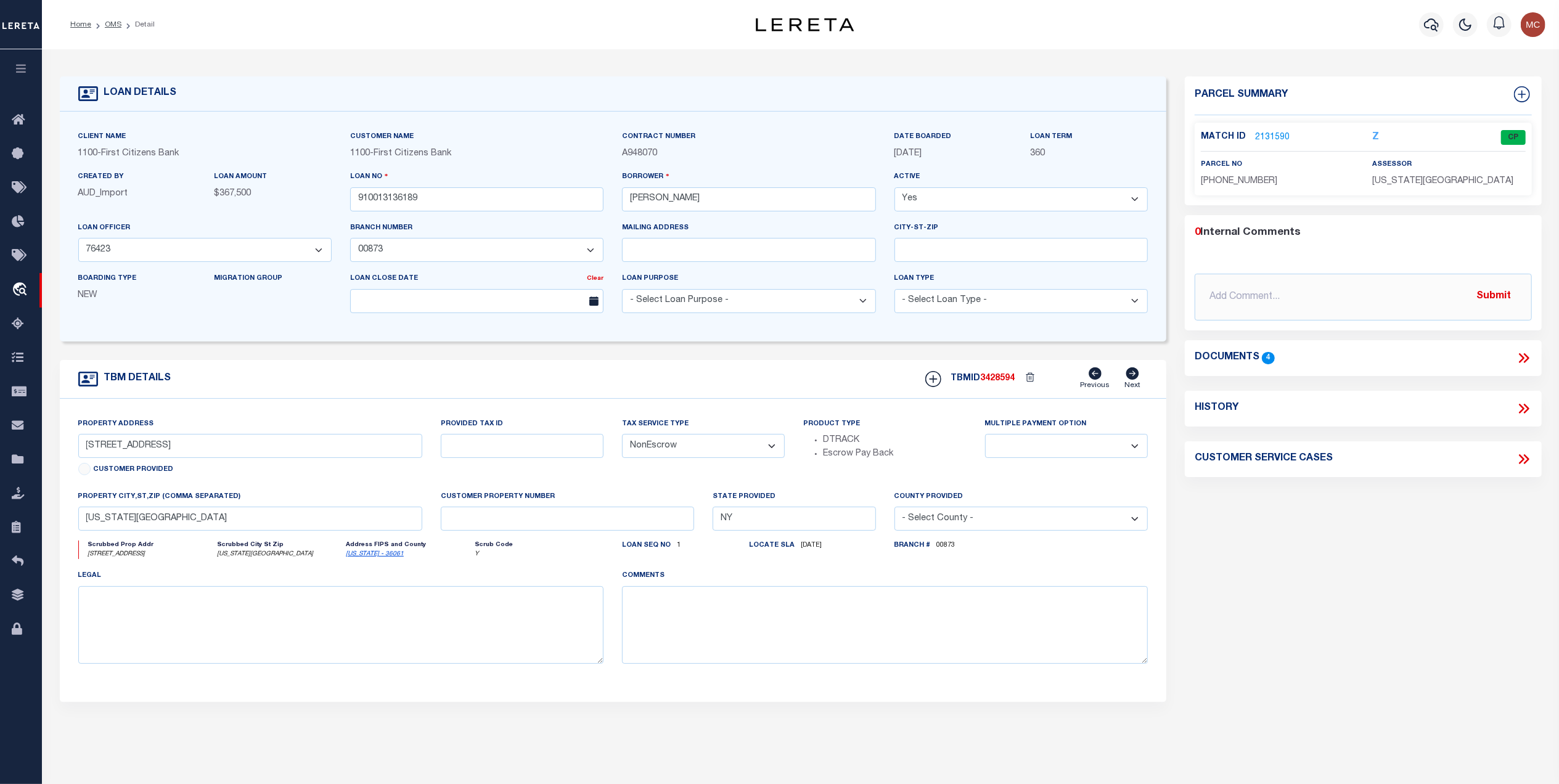
click at [1270, 132] on link "2131590" at bounding box center [1272, 137] width 34 height 13
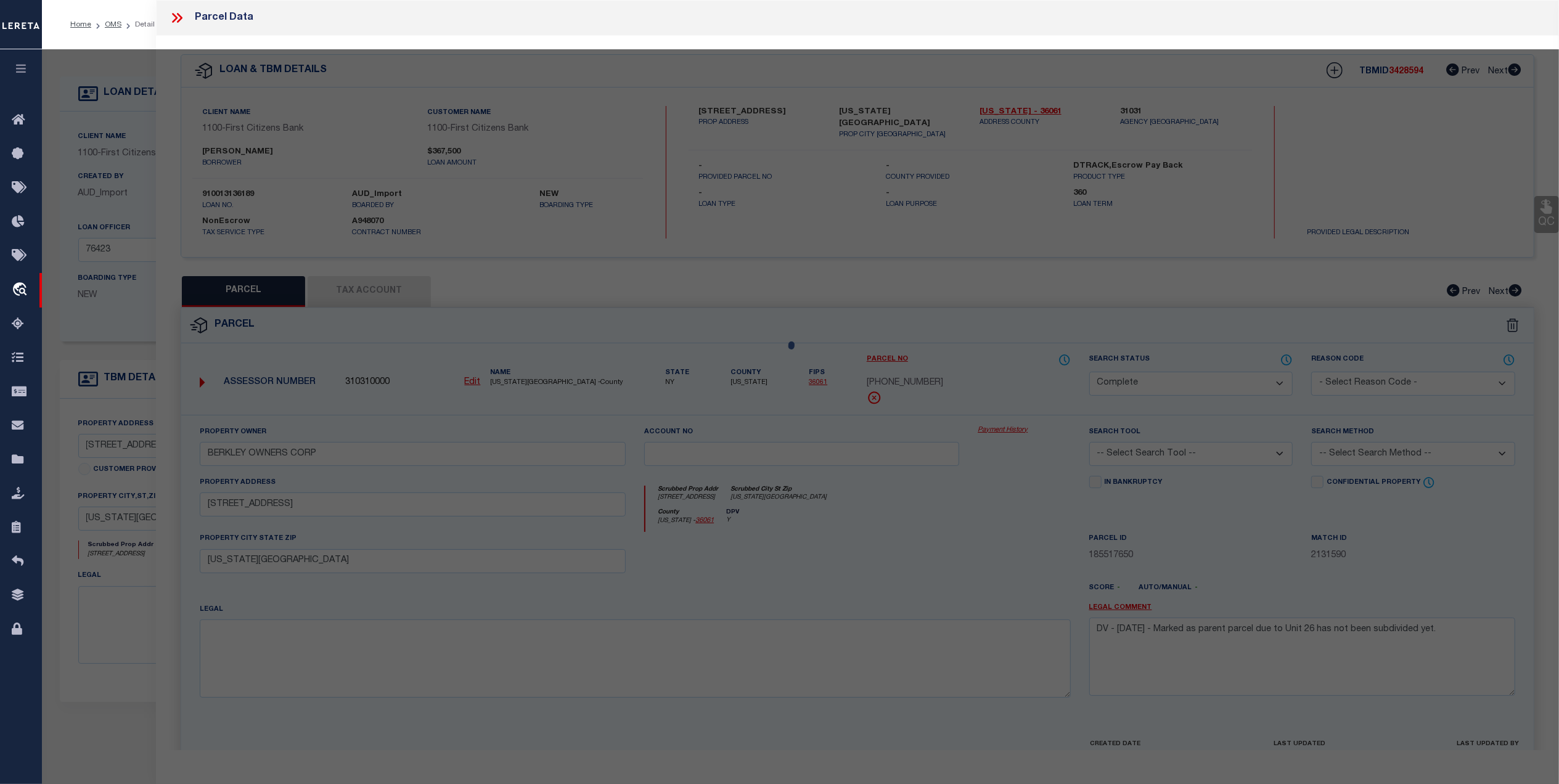
select select "AS"
checkbox input "false"
select select "CP"
type input "BERKLEY OWNERS CORP"
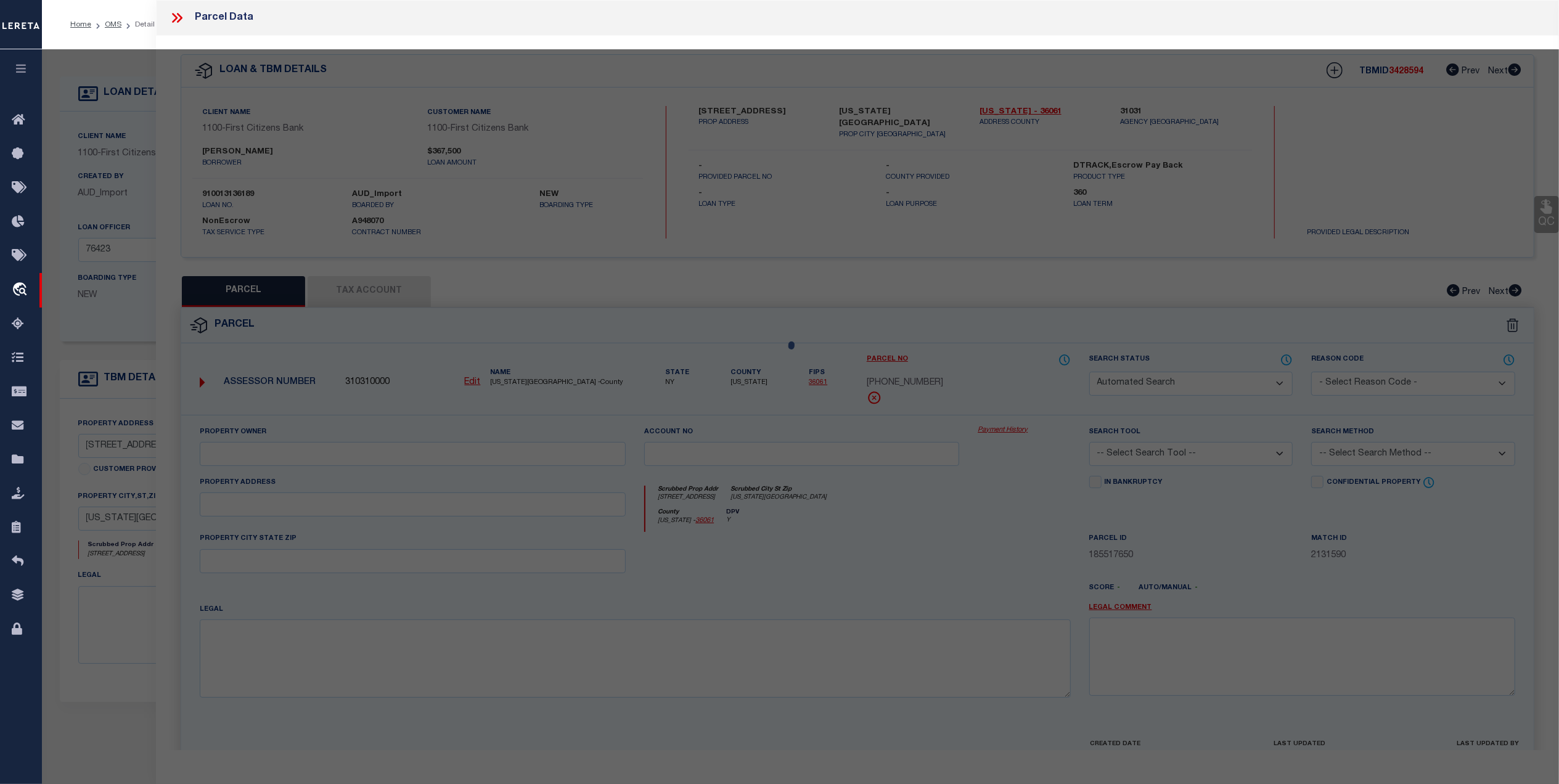
select select
type input "[STREET_ADDRESS]"
type input "[US_STATE][GEOGRAPHIC_DATA]"
type textarea "DV - [DATE] - Marked as parent parcel due to Unit 26 has not been subdivided ye…"
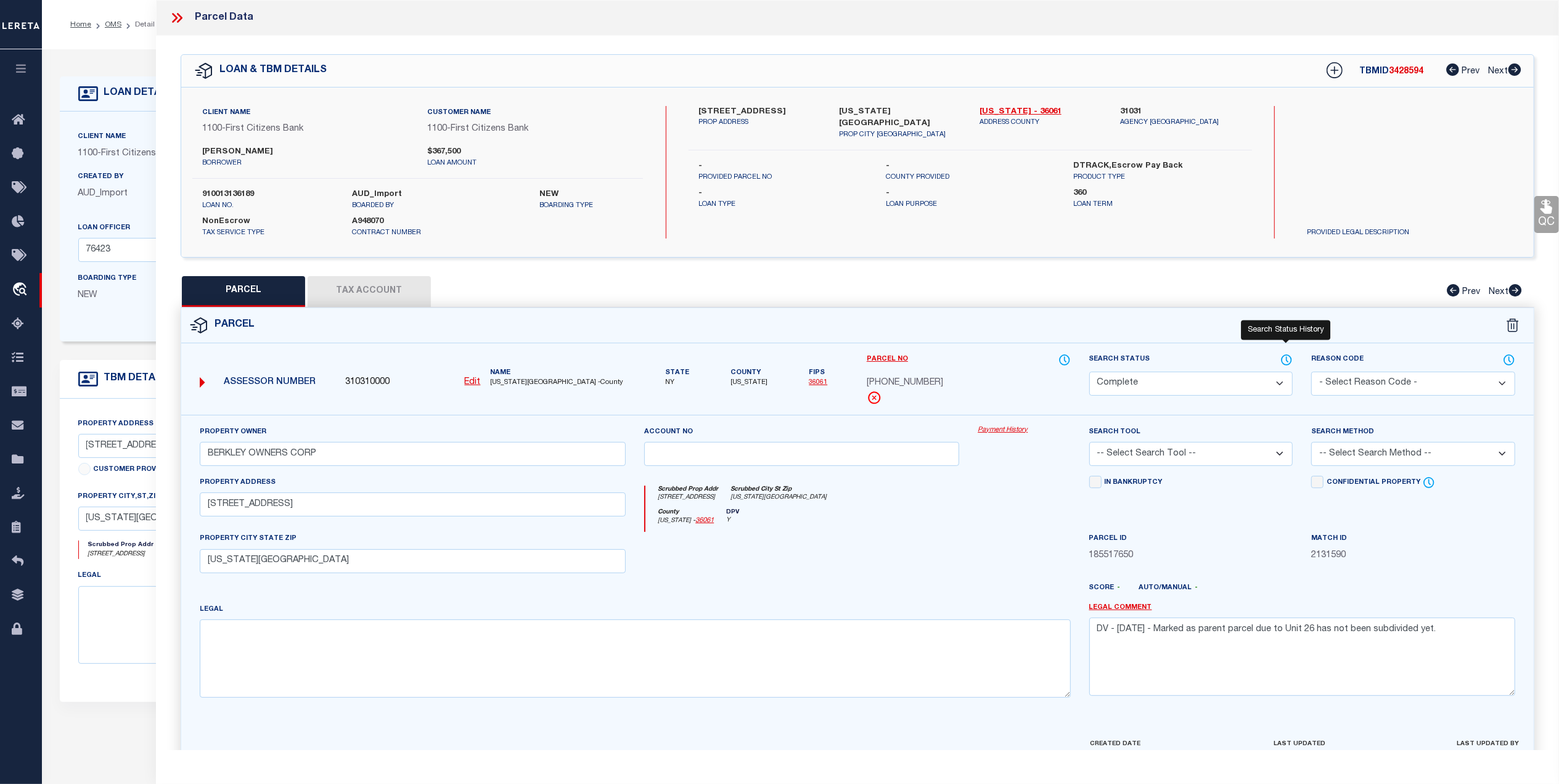
click at [1285, 359] on icon at bounding box center [1287, 360] width 12 height 14
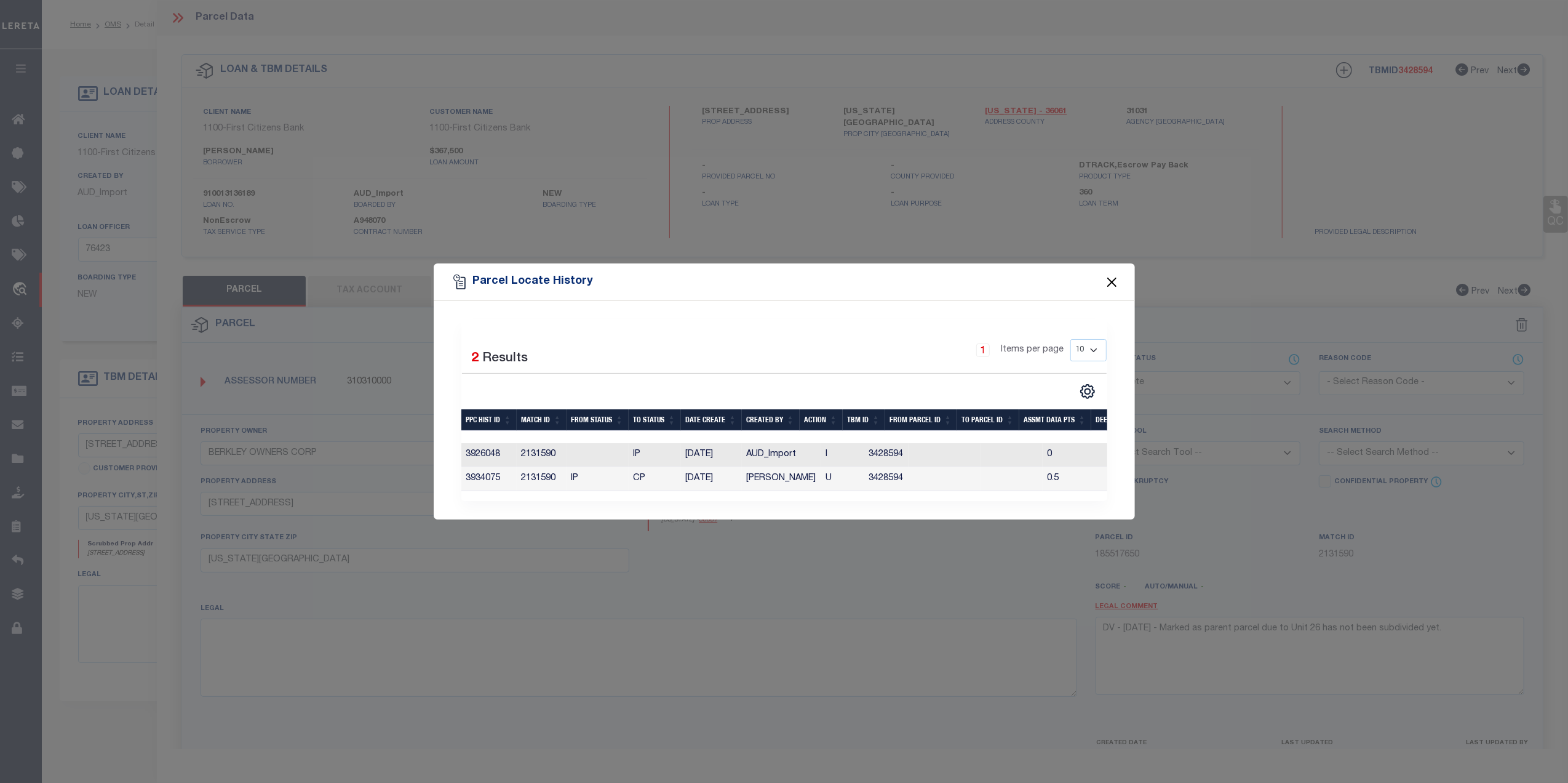
click at [1114, 274] on button "Close" at bounding box center [1111, 281] width 16 height 16
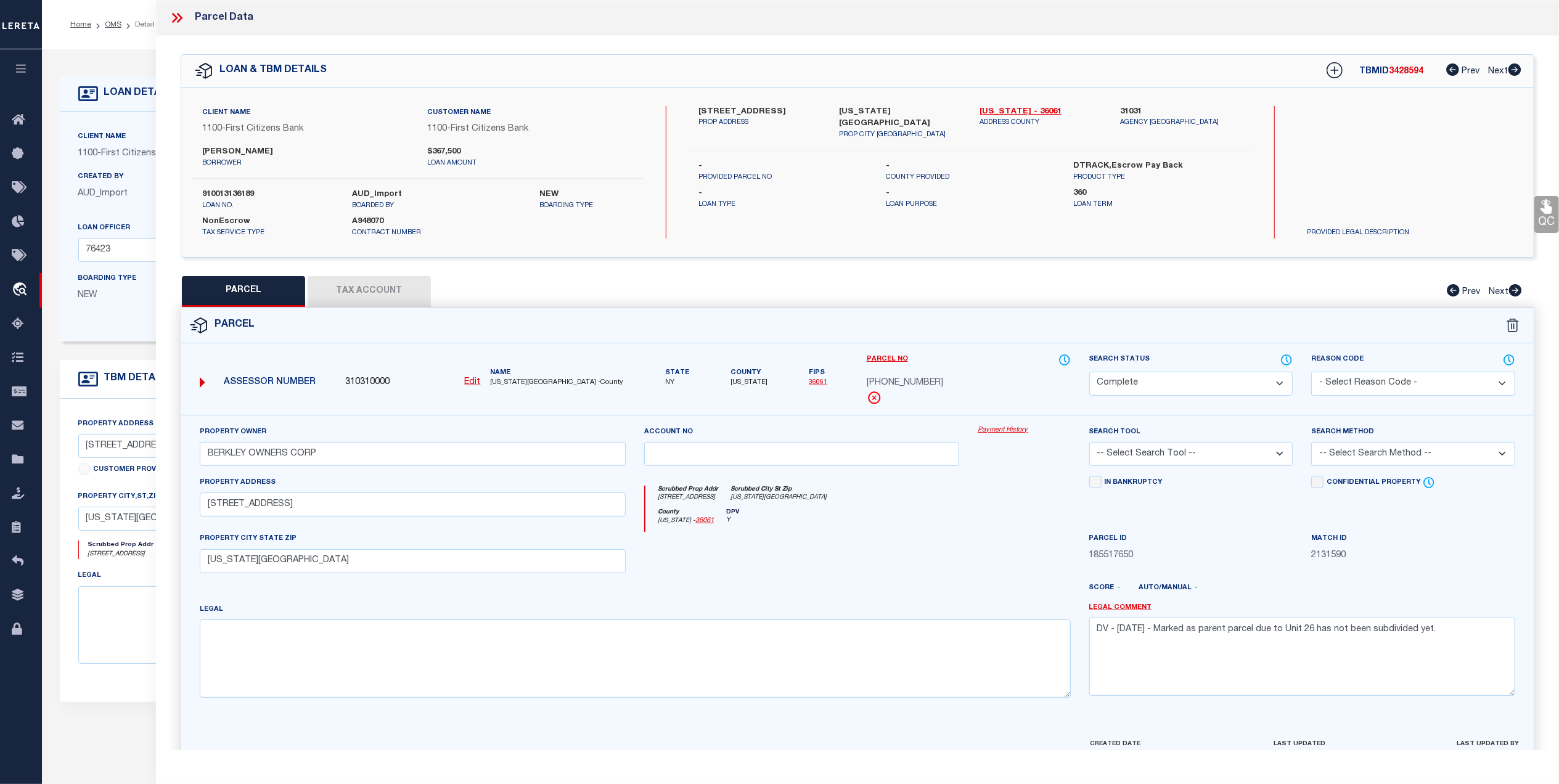
click at [403, 295] on button "Tax Account" at bounding box center [369, 291] width 124 height 31
select select "100"
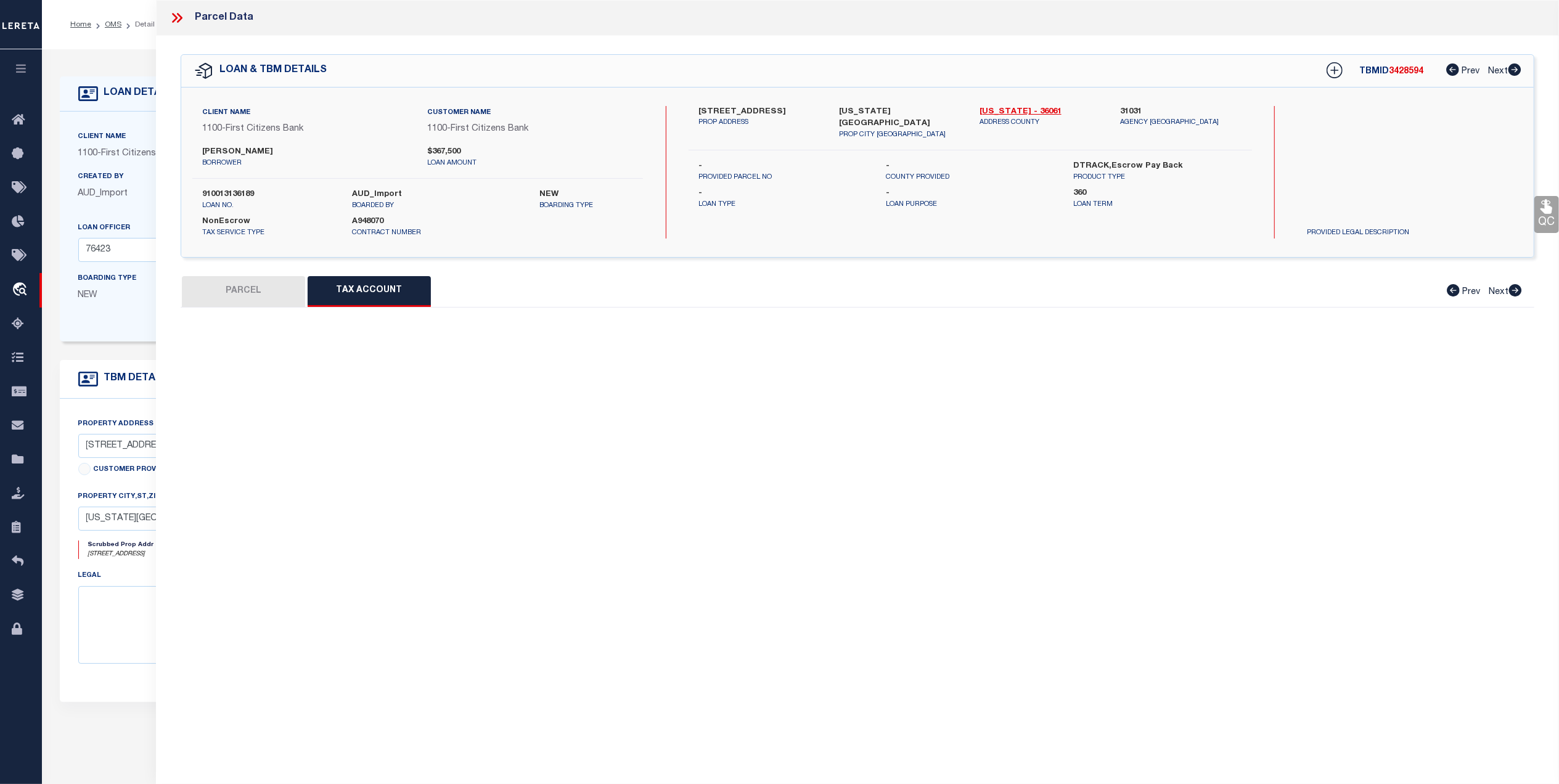
select select "100"
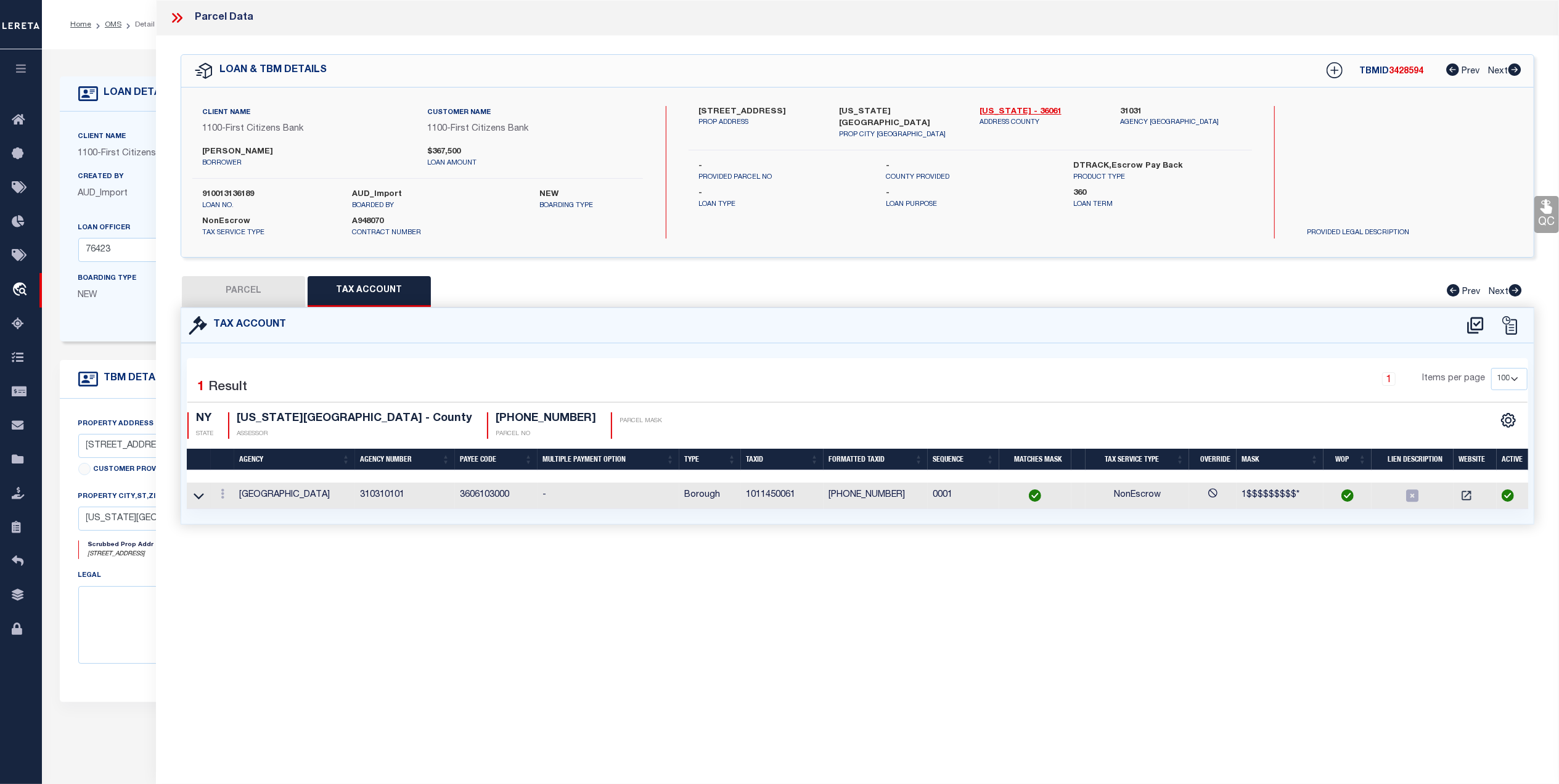
drag, startPoint x: 257, startPoint y: 286, endPoint x: 538, endPoint y: 320, distance: 283.0
click at [257, 285] on button "PARCEL" at bounding box center [244, 291] width 124 height 31
select select "AS"
checkbox input "false"
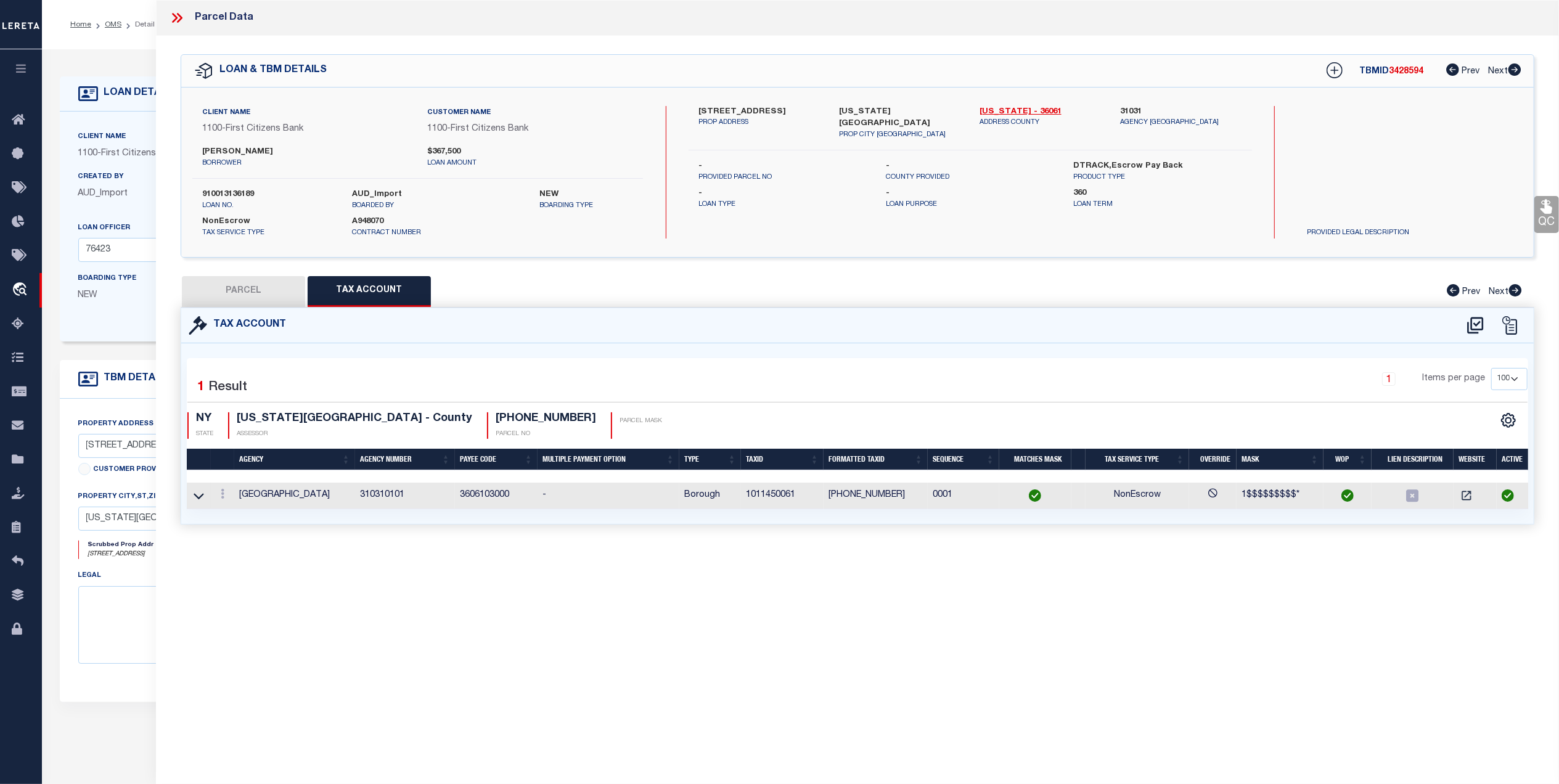
select select "CP"
type input "BERKLEY OWNERS CORP"
select select
type input "[STREET_ADDRESS]"
type input "[US_STATE][GEOGRAPHIC_DATA]"
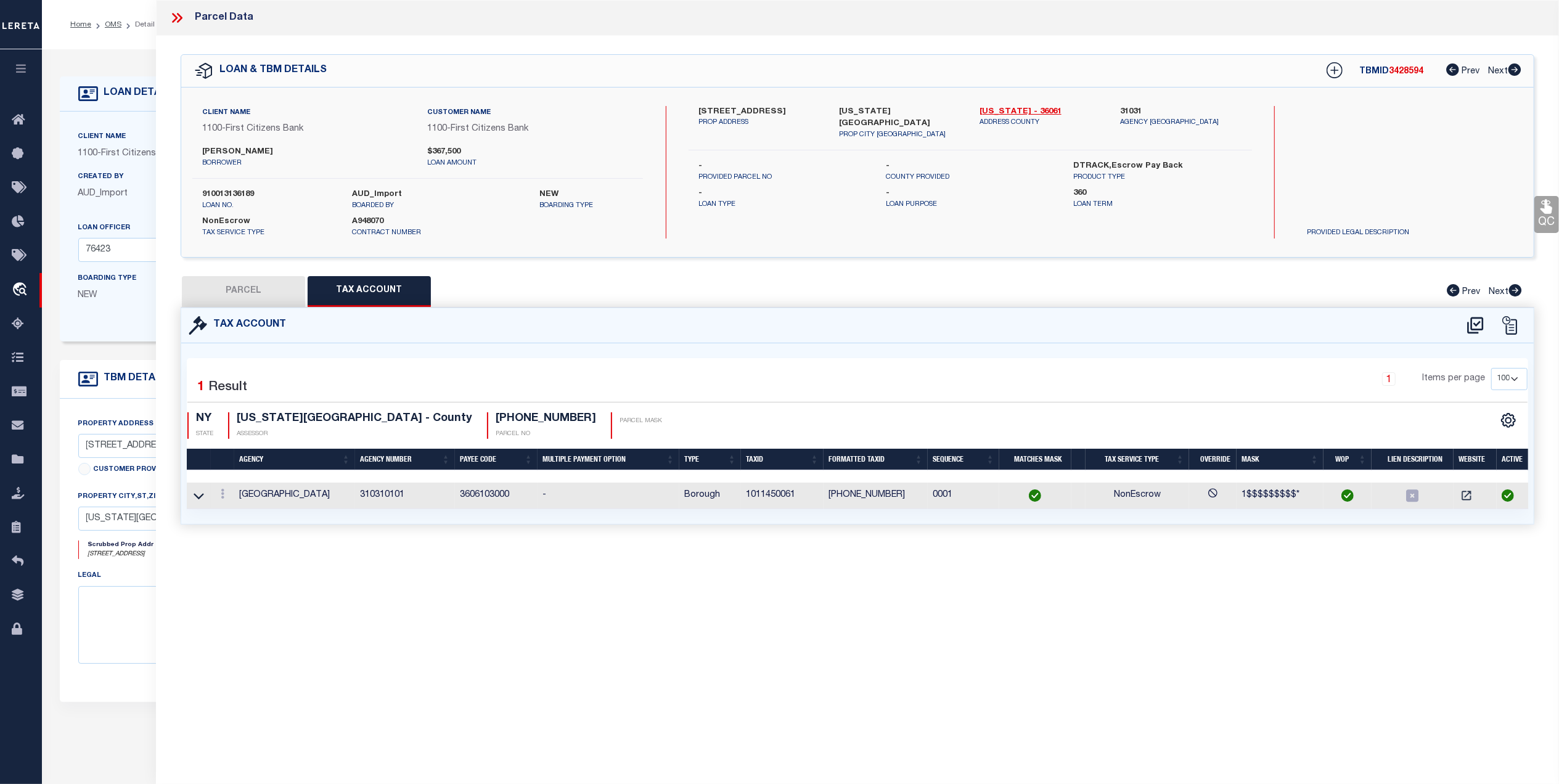
type textarea "DV - [DATE] - Marked as parent parcel due to Unit 26 has not been subdivided ye…"
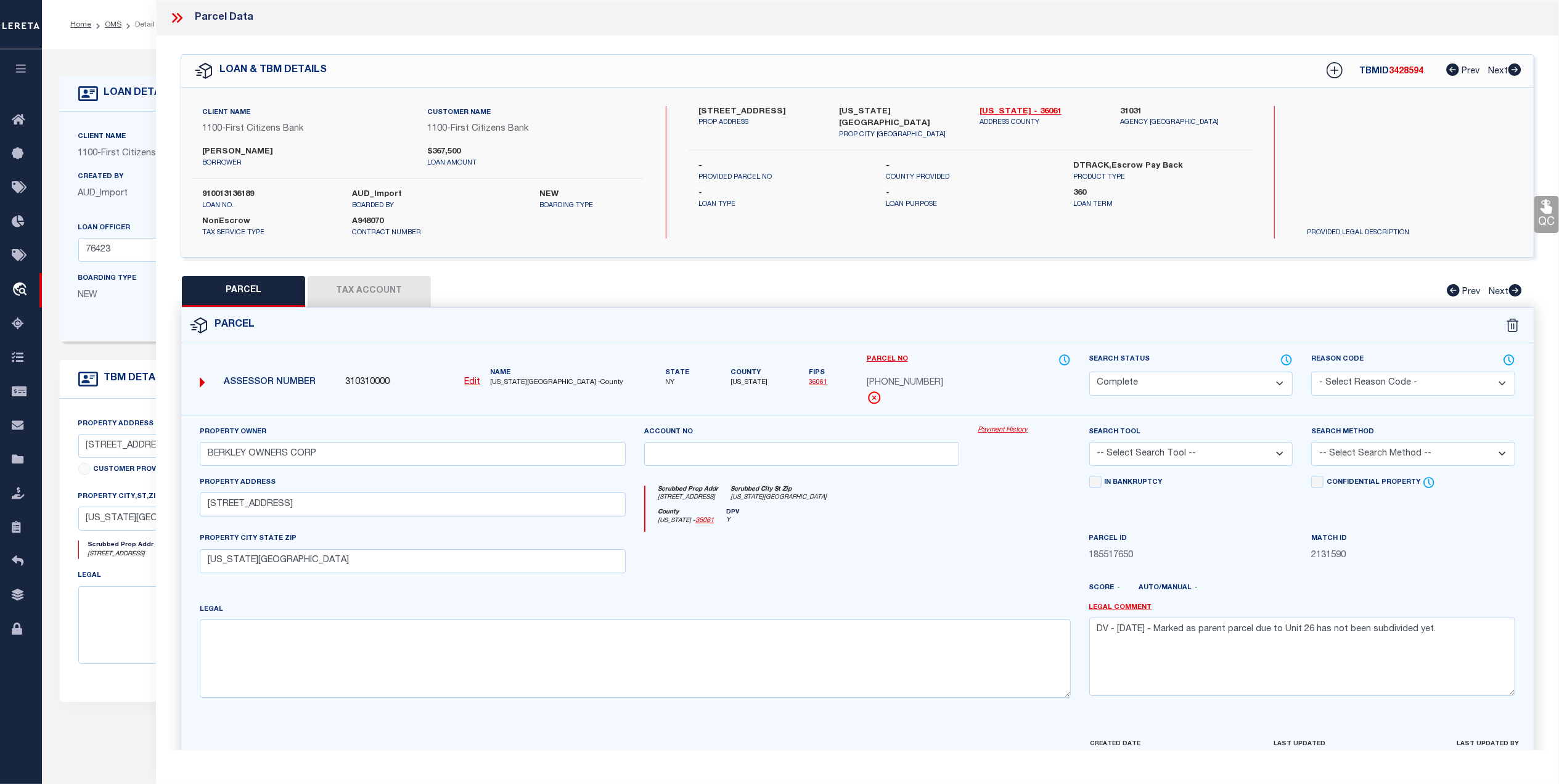
click at [1189, 383] on select "Automated Search Bad Parcel Complete Duplicate Parcel High Dollar Reporting In …" at bounding box center [1191, 384] width 204 height 24
select select "ND"
click at [1089, 372] on select "Automated Search Bad Parcel Complete Duplicate Parcel High Dollar Reporting In …" at bounding box center [1191, 384] width 204 height 24
click at [1178, 461] on select "-- Select Search Tool -- 3rd Party Website Agency File Agency Website ATLS CNV-…" at bounding box center [1191, 454] width 204 height 24
select select "AGW"
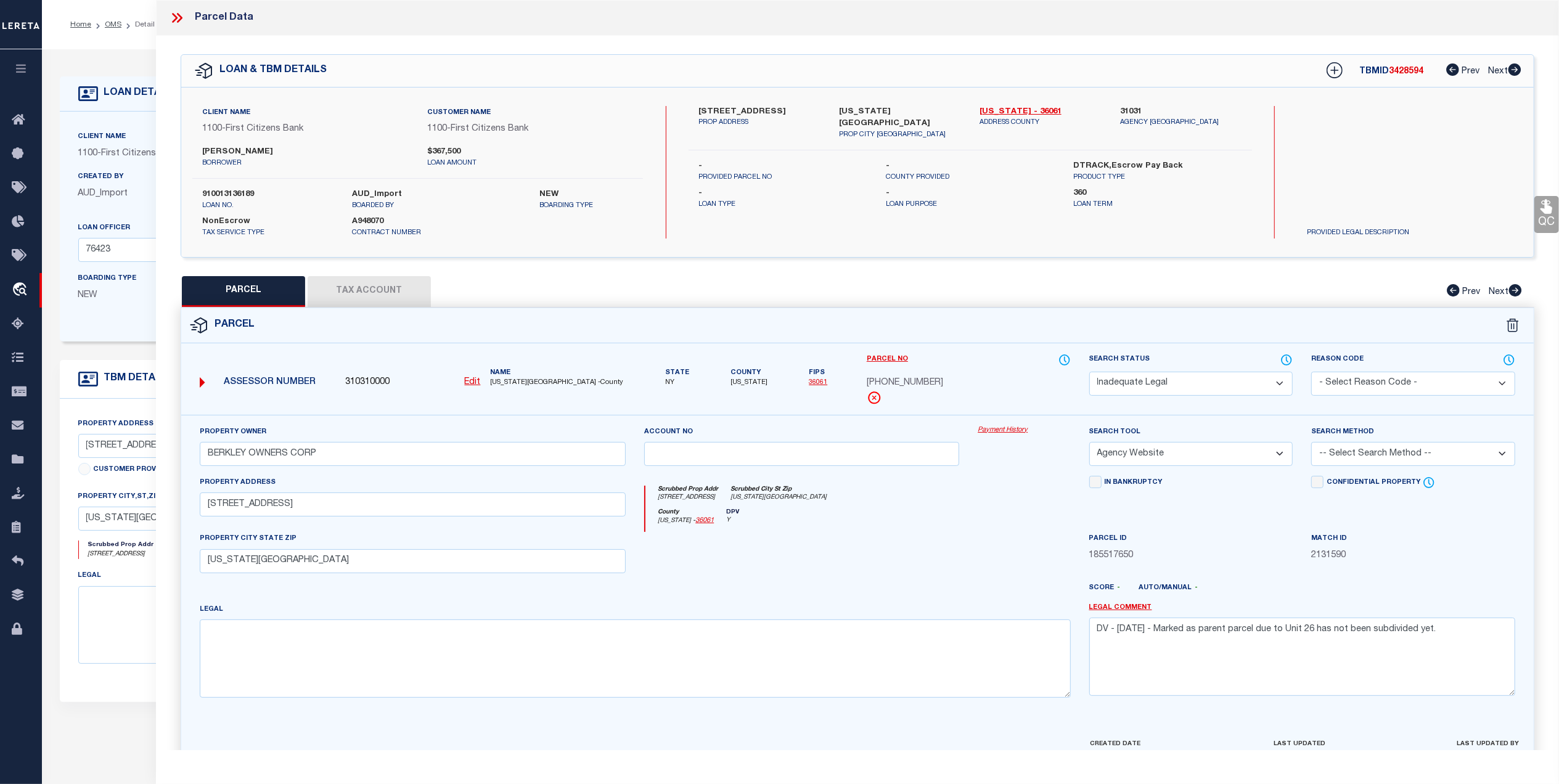
click at [1089, 444] on select "-- Select Search Tool -- 3rd Party Website Agency File Agency Website ATLS CNV-…" at bounding box center [1191, 454] width 204 height 24
click at [1352, 454] on select "-- Select Search Method -- Property Address Legal Liability Info Provided" at bounding box center [1413, 454] width 204 height 24
select select "ADD"
click at [1311, 444] on select "-- Select Search Method -- Property Address Legal Liability Info Provided" at bounding box center [1413, 454] width 204 height 24
click at [1138, 612] on link "Legal Comment" at bounding box center [1120, 608] width 63 height 10
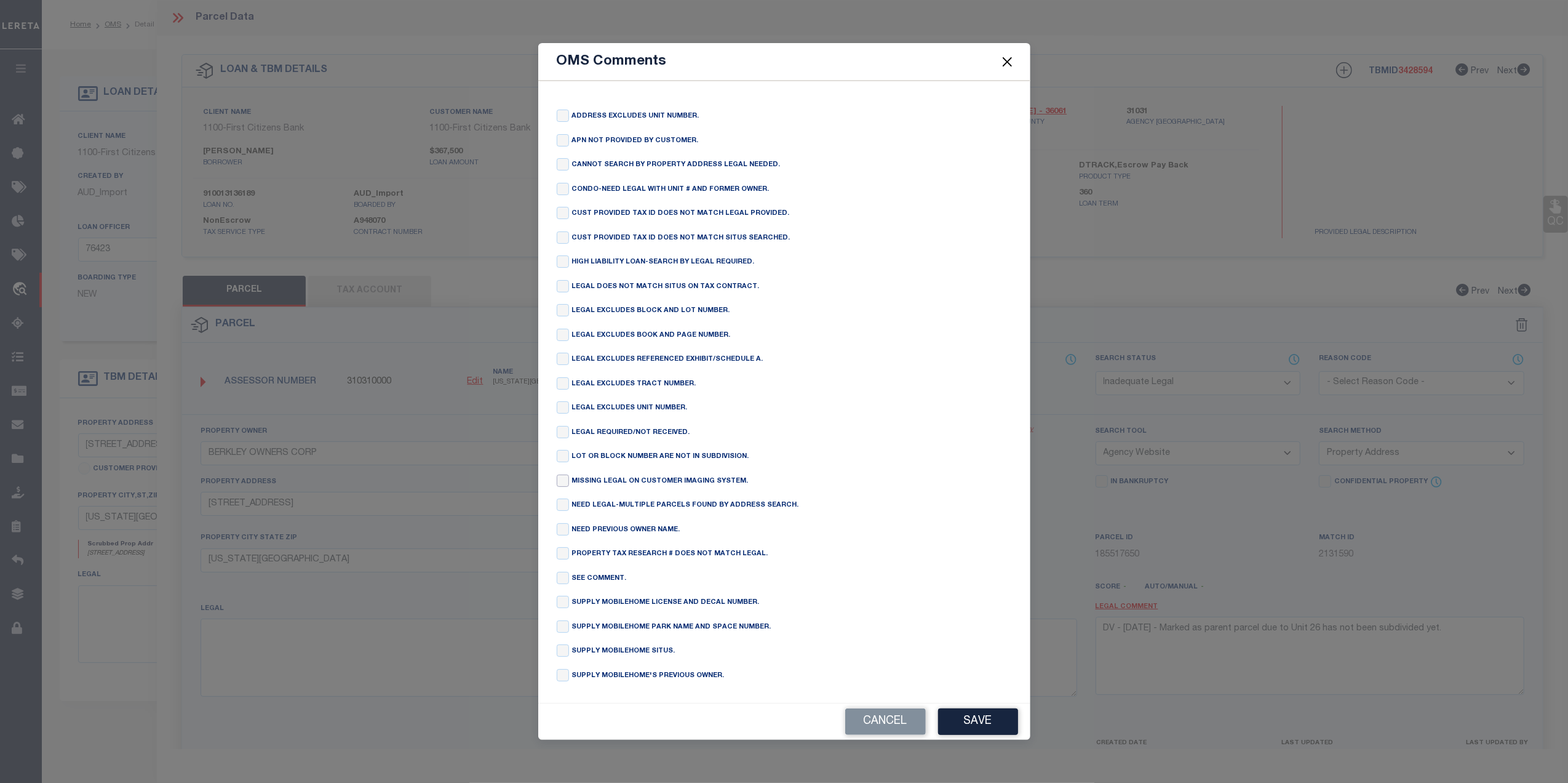
drag, startPoint x: 563, startPoint y: 481, endPoint x: 744, endPoint y: 535, distance: 188.9
click at [565, 481] on input "checkbox" at bounding box center [562, 480] width 12 height 12
checkbox input "true"
click at [969, 733] on button "Save" at bounding box center [977, 721] width 80 height 27
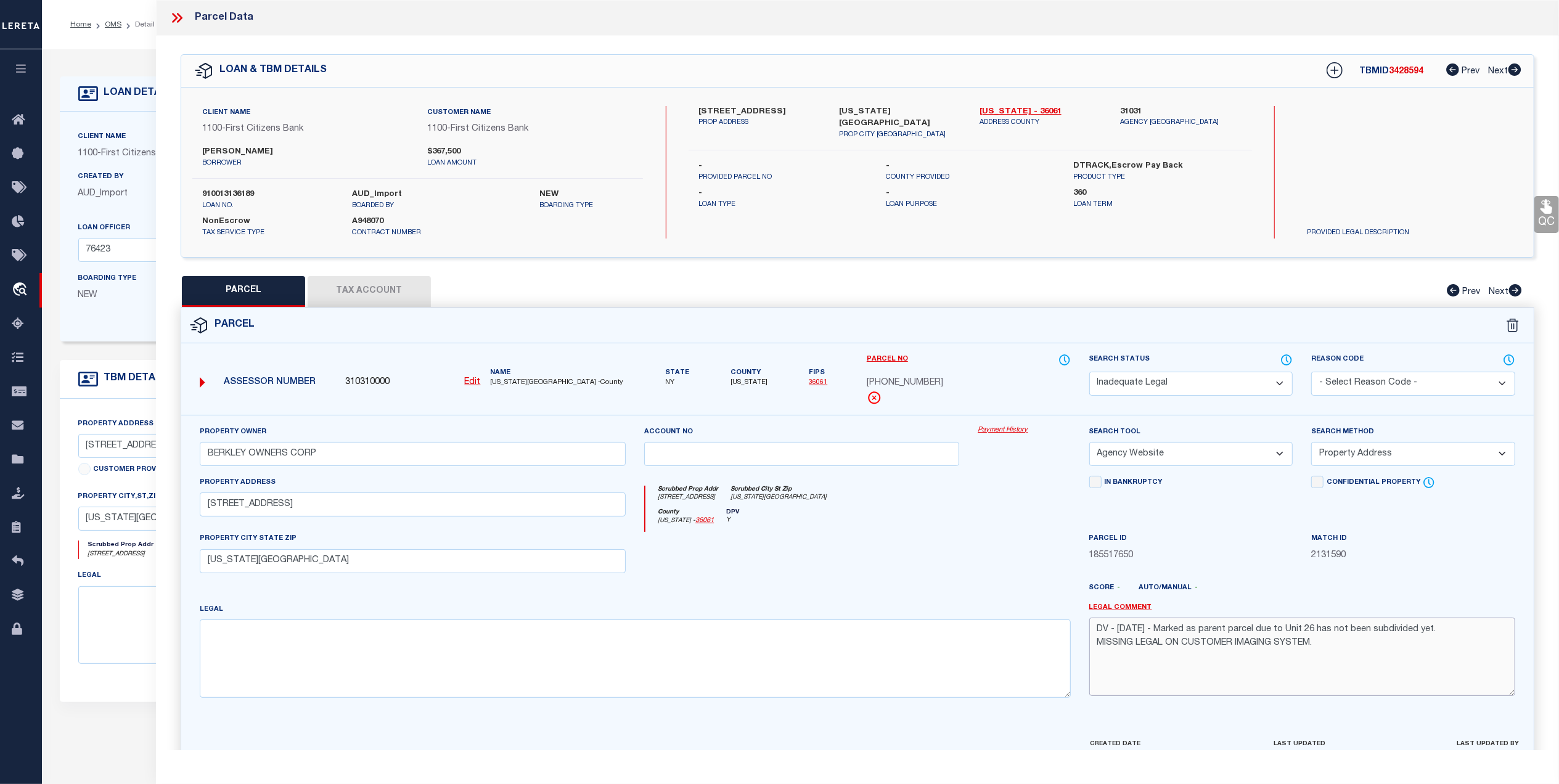
drag, startPoint x: 1342, startPoint y: 652, endPoint x: 1064, endPoint y: 647, distance: 278.0
click at [1064, 647] on div "Property Owner BERKLEY OWNERS CORP Account no Payment History Search Tool -- Se…" at bounding box center [857, 566] width 1334 height 283
click at [1097, 628] on textarea "DV - [DATE] - Marked as parent parcel due to Unit 26 has not been subdivided ye…" at bounding box center [1302, 656] width 426 height 77
paste textarea "MISSING LEGAL ON CUSTOMER IMAGING SYSTEM."
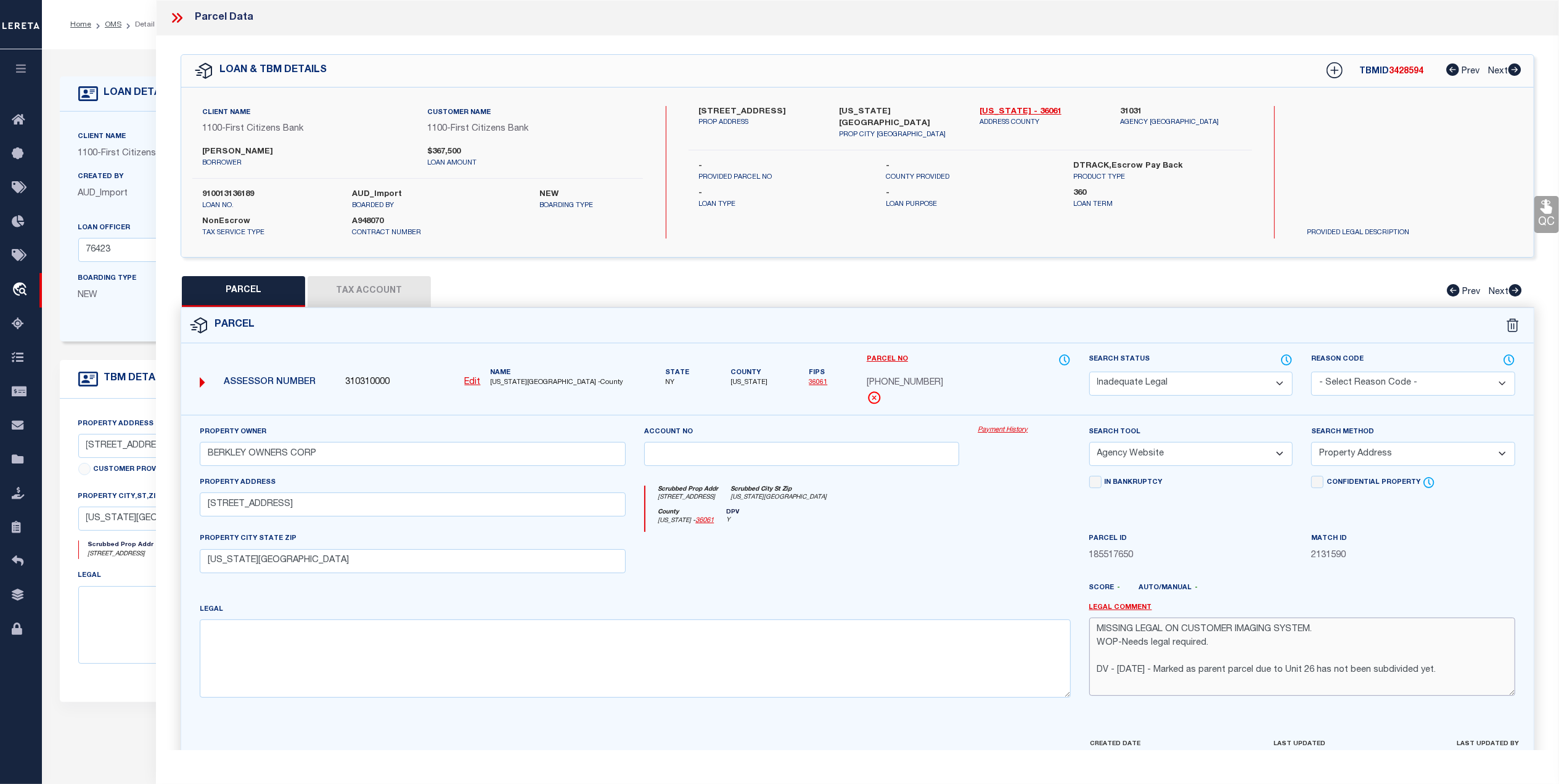
drag, startPoint x: 1211, startPoint y: 645, endPoint x: 1123, endPoint y: 649, distance: 88.1
click at [1123, 649] on textarea "MISSING LEGAL ON CUSTOMER IMAGING SYSTEM. WOP-Needs legal required. DV - [DATE]…" at bounding box center [1302, 656] width 426 height 77
click at [1331, 629] on textarea "MISSING LEGAL ON CUSTOMER IMAGING SYSTEM. WOP-LEGAL REQUIRED DV - [DATE] - Mark…" at bounding box center [1302, 656] width 426 height 77
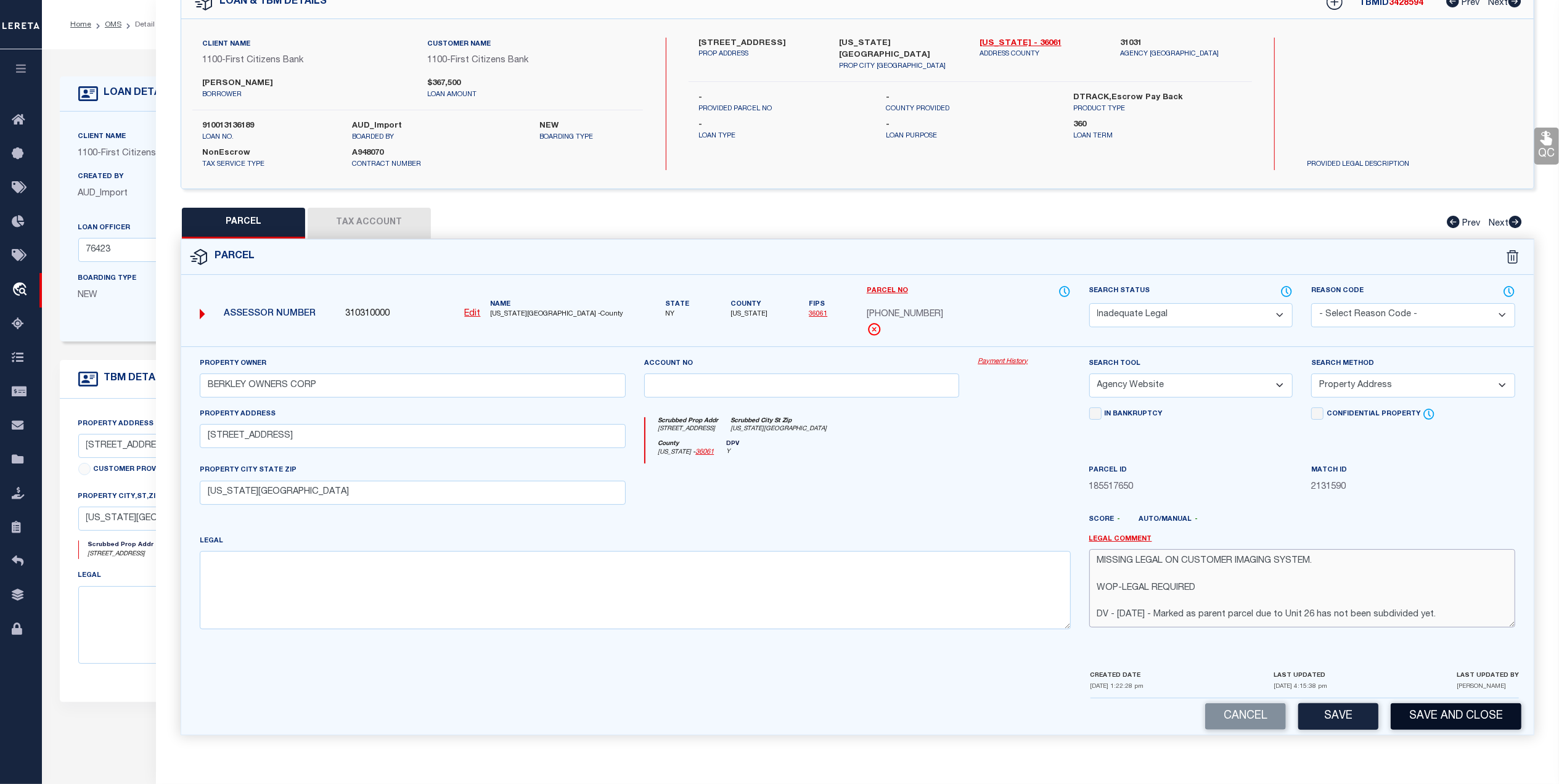
type textarea "MISSING LEGAL ON CUSTOMER IMAGING SYSTEM. WOP-LEGAL REQUIRED DV - [DATE] - Mark…"
click at [1445, 719] on button "Save and Close" at bounding box center [1456, 716] width 131 height 27
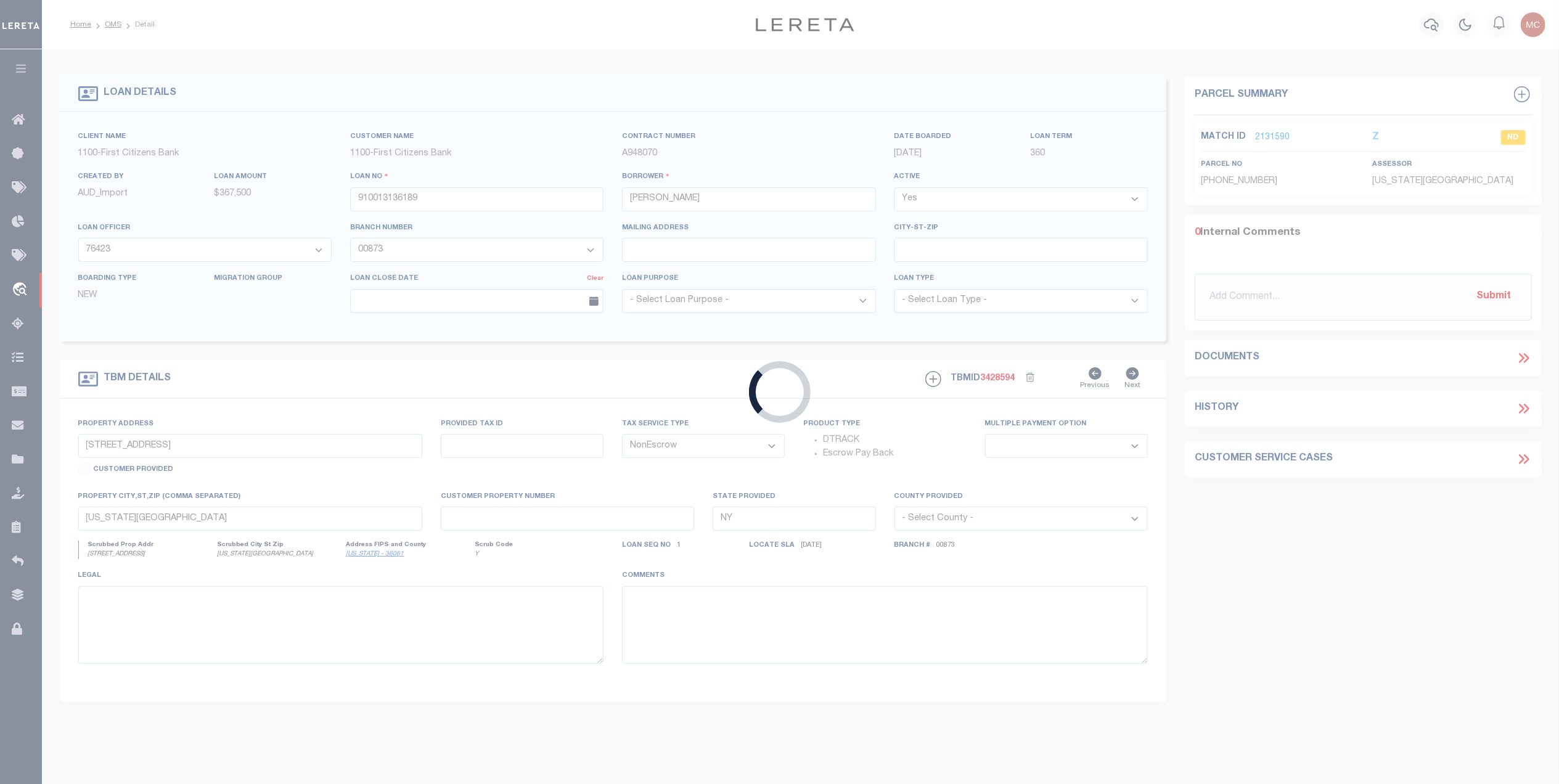
select select "92777"
select select "24377"
select select
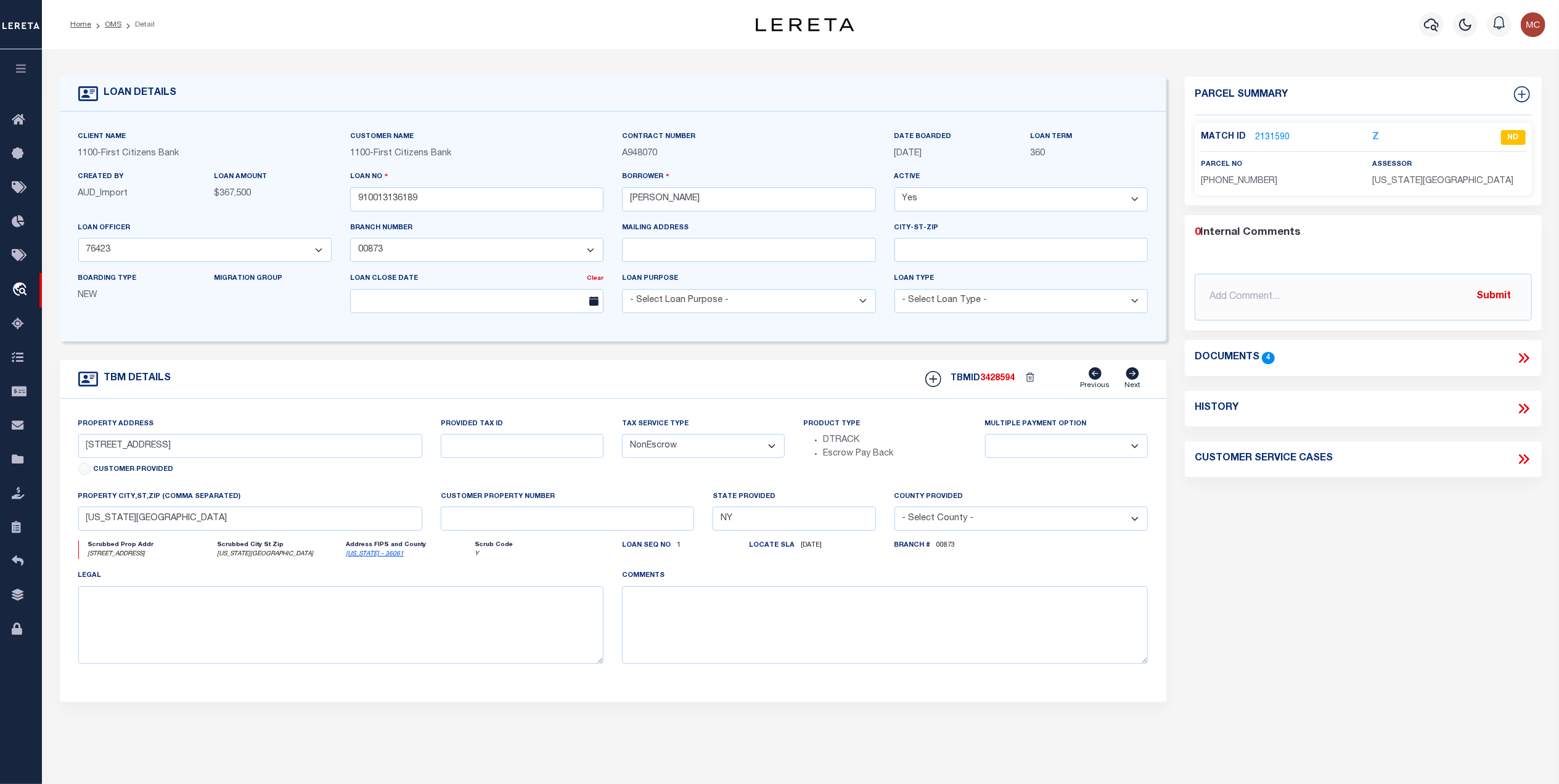
click at [693, 380] on div "TBM DETAILS TBMID 3428594 Previous Next" at bounding box center [613, 379] width 1107 height 39
click at [112, 22] on link "OMS" at bounding box center [113, 24] width 16 height 8
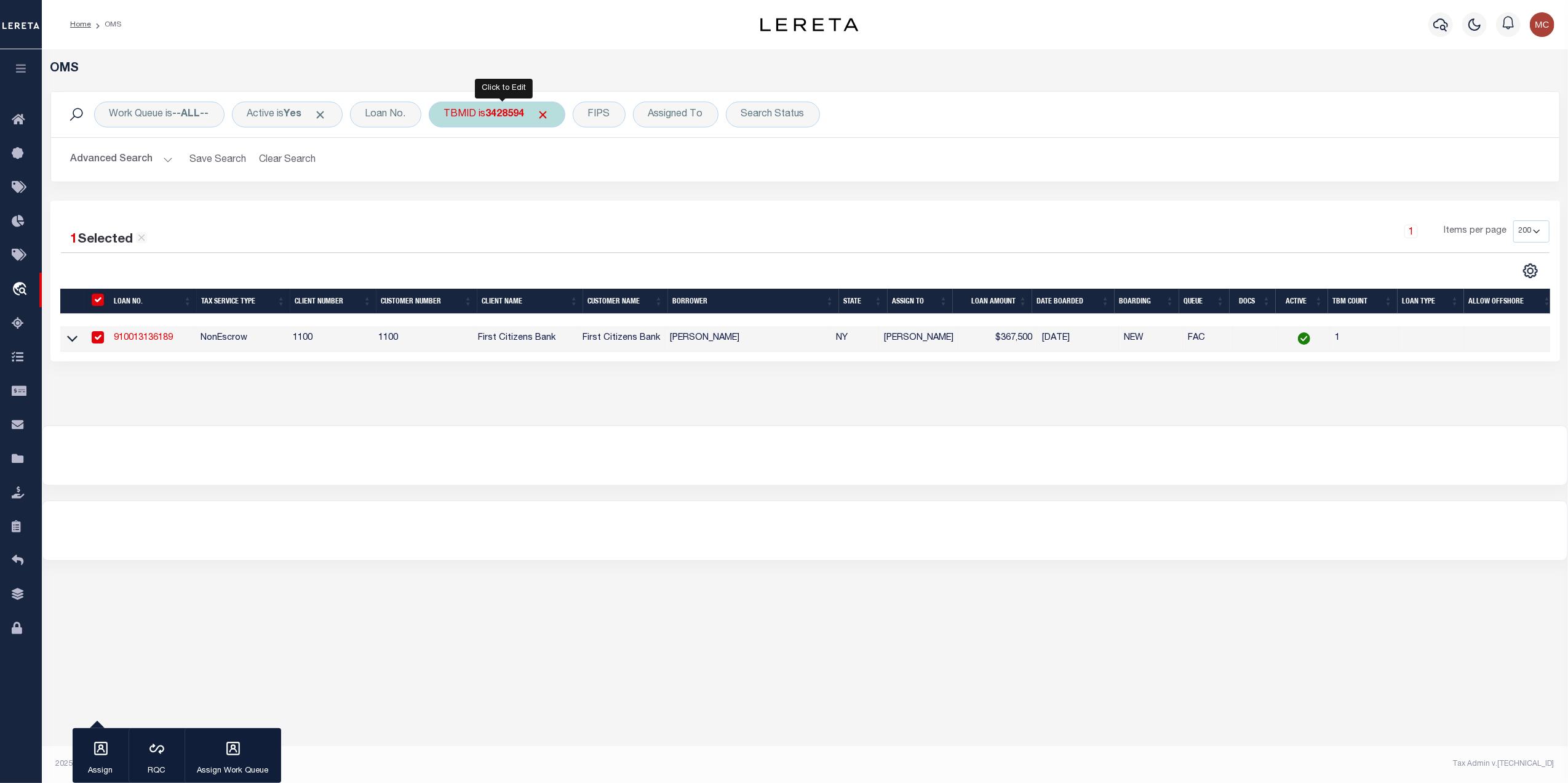
click at [492, 122] on div "TBMID is 3428594" at bounding box center [496, 114] width 136 height 26
type input "3362816"
click at [609, 198] on input "Apply" at bounding box center [607, 196] width 36 height 21
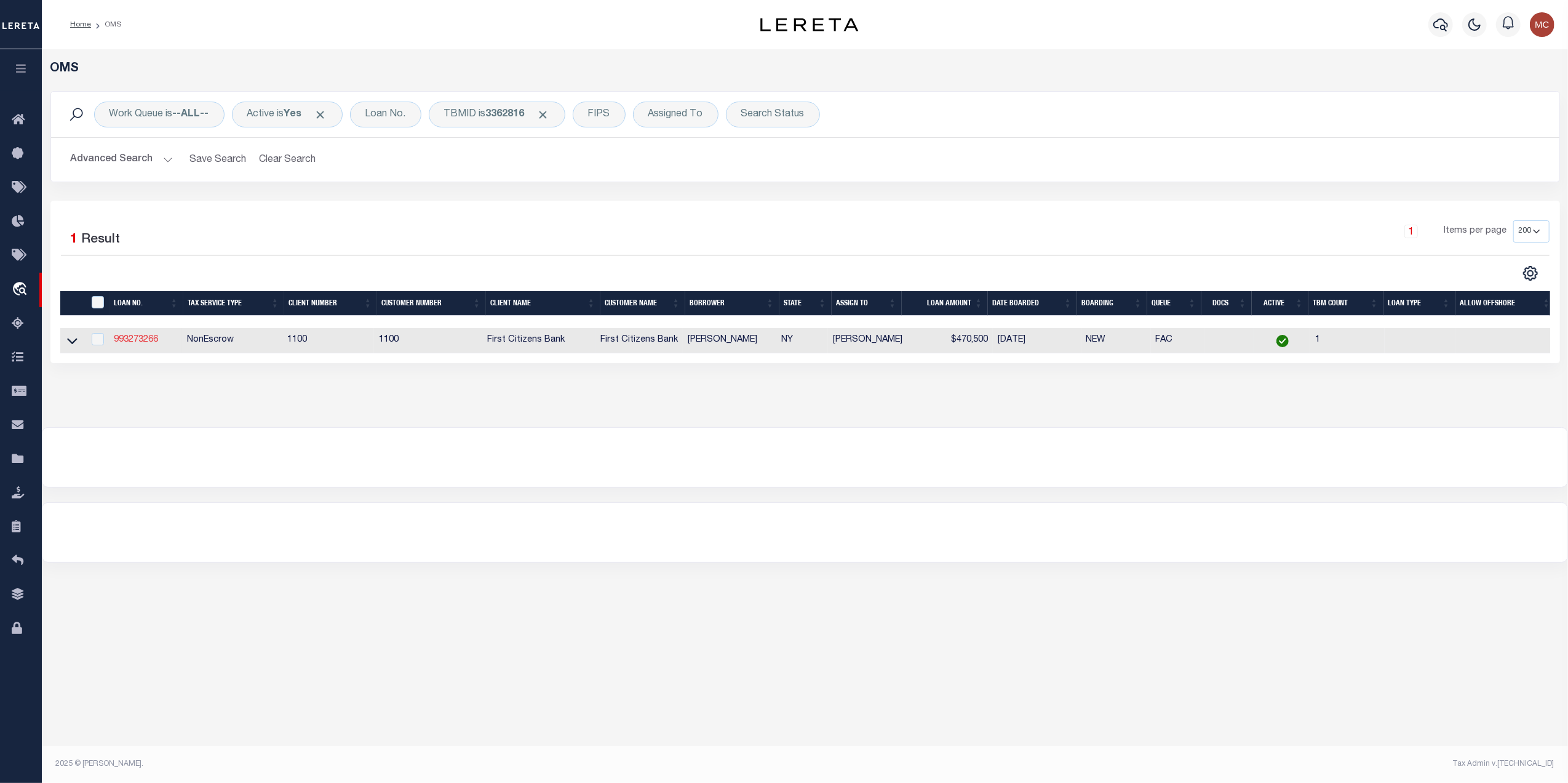
click at [134, 340] on link "993273266" at bounding box center [136, 340] width 45 height 9
type input "993273266"
type input "[PERSON_NAME]"
select select "92717"
type input "2139 SPECTRUM"
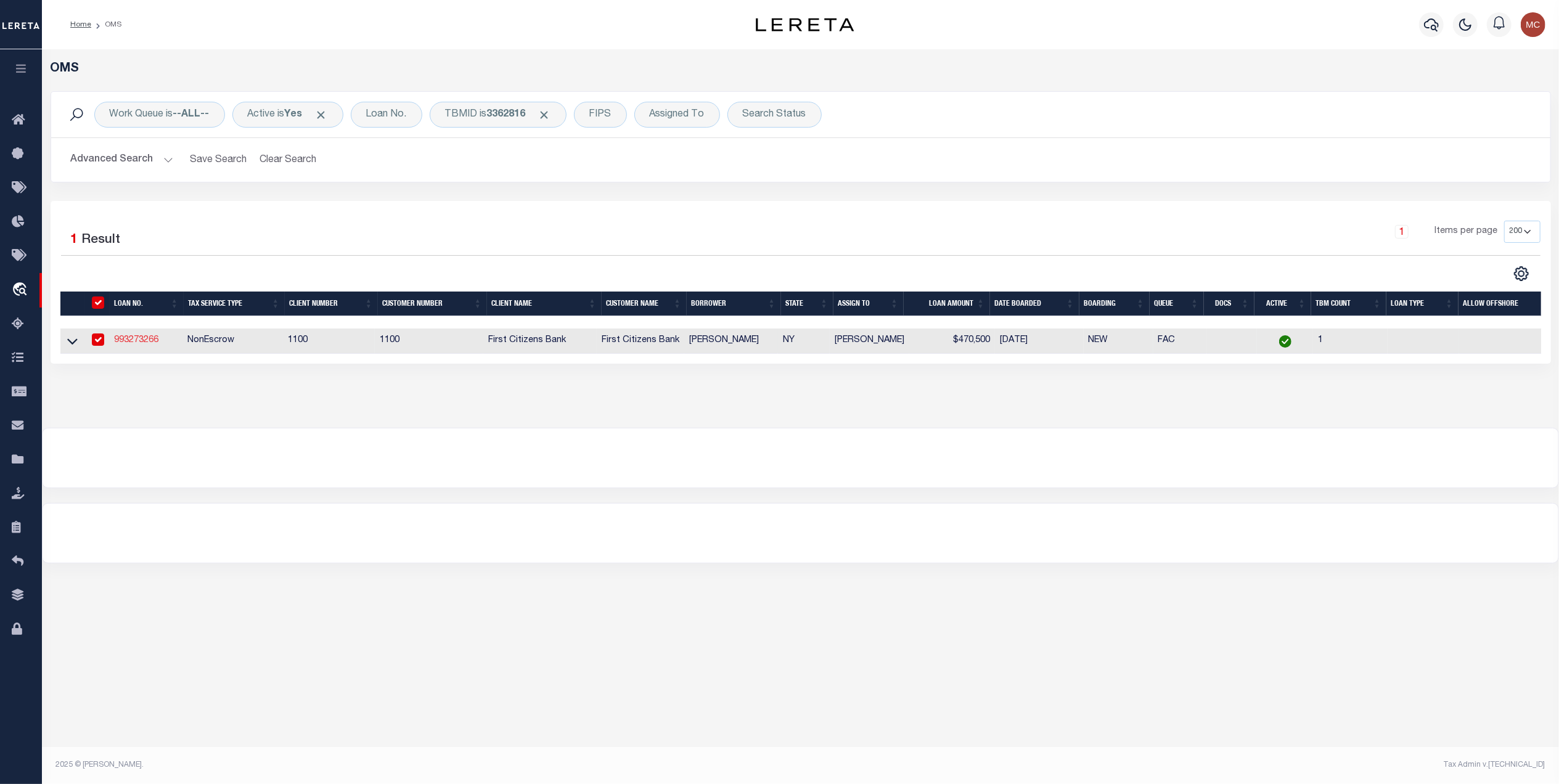
type input "IRVINE CA 92618"
select select "10"
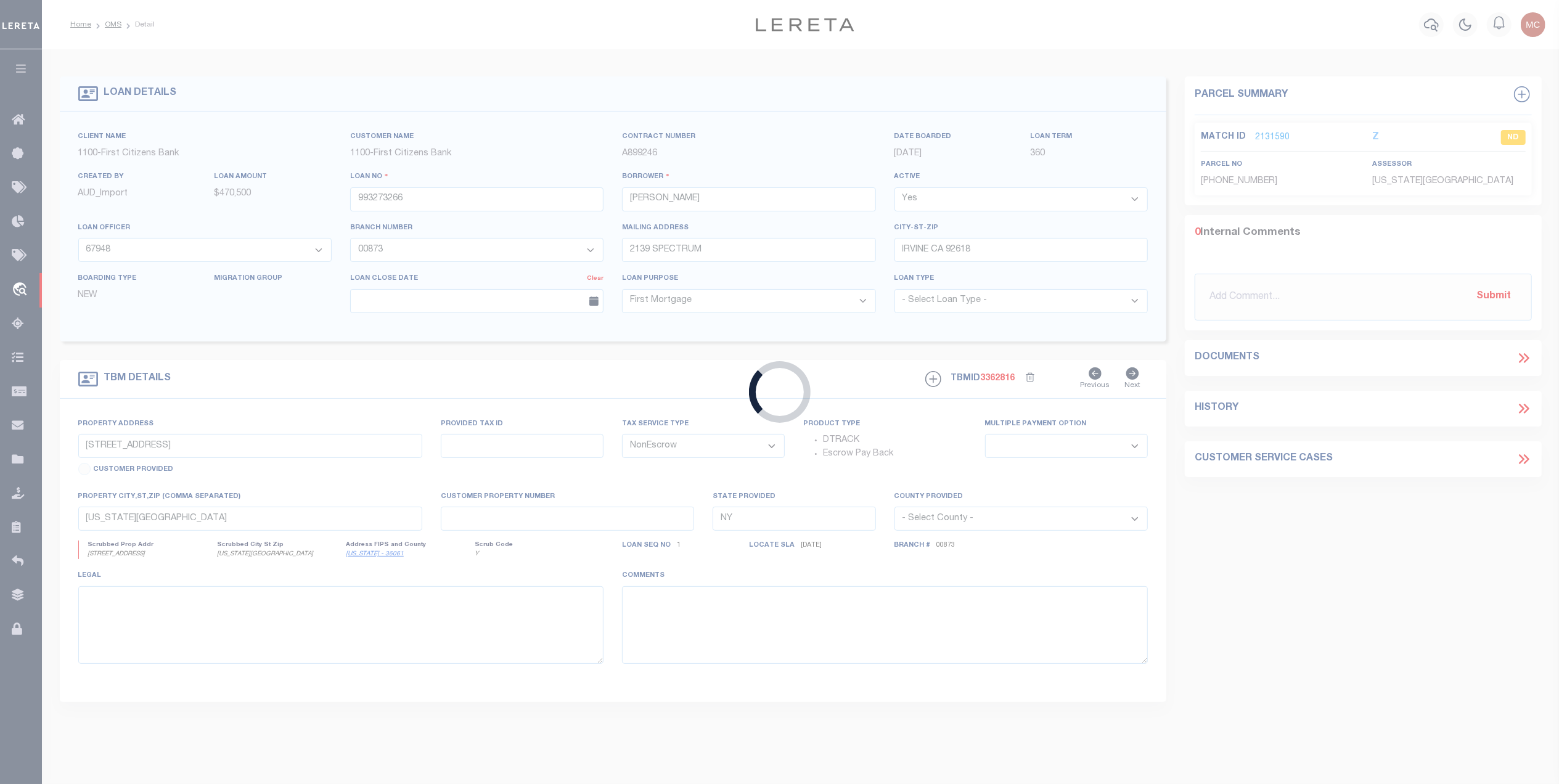
type input "[STREET_ADDRESS]"
select select "92717"
select select "24377"
select select
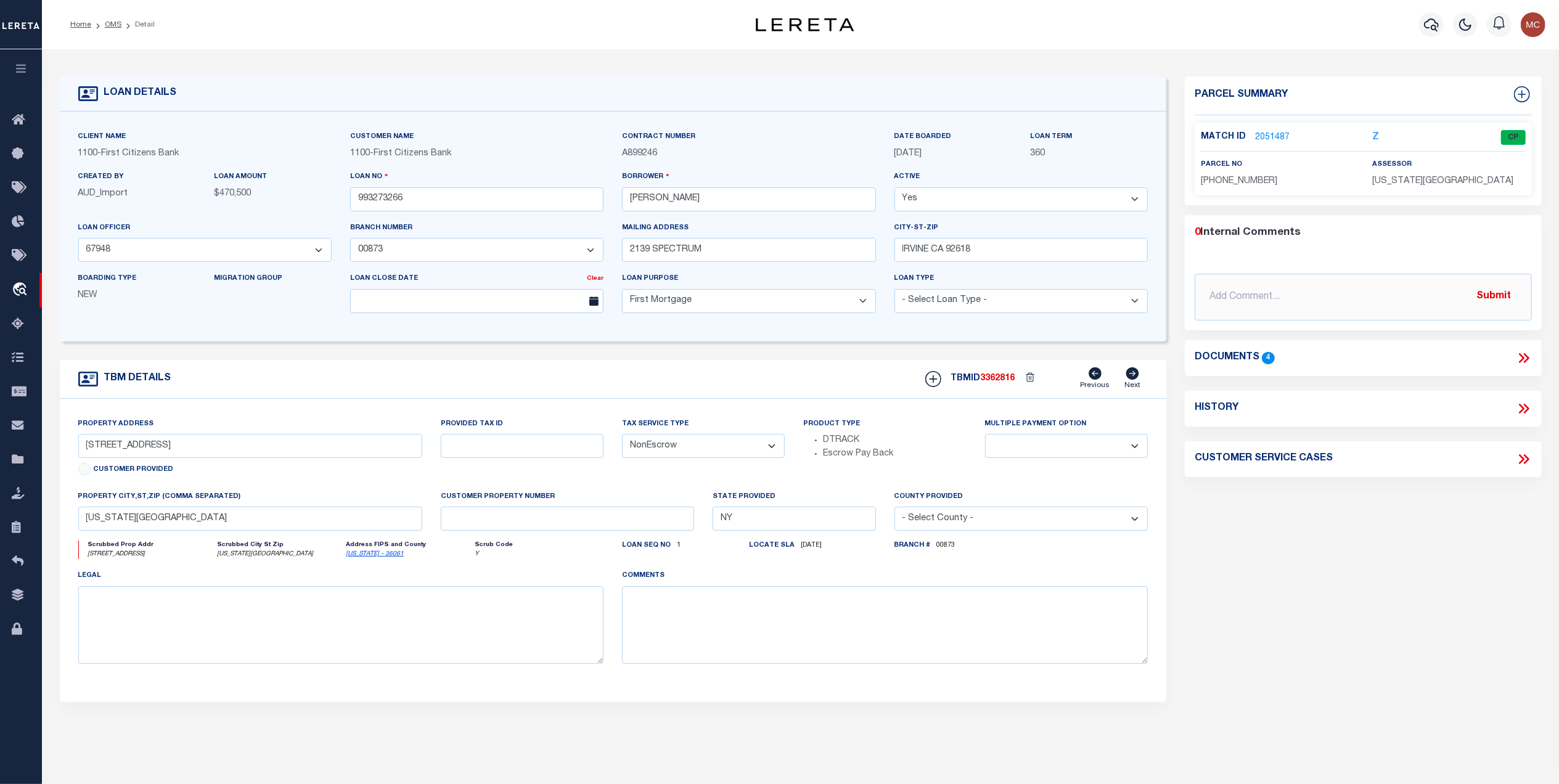
click at [1520, 359] on icon at bounding box center [1524, 358] width 16 height 16
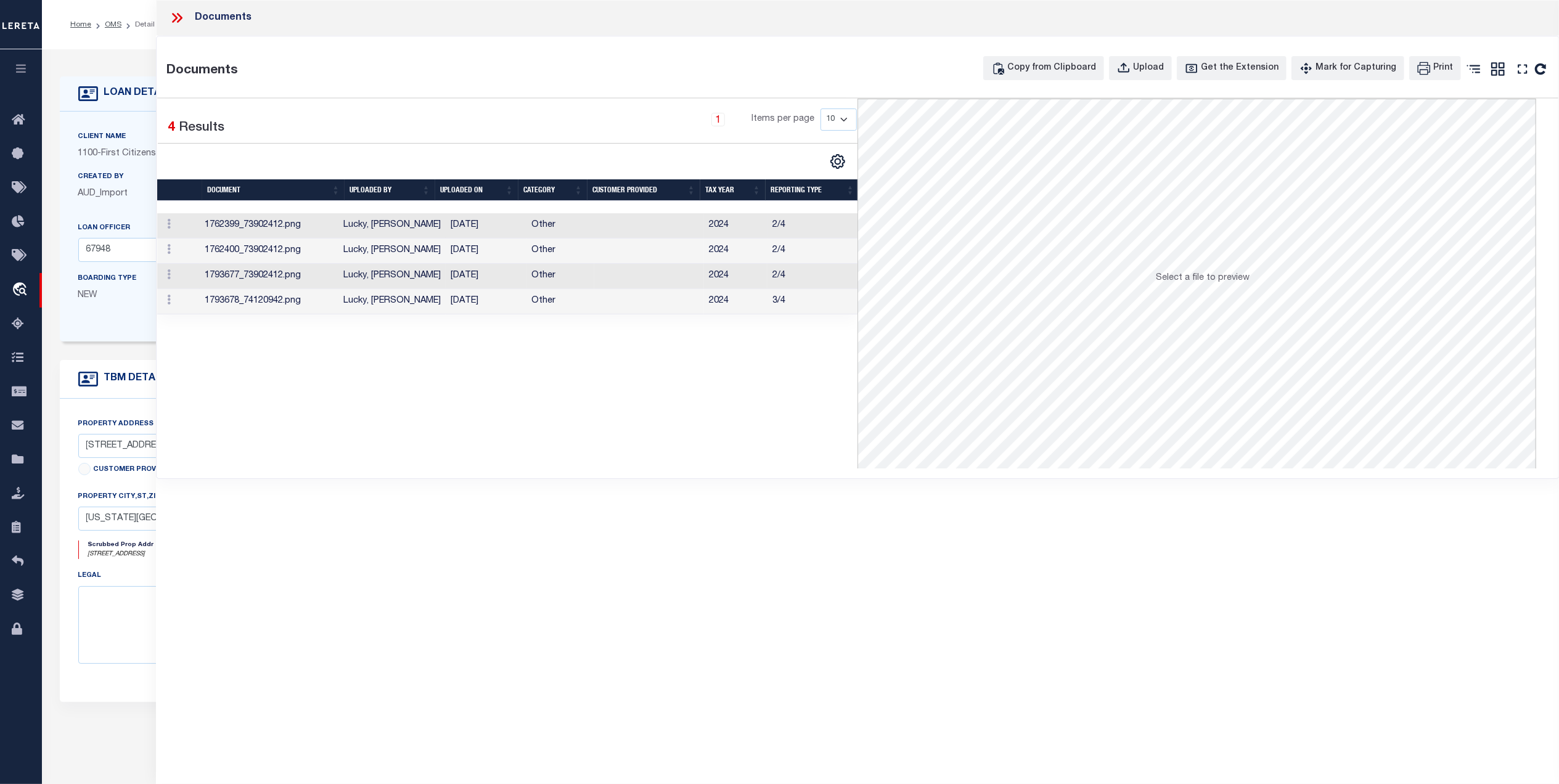
click at [446, 233] on td "[DATE]" at bounding box center [486, 225] width 82 height 25
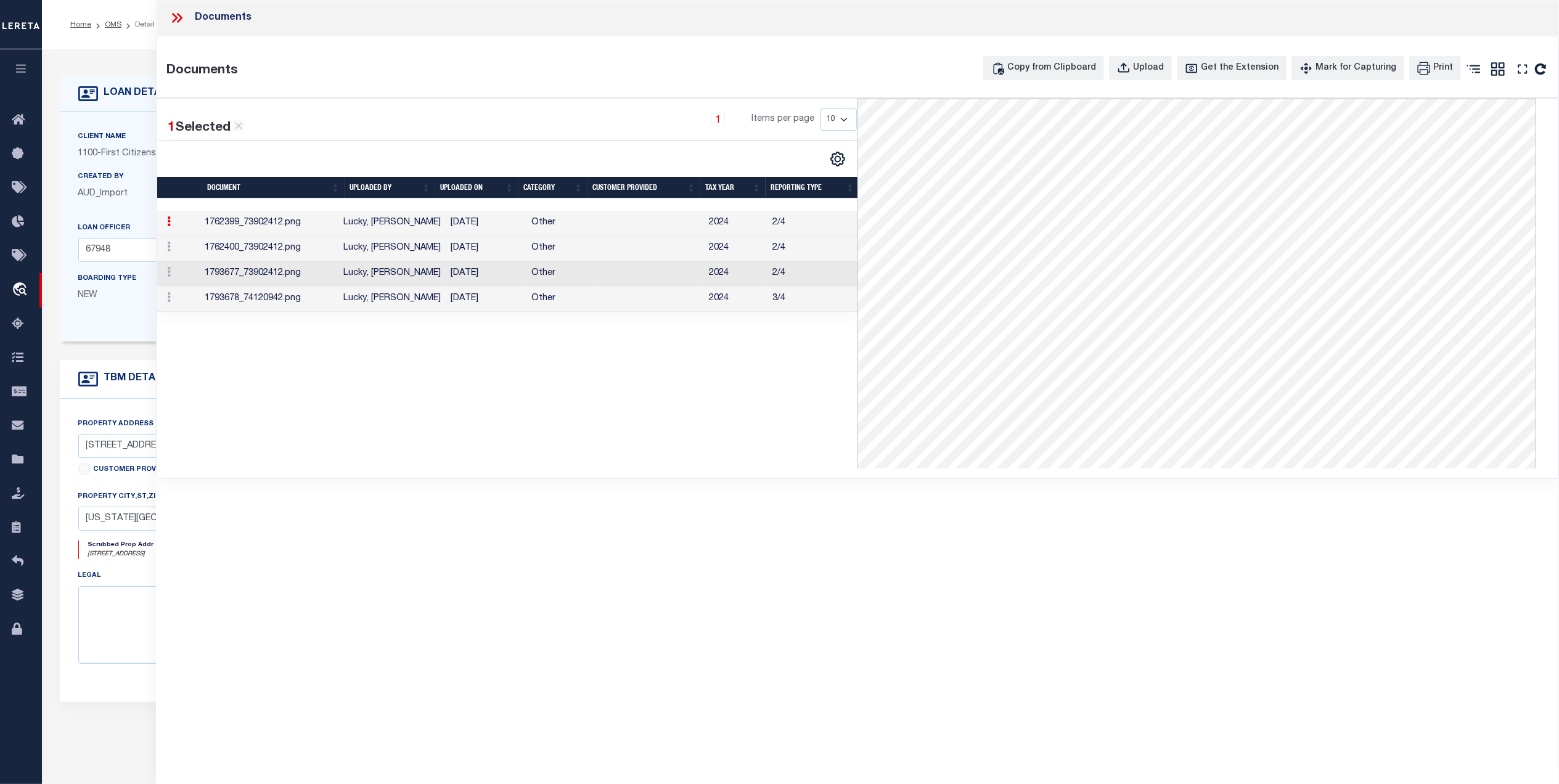
click at [474, 252] on td "[DATE]" at bounding box center [486, 248] width 82 height 25
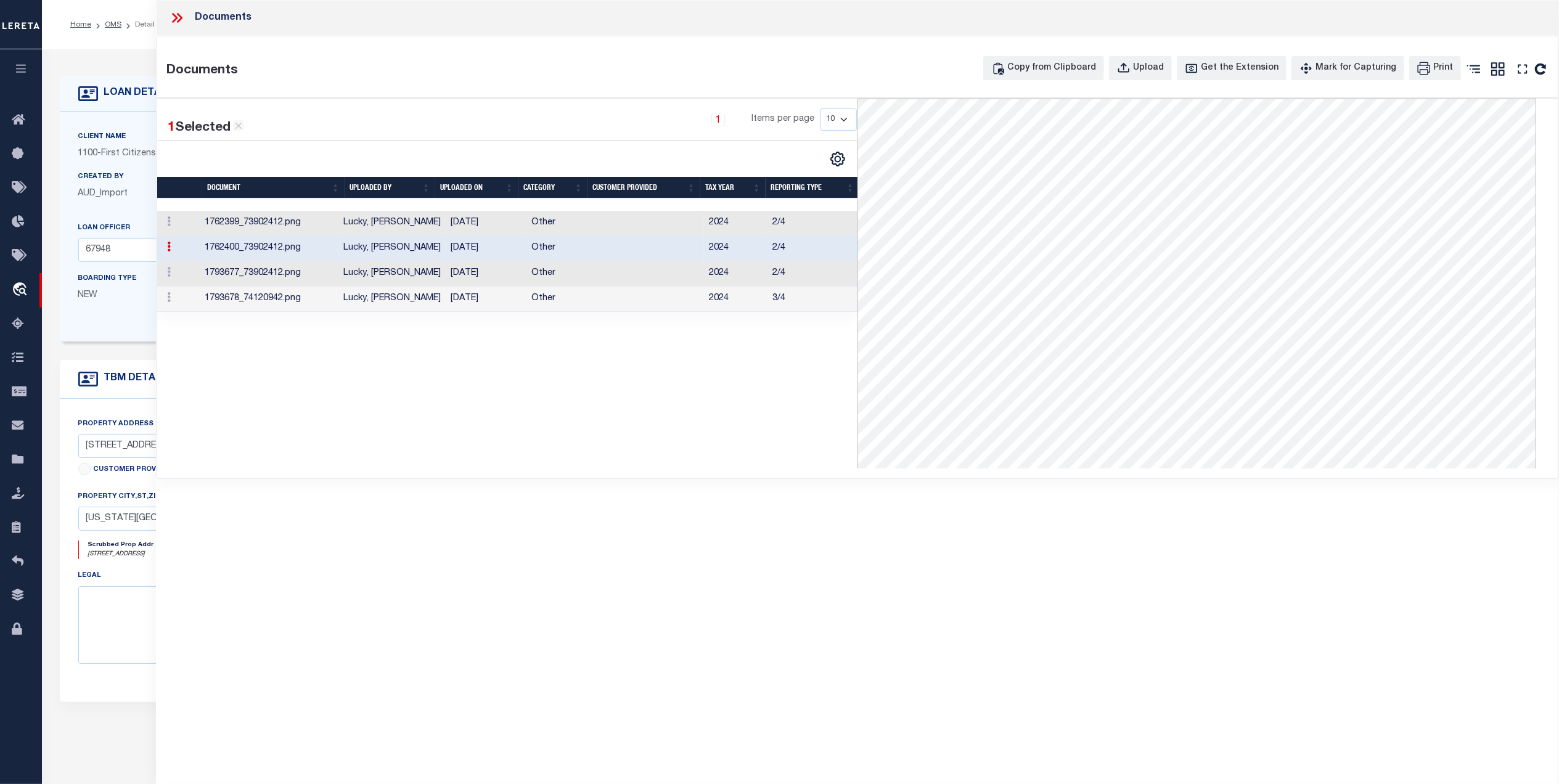
click at [471, 278] on td "[DATE]" at bounding box center [486, 273] width 82 height 25
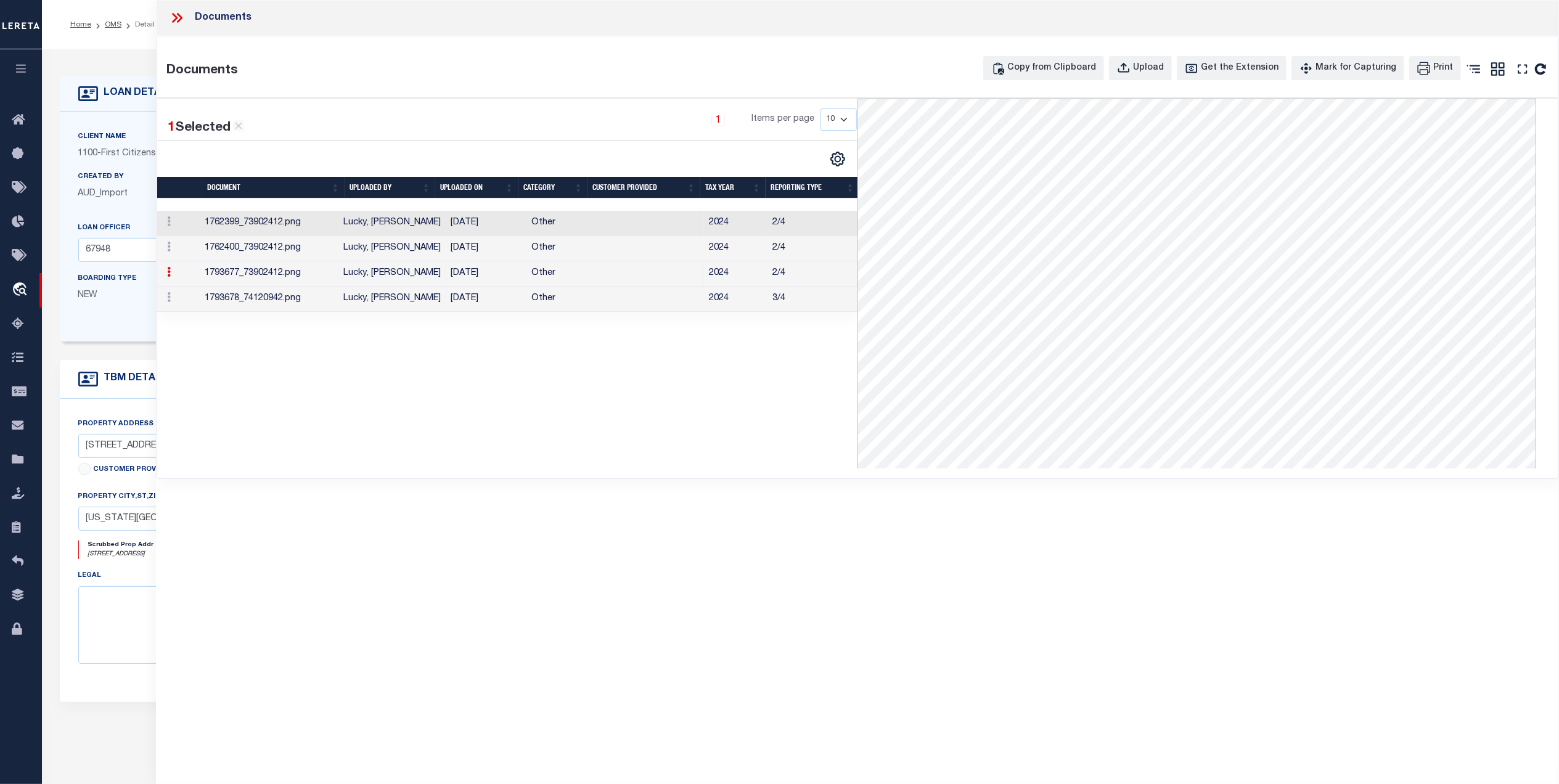
click at [464, 306] on td "[DATE]" at bounding box center [486, 299] width 82 height 25
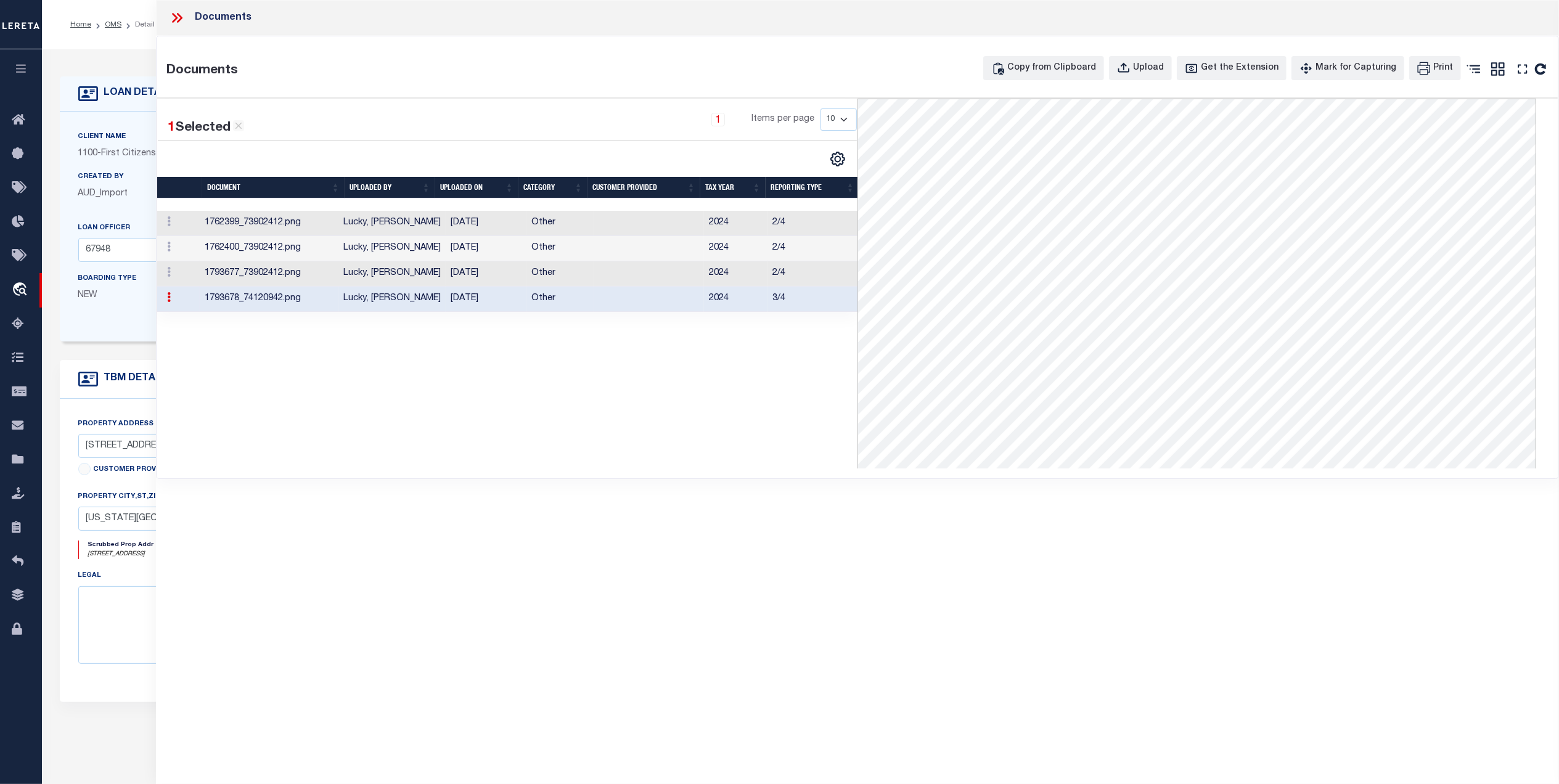
click at [176, 16] on icon at bounding box center [177, 17] width 16 height 16
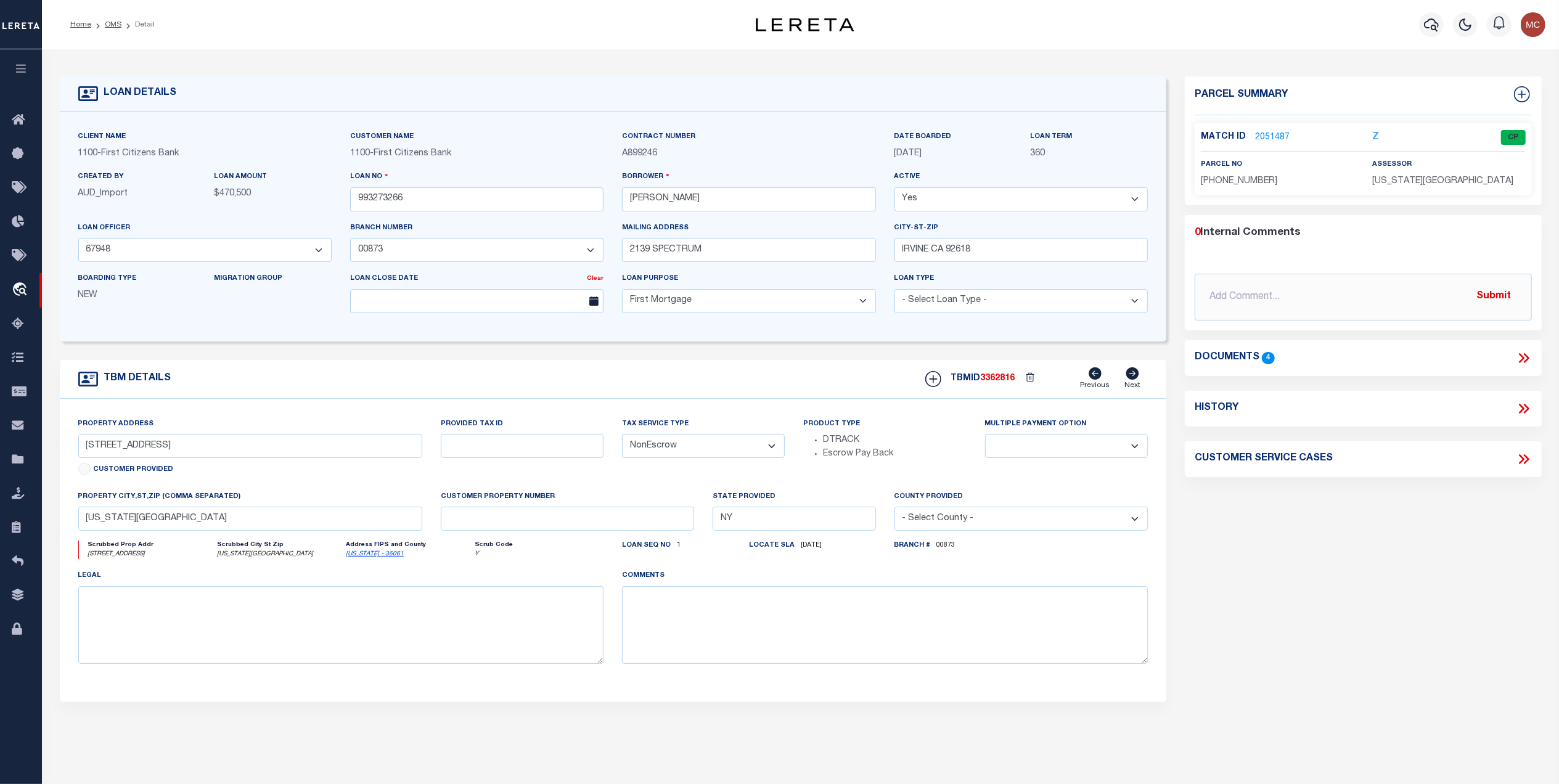
click at [1258, 141] on link "2051487" at bounding box center [1272, 137] width 34 height 13
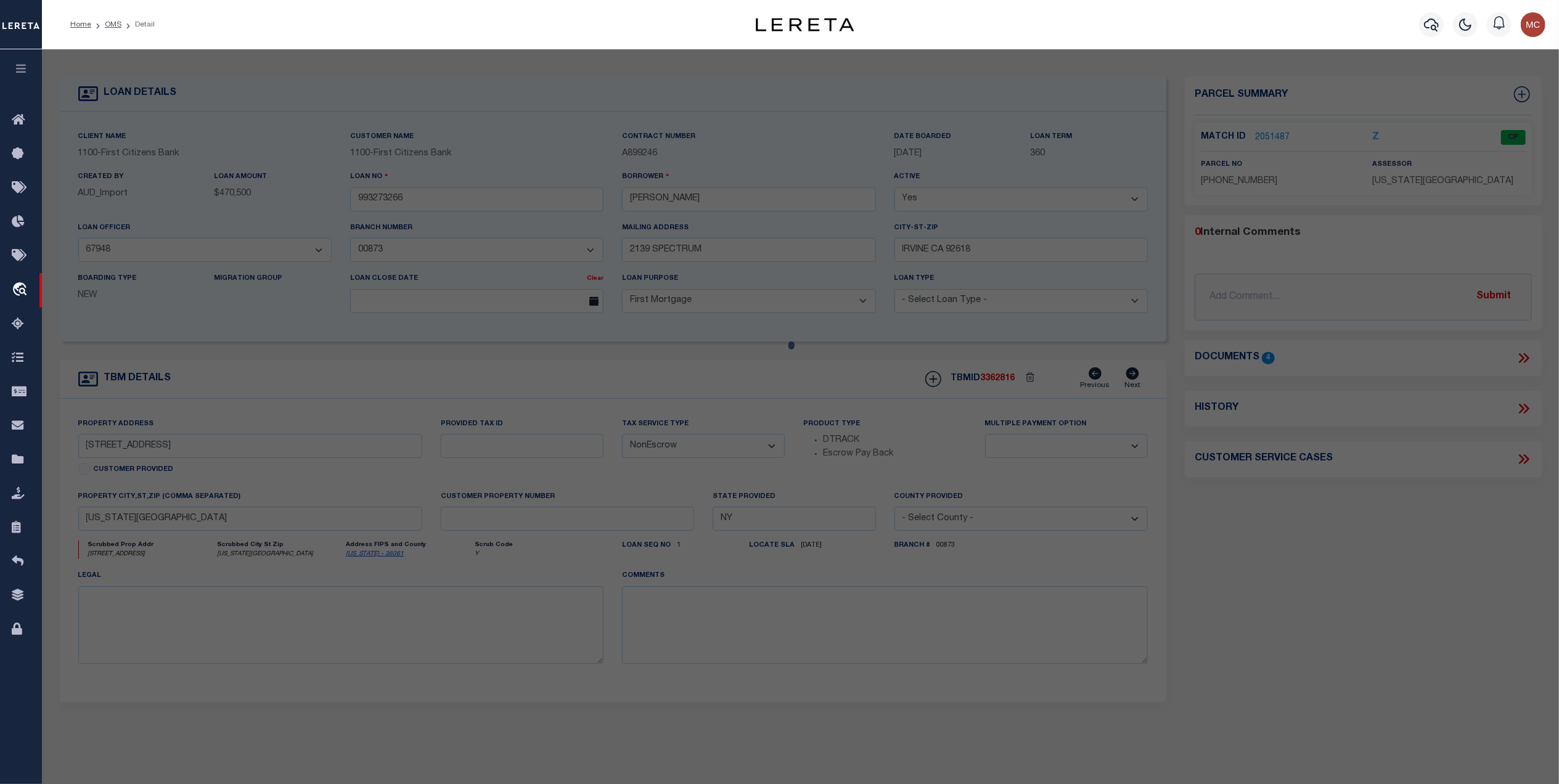
select select "AS"
checkbox input "false"
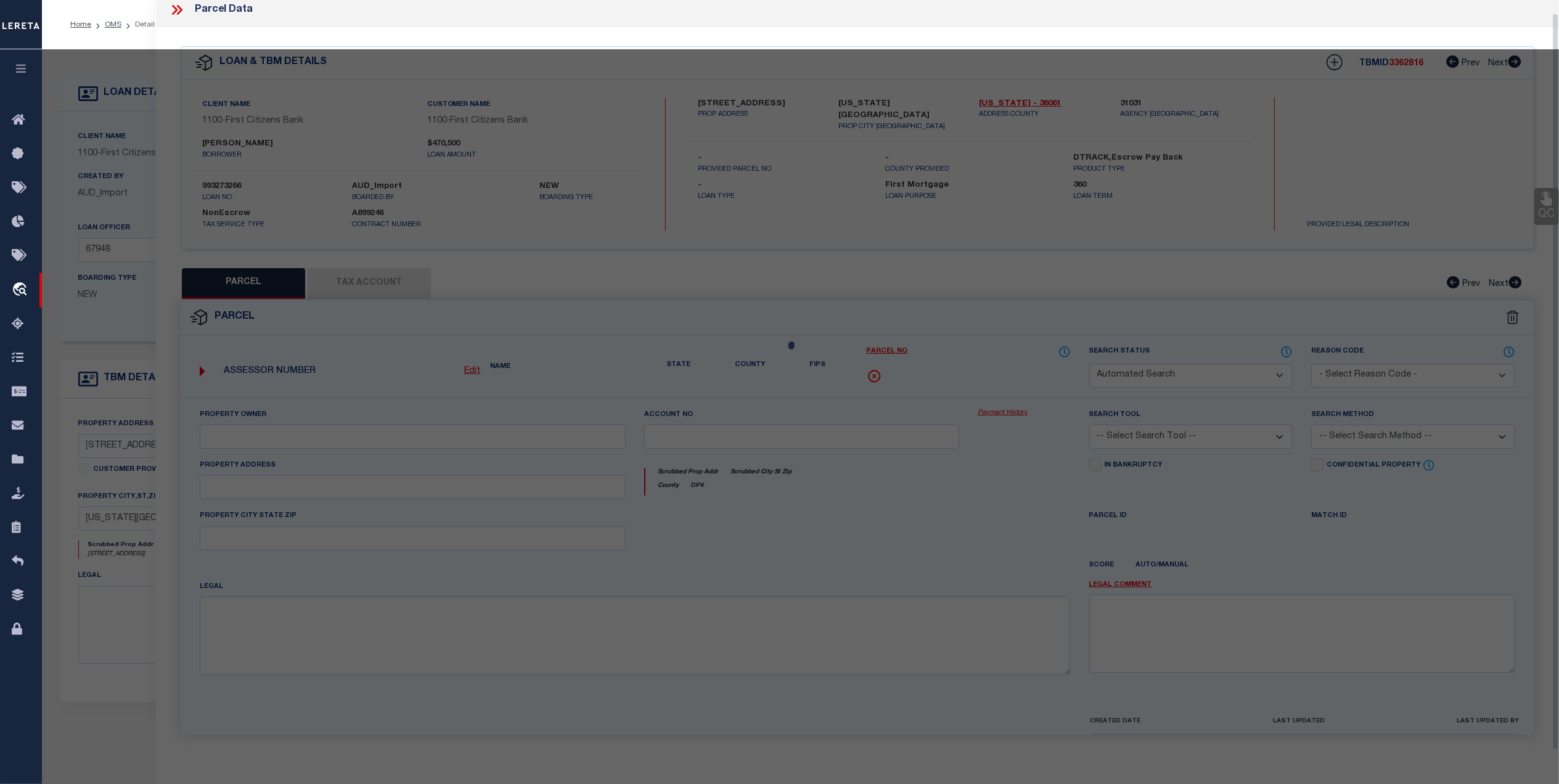
scroll to position [37, 0]
select select "CP"
type input "BERKLEY OWNERS CORP"
select select "AGW"
select select
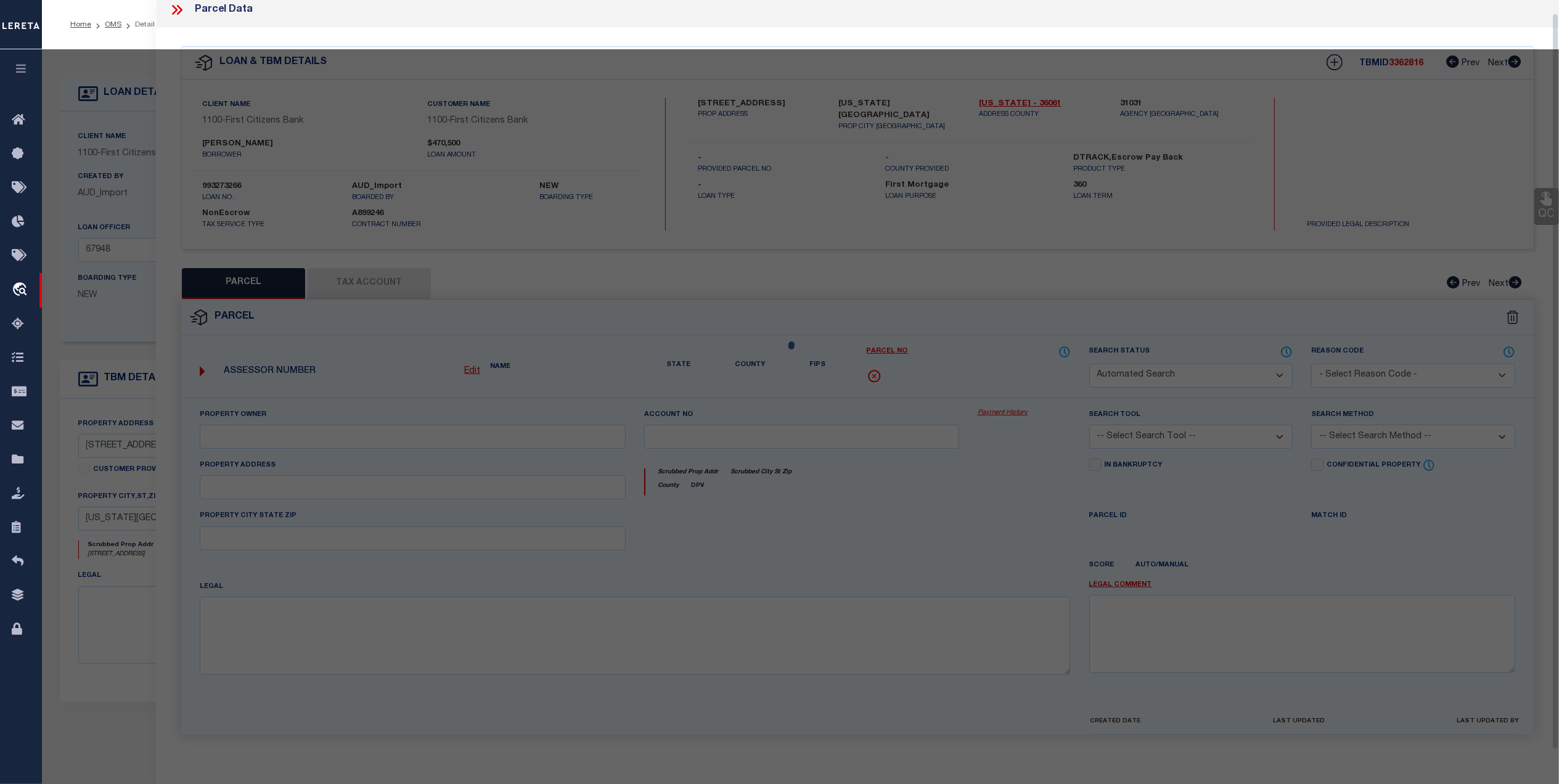
type input "[STREET_ADDRESS]"
type input "[US_STATE][GEOGRAPHIC_DATA]"
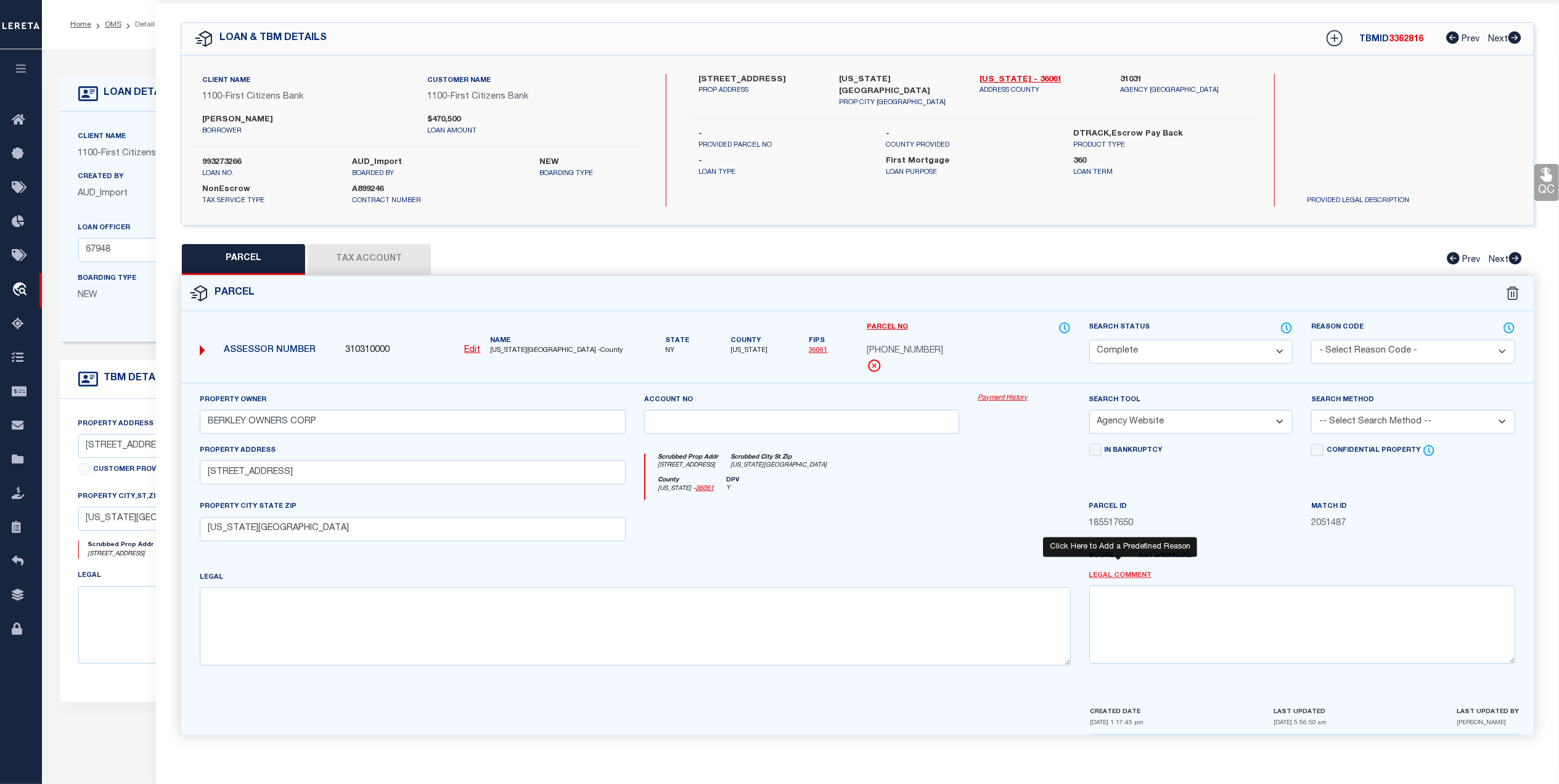
click at [1098, 575] on link "Legal Comment" at bounding box center [1120, 576] width 63 height 10
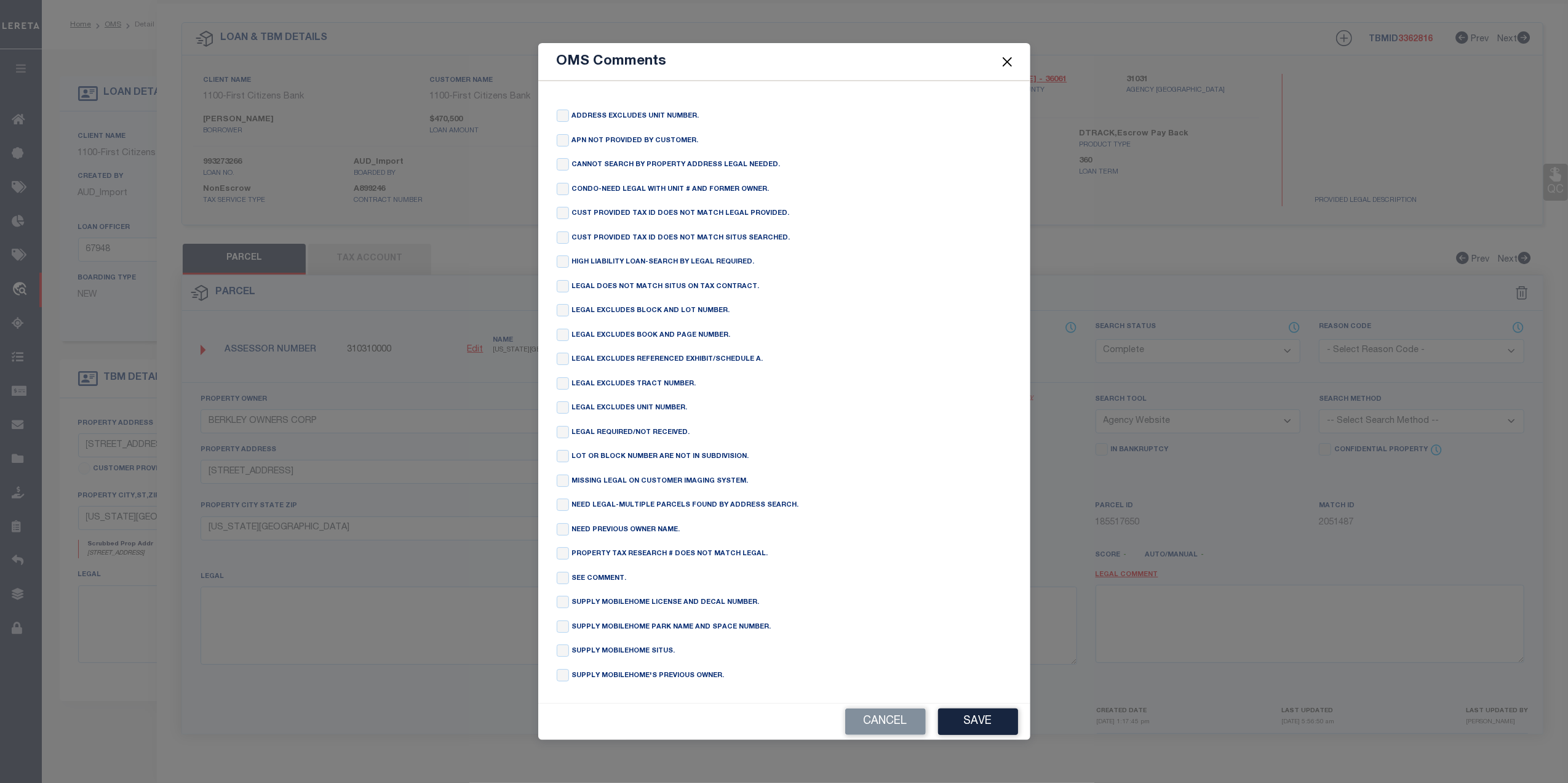
click at [574, 484] on label "MISSING LEGAL ON CUSTOMER IMAGING SYSTEM." at bounding box center [660, 481] width 177 height 10
click at [566, 480] on input "checkbox" at bounding box center [562, 480] width 12 height 12
checkbox input "true"
click at [972, 740] on div "Cancel Save" at bounding box center [784, 721] width 492 height 36
click at [976, 732] on button "Save" at bounding box center [977, 721] width 80 height 27
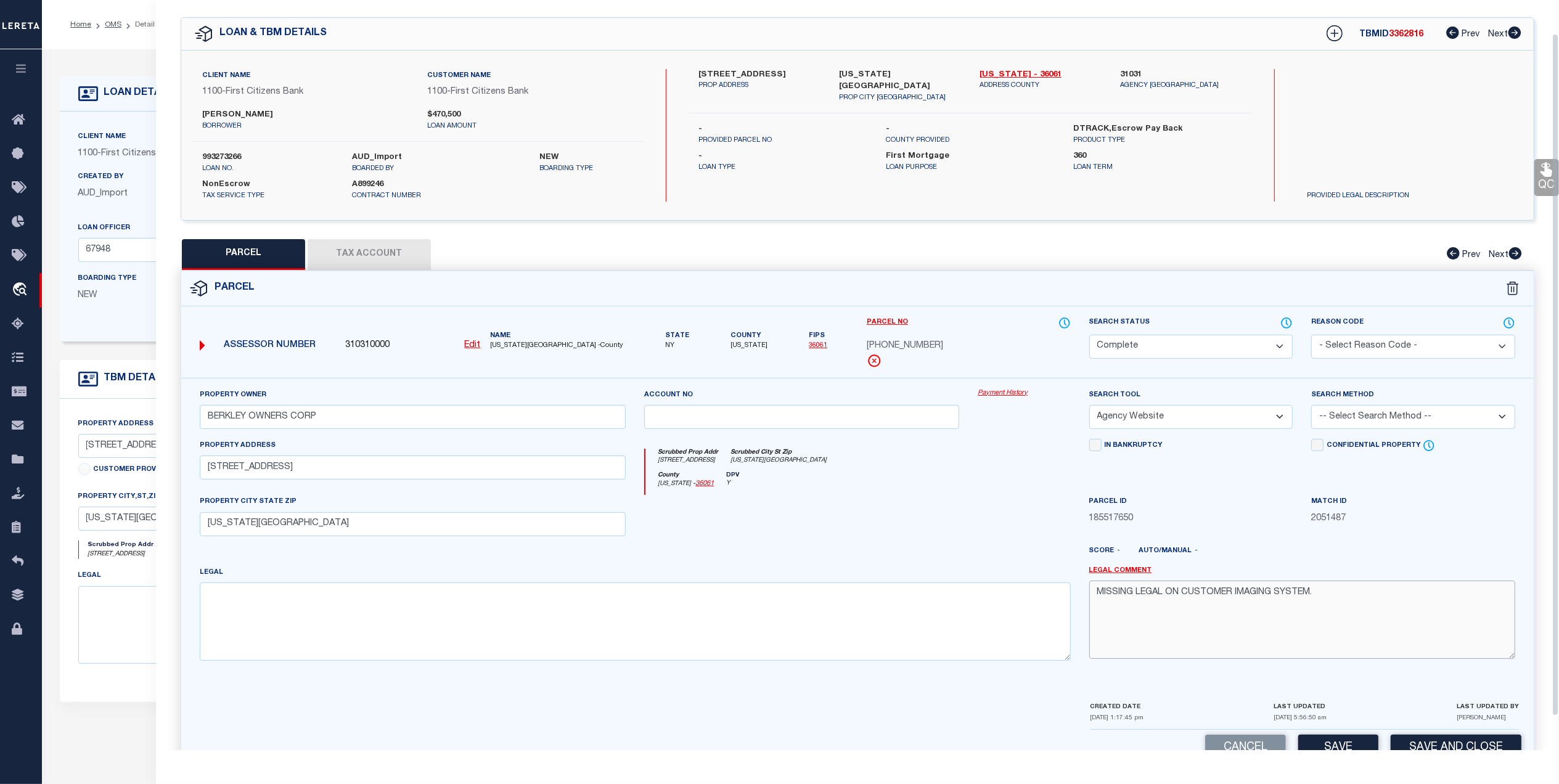
click at [1356, 599] on textarea "MISSING LEGAL ON CUSTOMER IMAGING SYSTEM." at bounding box center [1302, 619] width 426 height 77
type textarea "MISSING LEGAL ON CUSTOMER IMAGING SYSTEM. WOP-LEGAL REQUIRED"
click at [1026, 526] on div at bounding box center [1023, 520] width 111 height 51
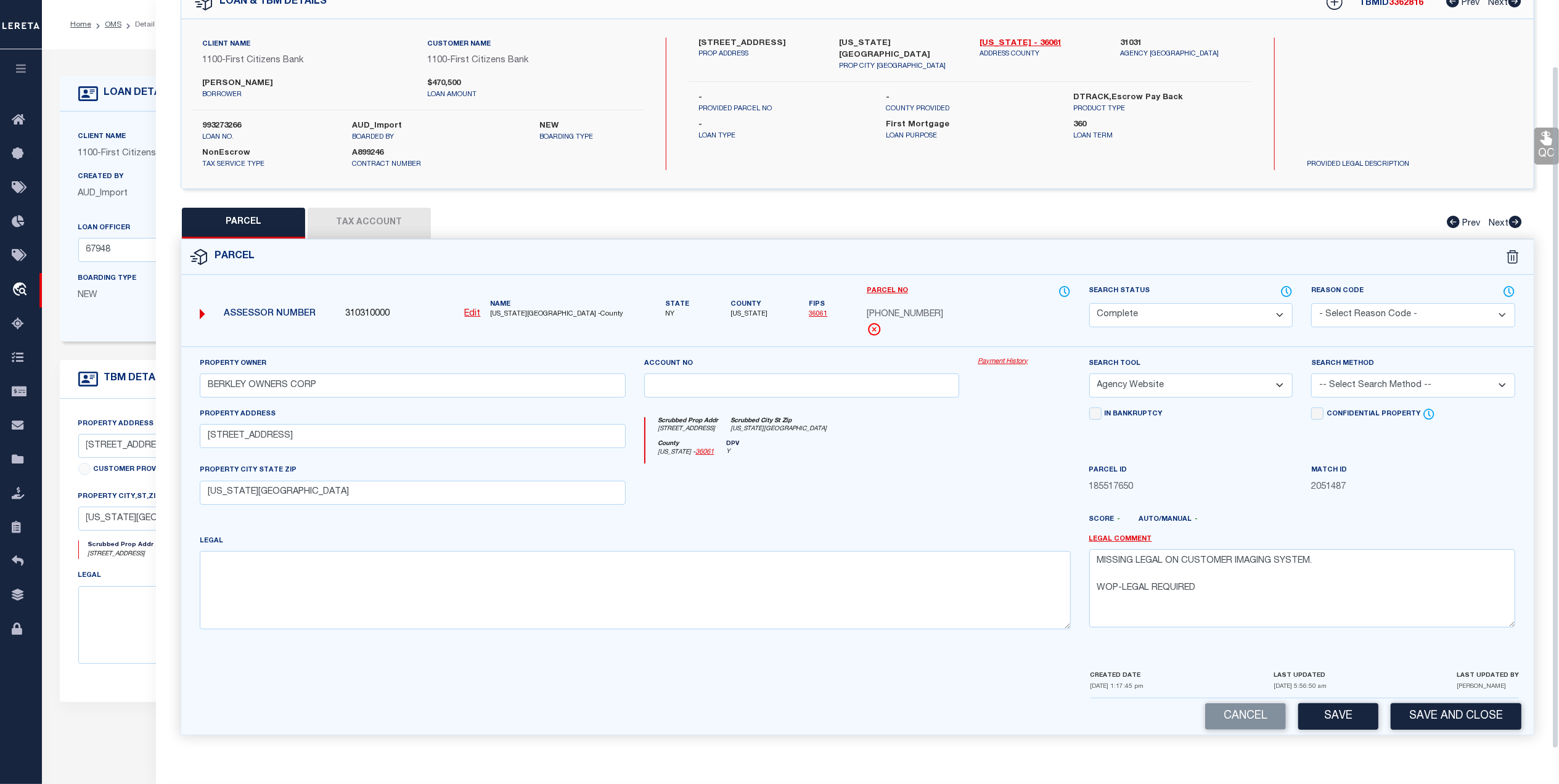
scroll to position [73, 0]
click at [1171, 316] on select "Automated Search Bad Parcel Complete Duplicate Parcel High Dollar Reporting In …" at bounding box center [1191, 315] width 204 height 24
select select "ND"
click at [1089, 303] on select "Automated Search Bad Parcel Complete Duplicate Parcel High Dollar Reporting In …" at bounding box center [1191, 315] width 204 height 24
click at [1342, 380] on select "-- Select Search Method -- Property Address Legal Liability Info Provided" at bounding box center [1413, 386] width 204 height 24
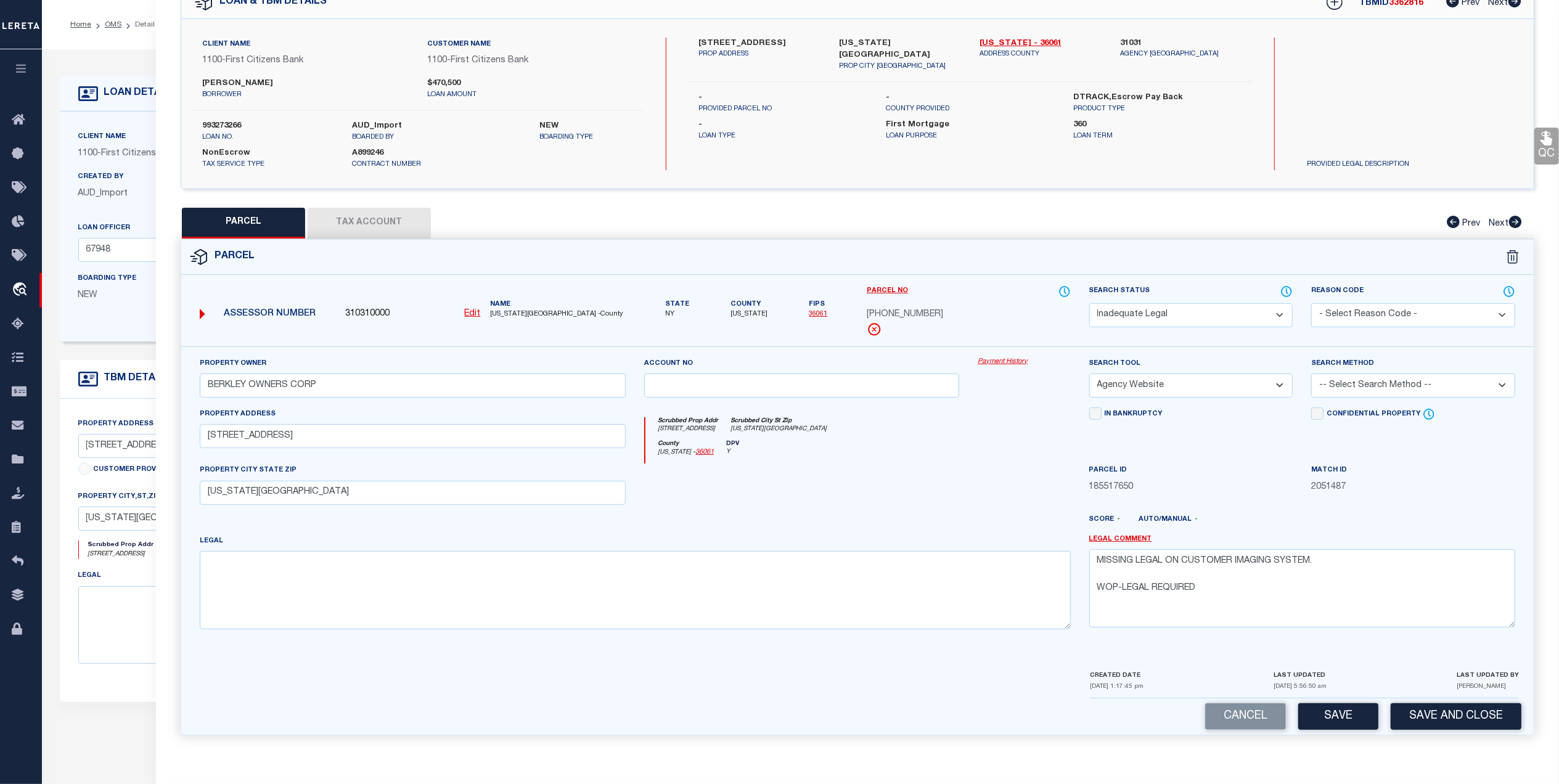
select select "ADD"
click at [1311, 374] on select "-- Select Search Method -- Property Address Legal Liability Info Provided" at bounding box center [1413, 386] width 204 height 24
click at [1435, 714] on button "Save and Close" at bounding box center [1456, 716] width 131 height 27
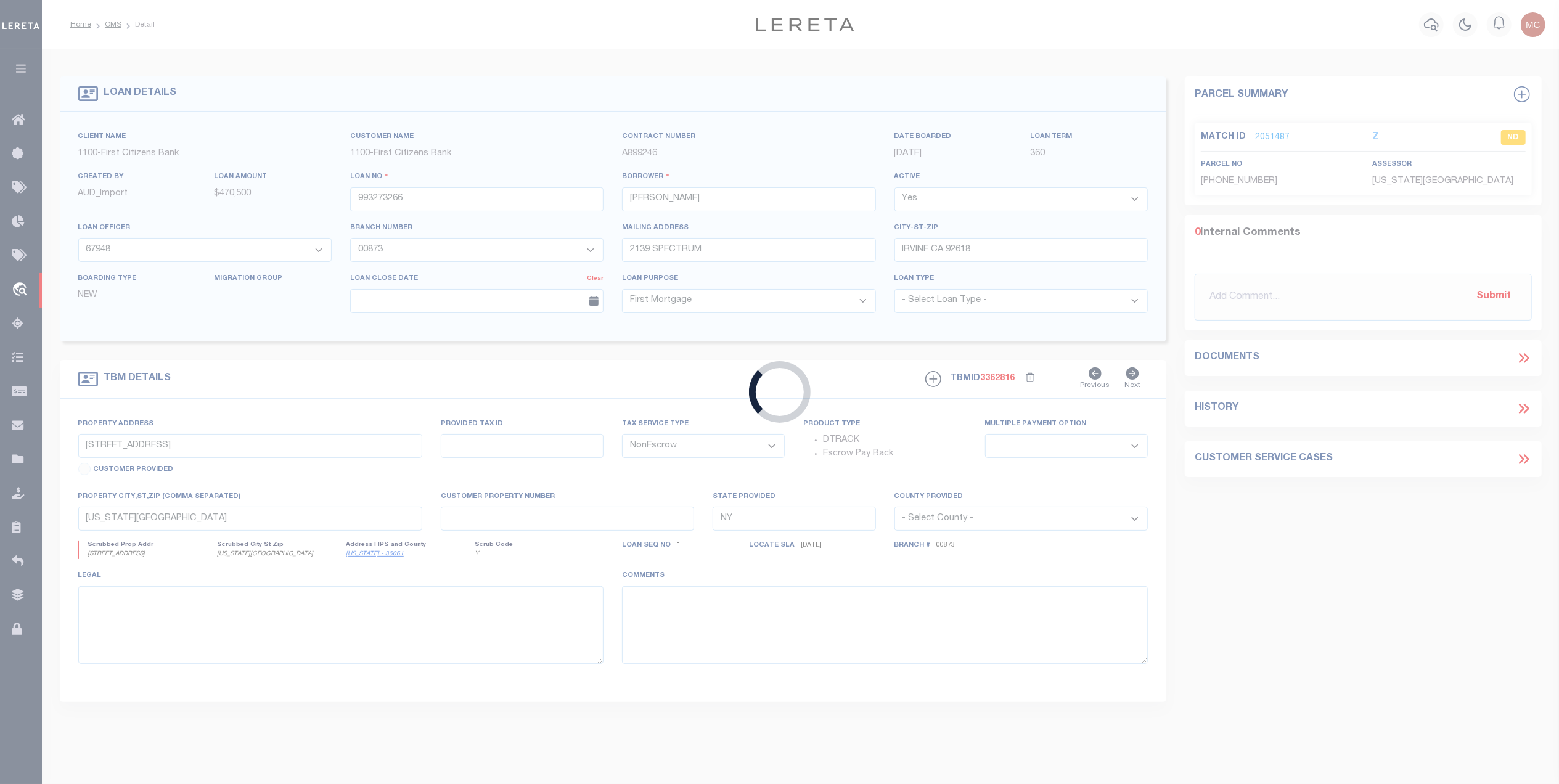
select select "92717"
select select "24377"
select select
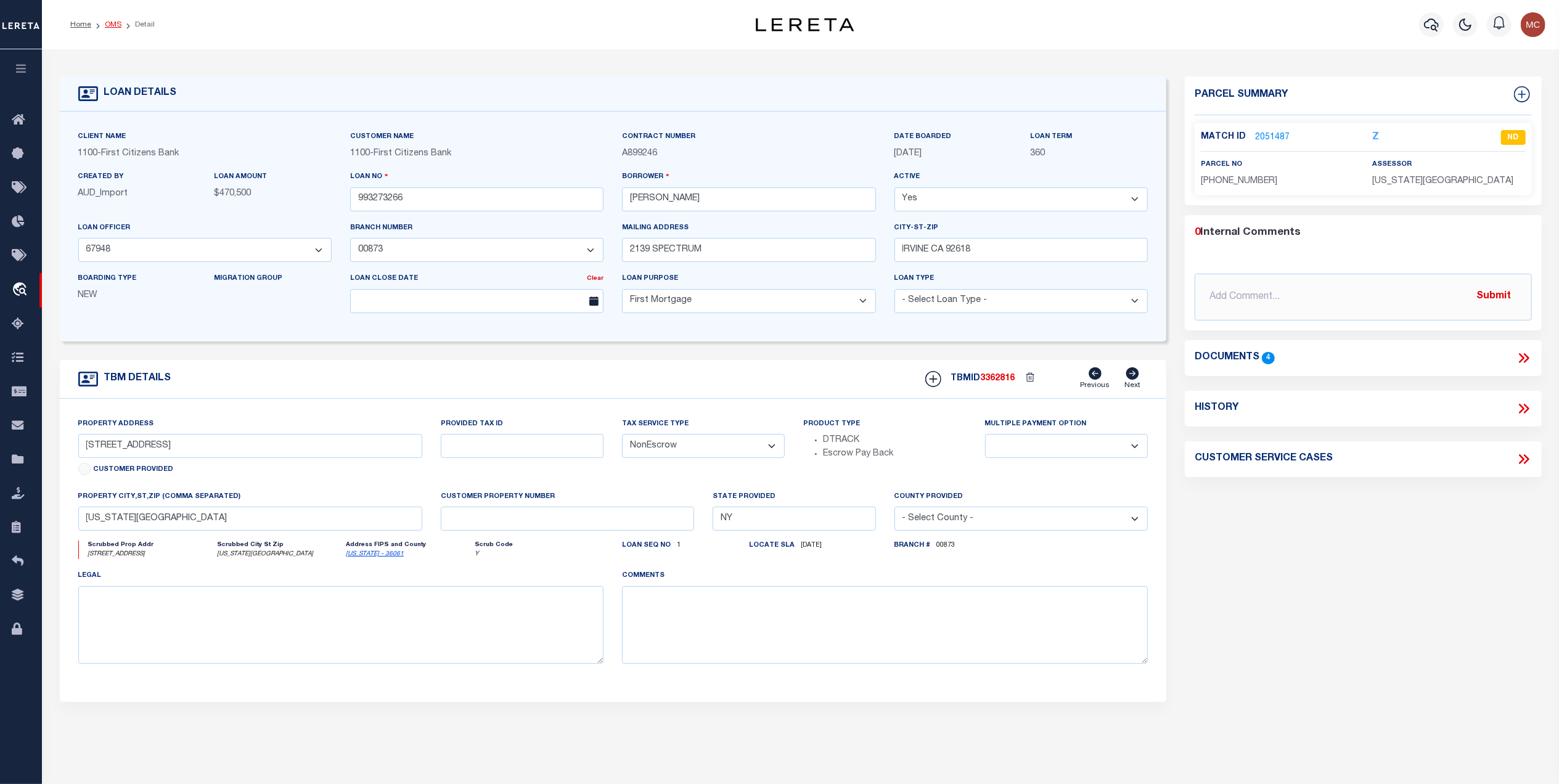
click at [112, 25] on link "OMS" at bounding box center [113, 24] width 16 height 8
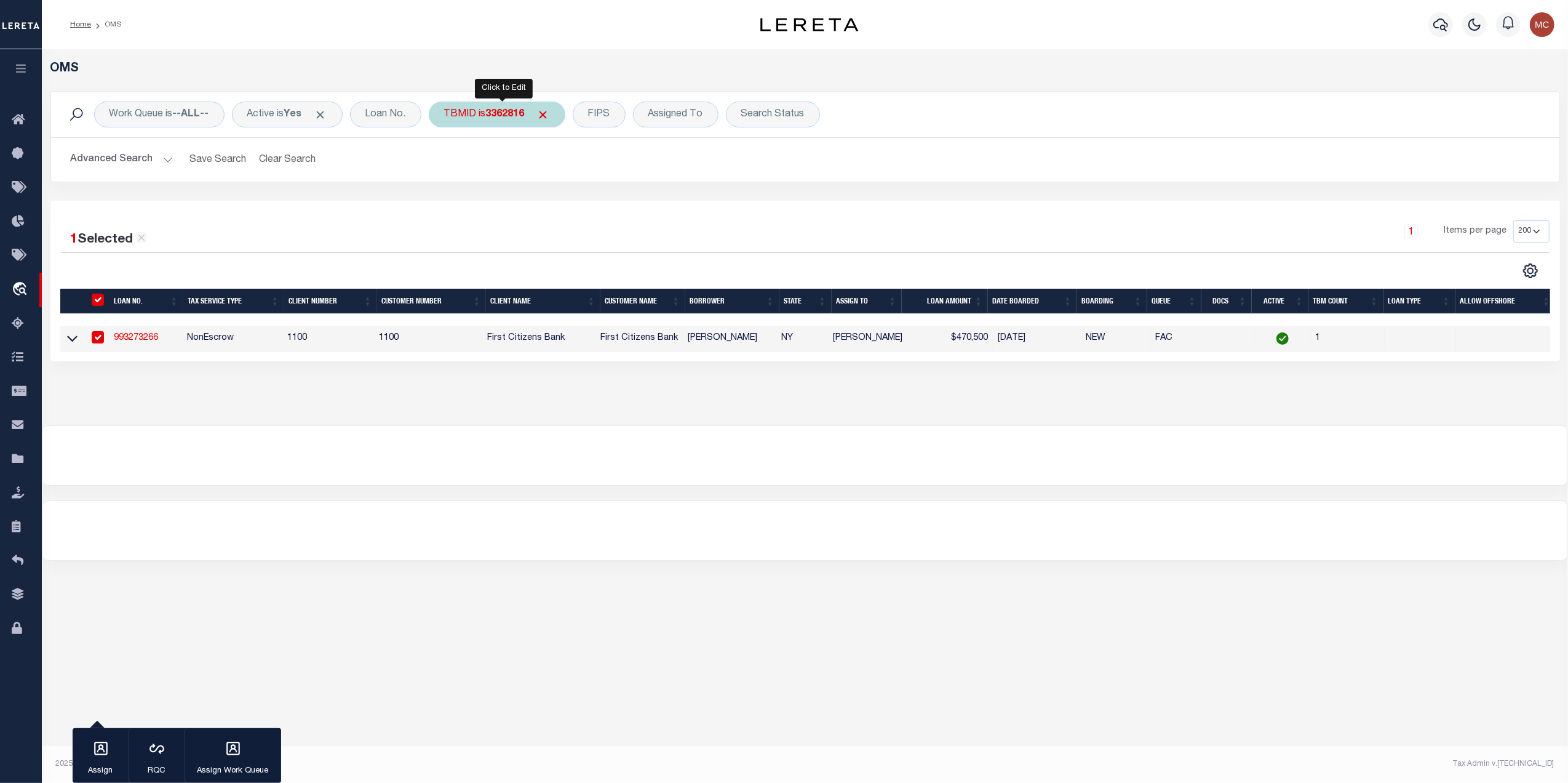
click at [500, 119] on b "3362816" at bounding box center [505, 114] width 39 height 9
type input "3741"
click at [616, 193] on input "Apply" at bounding box center [607, 196] width 36 height 21
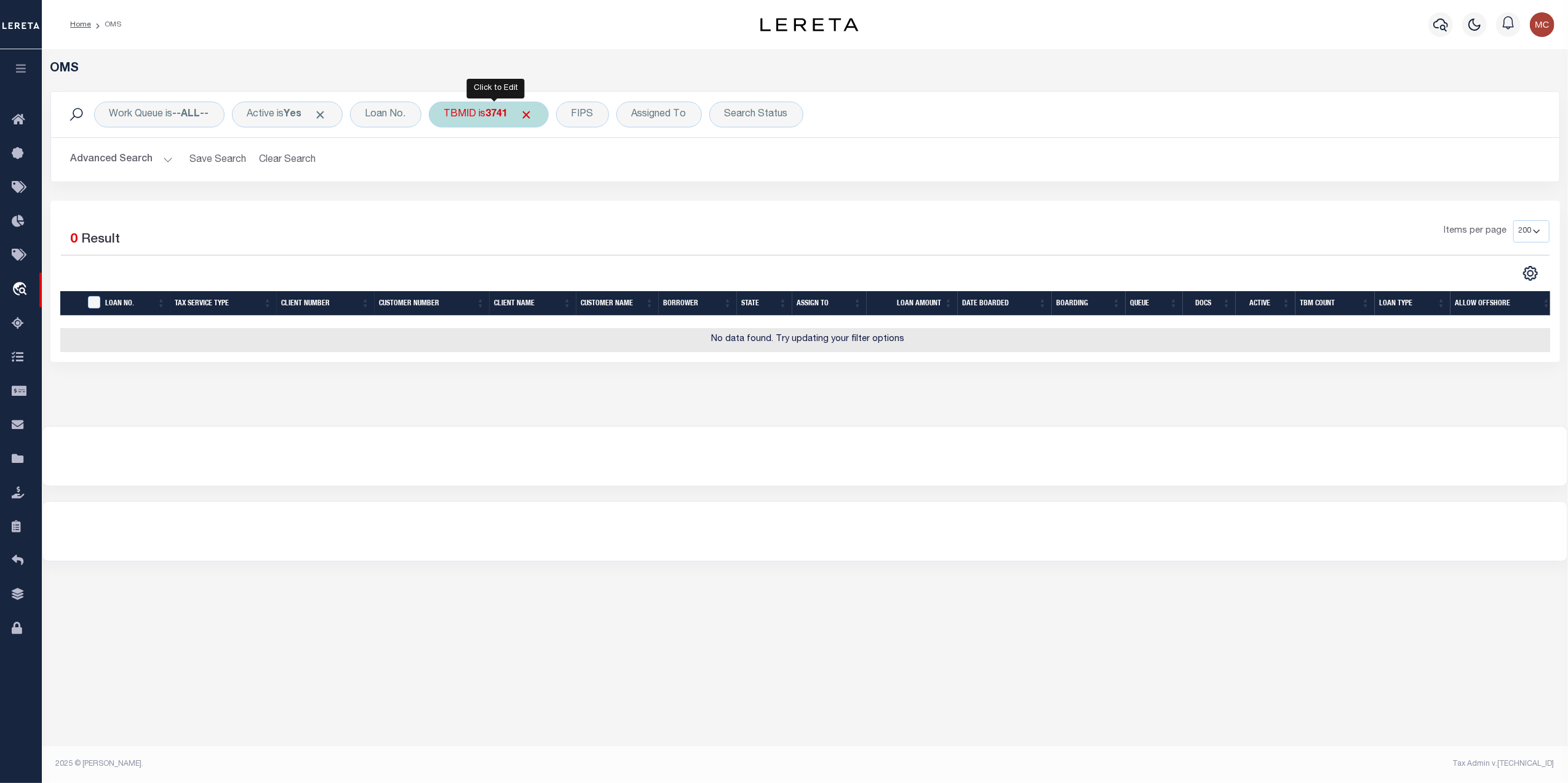
click at [459, 113] on div "TBMID is 3741" at bounding box center [489, 114] width 120 height 26
type input "908780"
click at [621, 197] on input "Apply" at bounding box center [607, 196] width 36 height 21
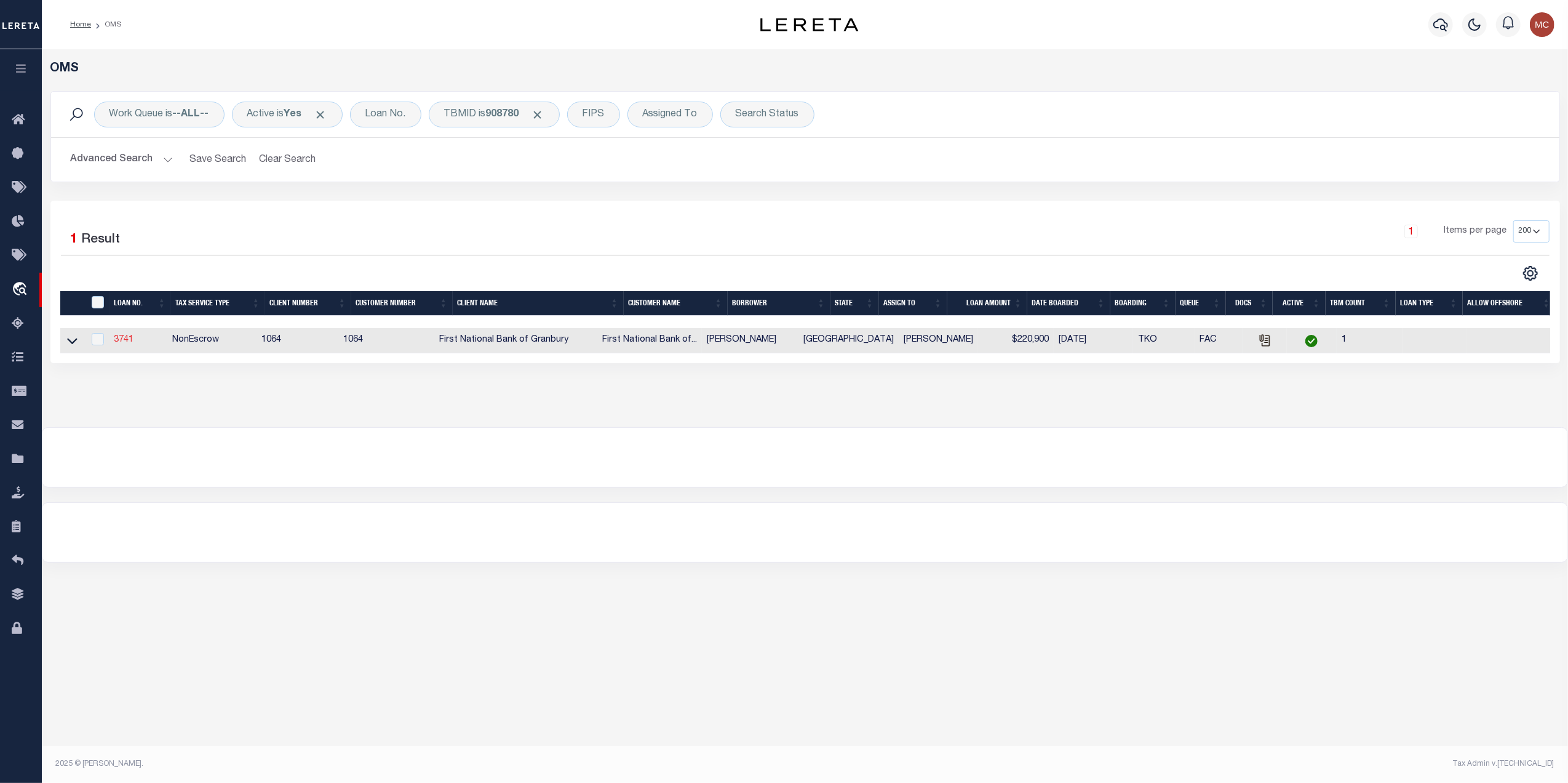
click at [117, 344] on link "3741" at bounding box center [123, 340] width 20 height 9
type input "3741"
type input "[PERSON_NAME]"
select select
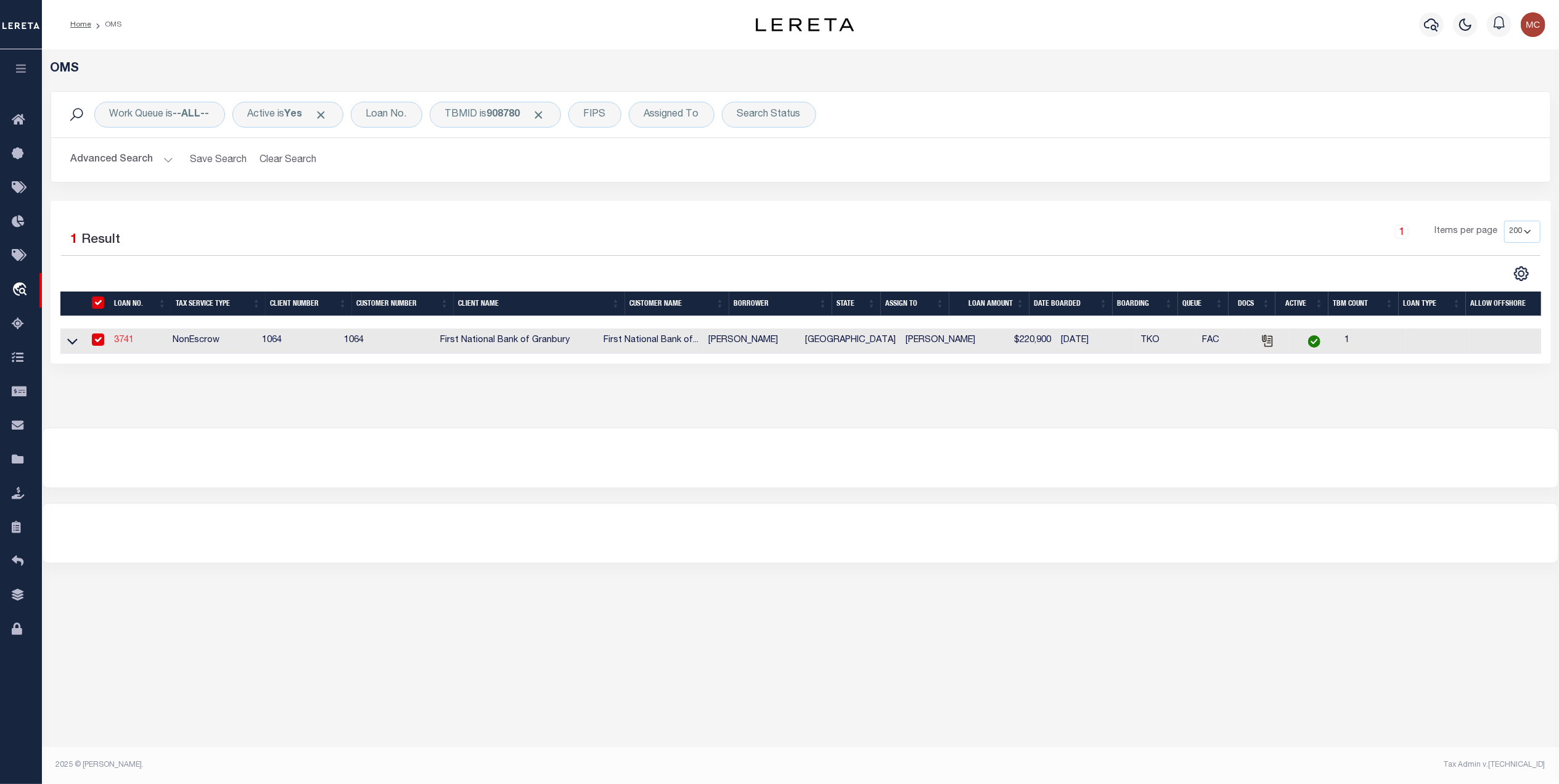
select select
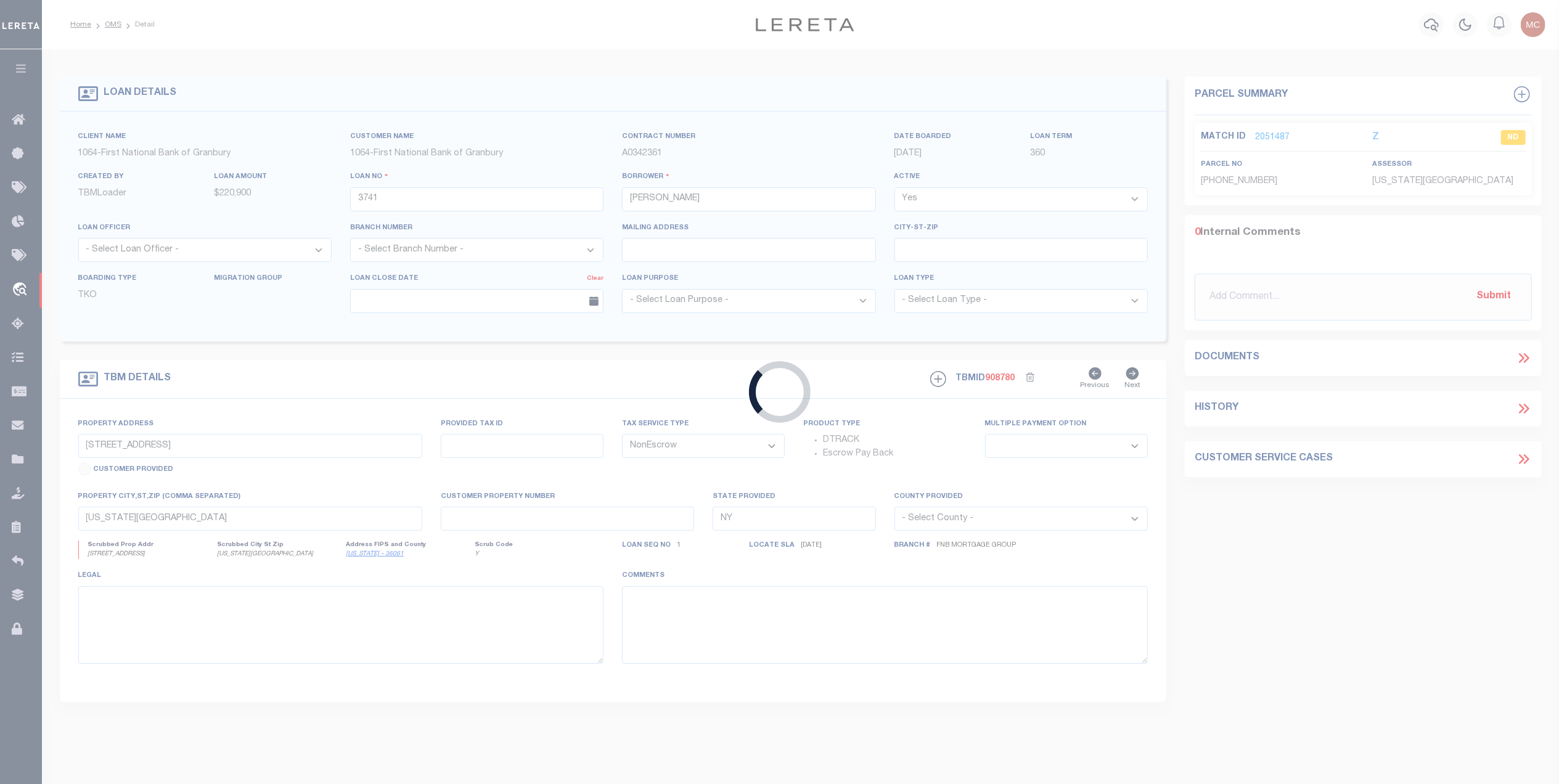
type input "[STREET_ADDRESS]"
select select
type input "[GEOGRAPHIC_DATA]"
type textarea "15.099 ACR [PERSON_NAME] SVY A-551 ERATH"
select select "543"
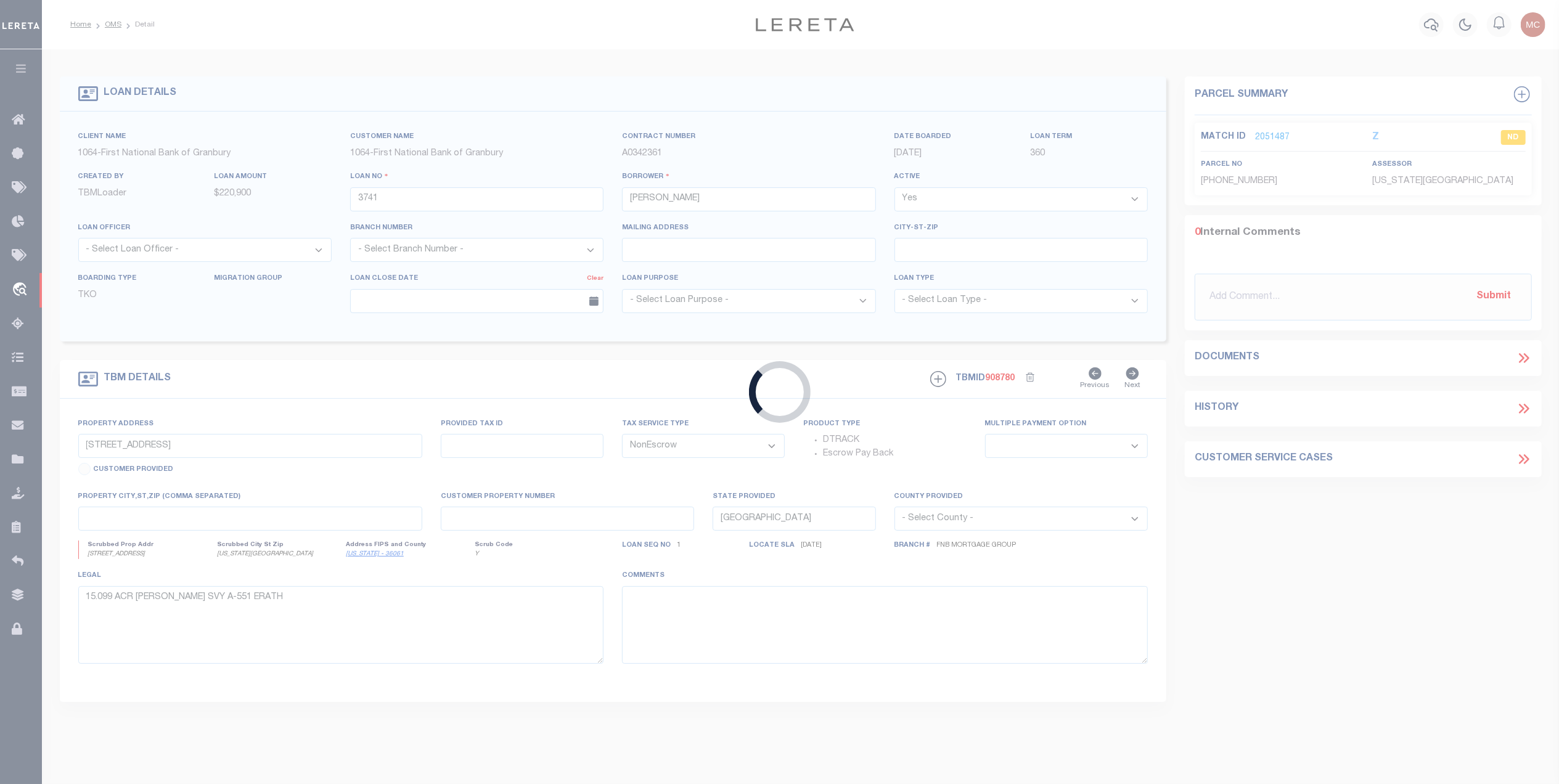
select select "207"
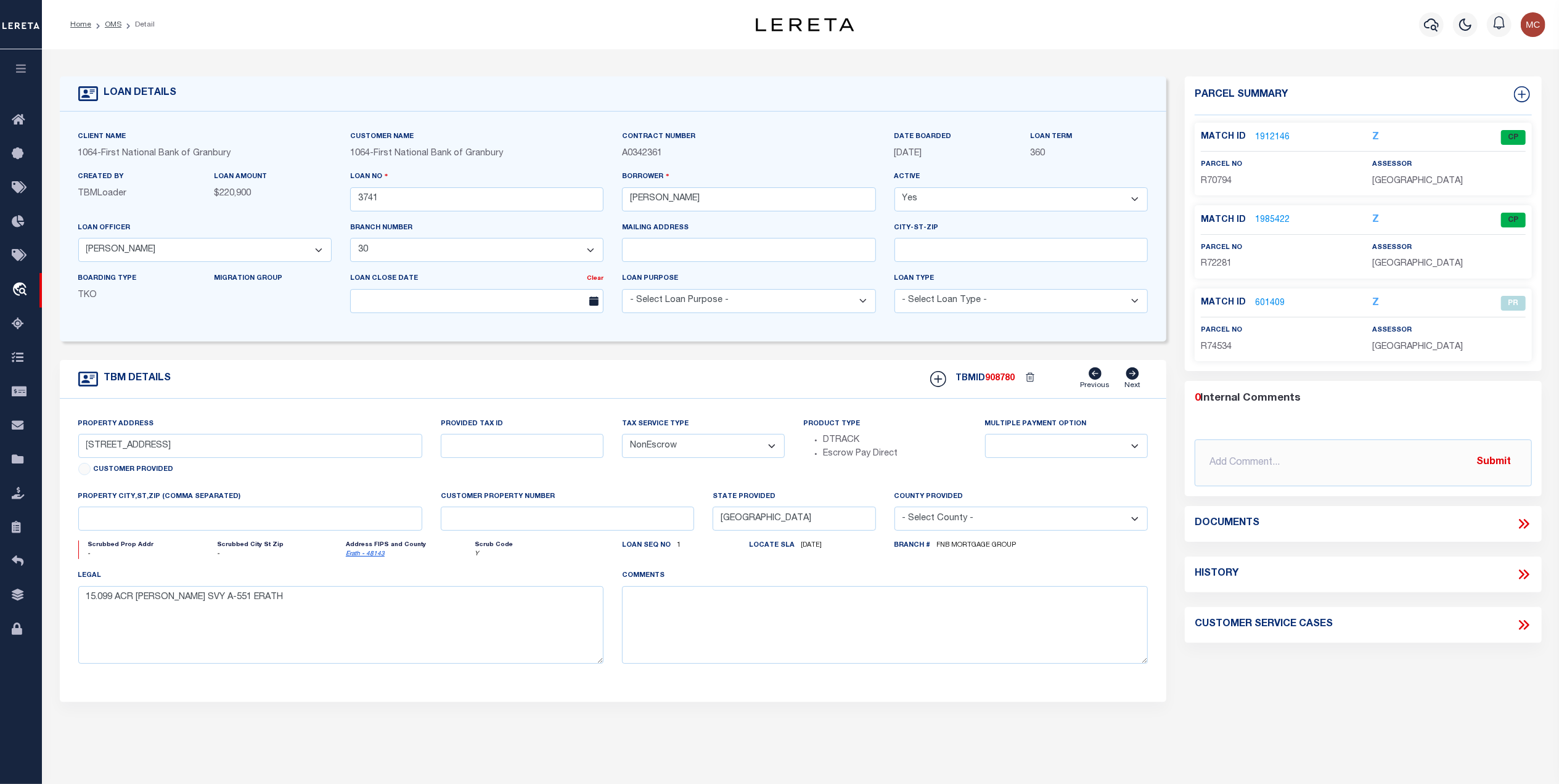
click at [1525, 526] on icon at bounding box center [1524, 524] width 16 height 16
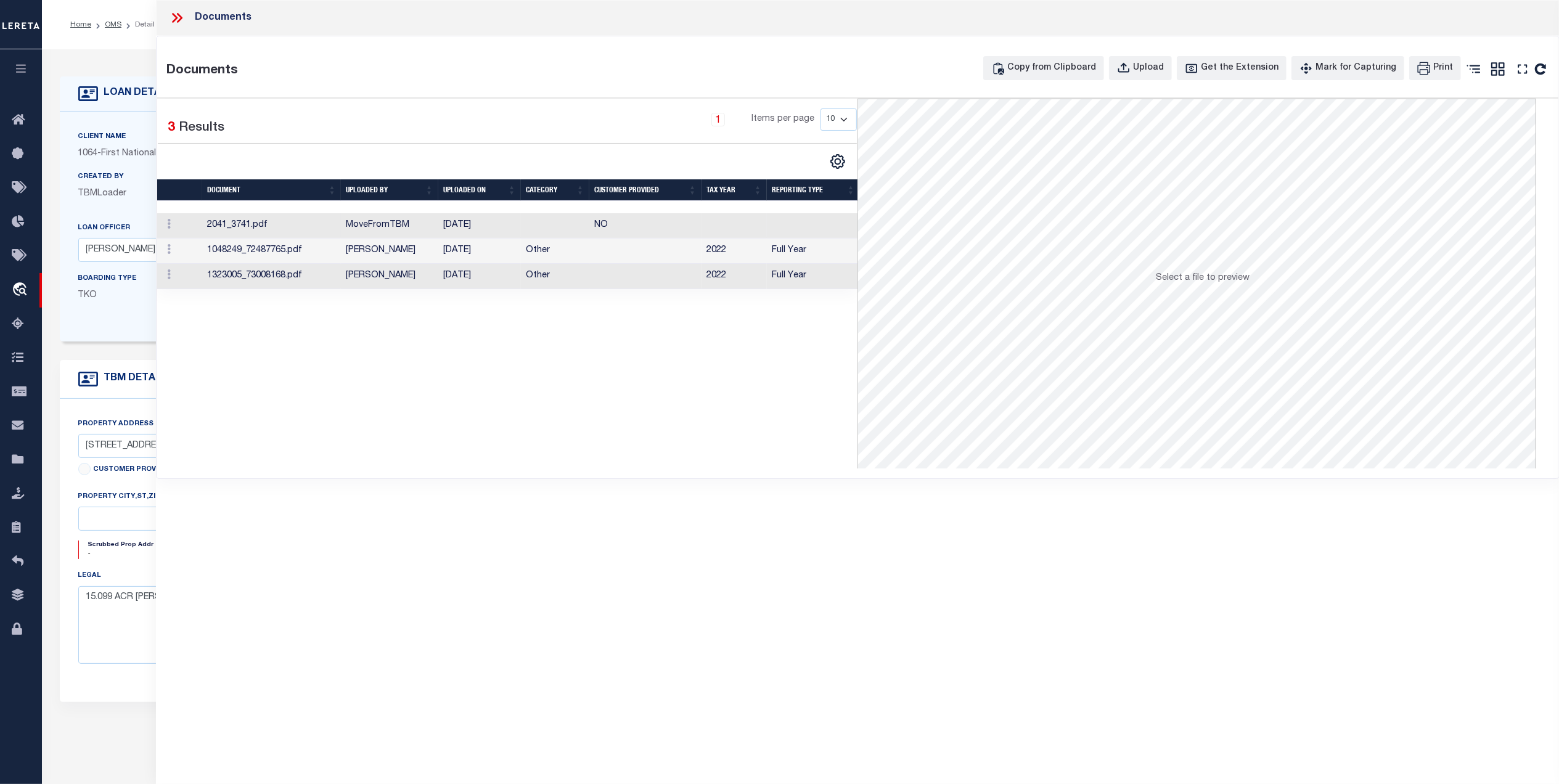
click at [420, 230] on td "MoveFromTBM" at bounding box center [389, 225] width 97 height 25
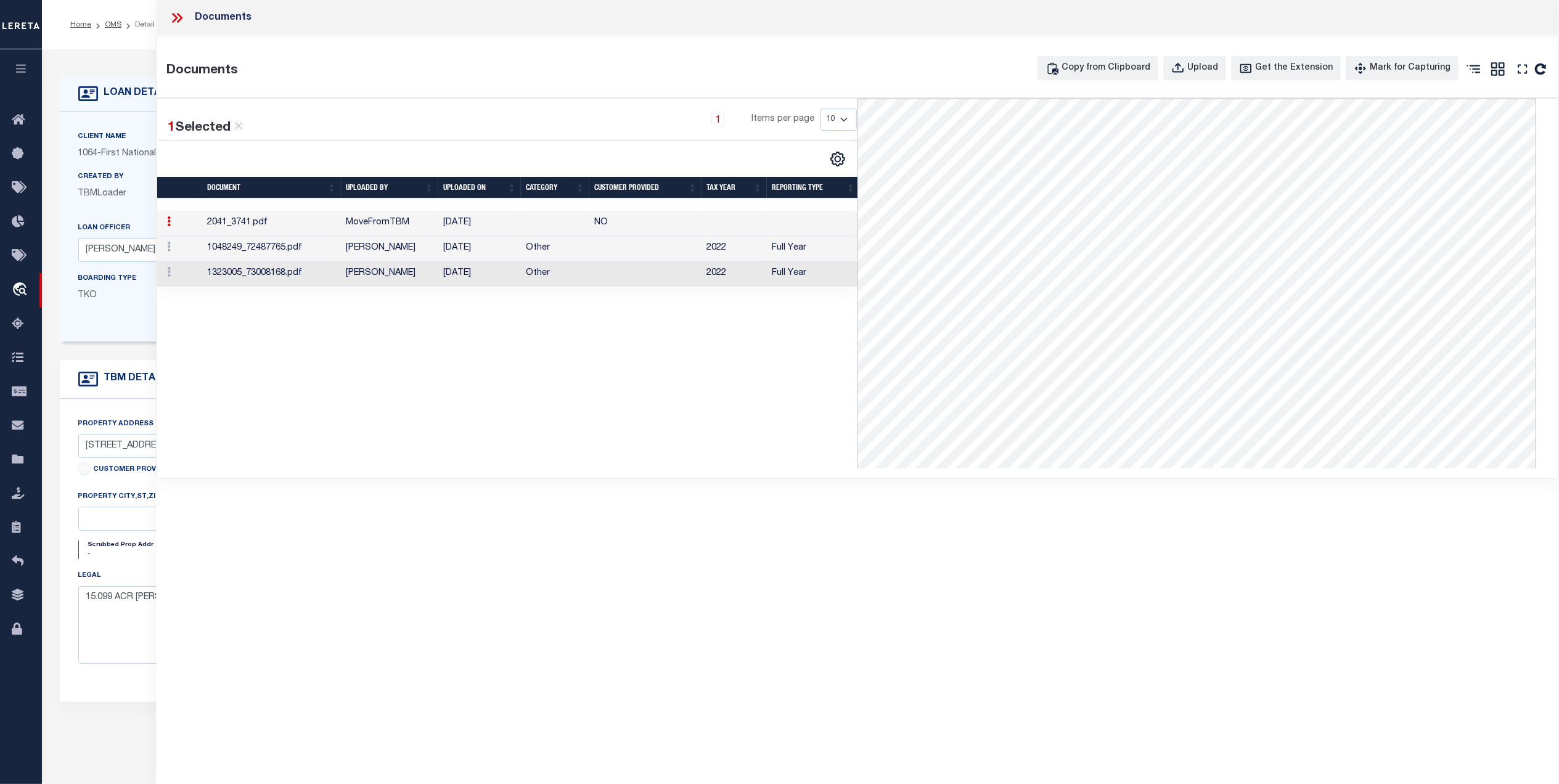
drag, startPoint x: 509, startPoint y: 427, endPoint x: 395, endPoint y: 319, distance: 157.0
click at [509, 427] on div "1 Selected 3 Results 1 Items per page 10 25 50 100" at bounding box center [507, 283] width 700 height 370
click at [512, 254] on td "[DATE]" at bounding box center [479, 248] width 82 height 25
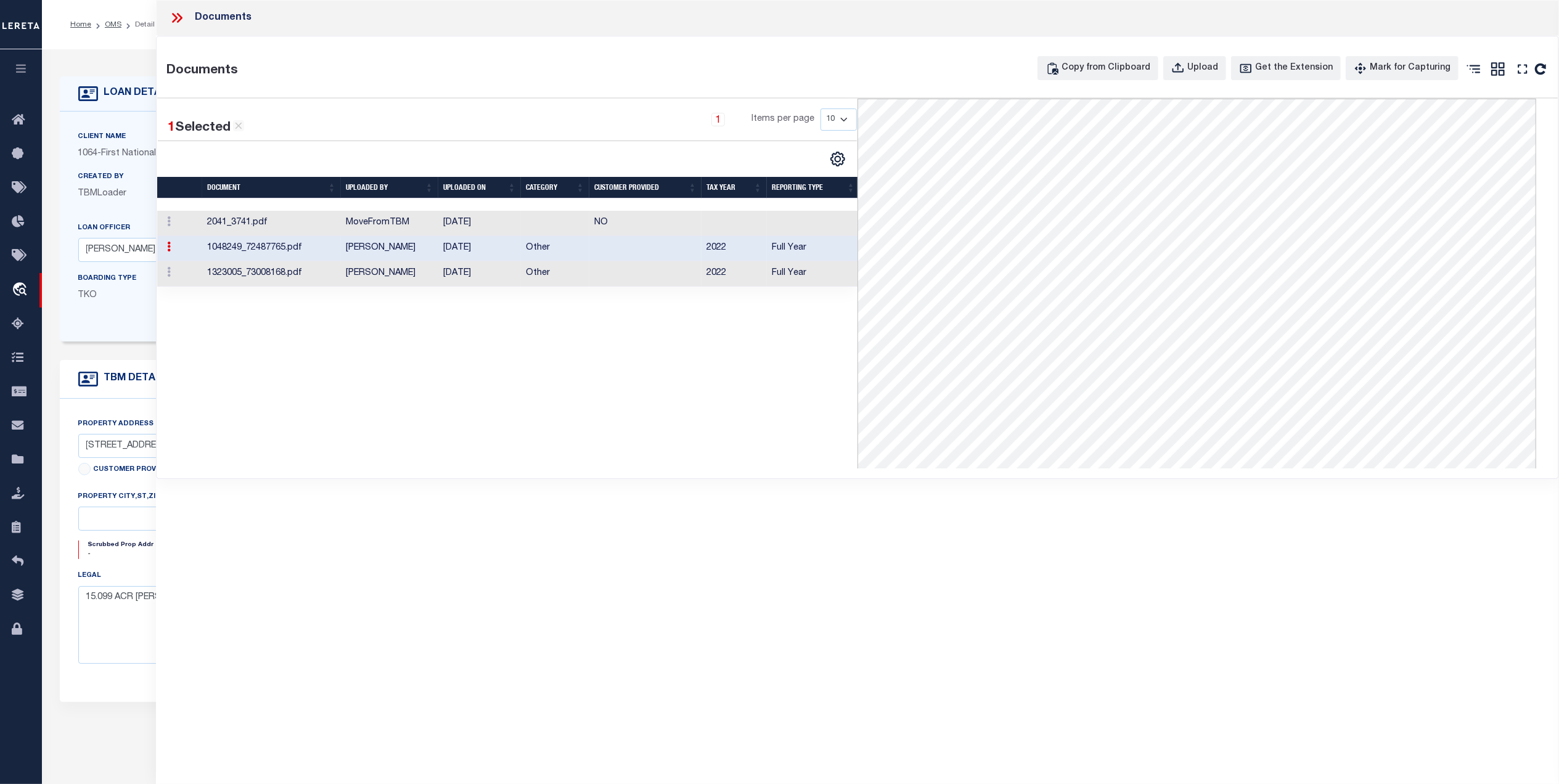
drag, startPoint x: 174, startPoint y: 13, endPoint x: 204, endPoint y: 23, distance: 31.6
click at [183, 15] on icon at bounding box center [177, 17] width 16 height 16
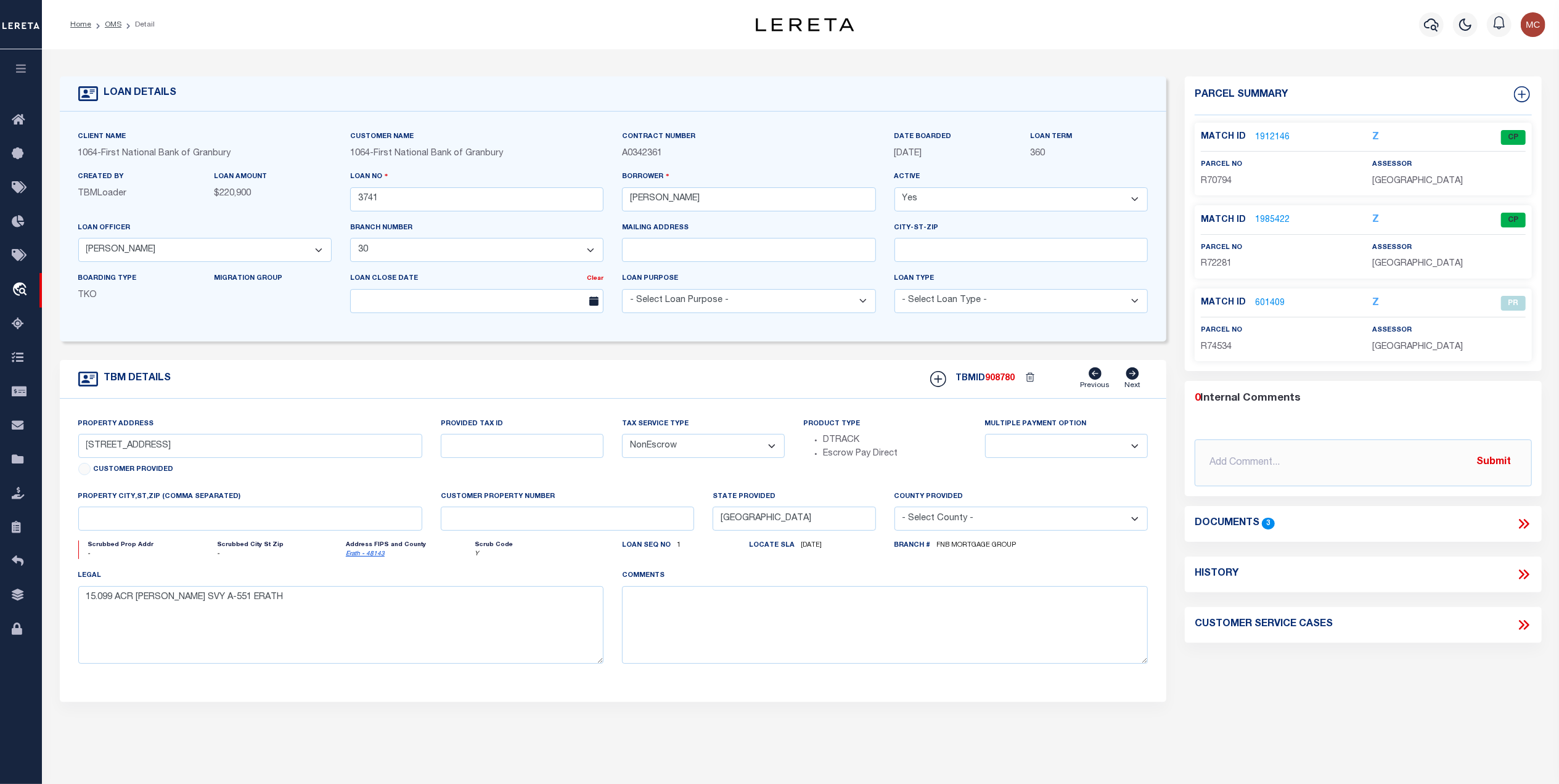
click at [1277, 137] on link "1912146" at bounding box center [1272, 137] width 34 height 13
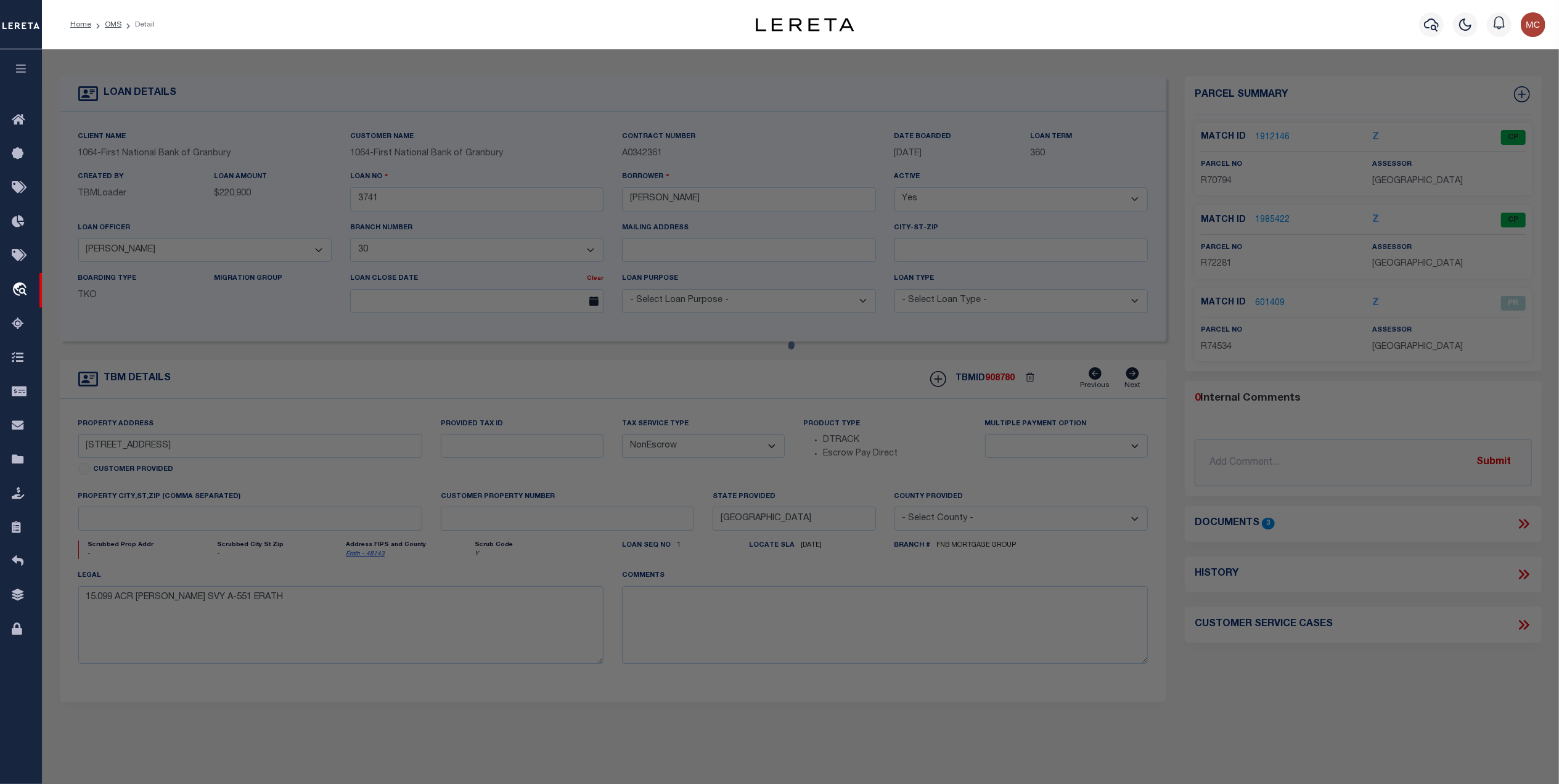
select select "AS"
select select
checkbox input "false"
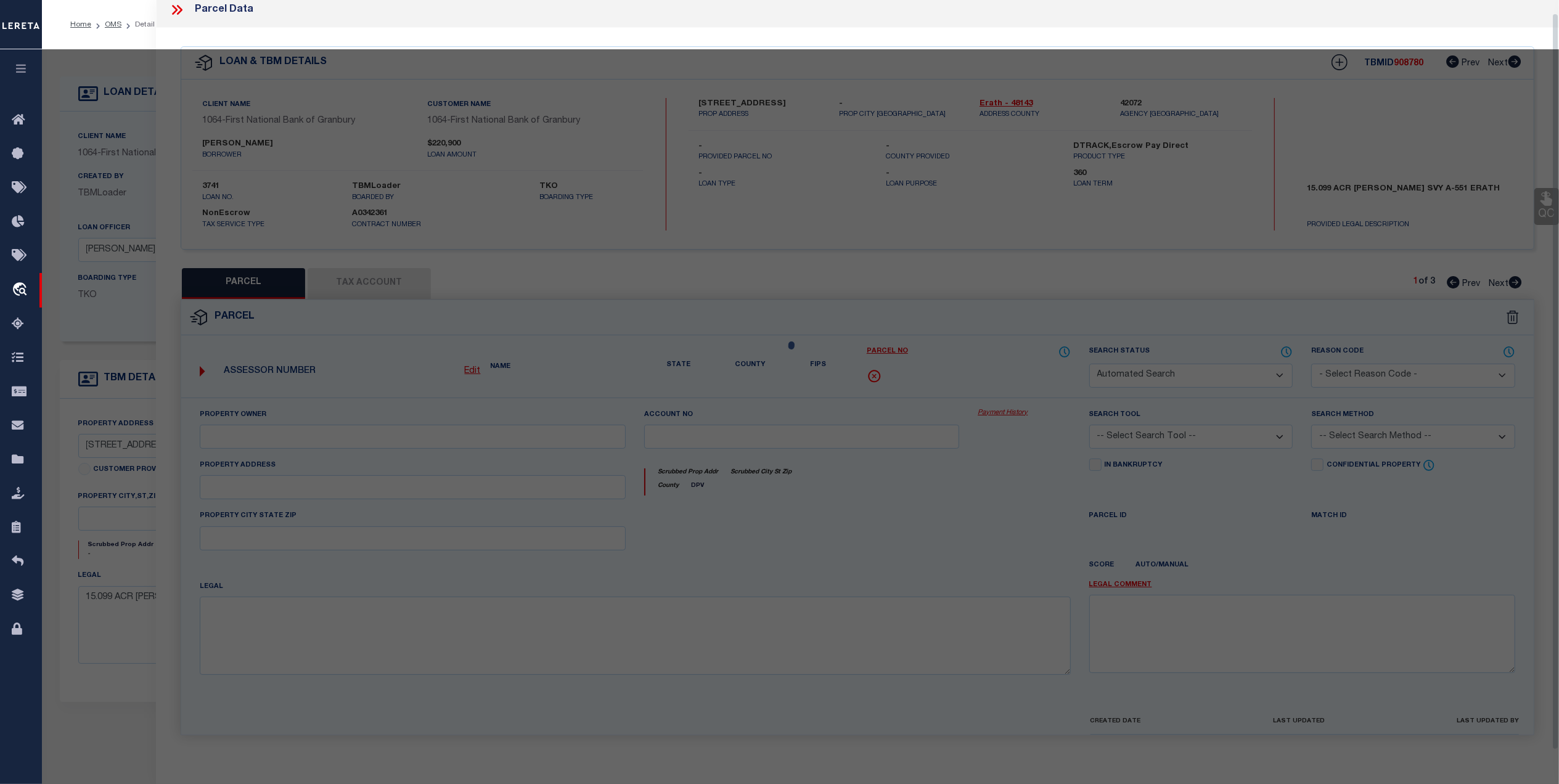
select select "CP"
type input "[PERSON_NAME] FAMILY TRUST"
type input "R000070794"
select select
type input "14070 FM847"
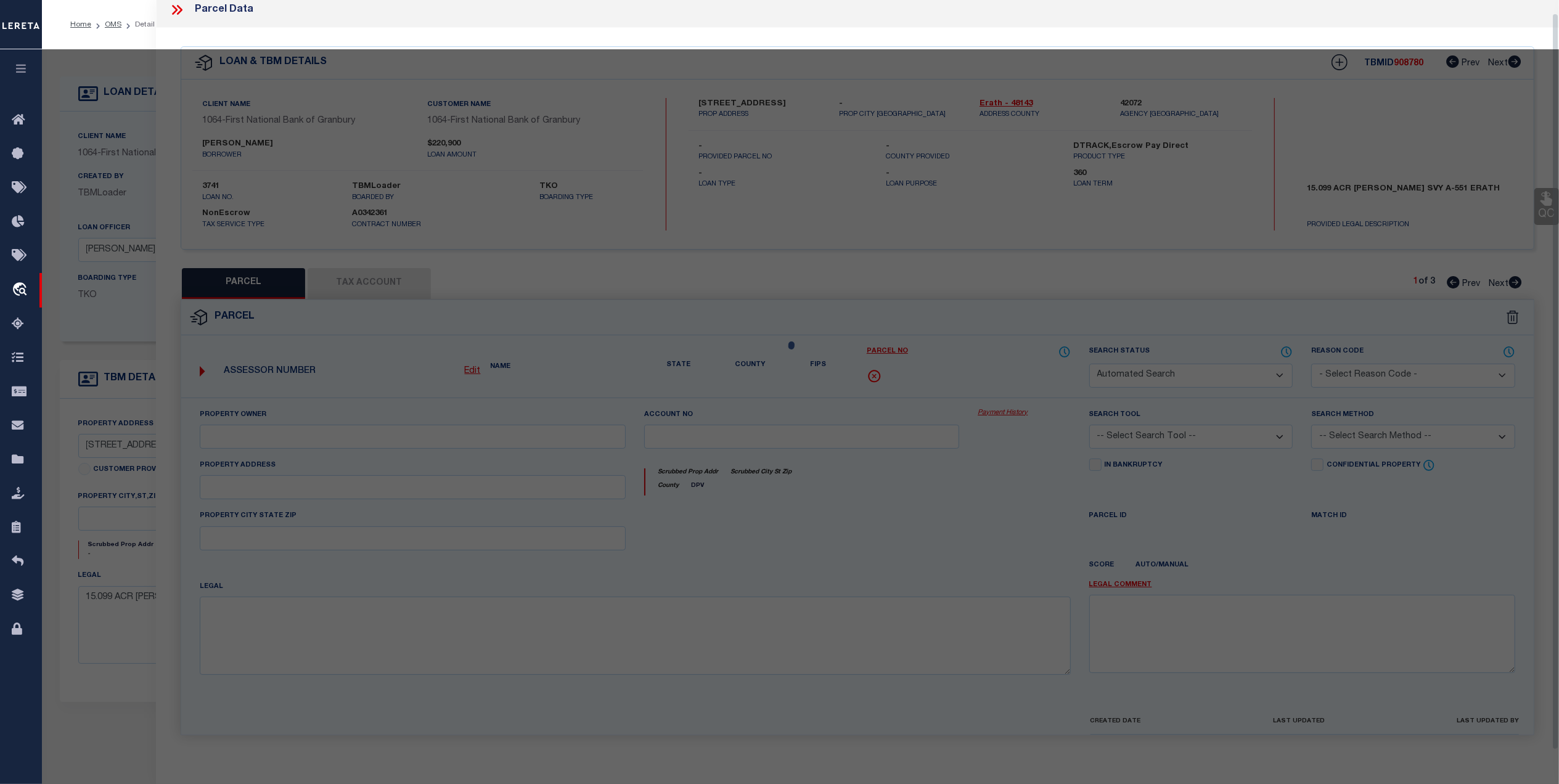
type textarea "Acres 45.216, A0551 [PERSON_NAME]; HOUSE, BARNS (1 W/ LIVING AREA) & SHEDS"
type textarea "MC Reviewed on [DATE] and is a WOP. HH Reviewed on [DATE] and is a WOP. HH Revi…"
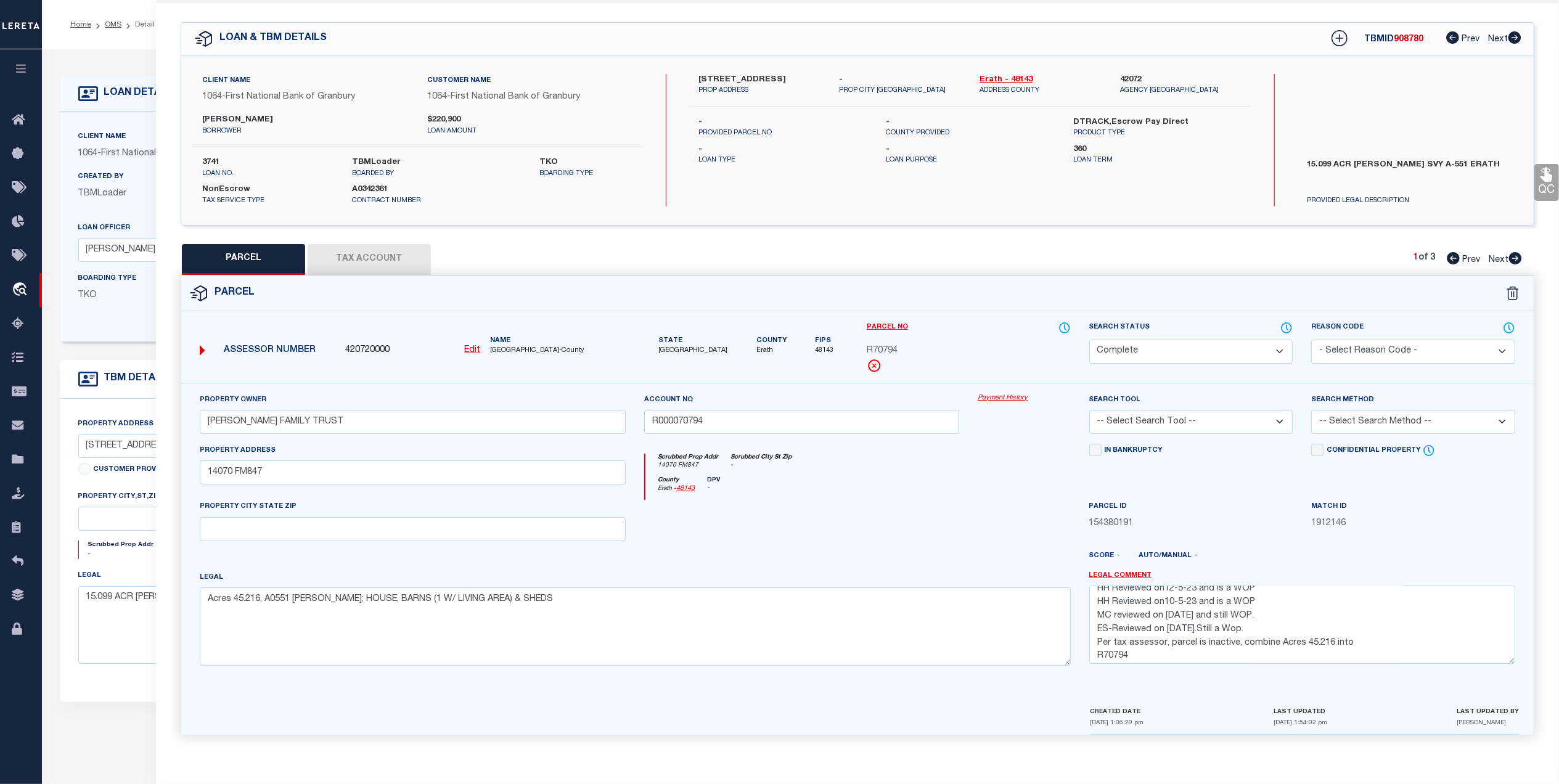
scroll to position [121, 0]
click at [1515, 252] on icon at bounding box center [1515, 258] width 13 height 12
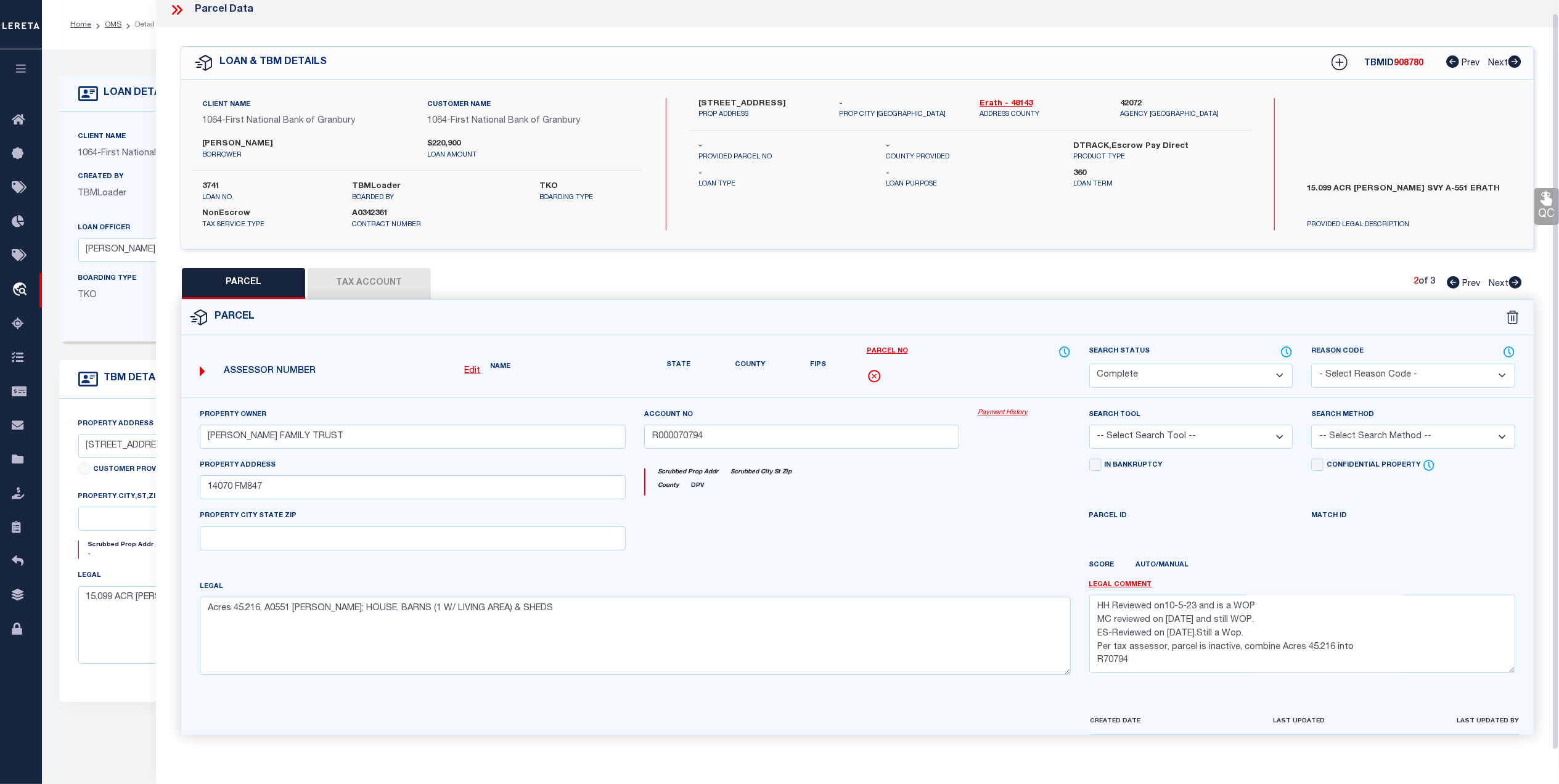
select select "AS"
checkbox input "false"
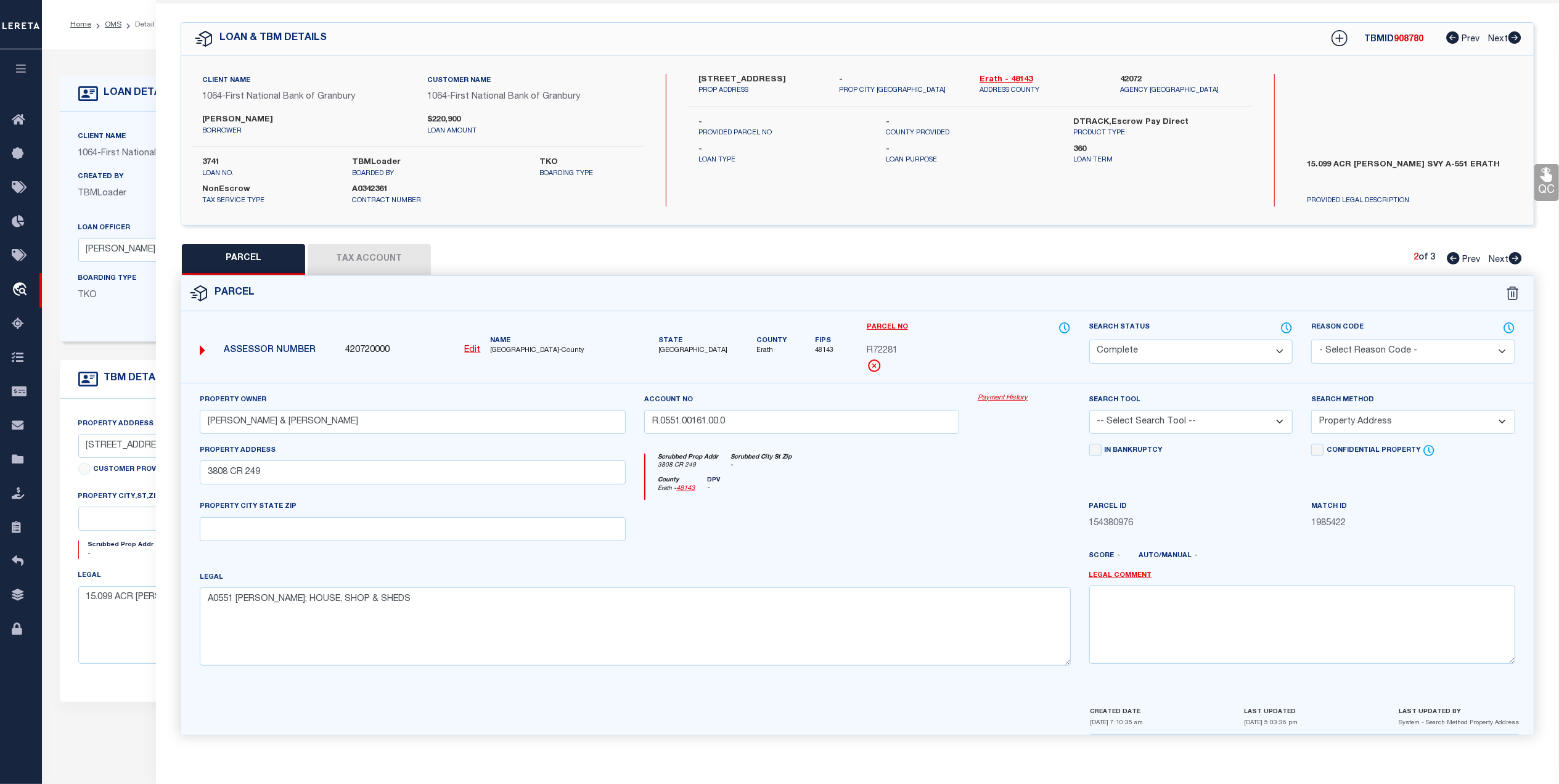
click at [391, 258] on button "Tax Account" at bounding box center [369, 259] width 124 height 31
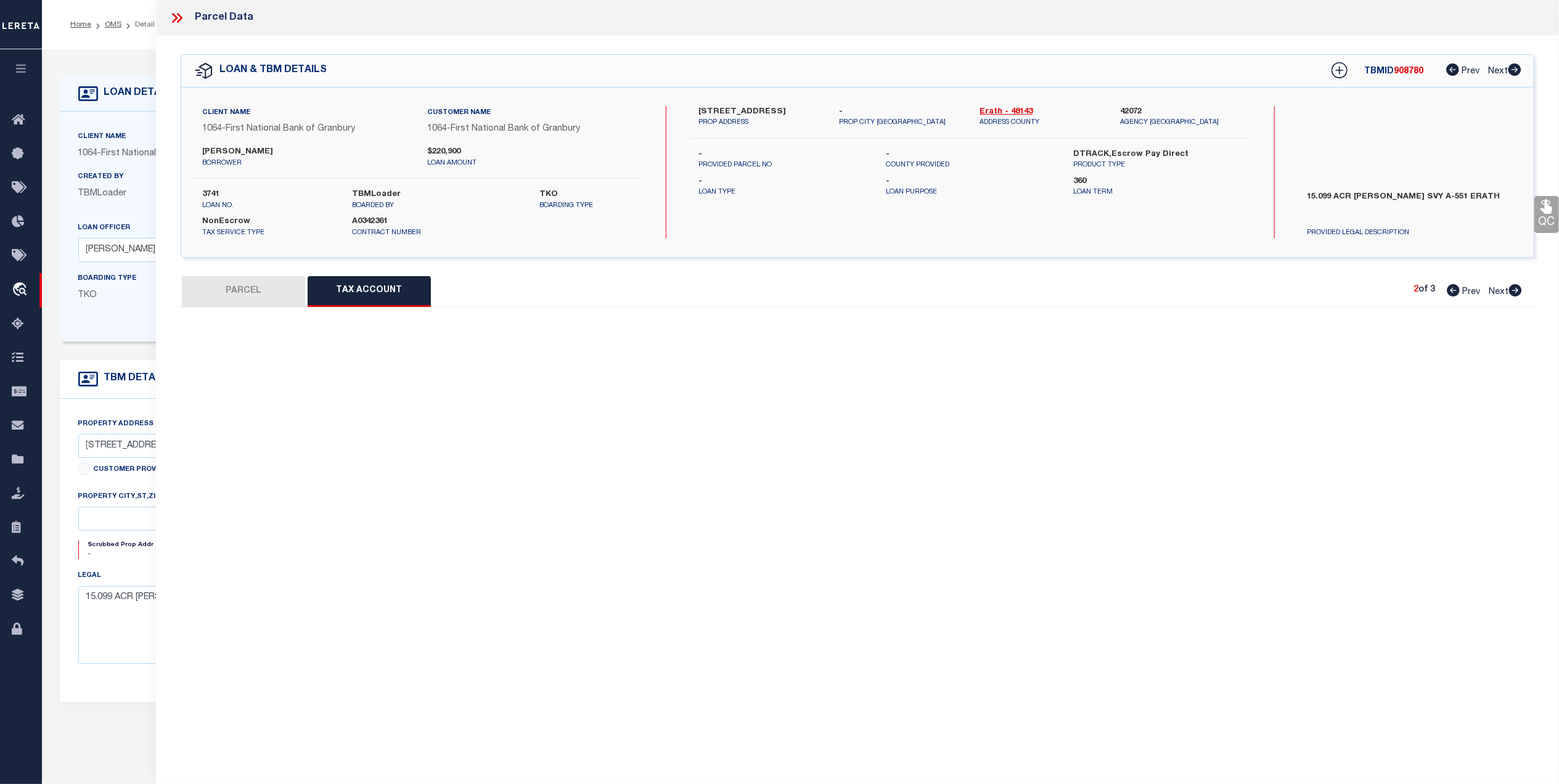
scroll to position [0, 0]
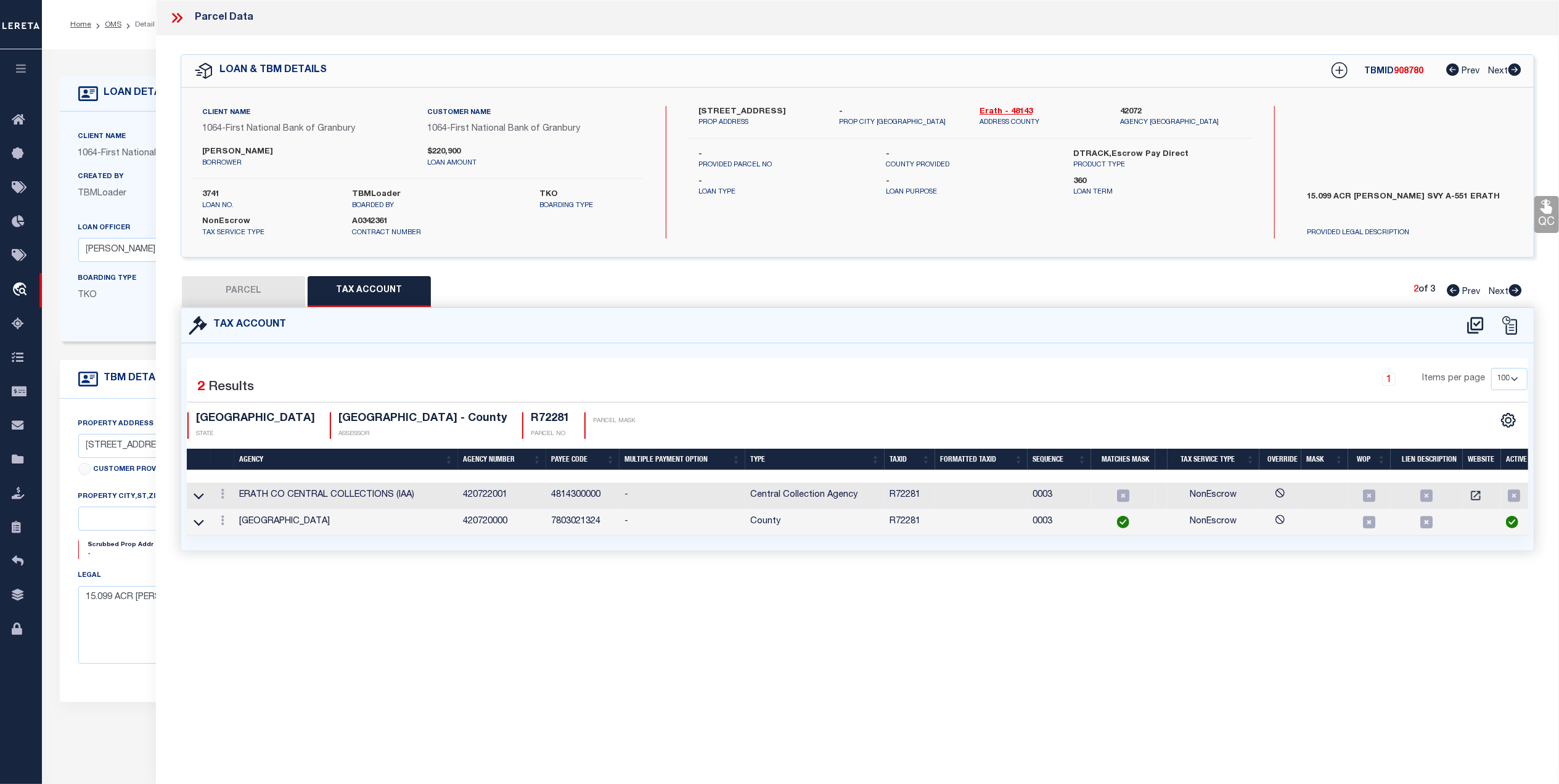
click at [274, 289] on button "PARCEL" at bounding box center [244, 291] width 124 height 31
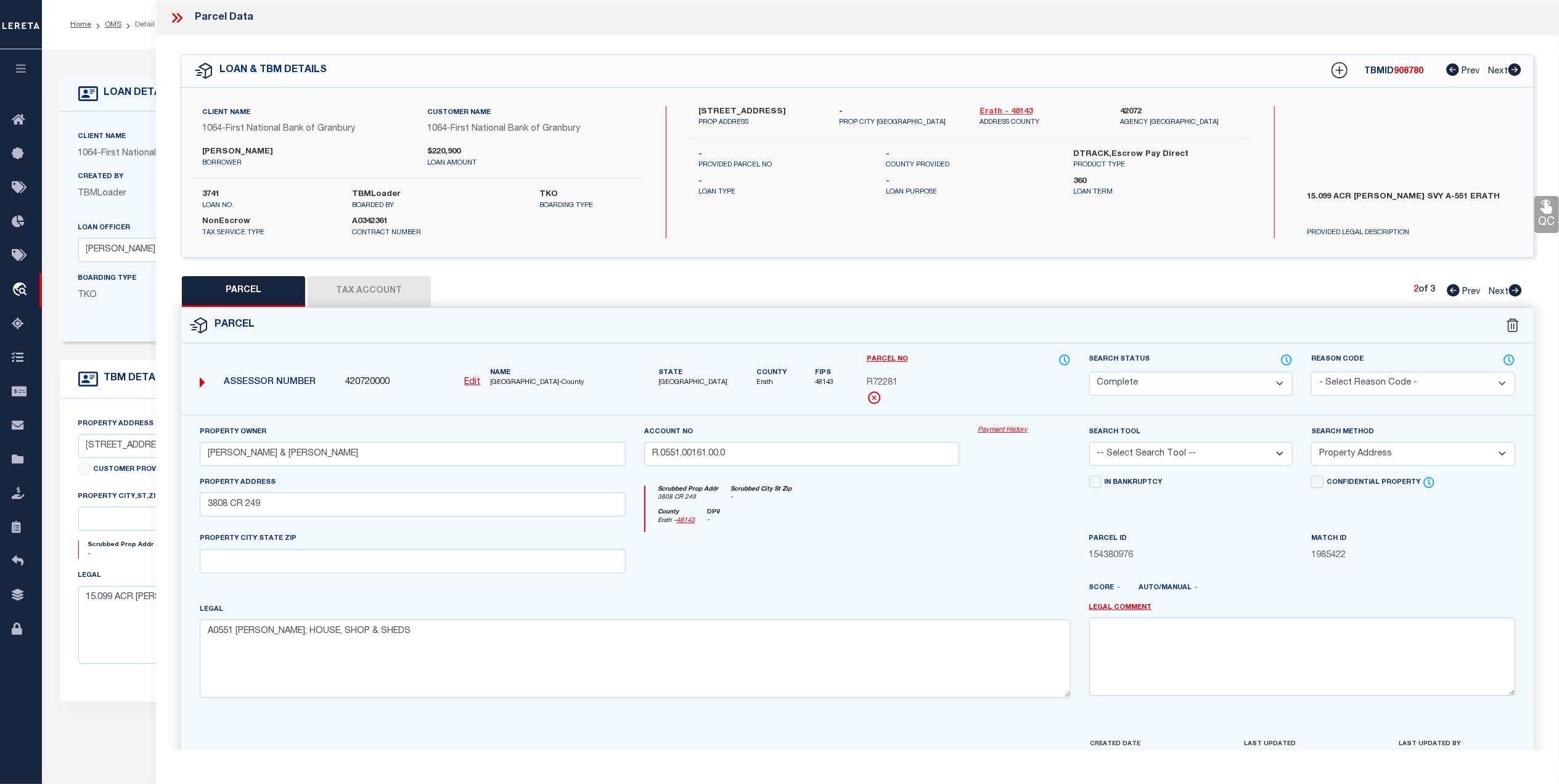
click at [1011, 106] on link "Erath - 48143" at bounding box center [1040, 112] width 122 height 12
click at [450, 324] on div "Parcel" at bounding box center [857, 325] width 1352 height 35
click at [411, 292] on button "Tax Account" at bounding box center [369, 291] width 124 height 31
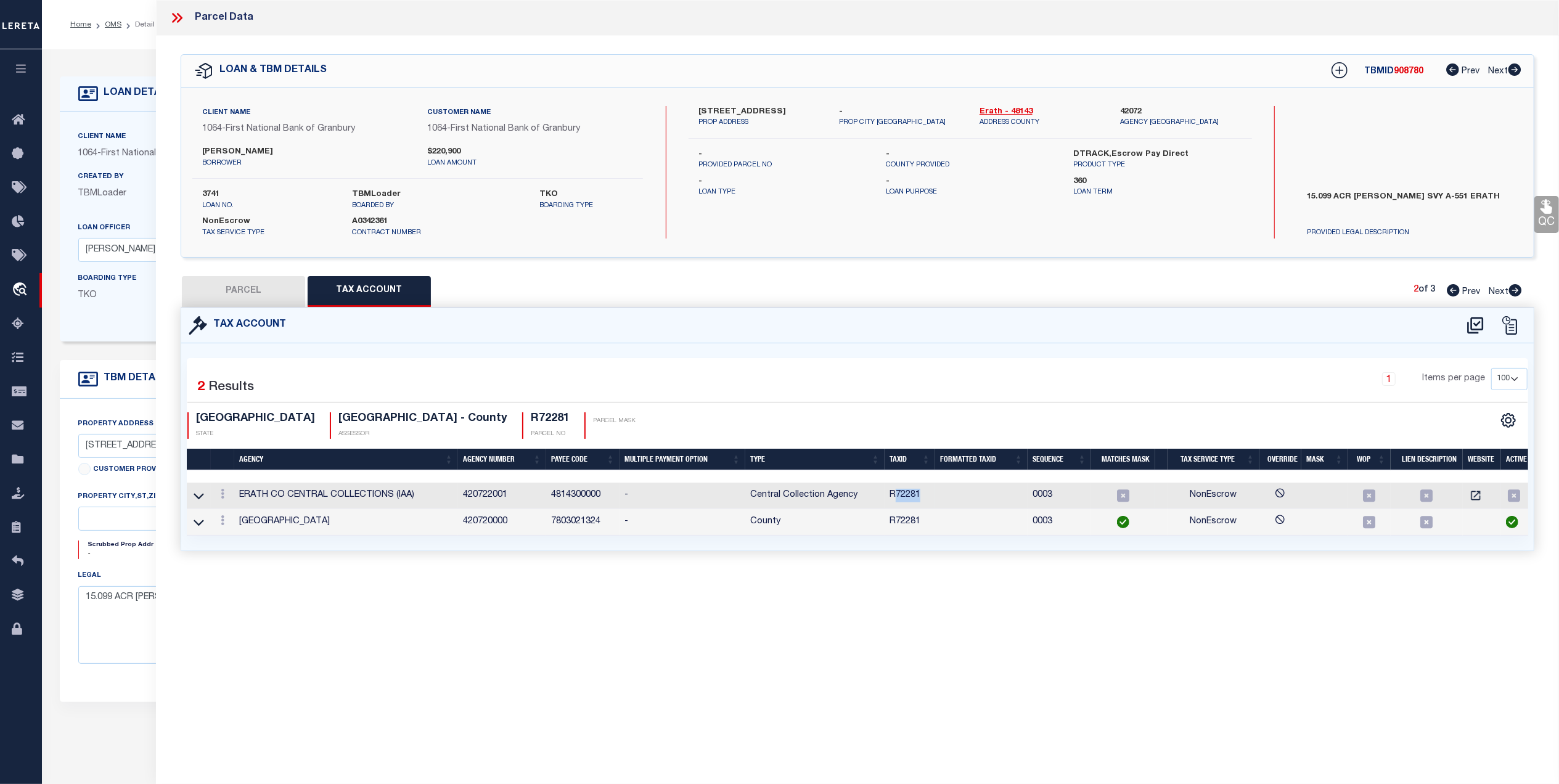
drag, startPoint x: 933, startPoint y: 490, endPoint x: 898, endPoint y: 496, distance: 35.5
click at [898, 496] on td "R72281" at bounding box center [910, 495] width 51 height 27
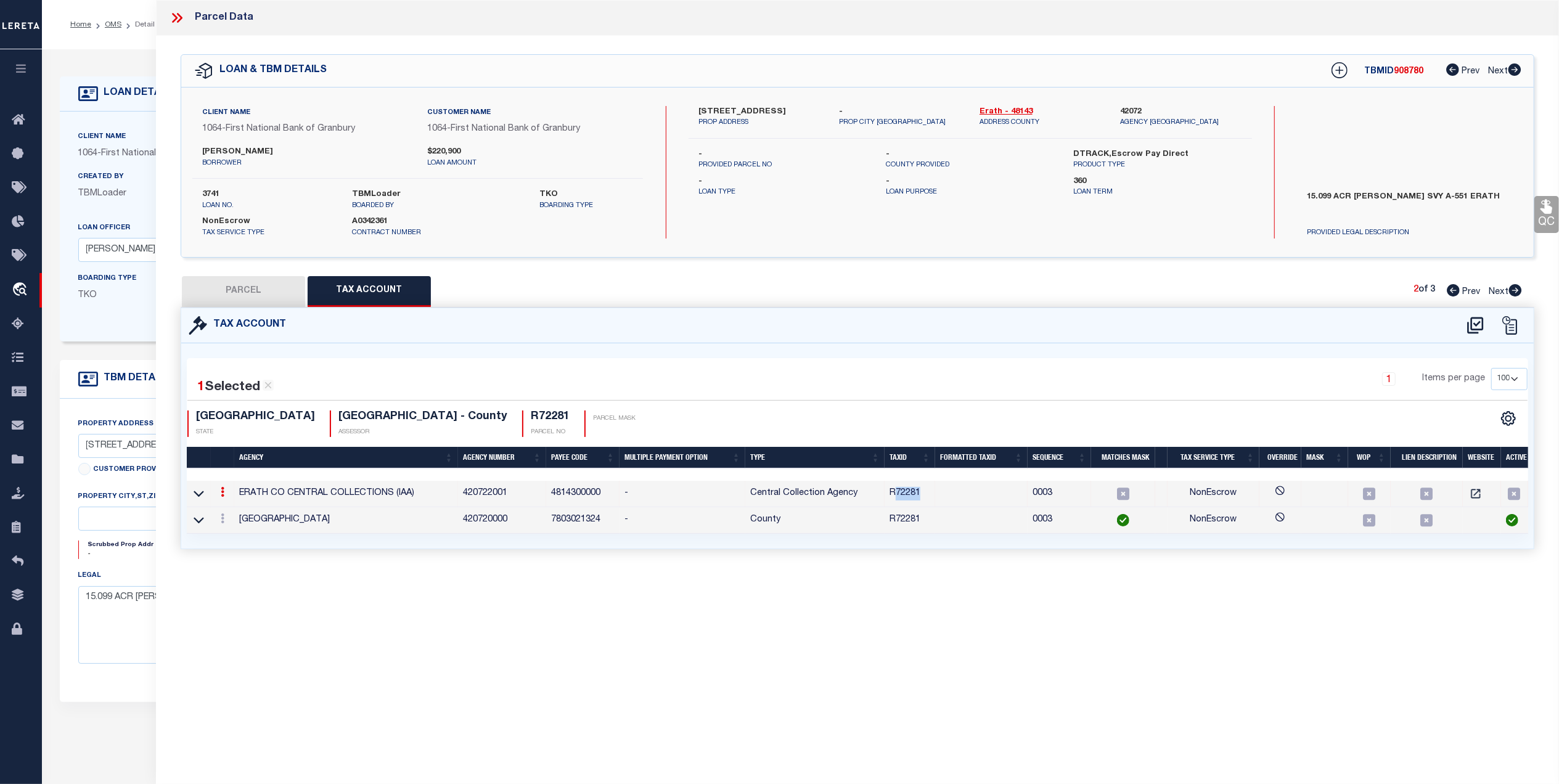
click at [257, 298] on button "PARCEL" at bounding box center [244, 291] width 124 height 31
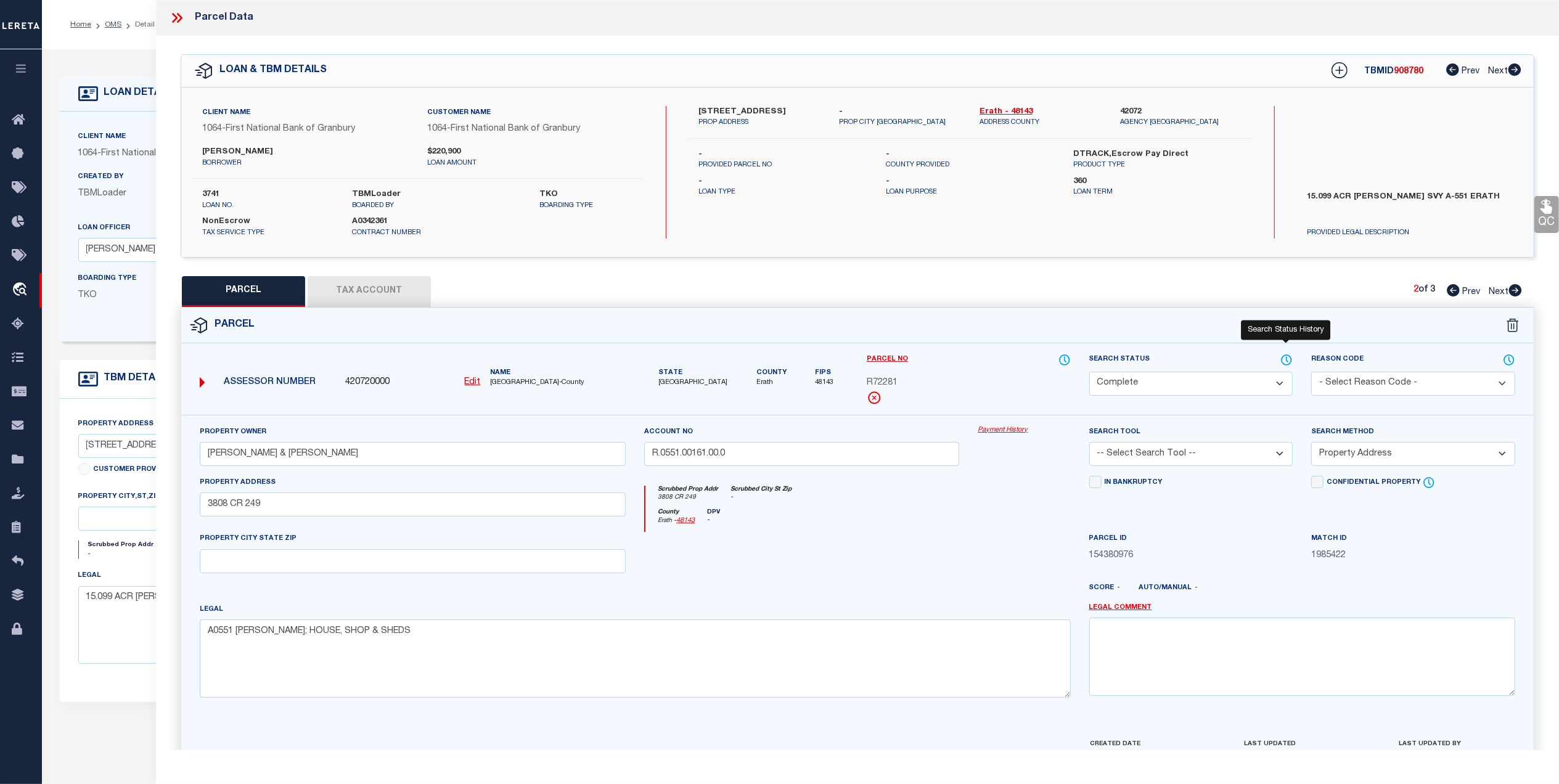
click at [1288, 356] on icon at bounding box center [1287, 360] width 12 height 14
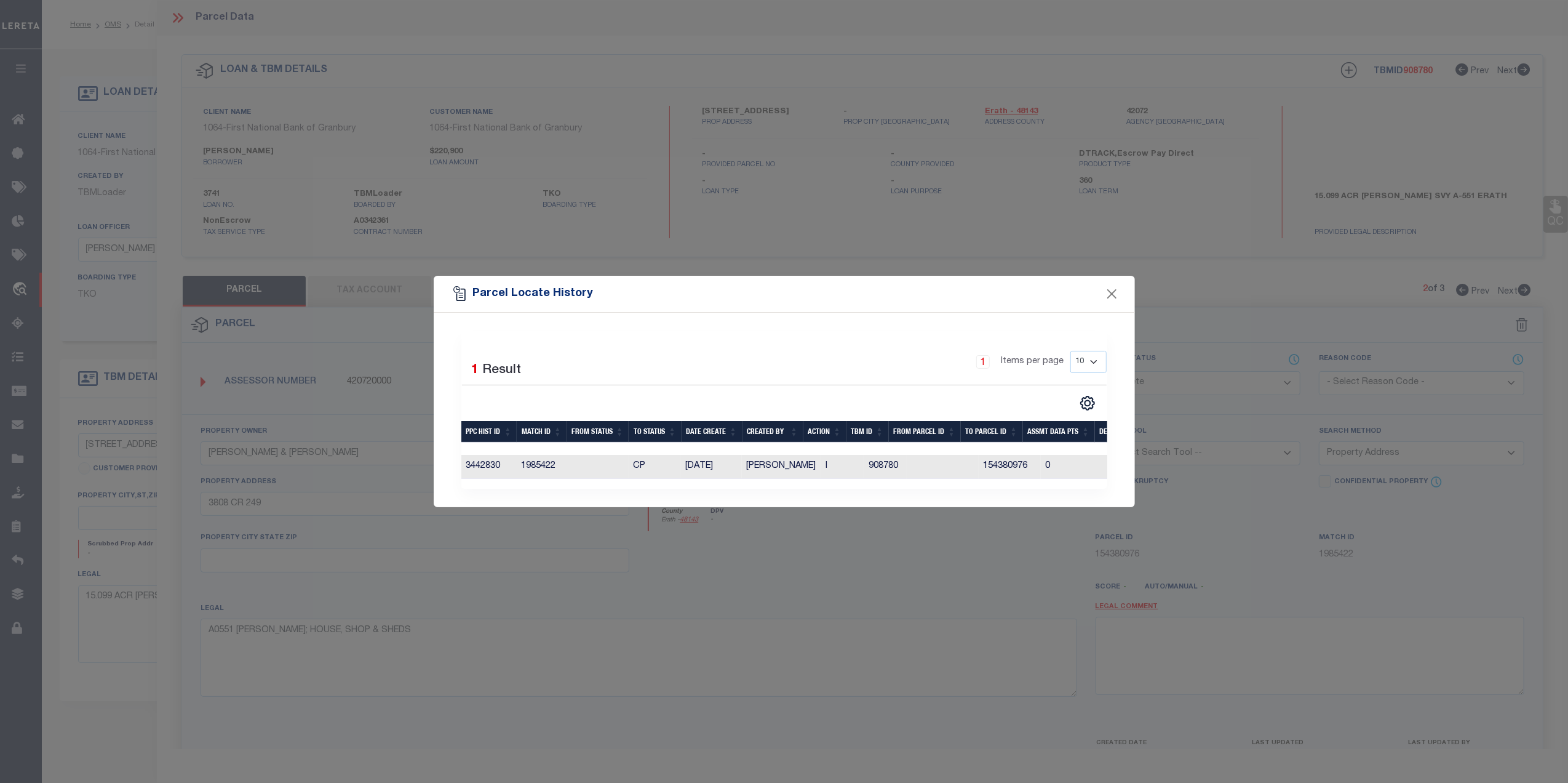
drag, startPoint x: 772, startPoint y: 483, endPoint x: 1120, endPoint y: 380, distance: 362.9
click at [1002, 479] on div "PPC Hist Id Match Id From Status To Status Date Create Created By Action TBM ID…" at bounding box center [784, 467] width 646 height 24
click at [1111, 286] on button "Close" at bounding box center [1111, 293] width 16 height 16
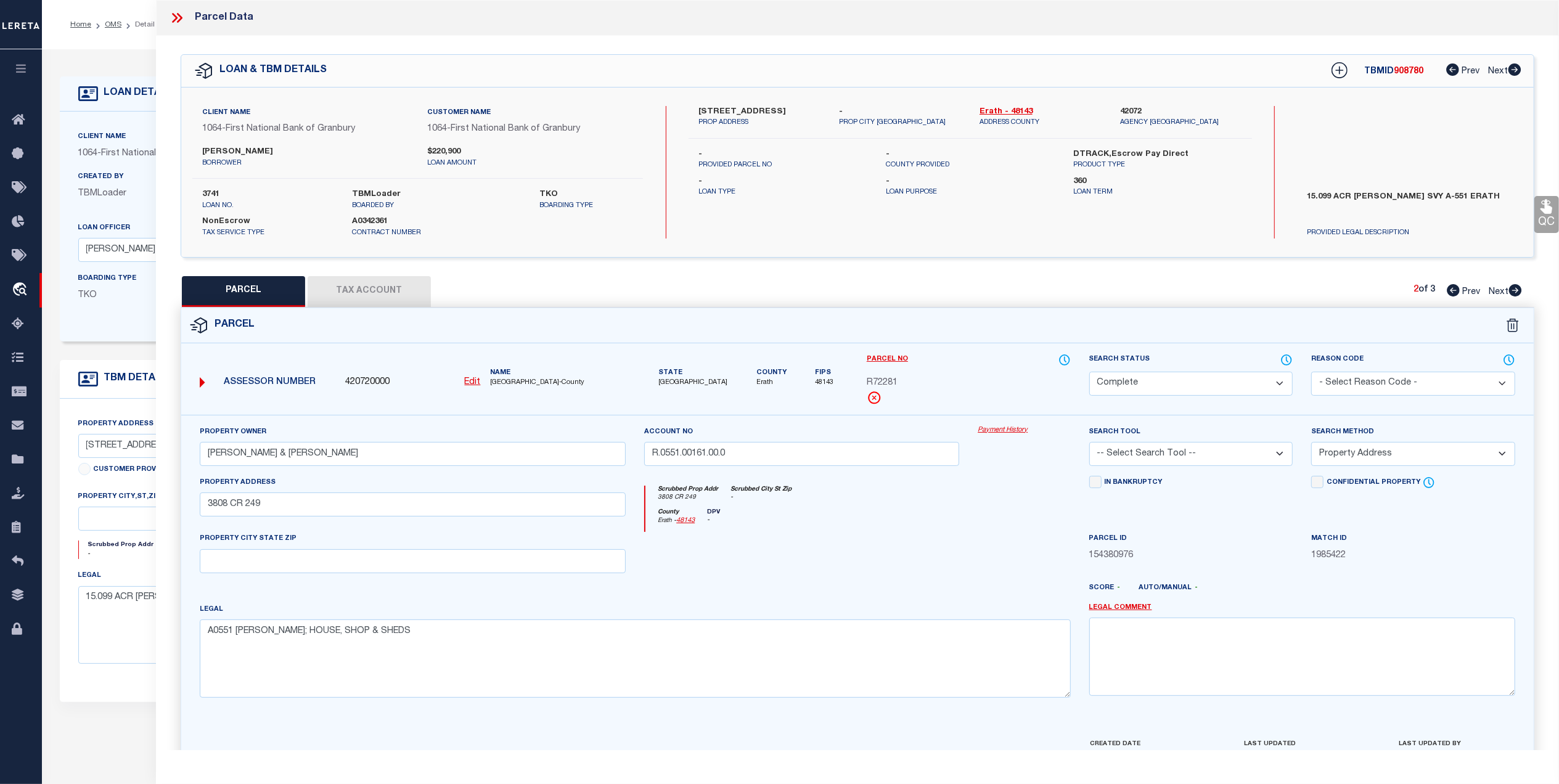
click at [1451, 291] on icon at bounding box center [1452, 290] width 13 height 12
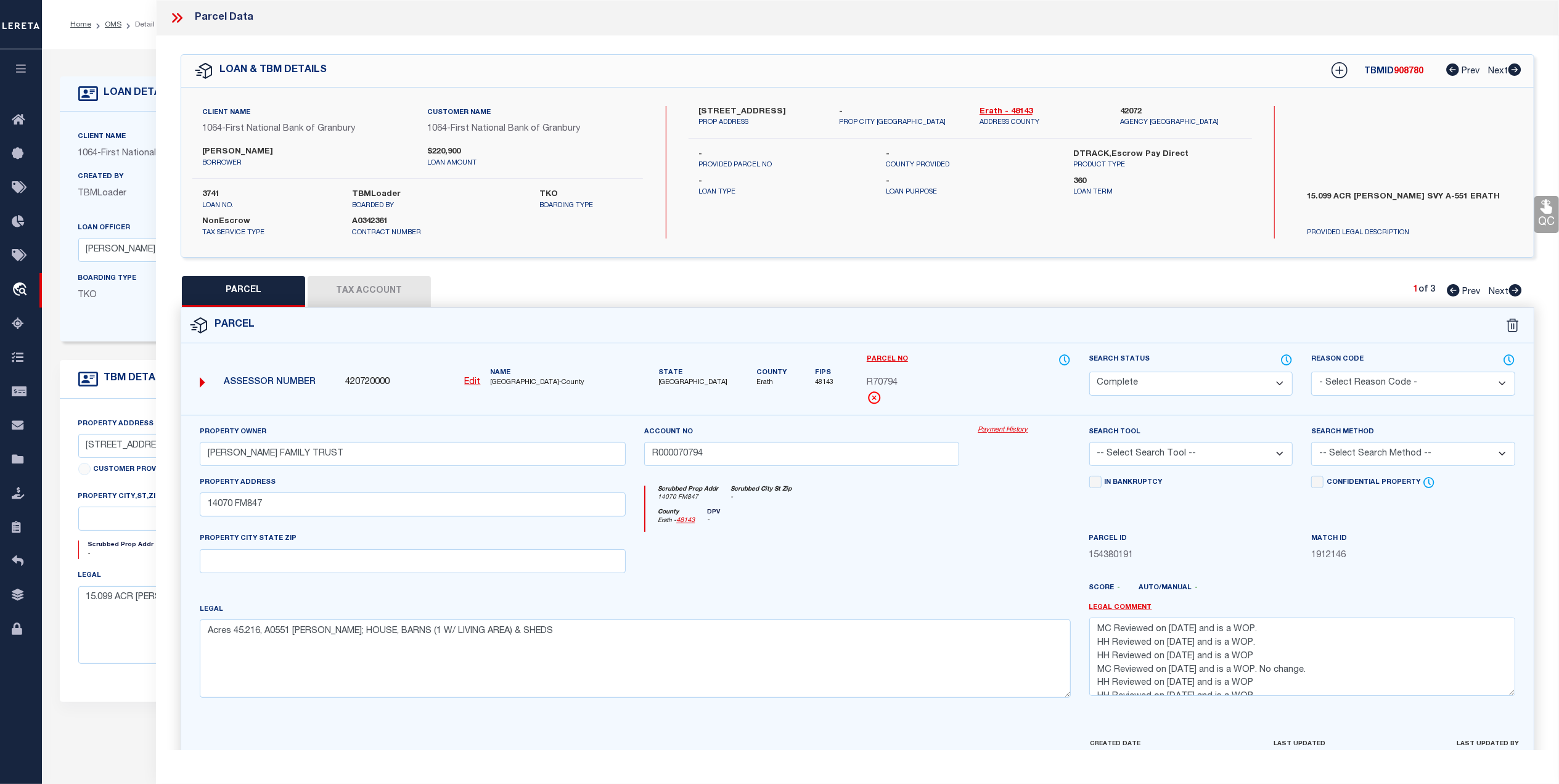
click at [380, 292] on button "Tax Account" at bounding box center [369, 291] width 124 height 31
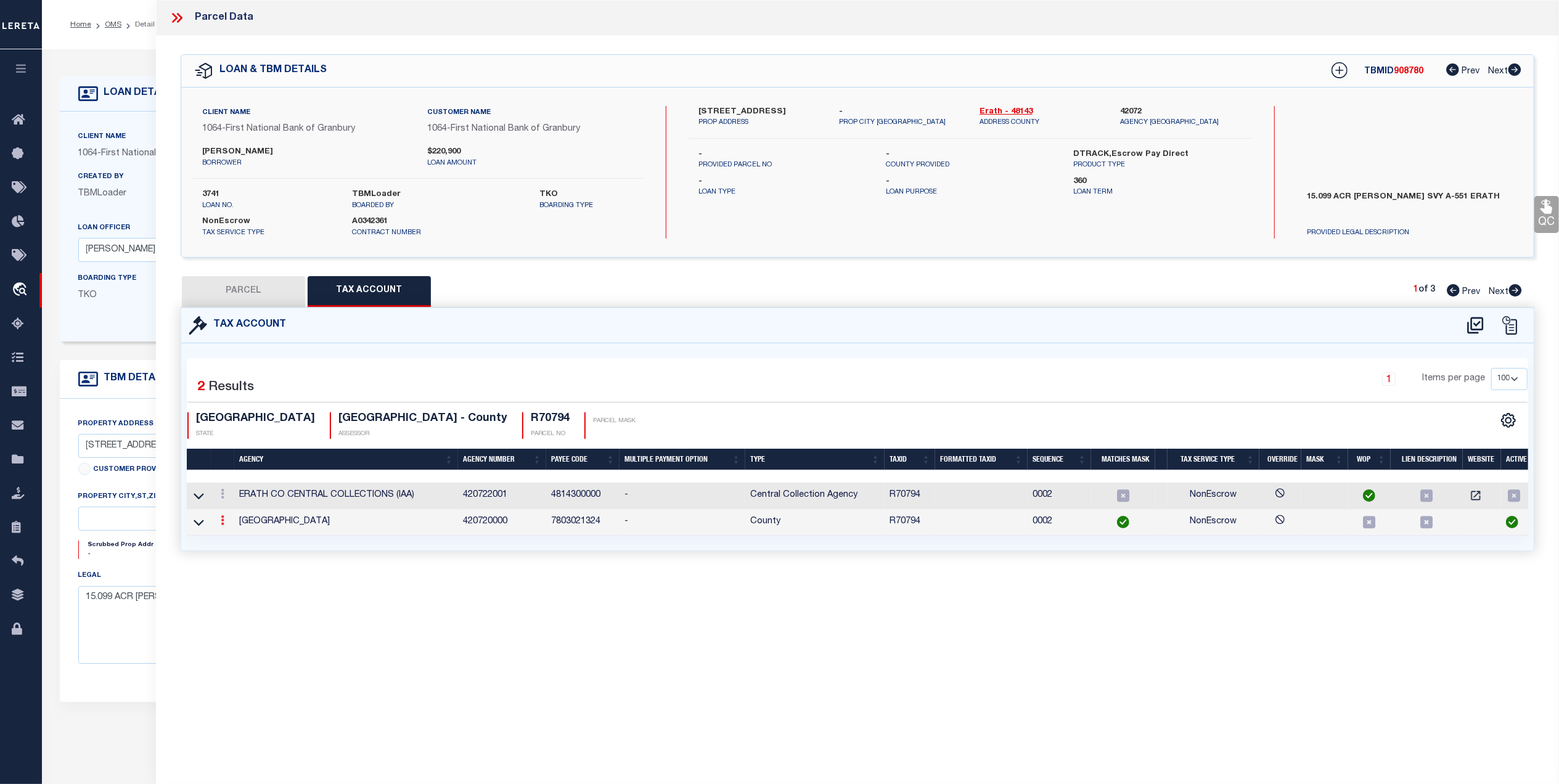
click at [219, 526] on link at bounding box center [222, 521] width 14 height 9
click at [232, 532] on link at bounding box center [239, 540] width 46 height 21
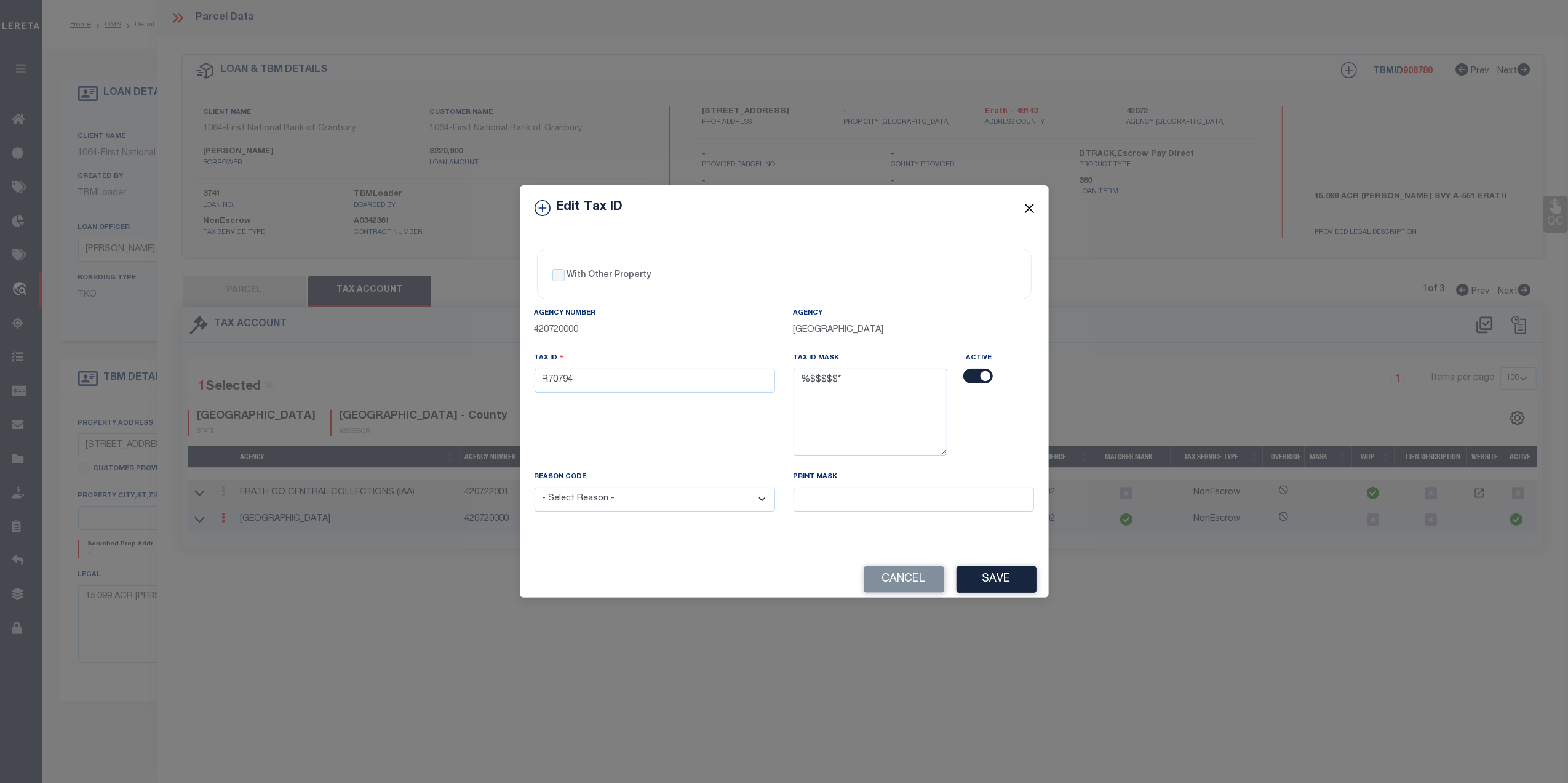
click at [1027, 200] on button "Close" at bounding box center [1029, 208] width 16 height 16
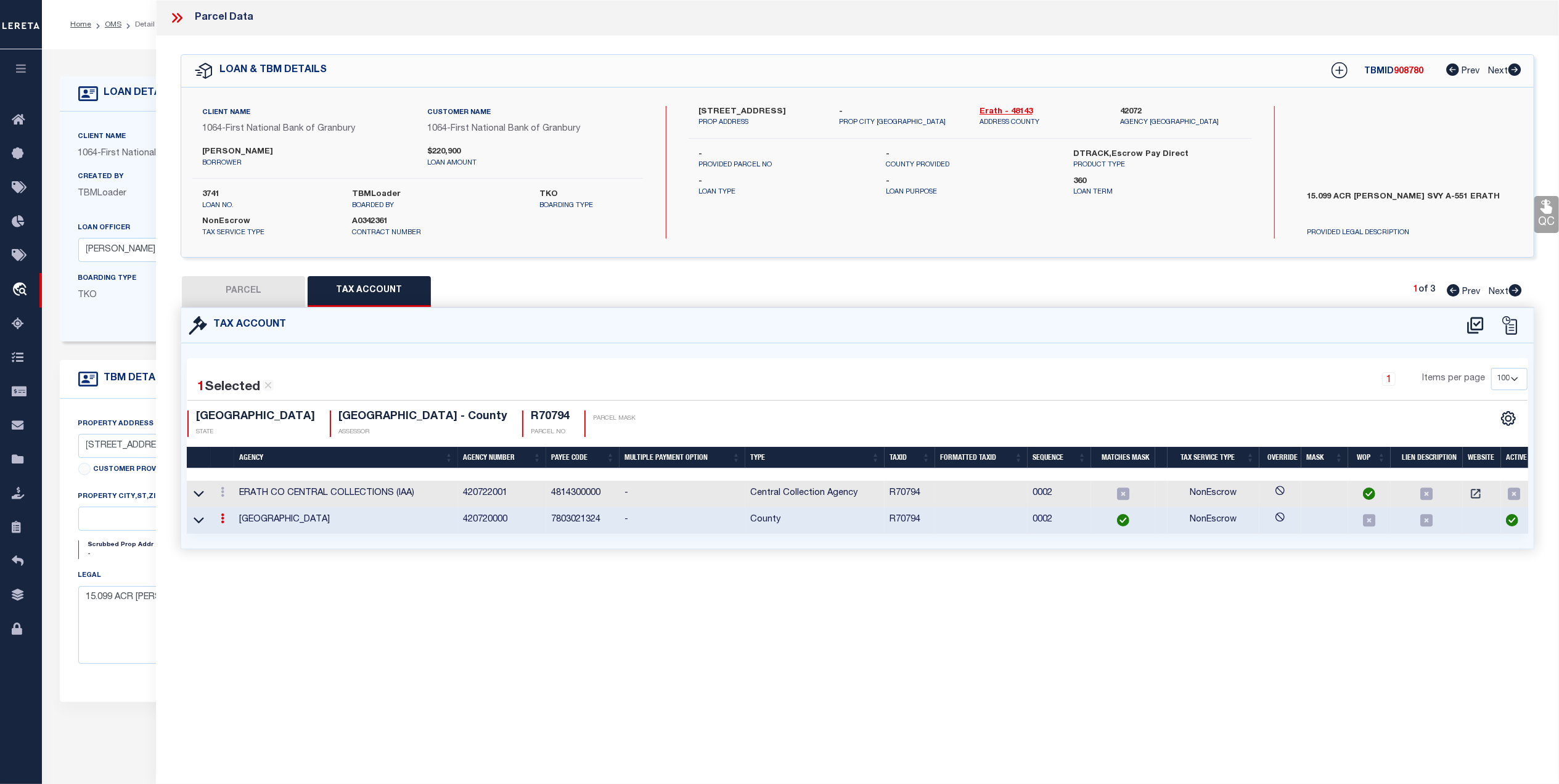
click at [237, 291] on button "PARCEL" at bounding box center [244, 291] width 124 height 31
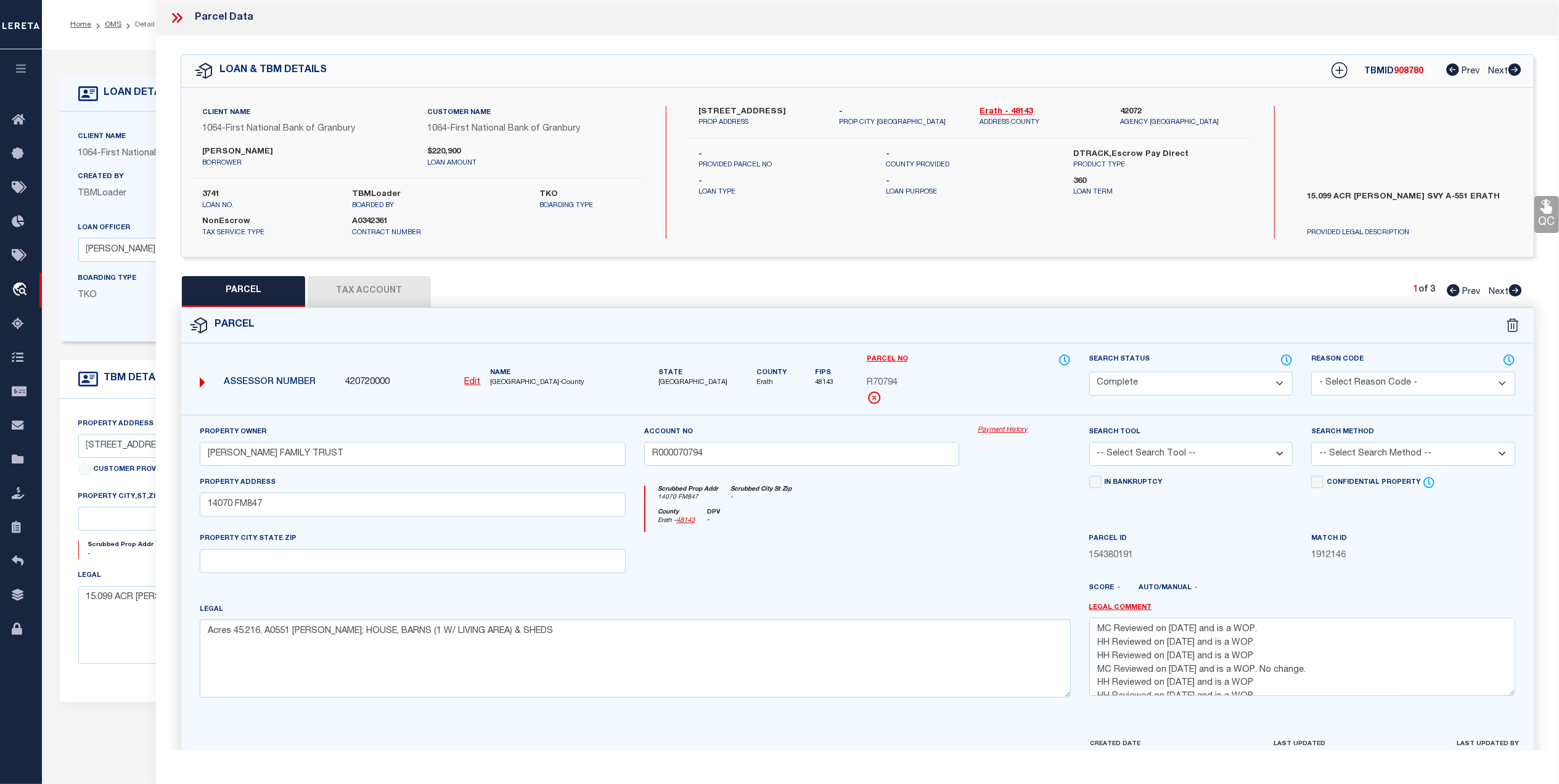
click at [375, 294] on button "Tax Account" at bounding box center [369, 291] width 124 height 31
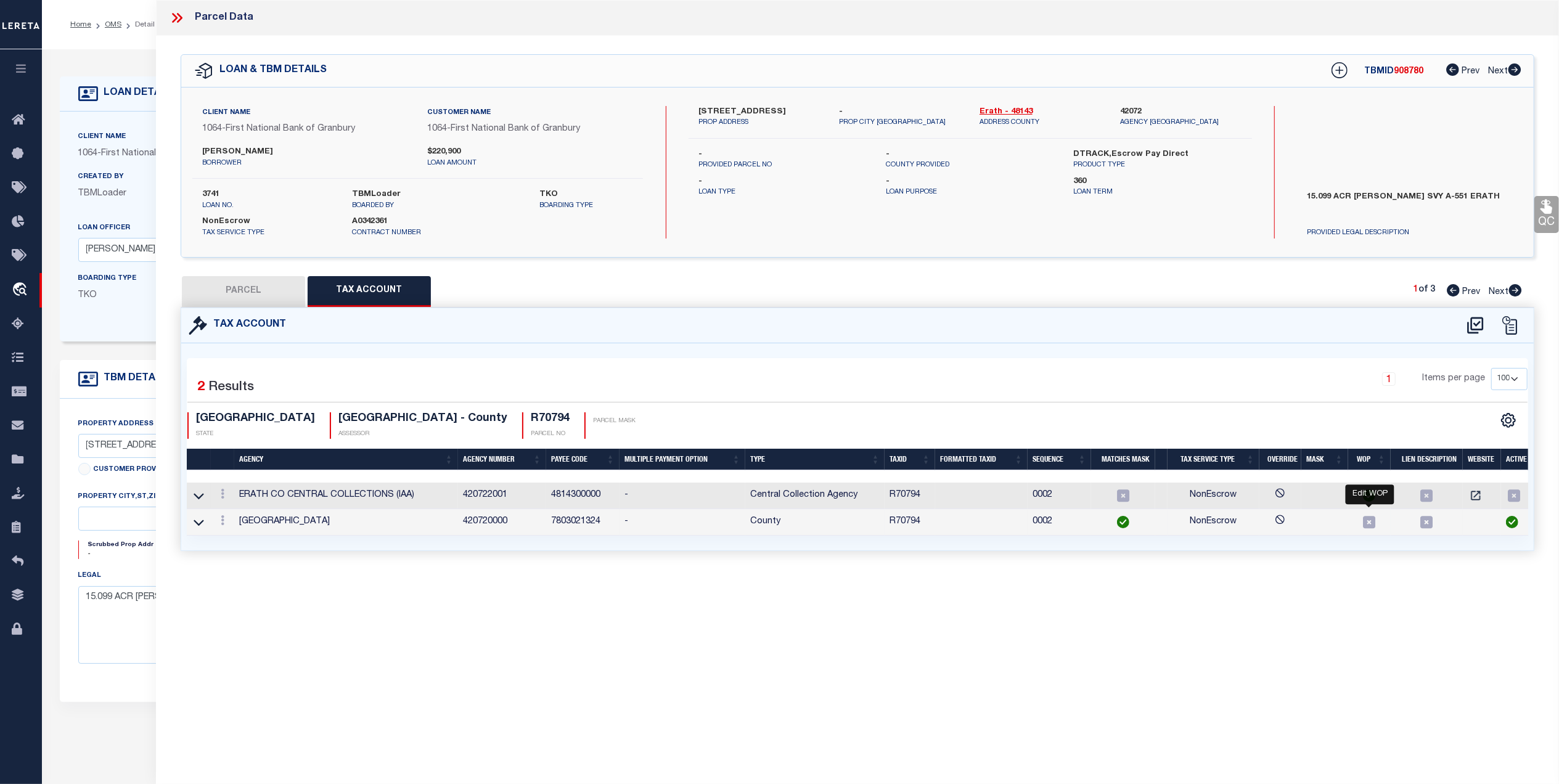
click at [1369, 524] on icon "" at bounding box center [1369, 522] width 16 height 16
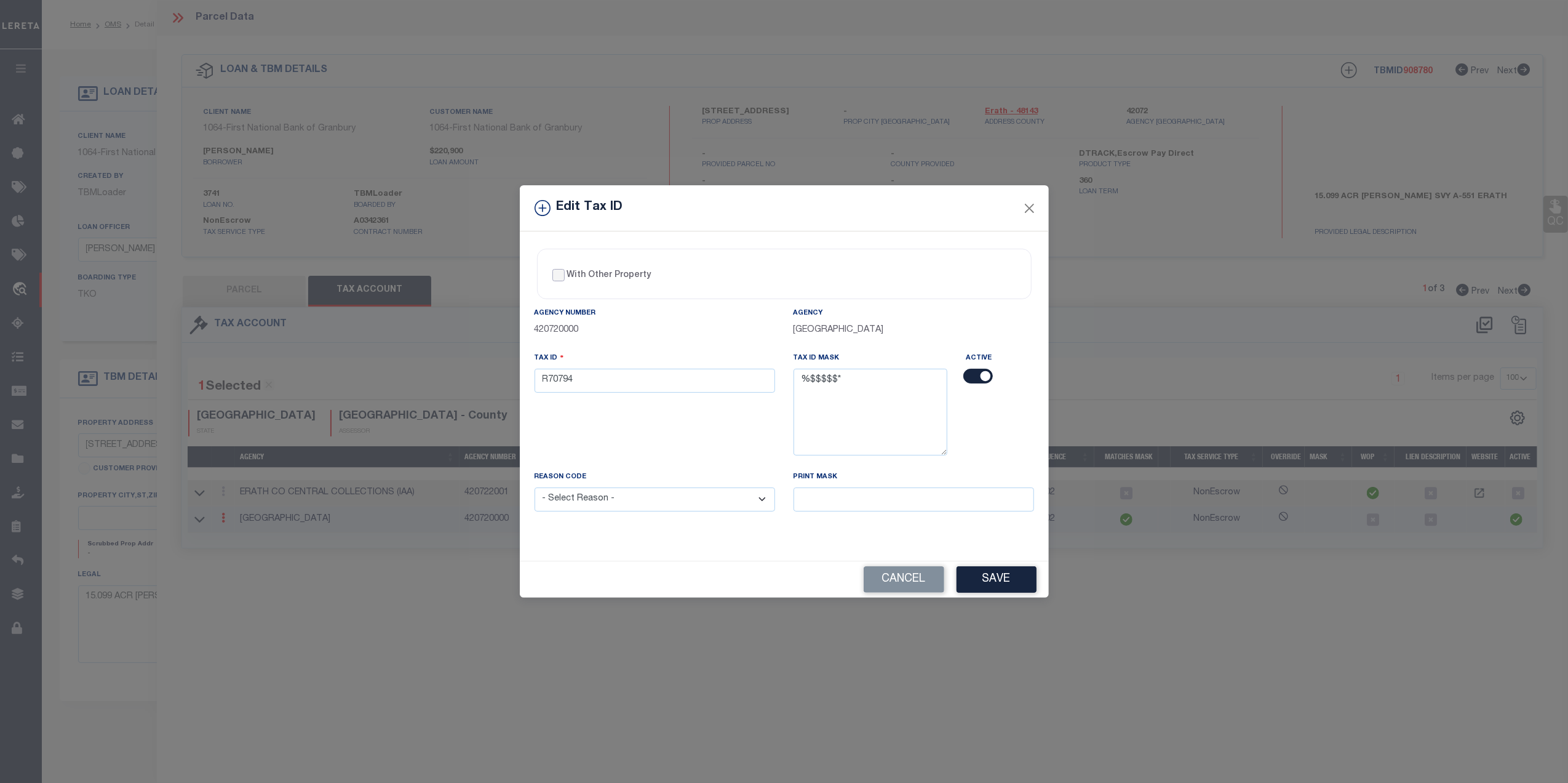
click at [556, 269] on input "With Other Property" at bounding box center [558, 275] width 12 height 12
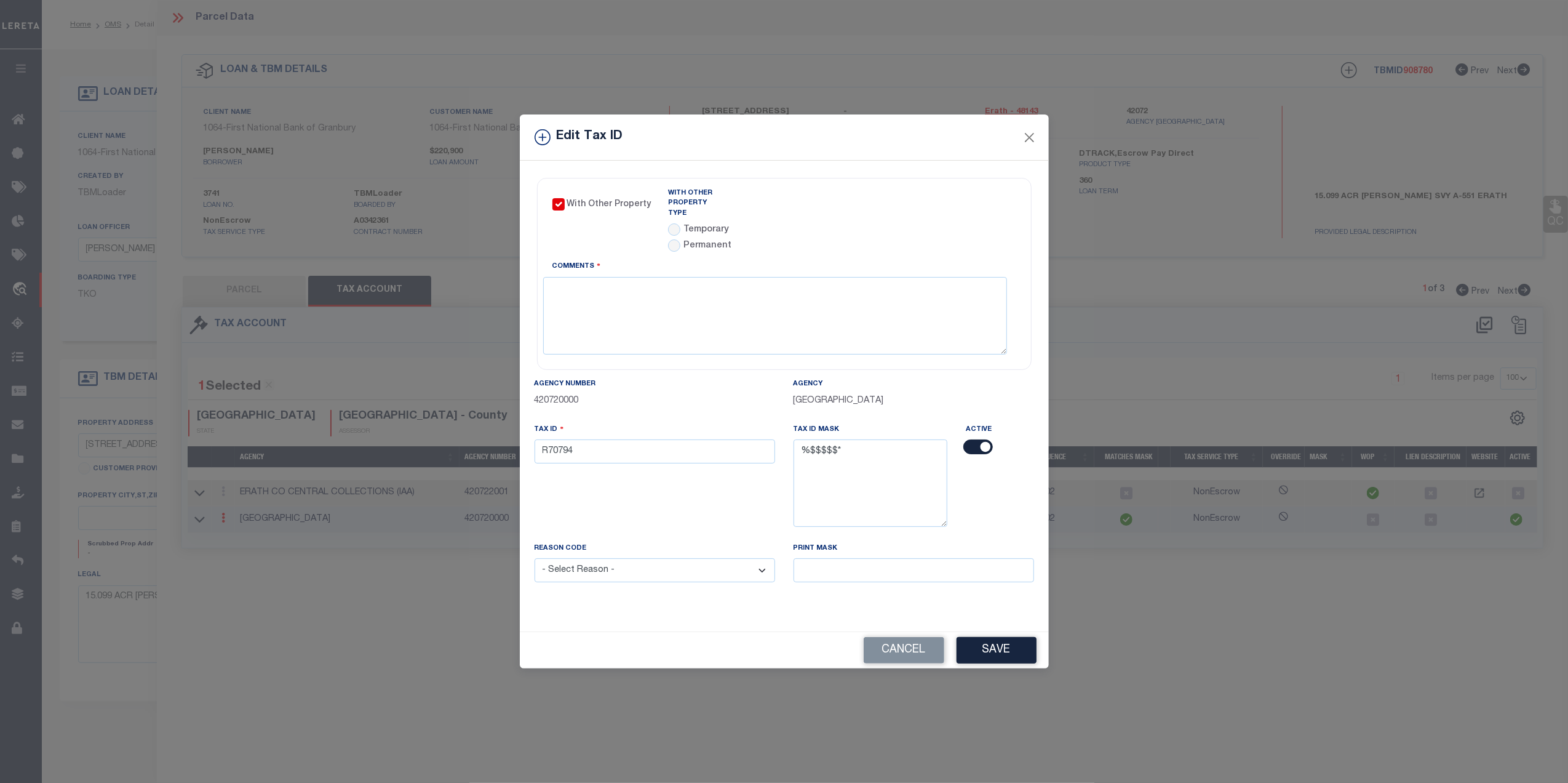
click at [1025, 128] on div "Edit Tax ID" at bounding box center [784, 137] width 529 height 46
click at [1029, 141] on button "Close" at bounding box center [1029, 137] width 16 height 16
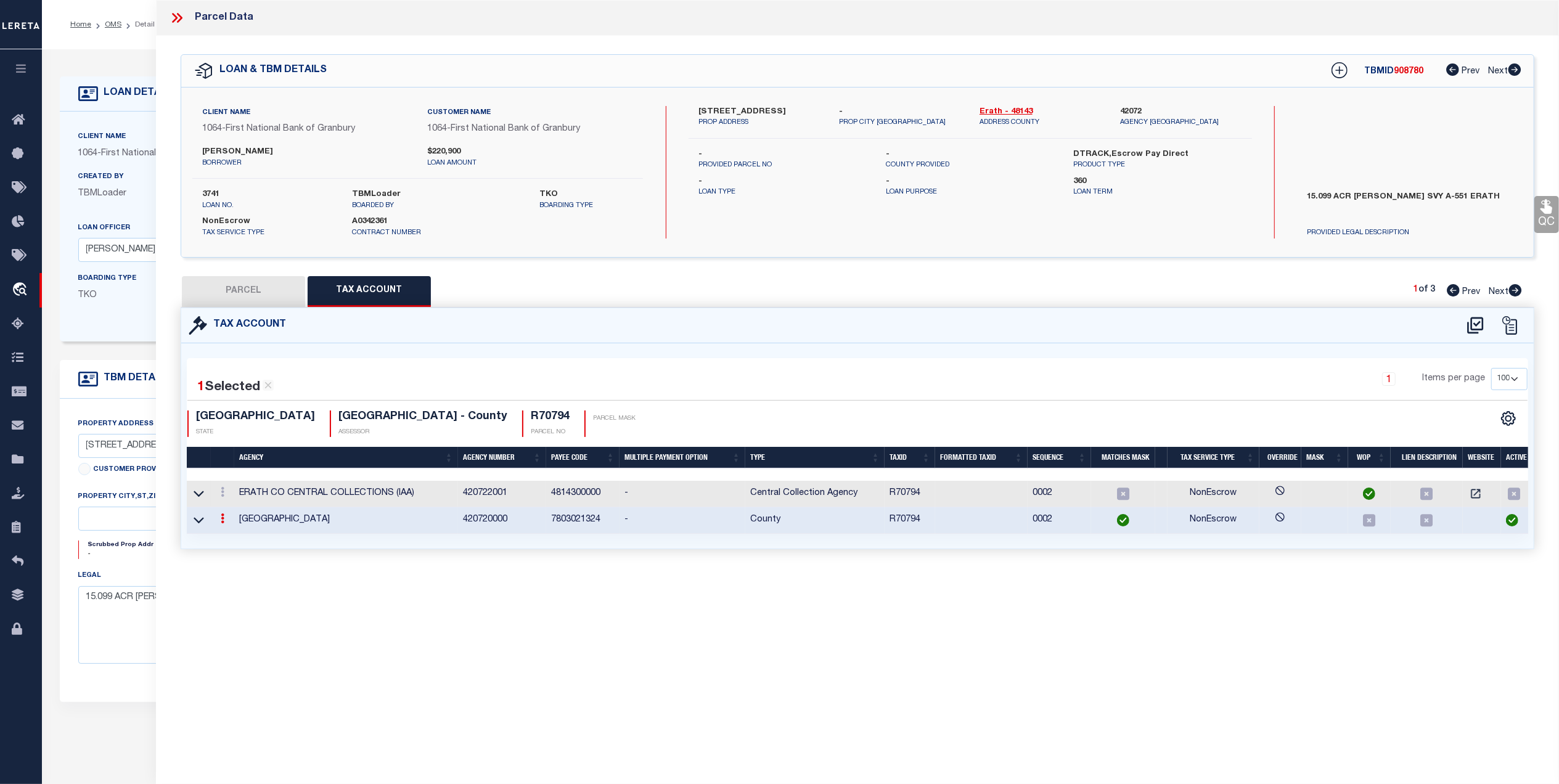
click at [174, 13] on icon at bounding box center [177, 17] width 16 height 16
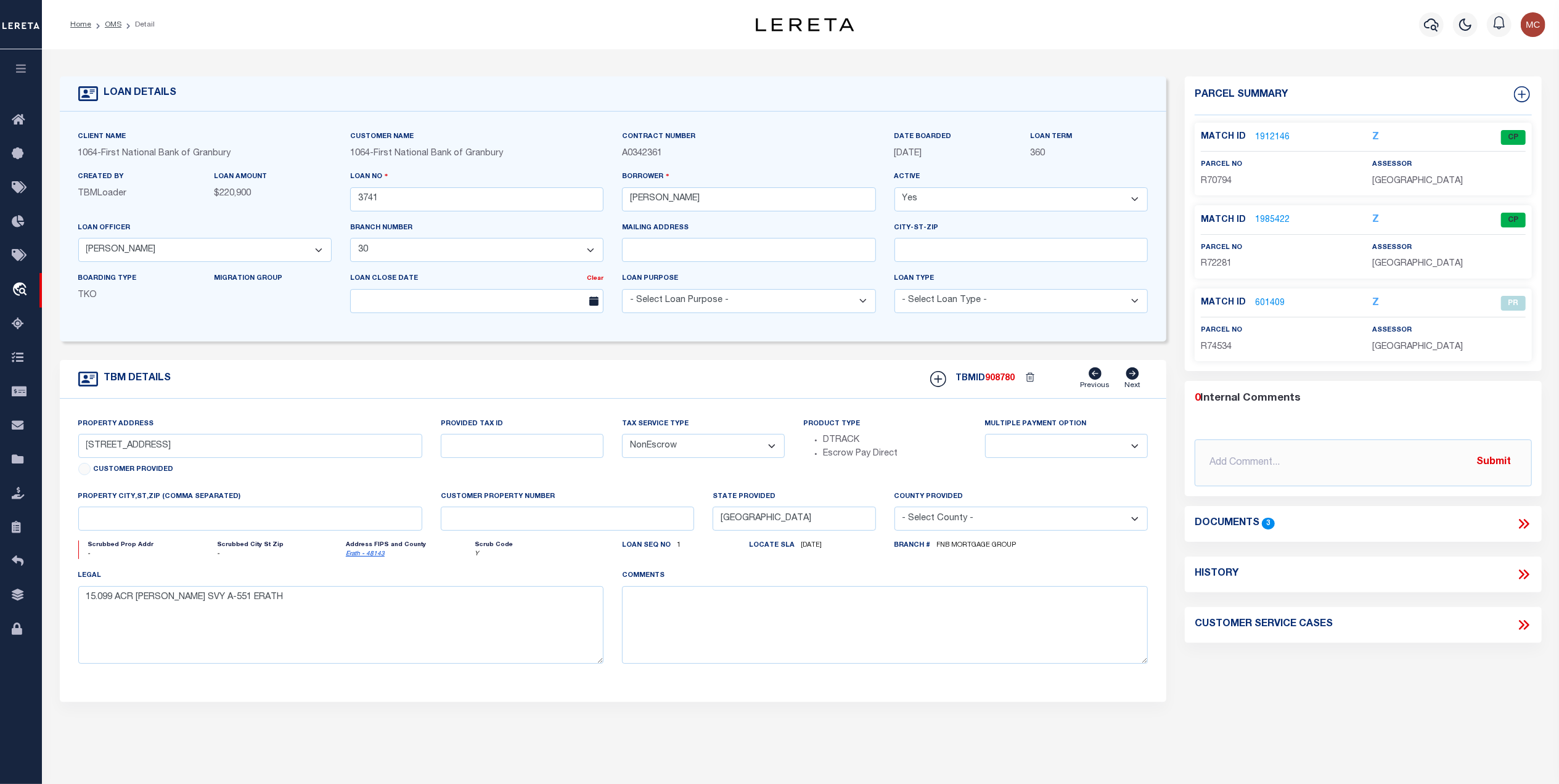
click at [100, 23] on li "OMS" at bounding box center [106, 24] width 30 height 11
click at [110, 21] on link "OMS" at bounding box center [113, 24] width 16 height 8
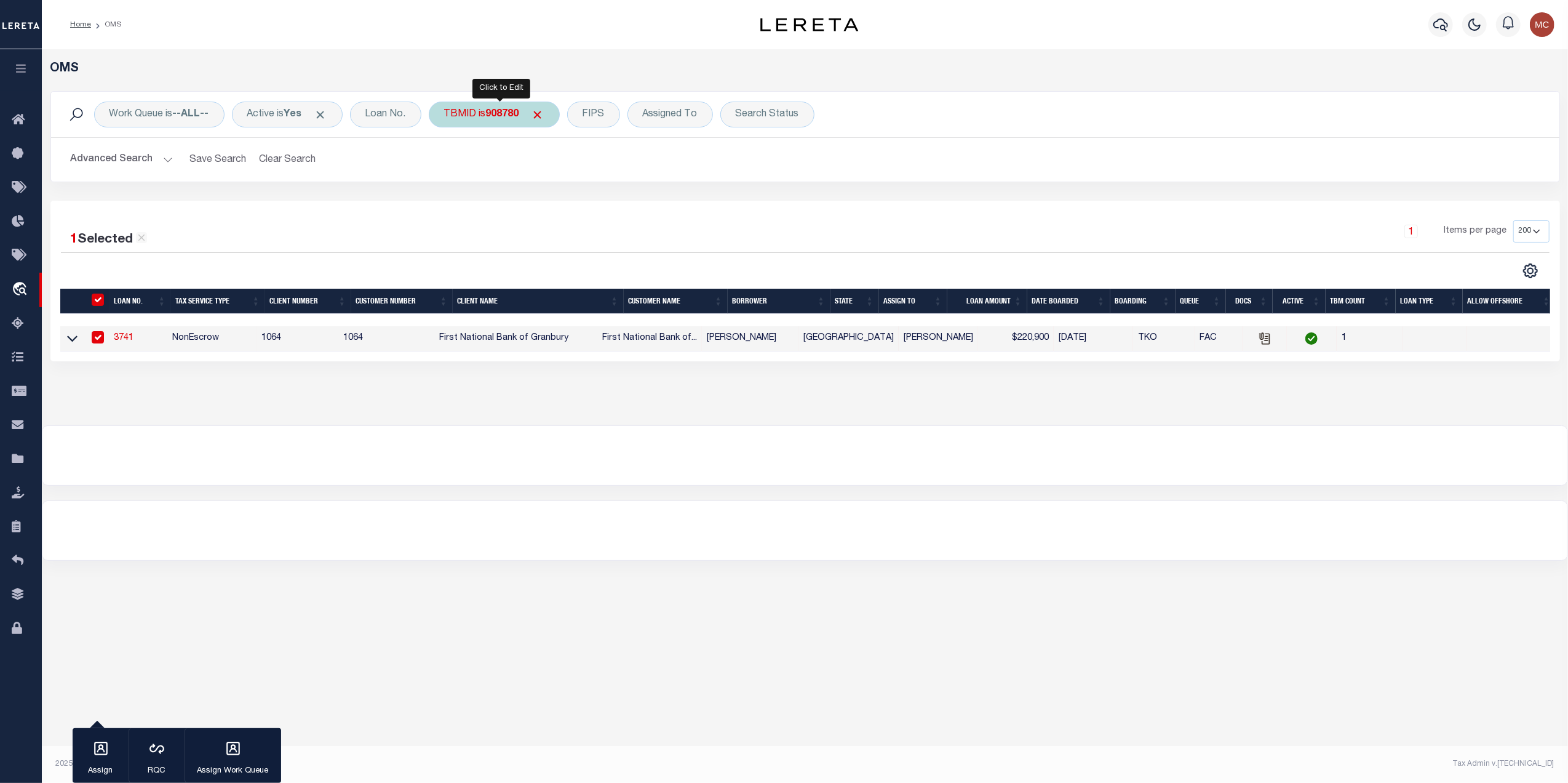
click at [480, 122] on div "TBMID is 908780" at bounding box center [494, 114] width 131 height 26
click at [611, 198] on input "Apply" at bounding box center [607, 196] width 36 height 21
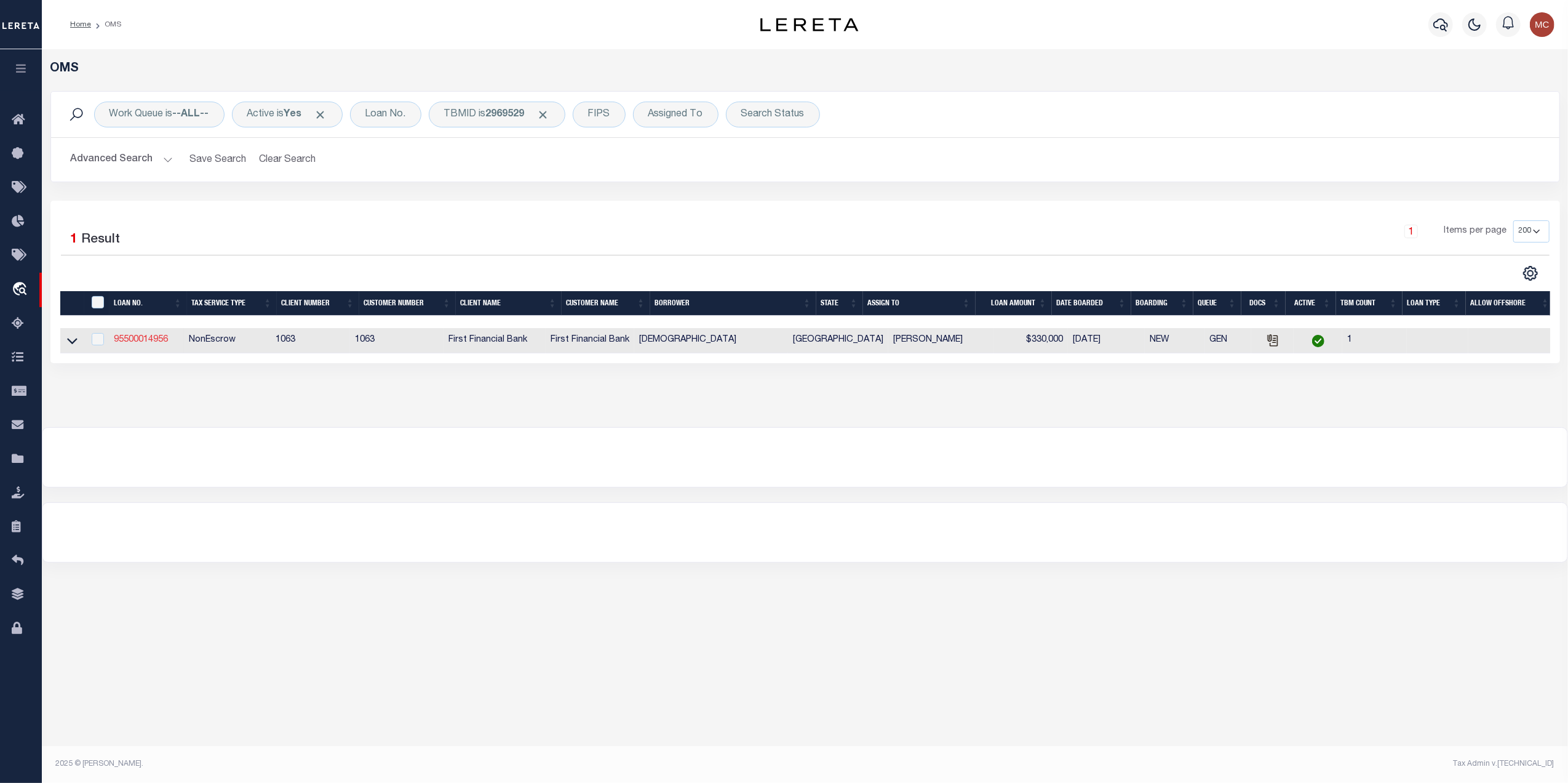
click at [117, 342] on link "95500014956" at bounding box center [141, 340] width 54 height 9
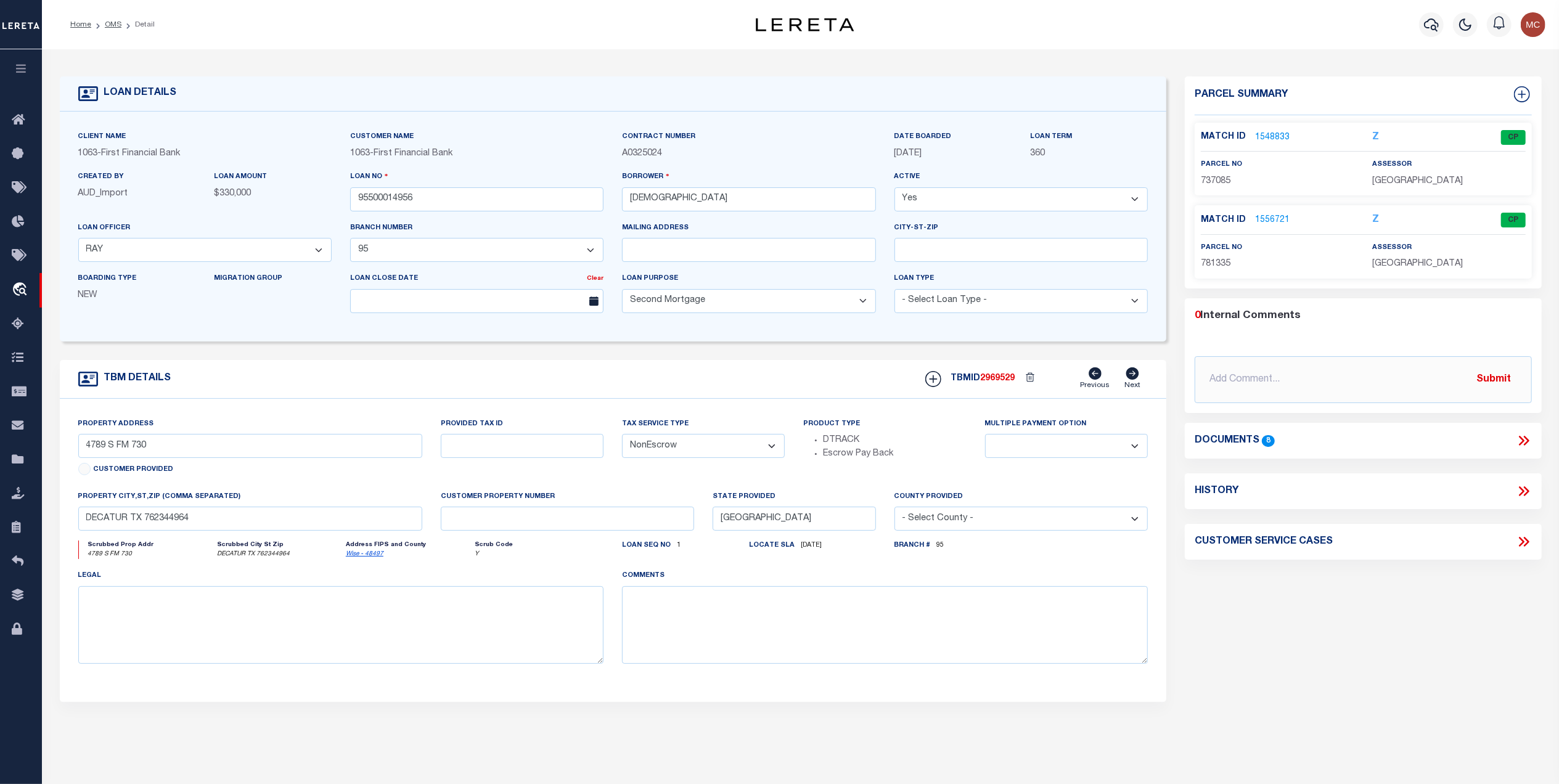
click at [1523, 445] on icon at bounding box center [1524, 441] width 16 height 16
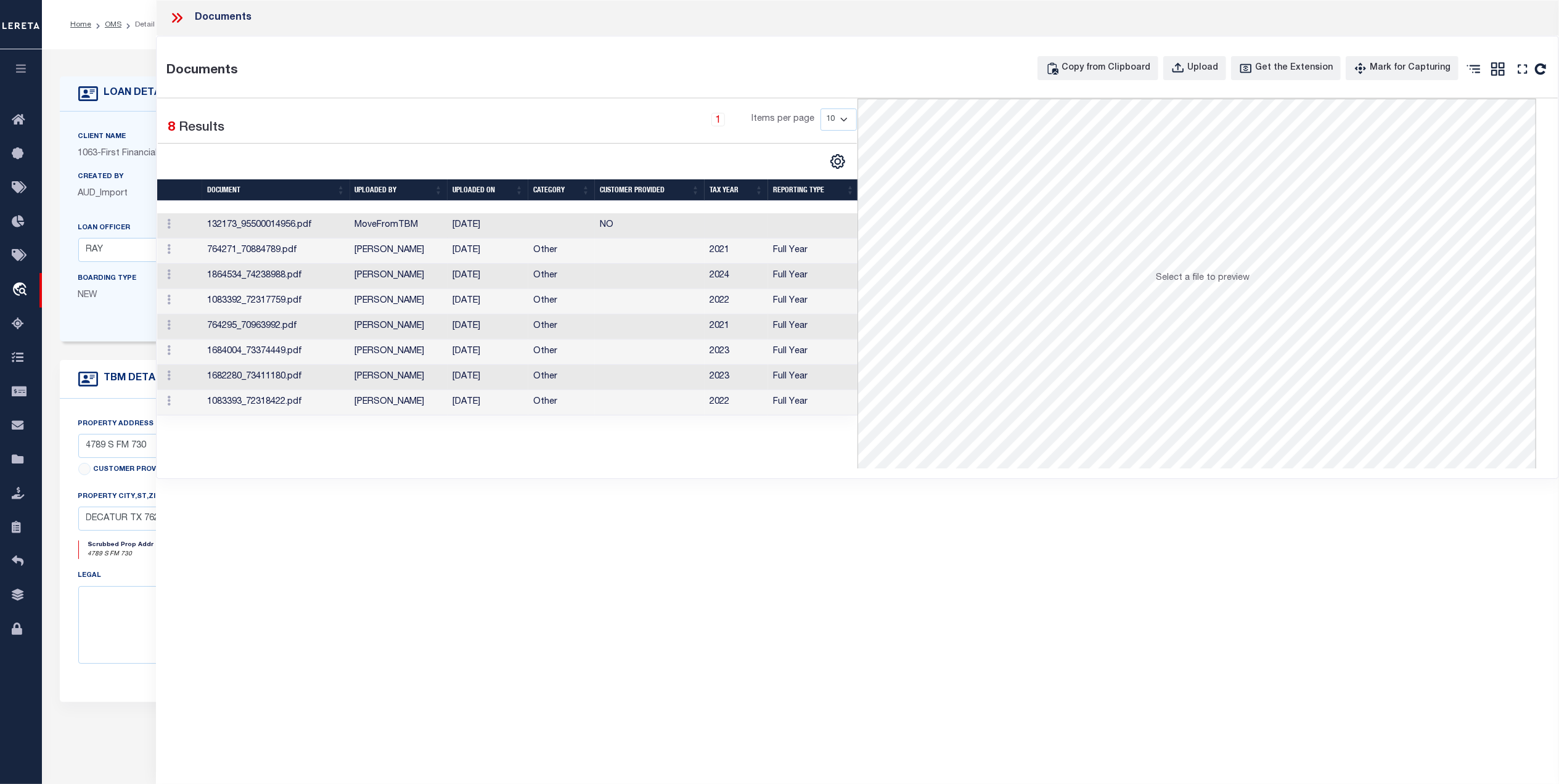
click at [509, 233] on td "[DATE]" at bounding box center [488, 225] width 81 height 25
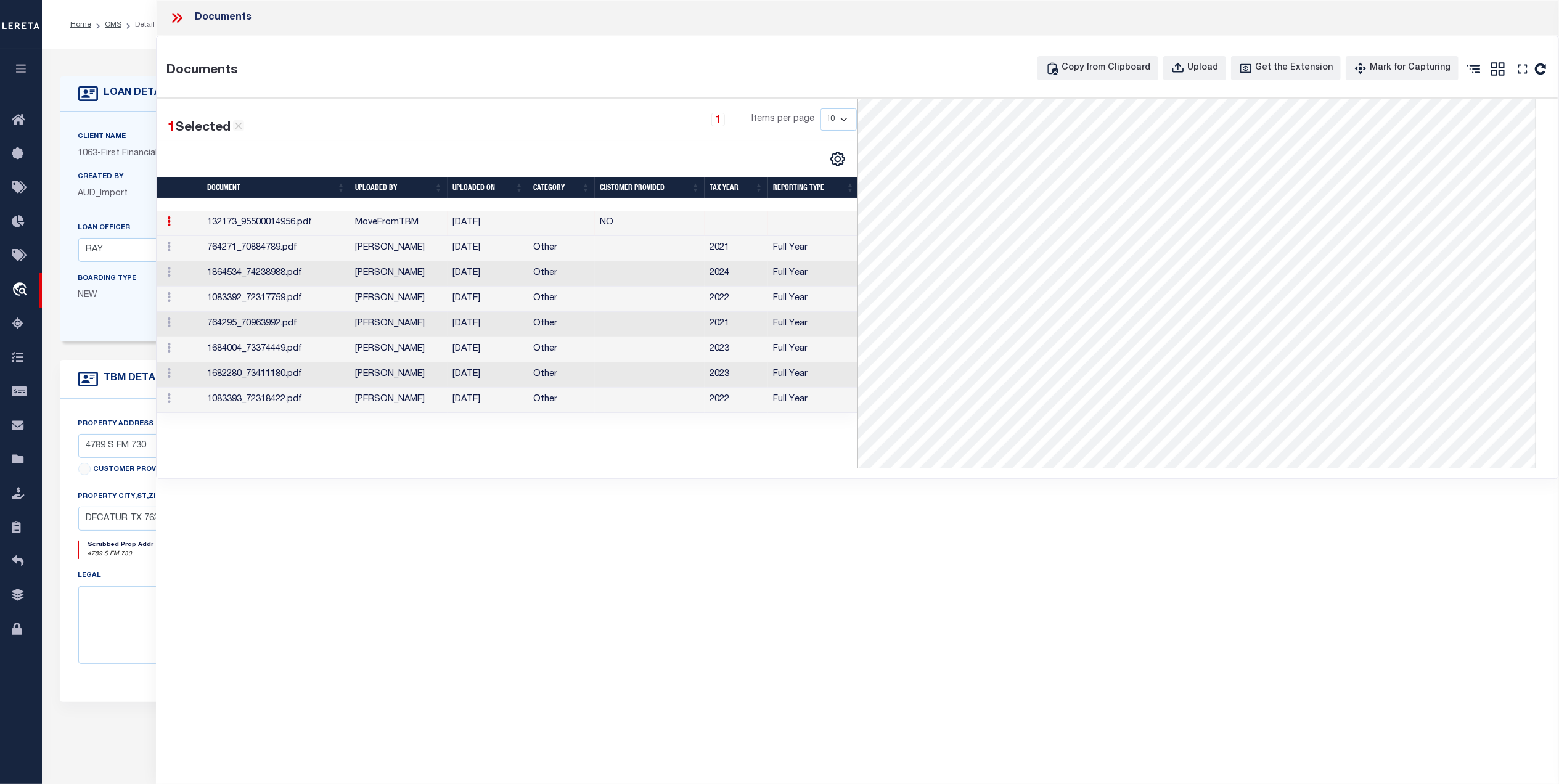
scroll to position [21, 0]
click at [462, 264] on td "[DATE]" at bounding box center [488, 273] width 81 height 25
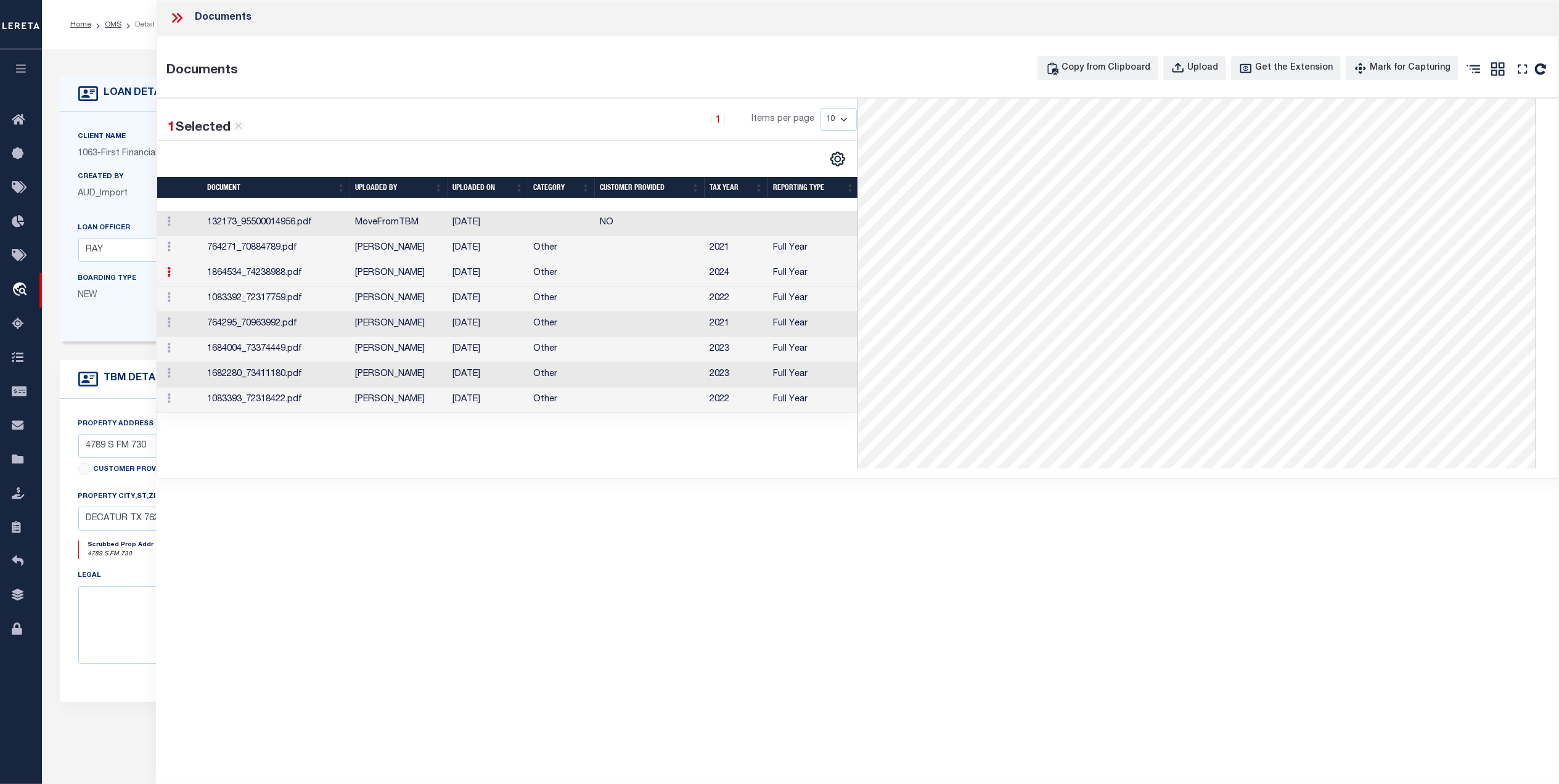
click at [181, 17] on icon at bounding box center [180, 17] width 5 height 9
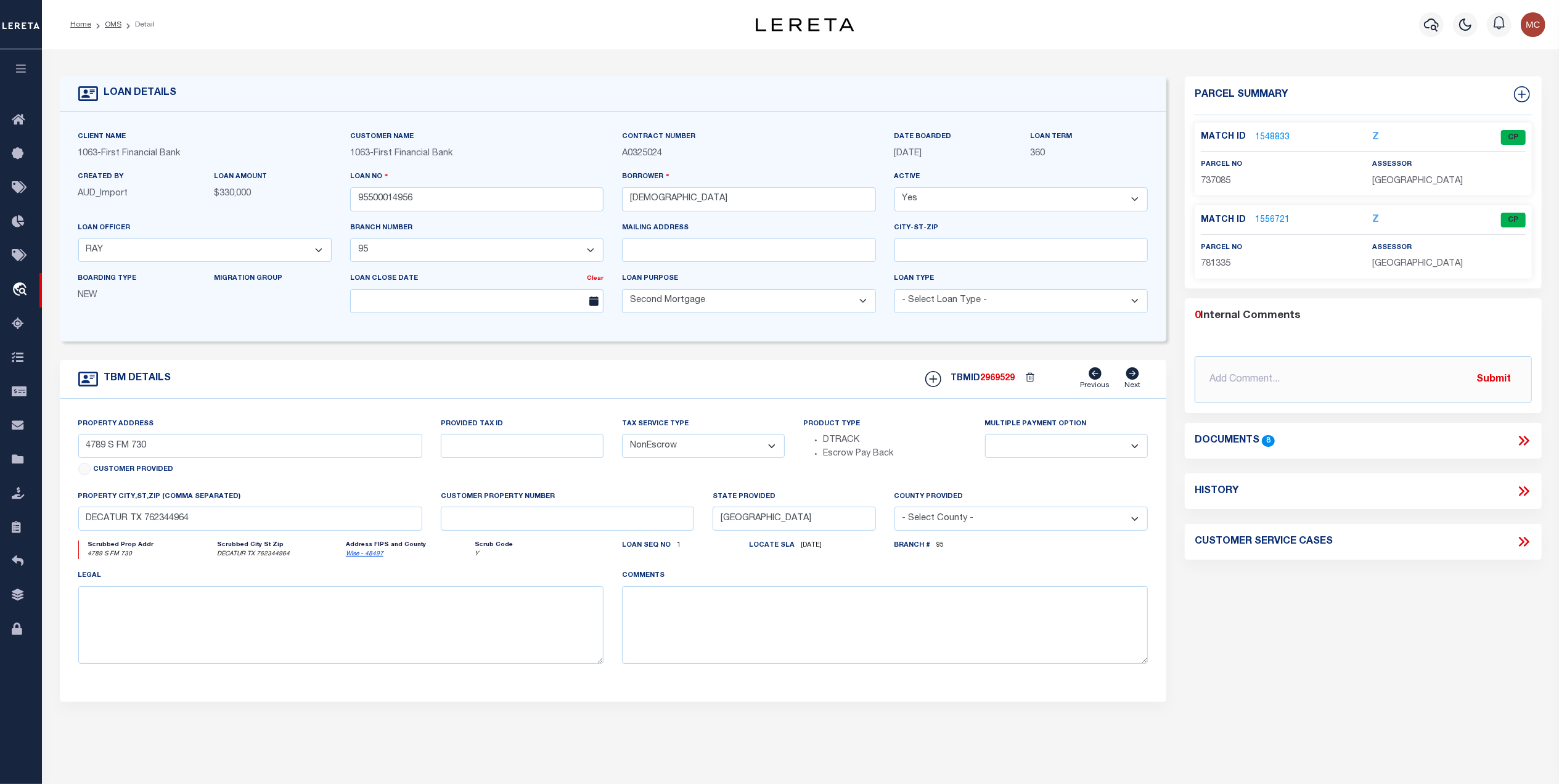
click at [1276, 134] on link "1548833" at bounding box center [1272, 137] width 34 height 13
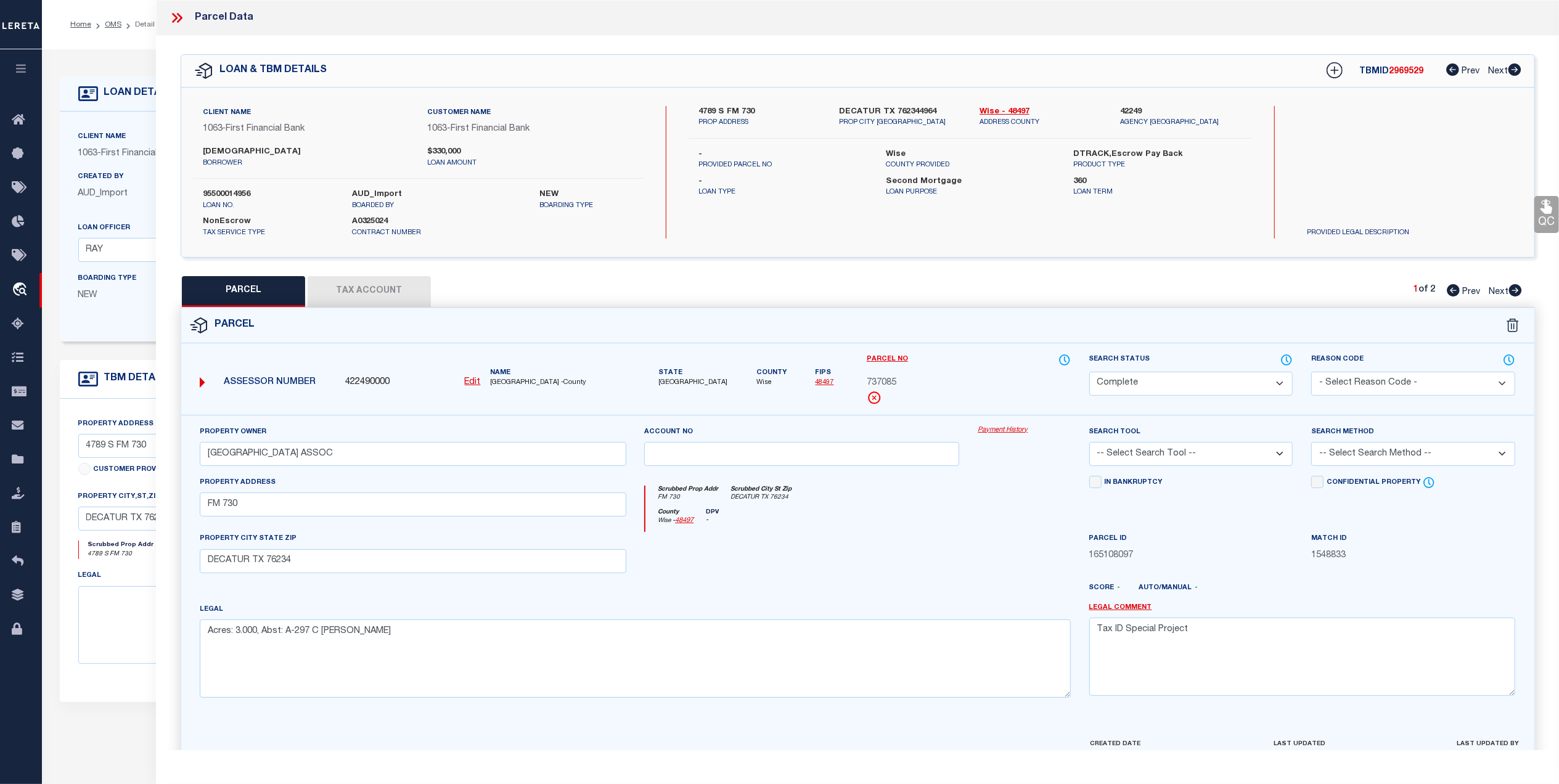
click at [354, 287] on button "Tax Account" at bounding box center [369, 291] width 124 height 31
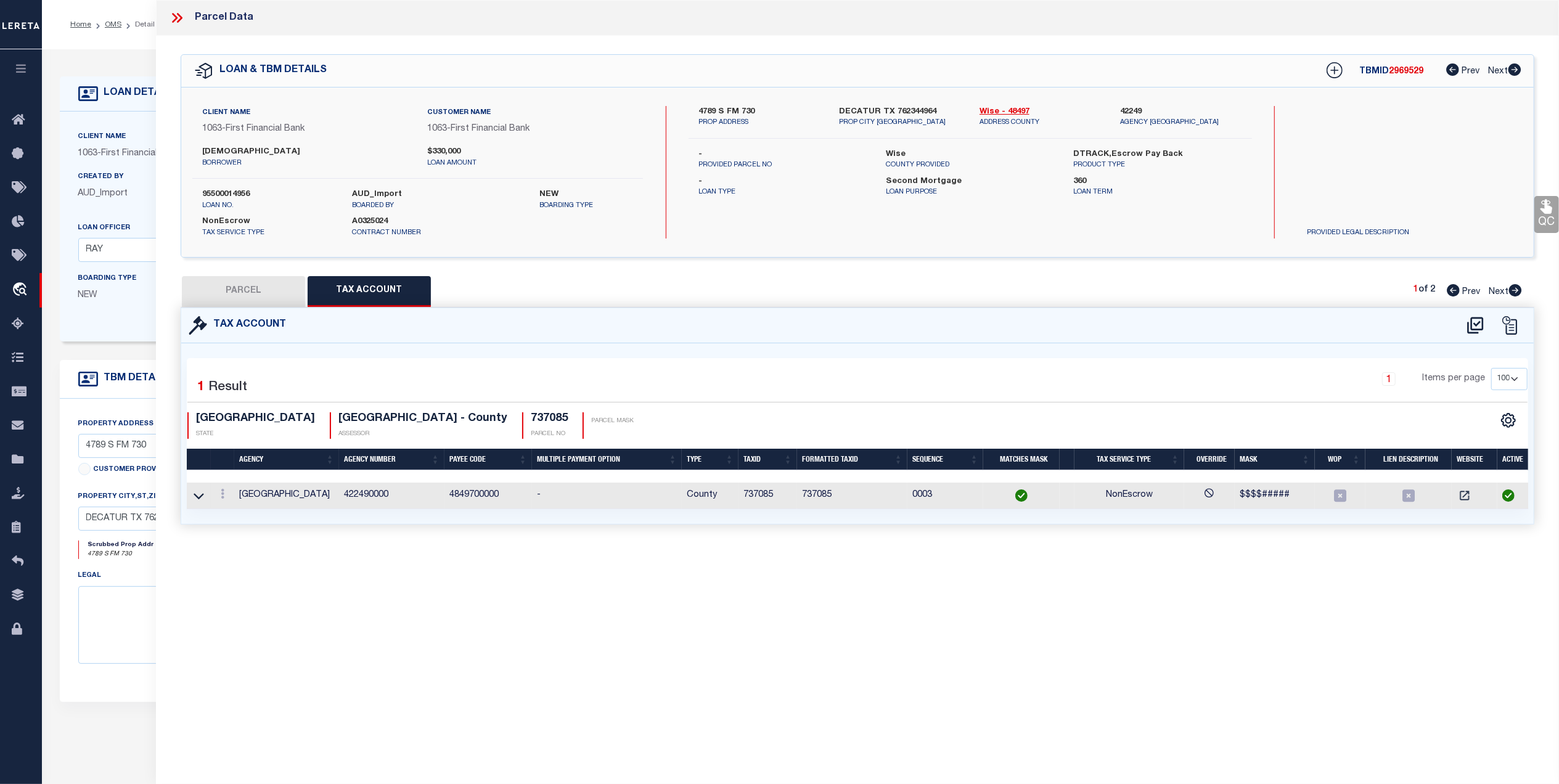
click at [254, 282] on button "PARCEL" at bounding box center [244, 291] width 124 height 31
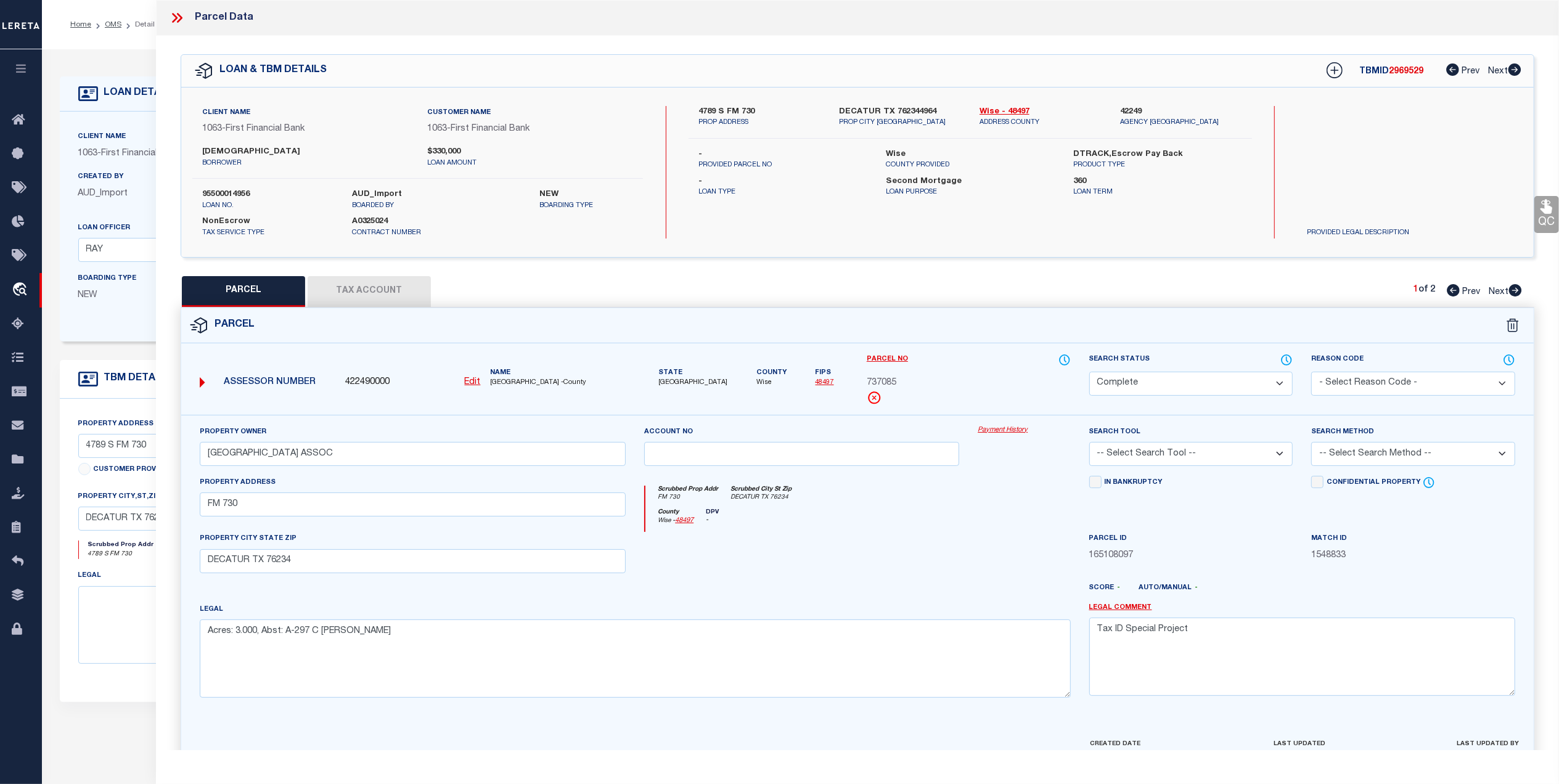
click at [1507, 289] on span "Next" at bounding box center [1498, 292] width 20 height 9
click at [815, 380] on link "48497" at bounding box center [825, 382] width 19 height 7
drag, startPoint x: 893, startPoint y: 386, endPoint x: 863, endPoint y: 390, distance: 30.3
click at [863, 390] on div "Parcel No 781335" at bounding box center [968, 384] width 222 height 62
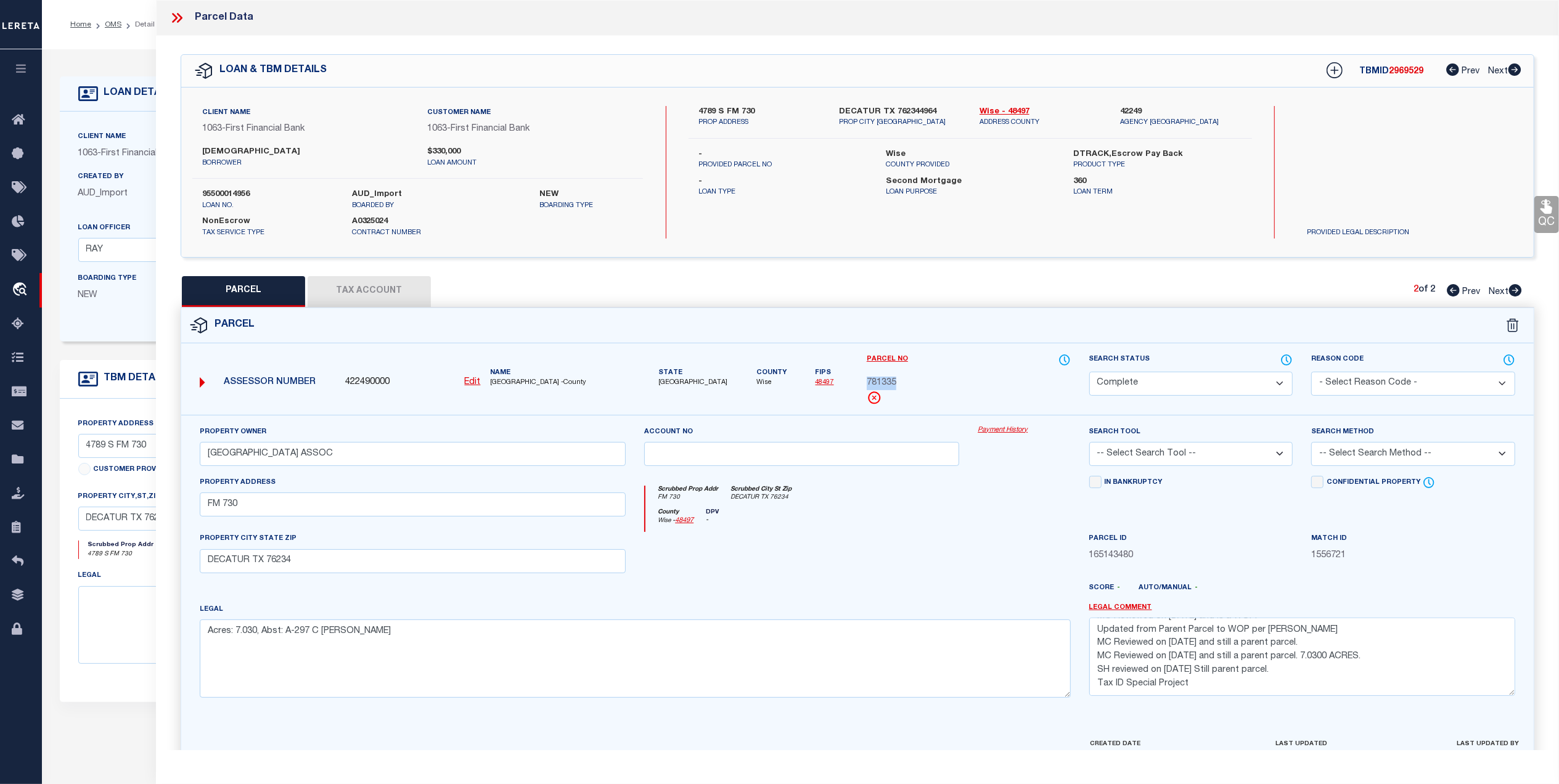
copy span "781335"
click at [1196, 686] on textarea "MC Reviewed on [DATE] and is a WOP. MC Reviewed on [DATE] and is a WOP. MC Revi…" at bounding box center [1302, 656] width 426 height 77
